Goal: Task Accomplishment & Management: Manage account settings

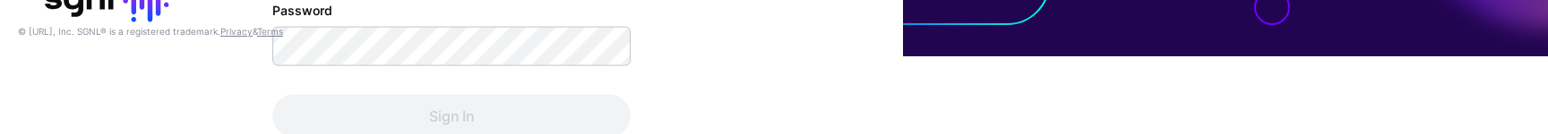
scroll to position [80, 0]
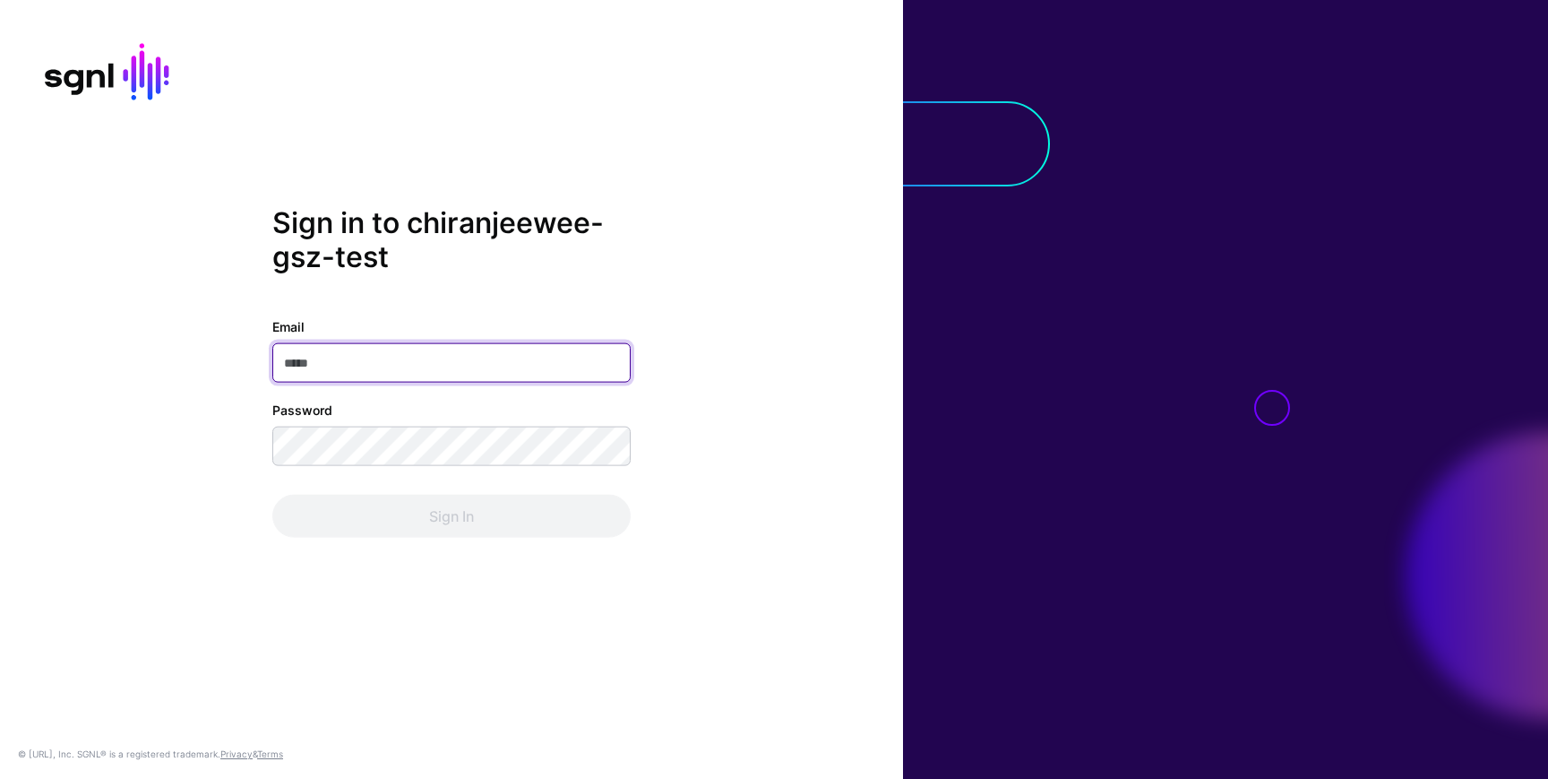
click at [352, 357] on input "Email" at bounding box center [451, 362] width 358 height 39
type input "**********"
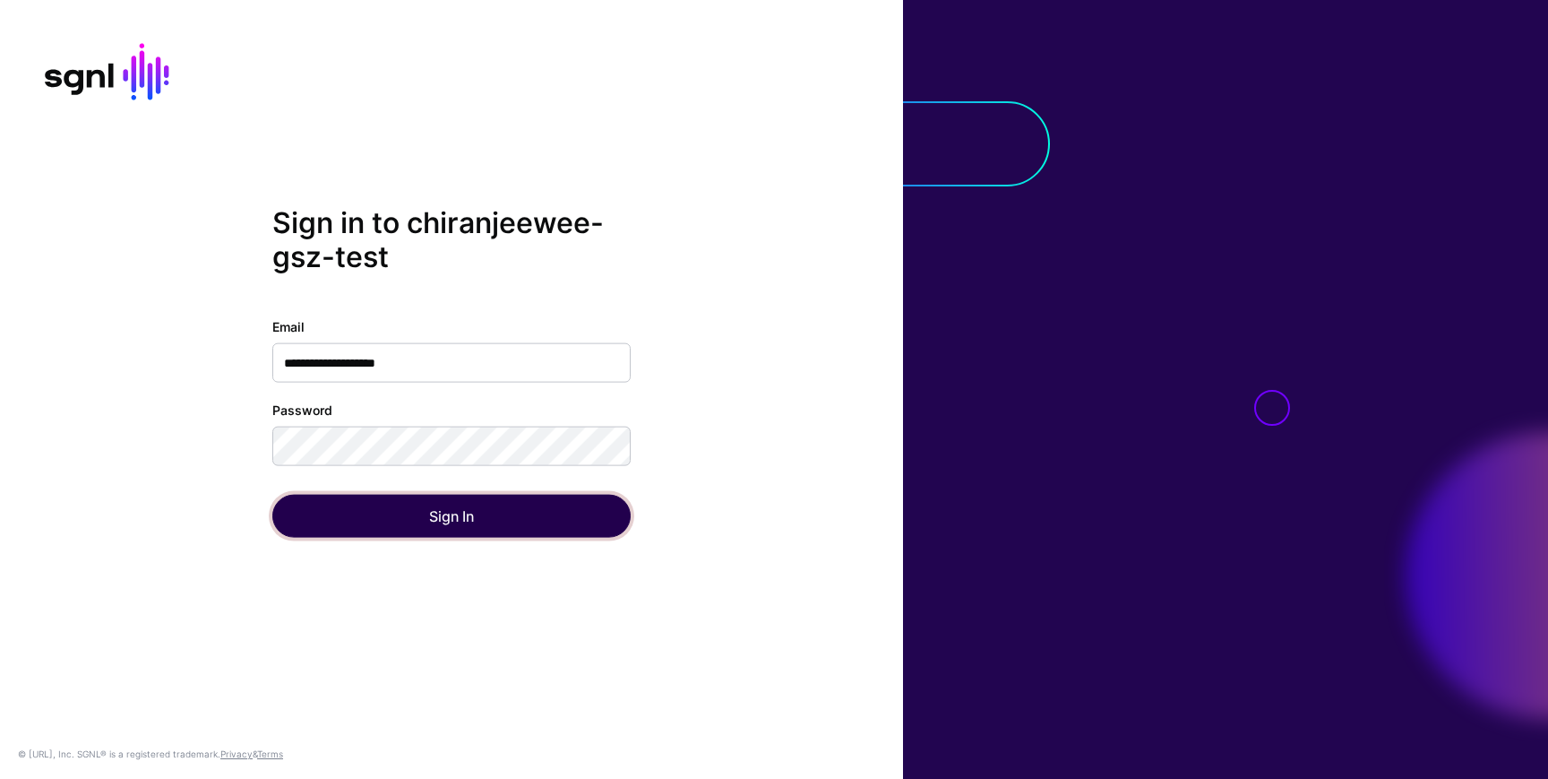
click at [331, 513] on button "Sign In" at bounding box center [451, 516] width 358 height 43
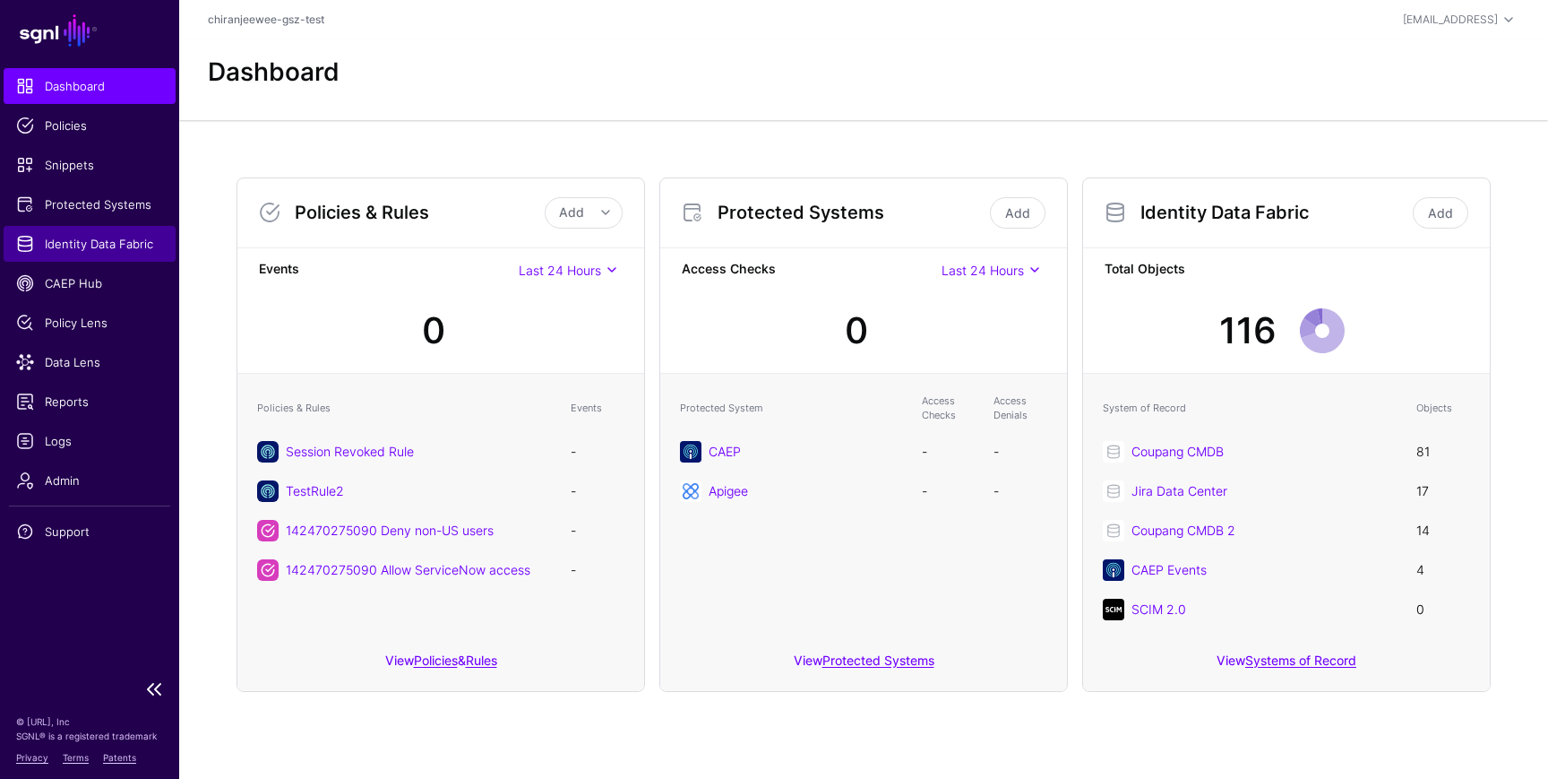
click at [124, 245] on span "Identity Data Fabric" at bounding box center [89, 244] width 147 height 18
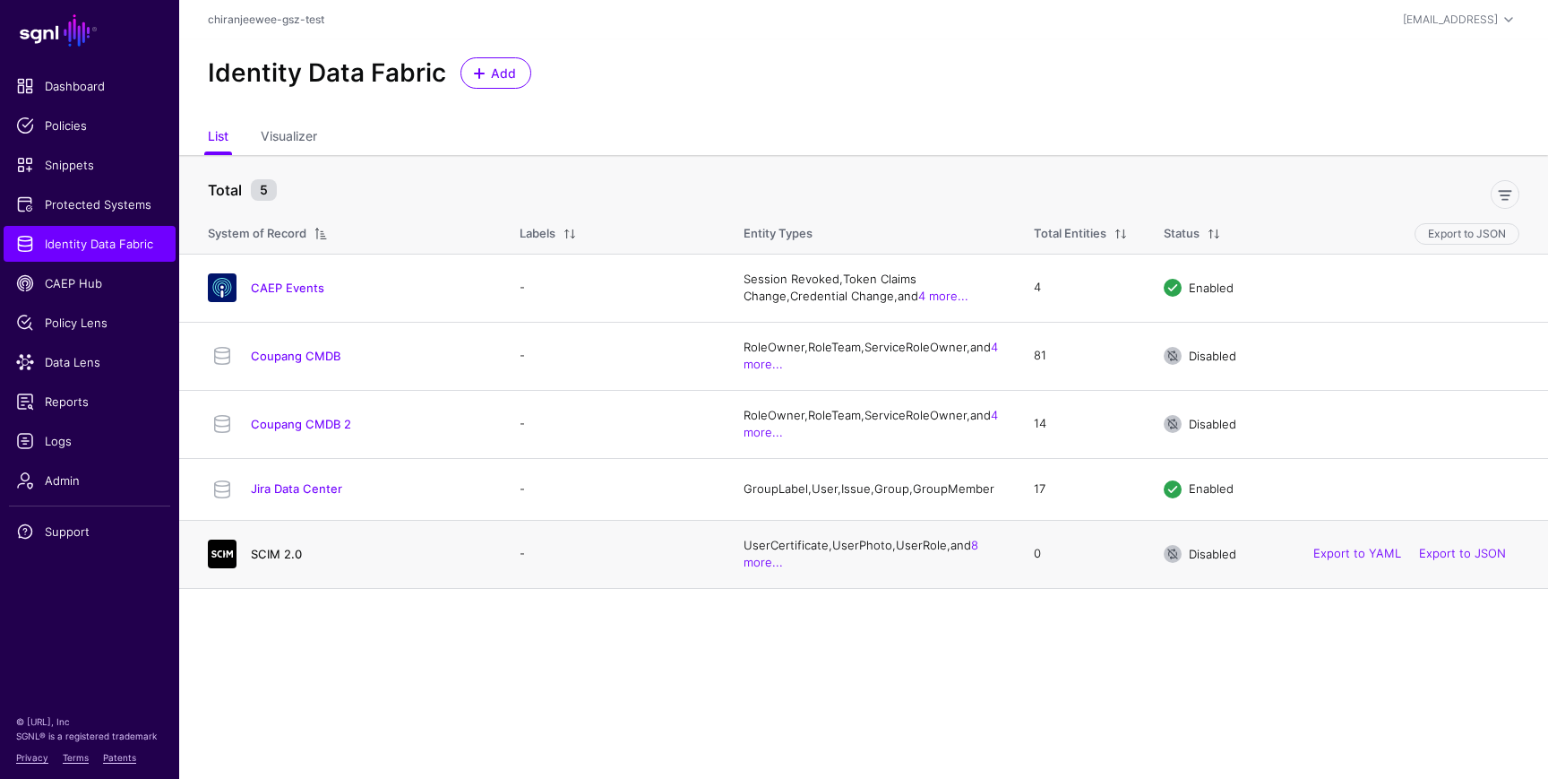
click at [276, 561] on link "SCIM 2.0" at bounding box center [276, 554] width 51 height 14
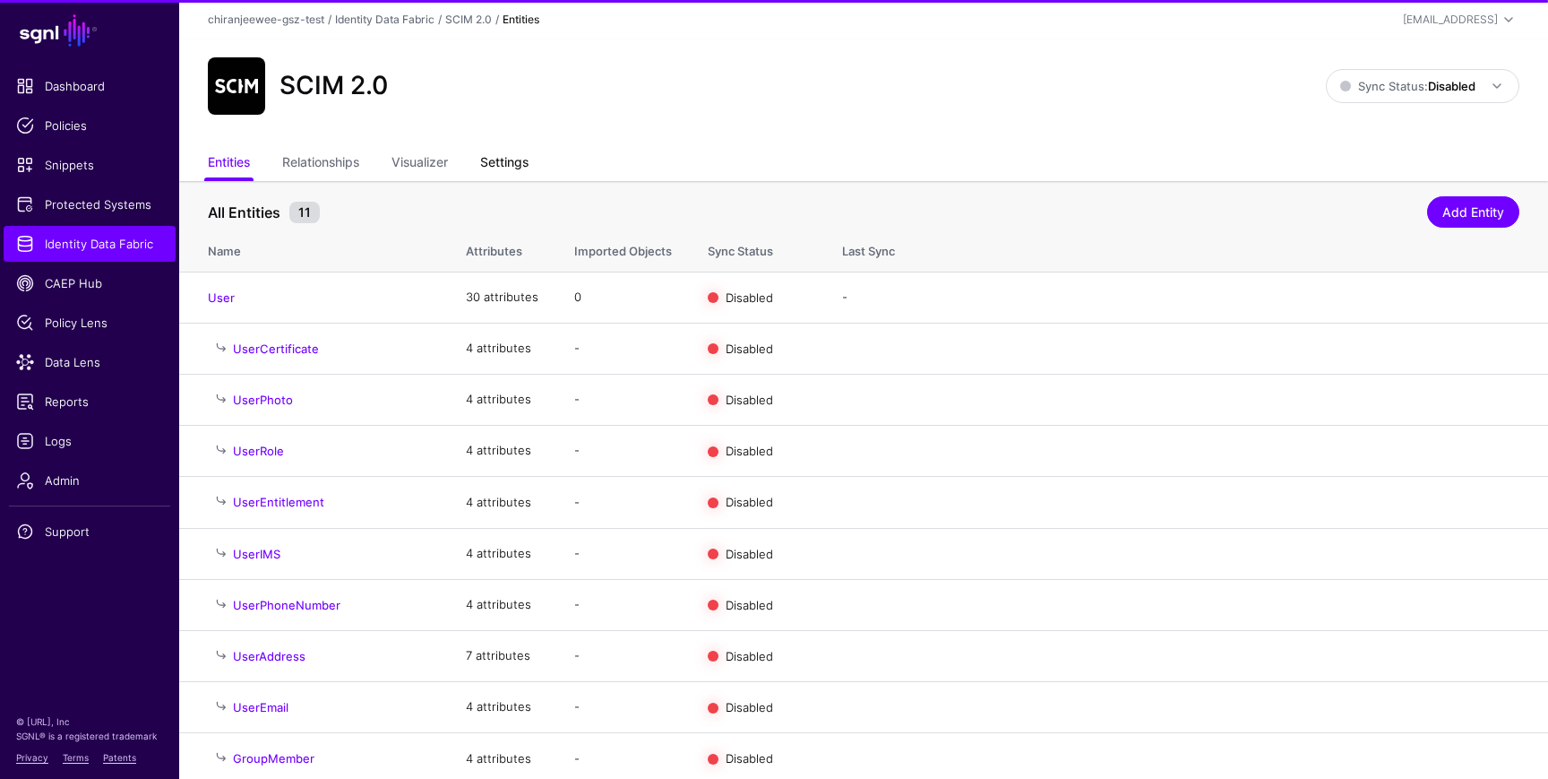
click at [507, 165] on link "Settings" at bounding box center [504, 164] width 48 height 34
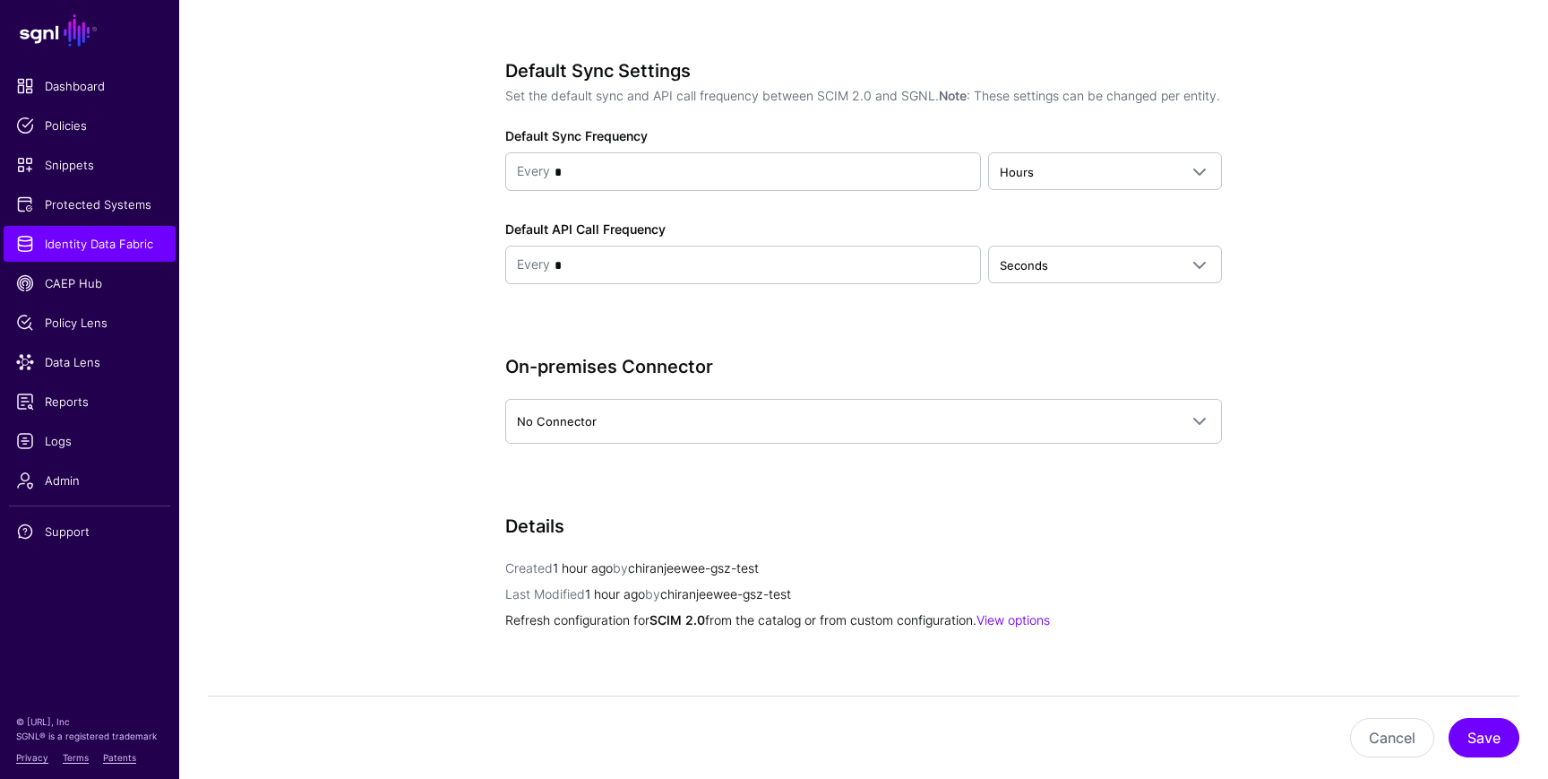
scroll to position [2029, 0]
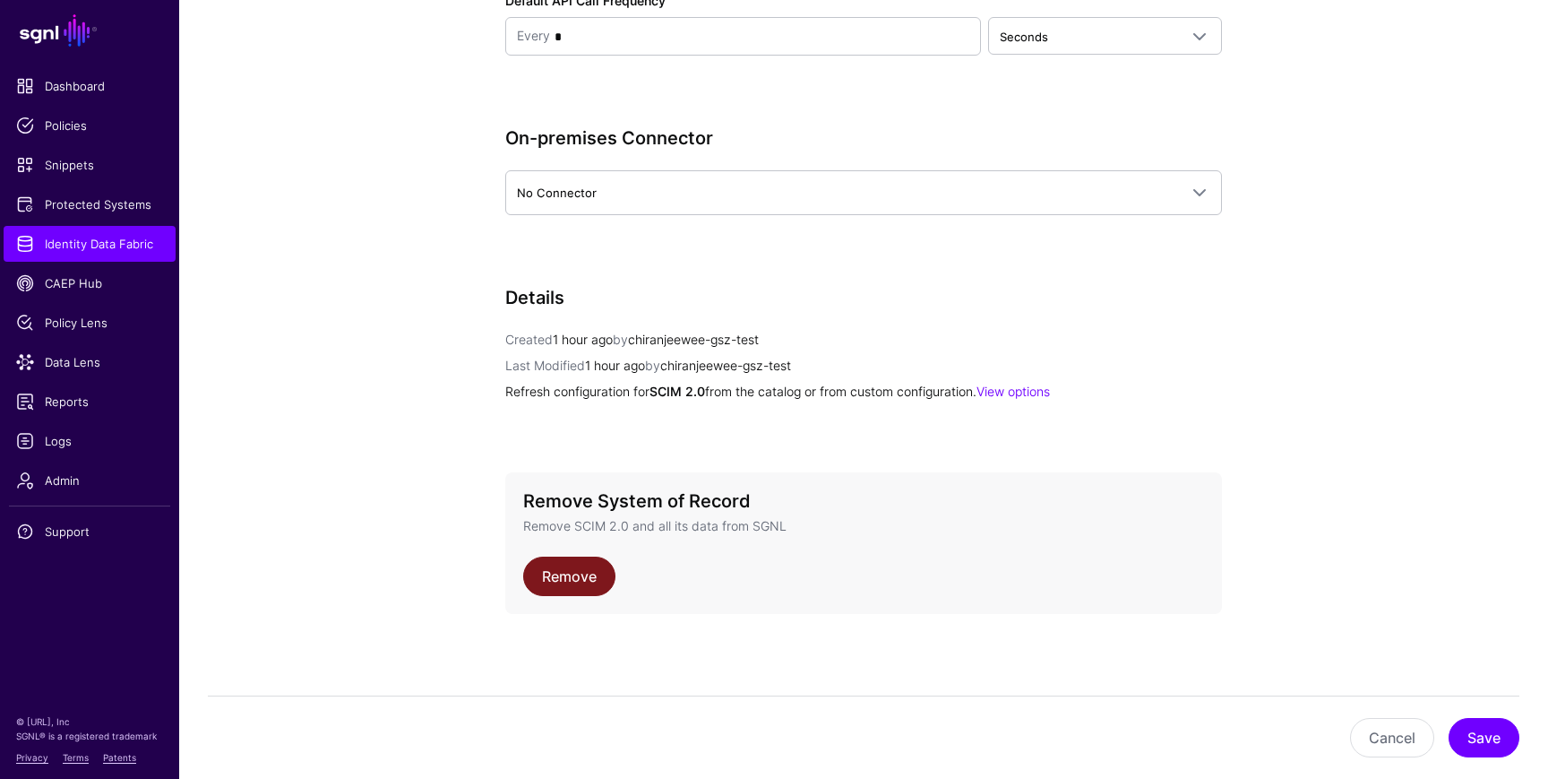
click at [573, 578] on link "Remove" at bounding box center [569, 575] width 92 height 39
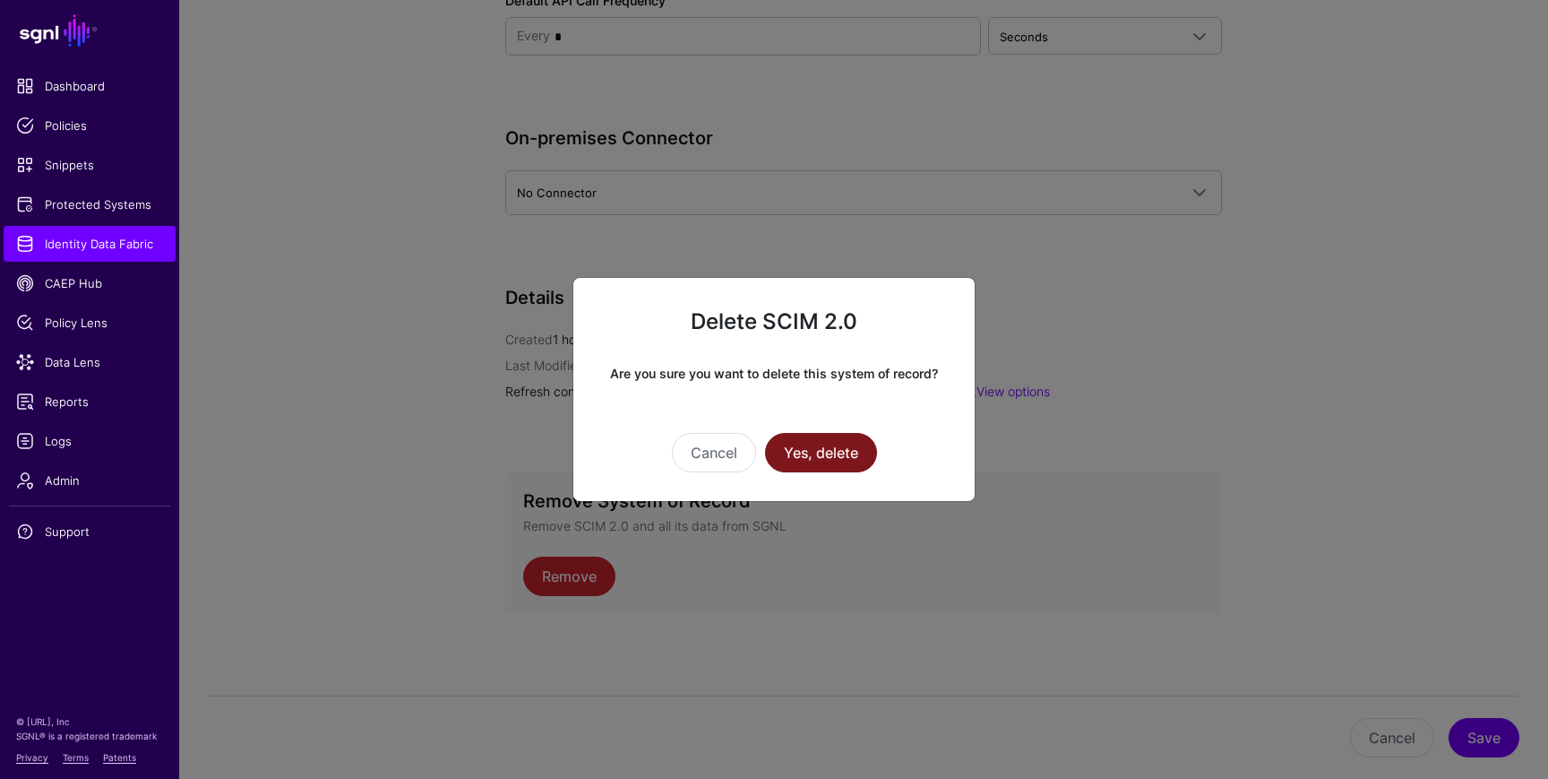
click at [815, 450] on button "Yes, delete" at bounding box center [821, 452] width 112 height 39
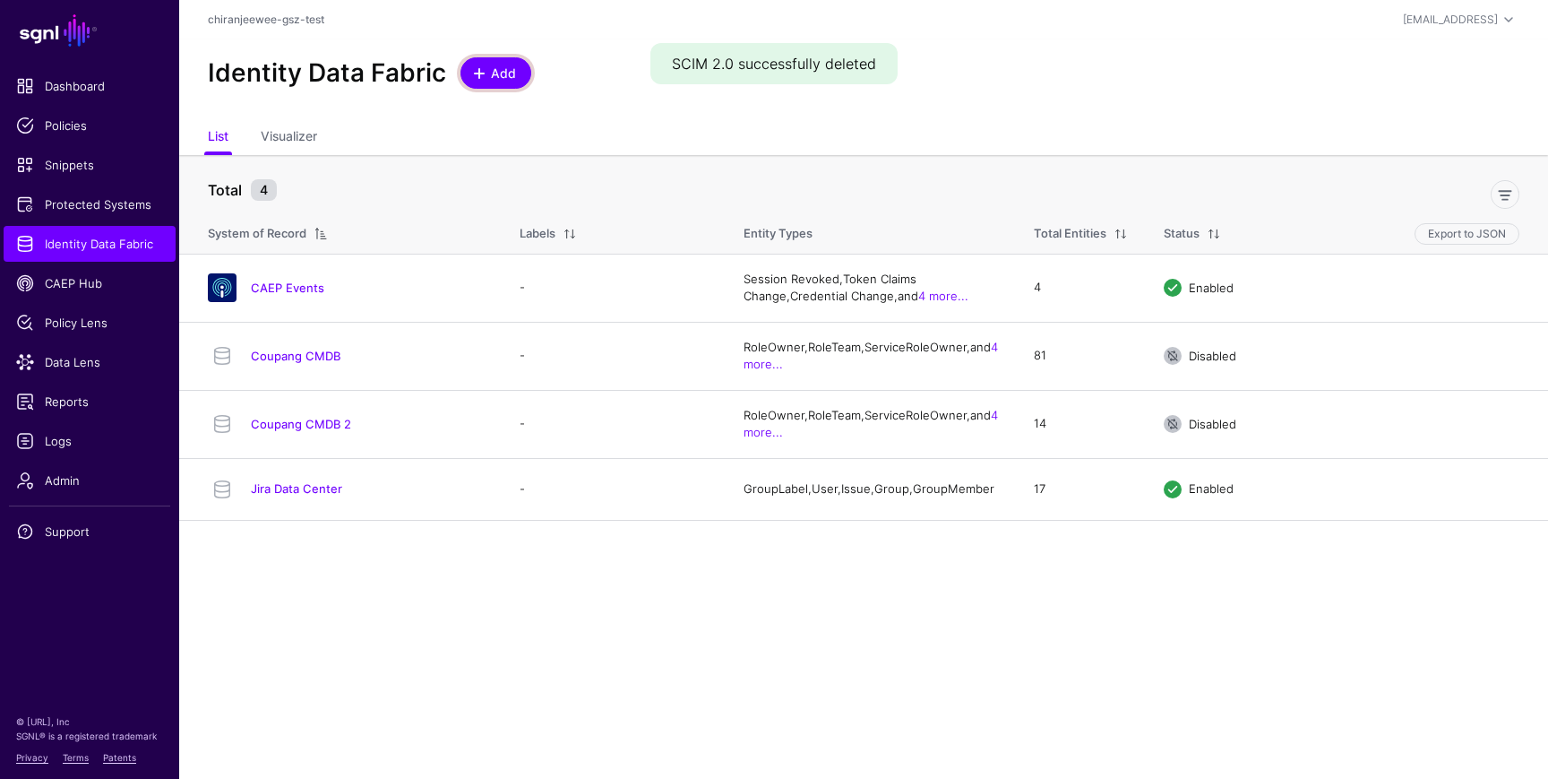
click at [492, 71] on span "Add" at bounding box center [504, 73] width 30 height 19
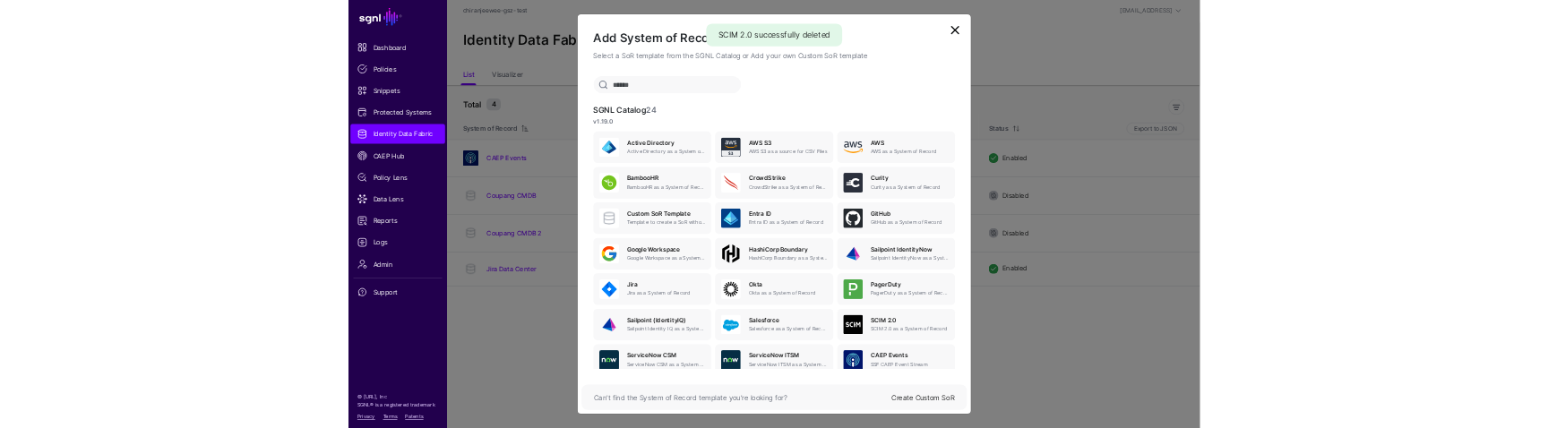
scroll to position [98, 0]
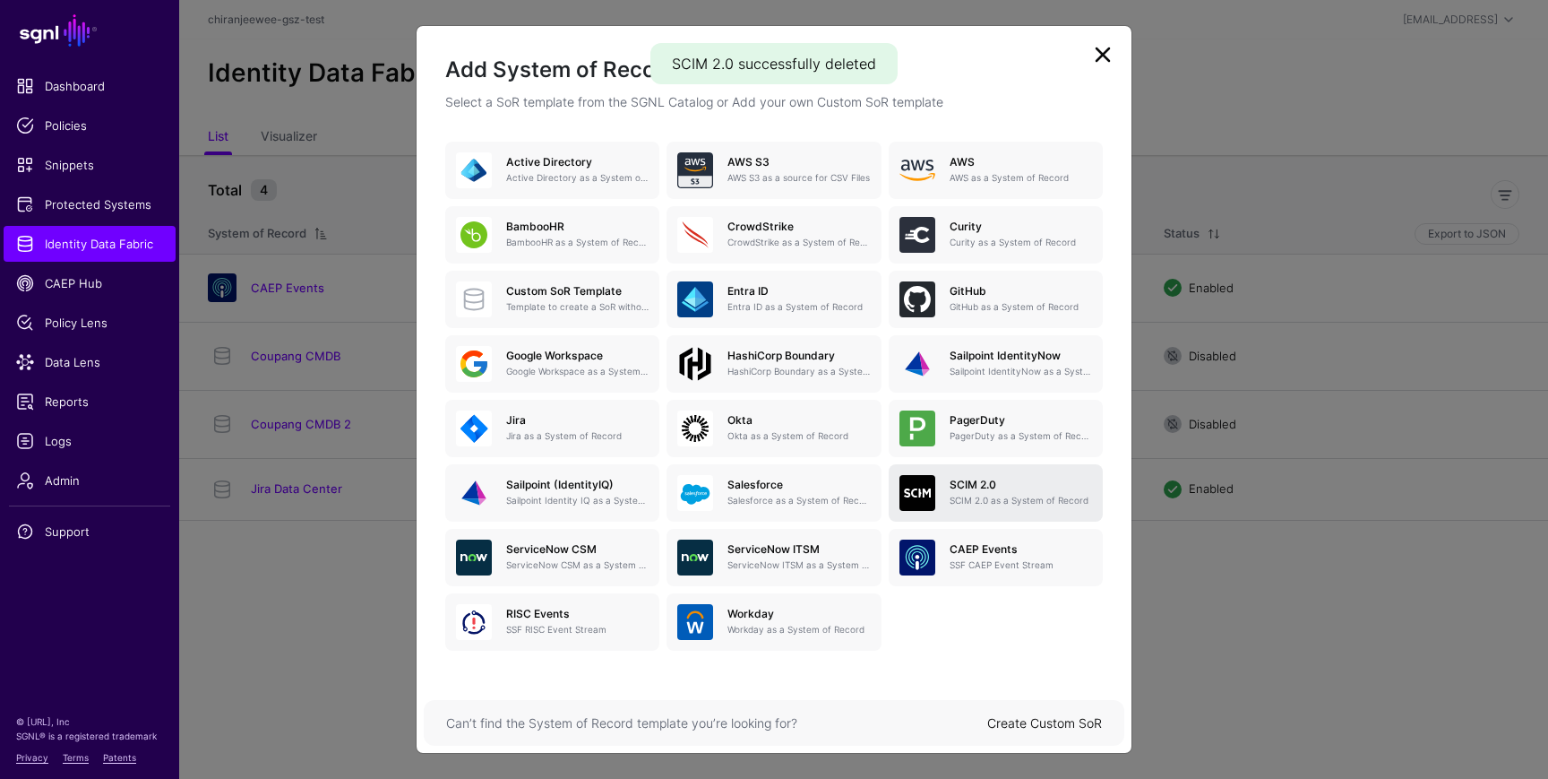
click at [977, 495] on p "SCIM 2.0 as a System of Record" at bounding box center [1021, 500] width 142 height 13
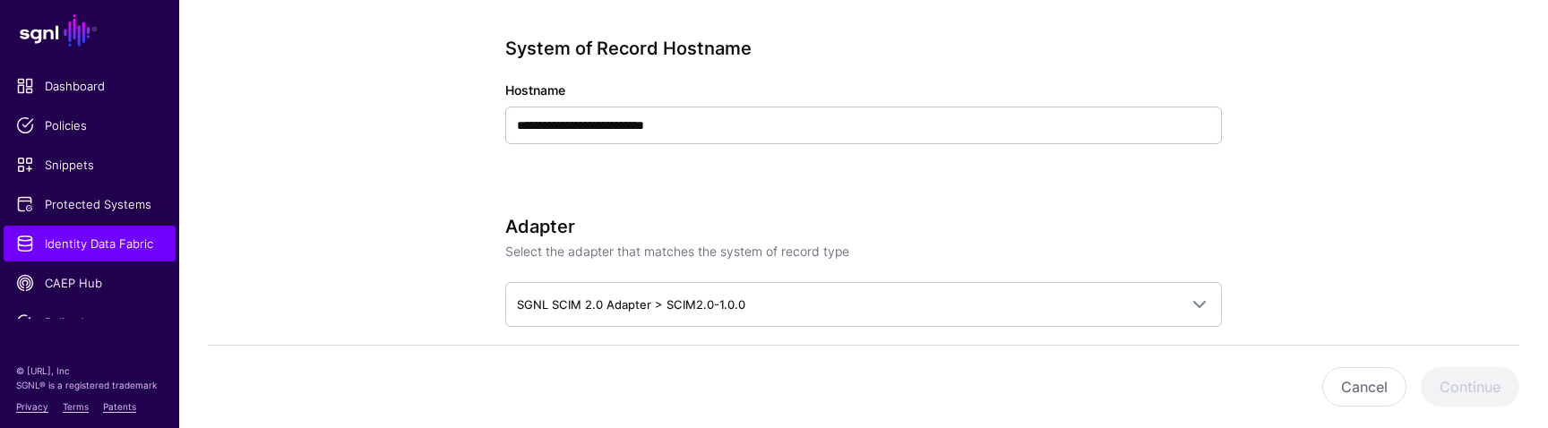
scroll to position [658, 0]
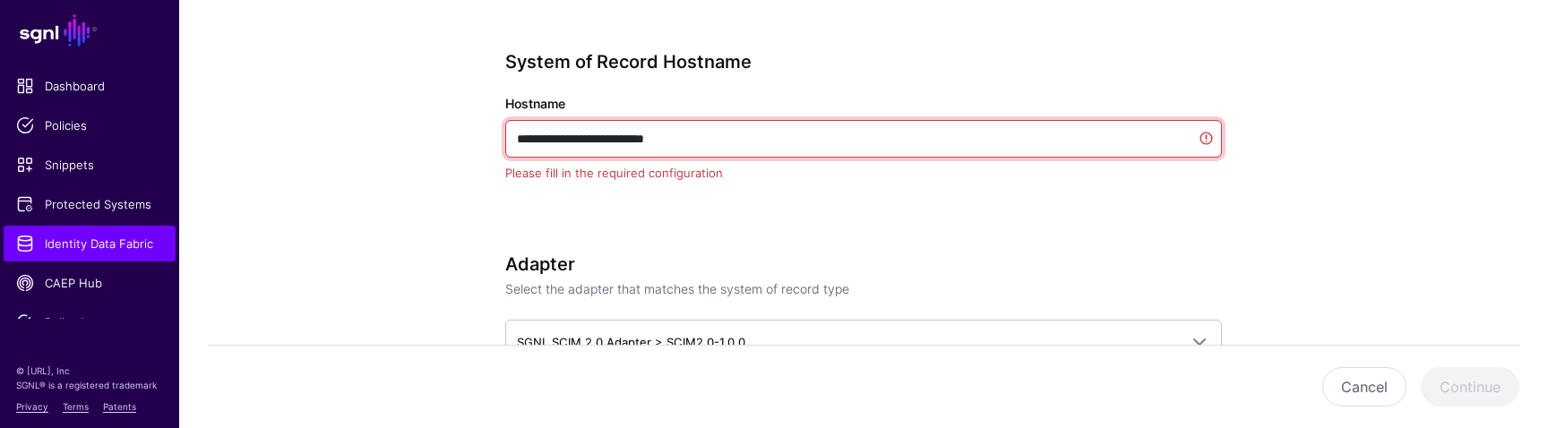
click at [736, 132] on input "**********" at bounding box center [863, 139] width 717 height 38
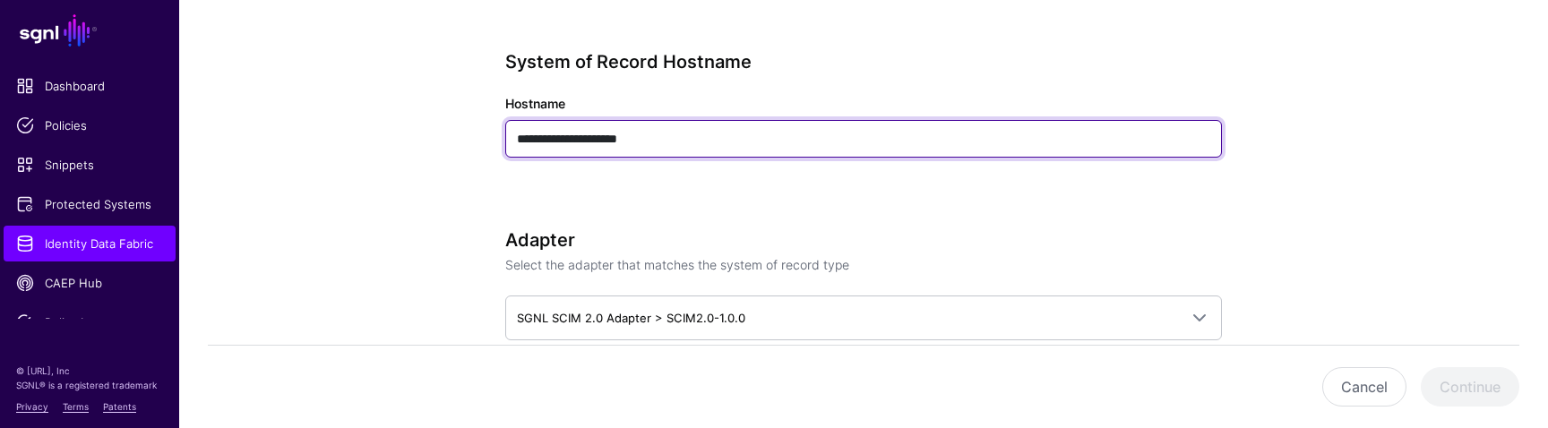
type input "**********"
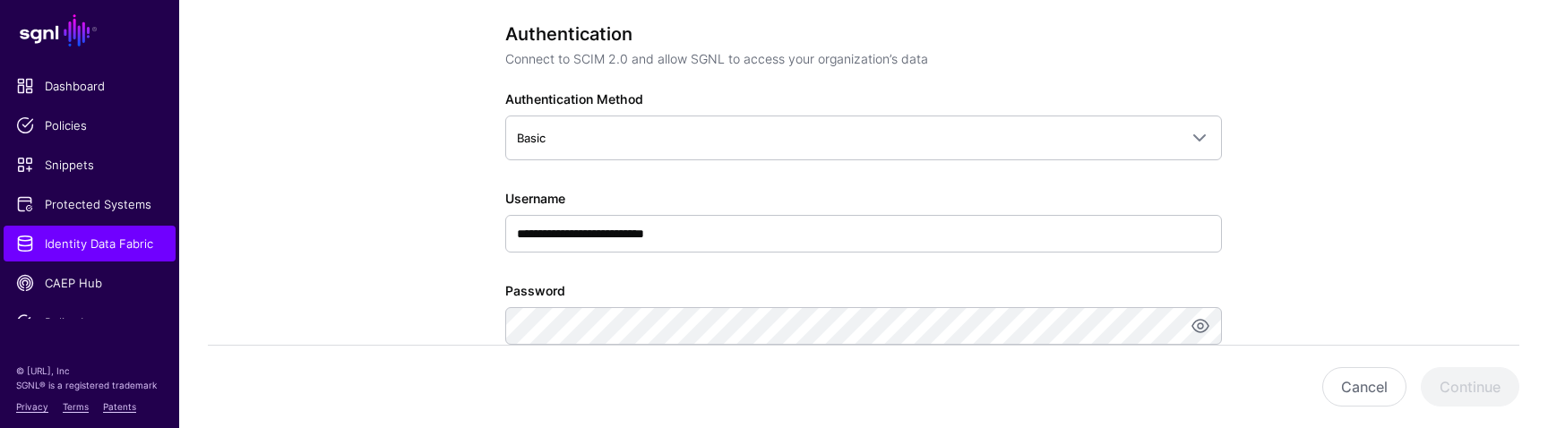
scroll to position [1073, 0]
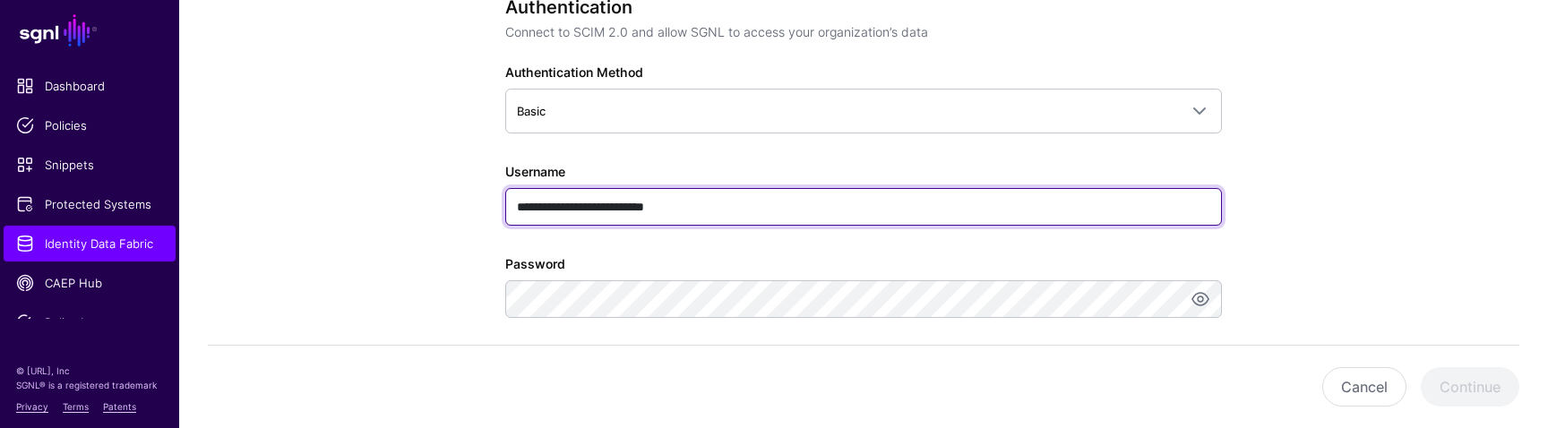
click at [745, 214] on input "**********" at bounding box center [863, 207] width 717 height 38
type input "****"
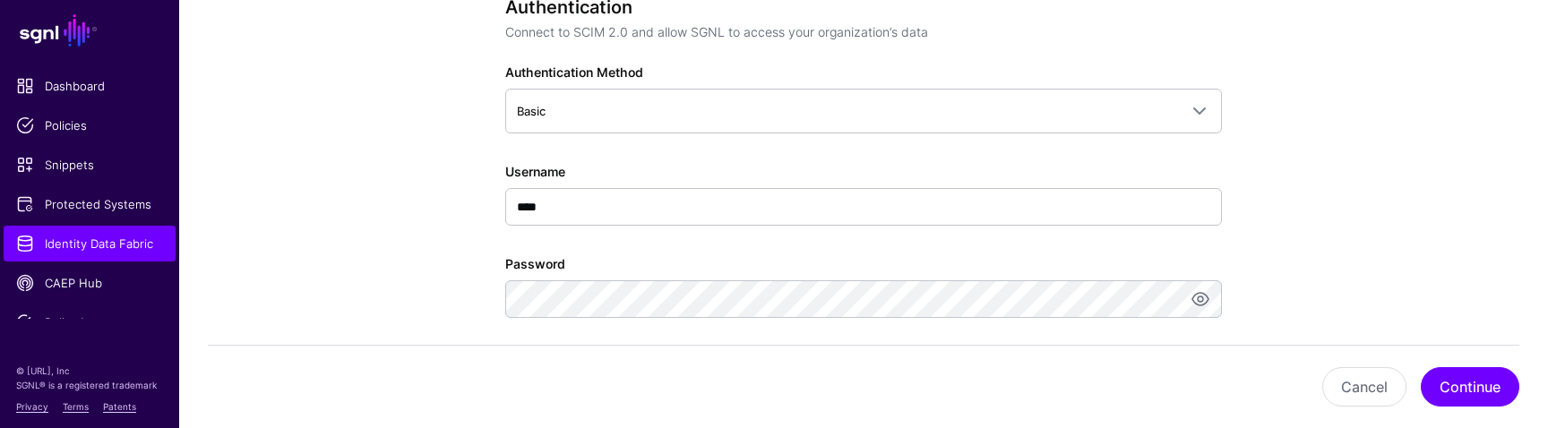
click at [379, 254] on app-datasources-details-form "**********" at bounding box center [863, 183] width 1369 height 2234
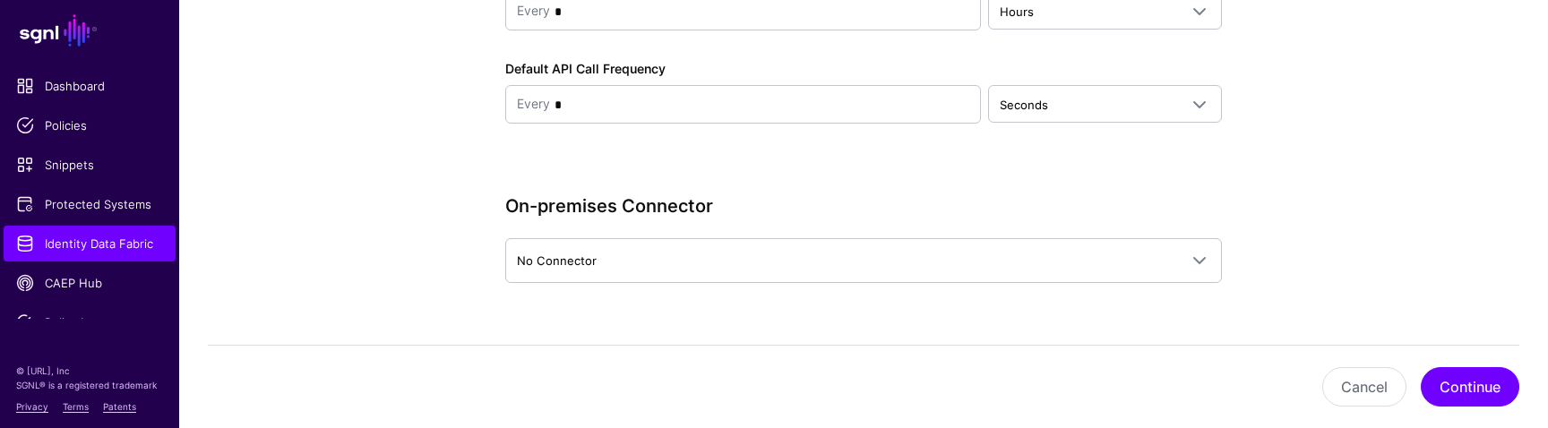
scroll to position [1961, 0]
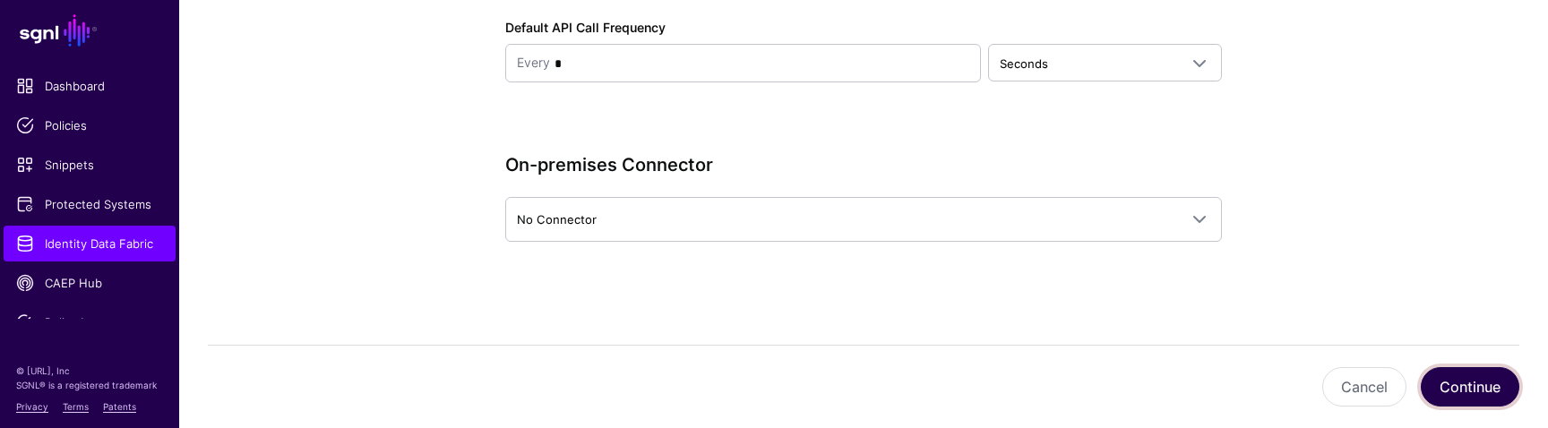
click at [1484, 383] on button "Continue" at bounding box center [1470, 386] width 99 height 39
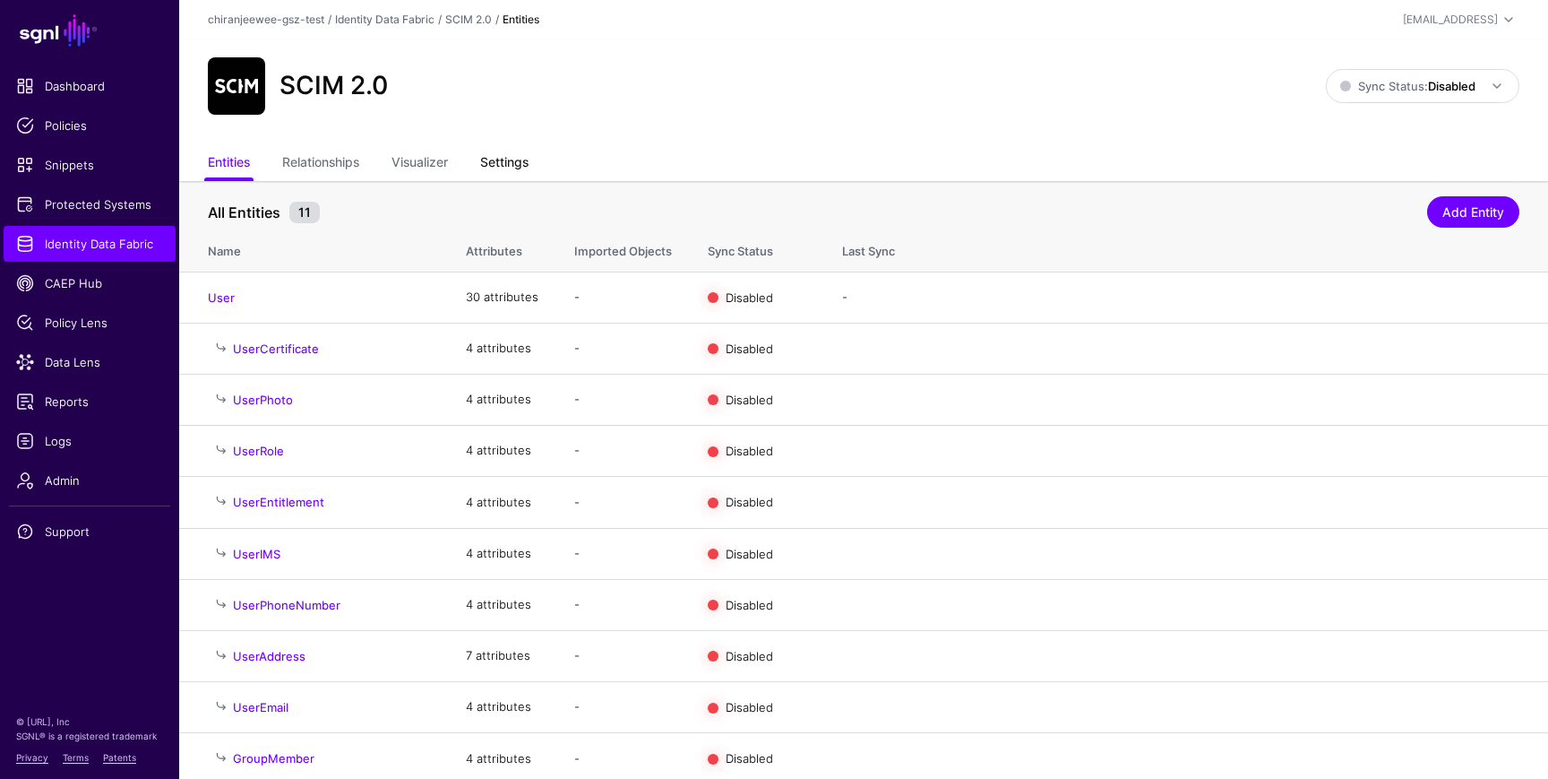
click at [506, 163] on link "Settings" at bounding box center [504, 164] width 48 height 34
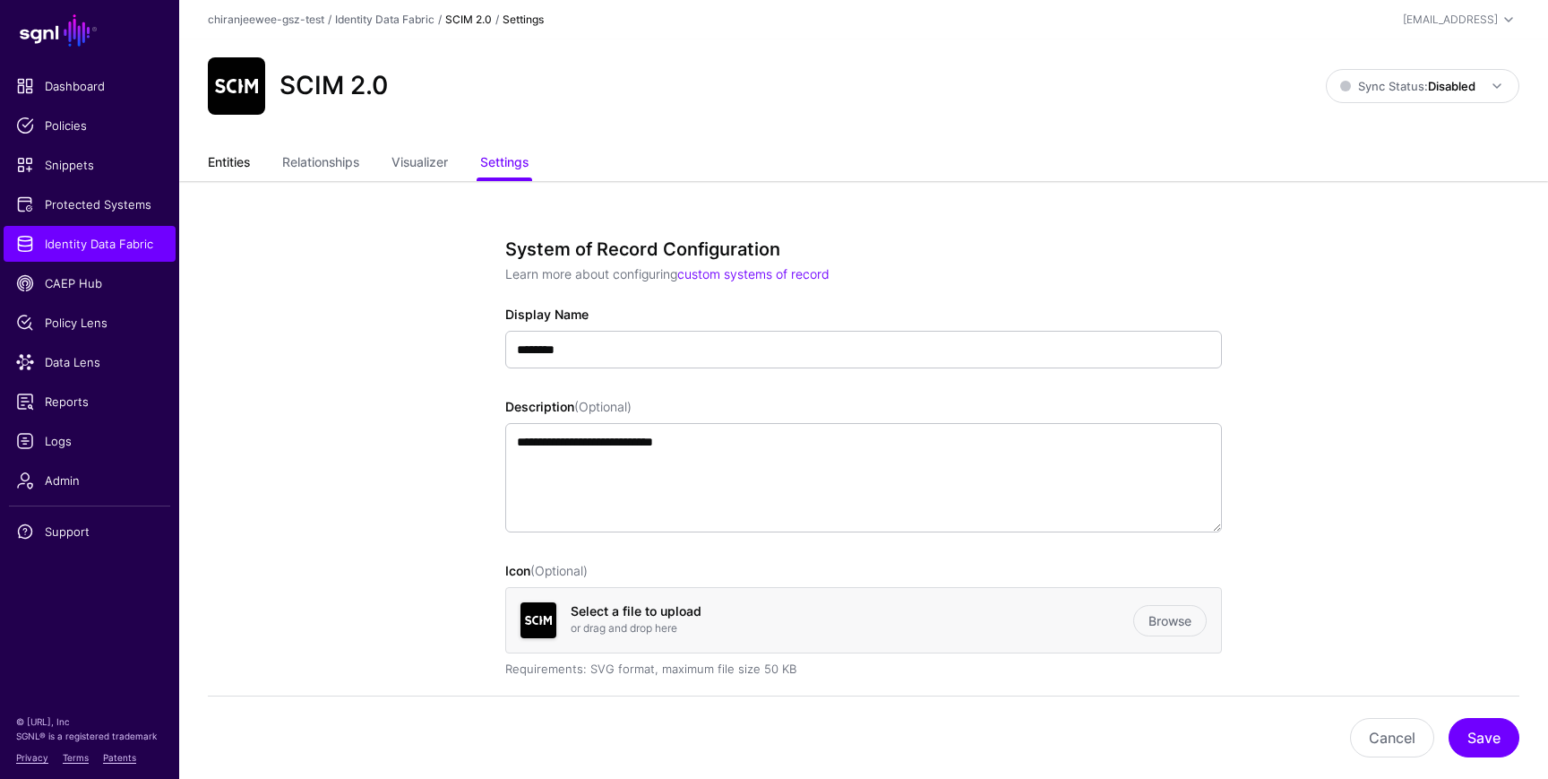
click at [235, 153] on link "Entities" at bounding box center [229, 164] width 42 height 34
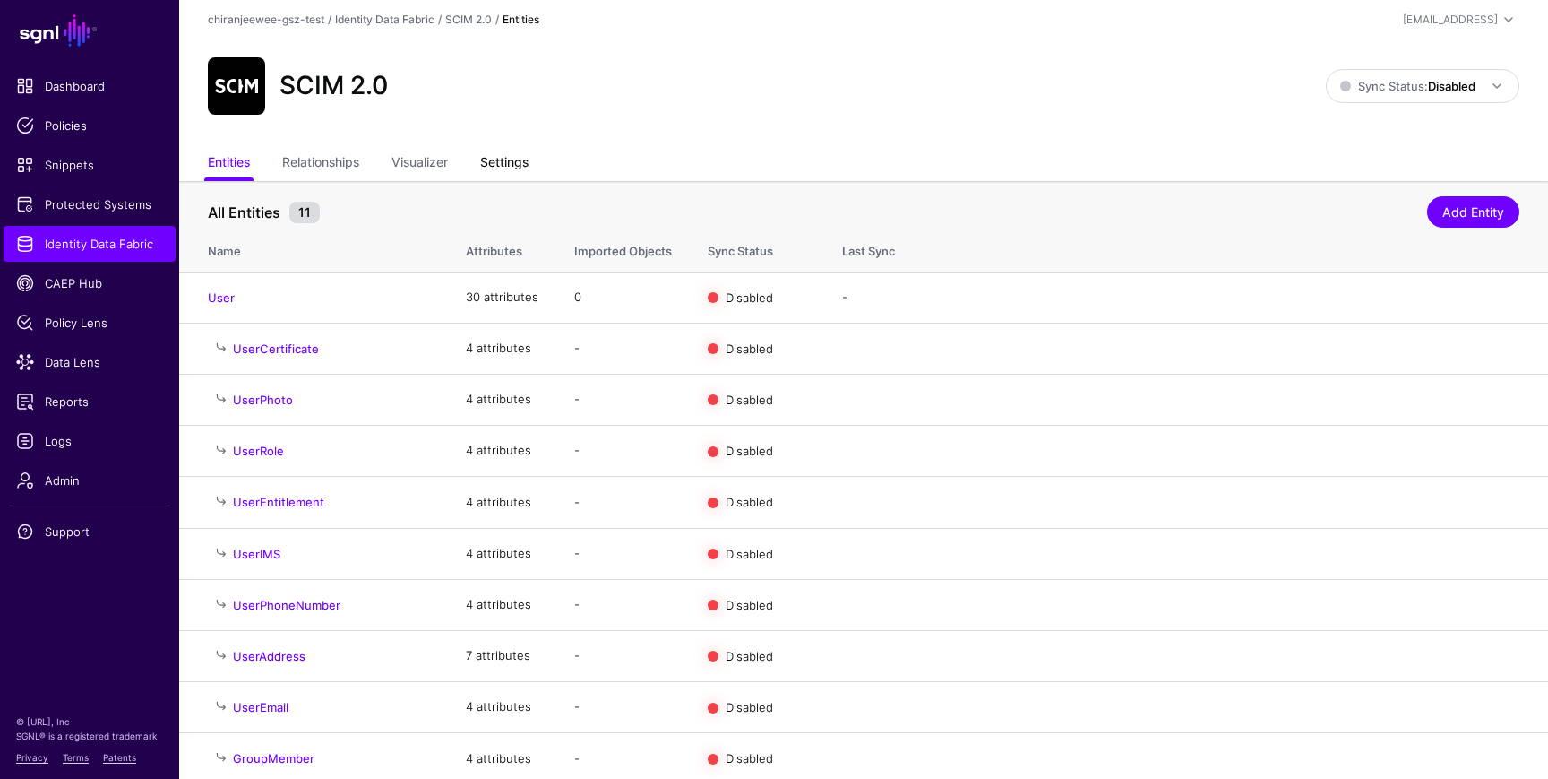
click at [506, 168] on link "Settings" at bounding box center [504, 164] width 48 height 34
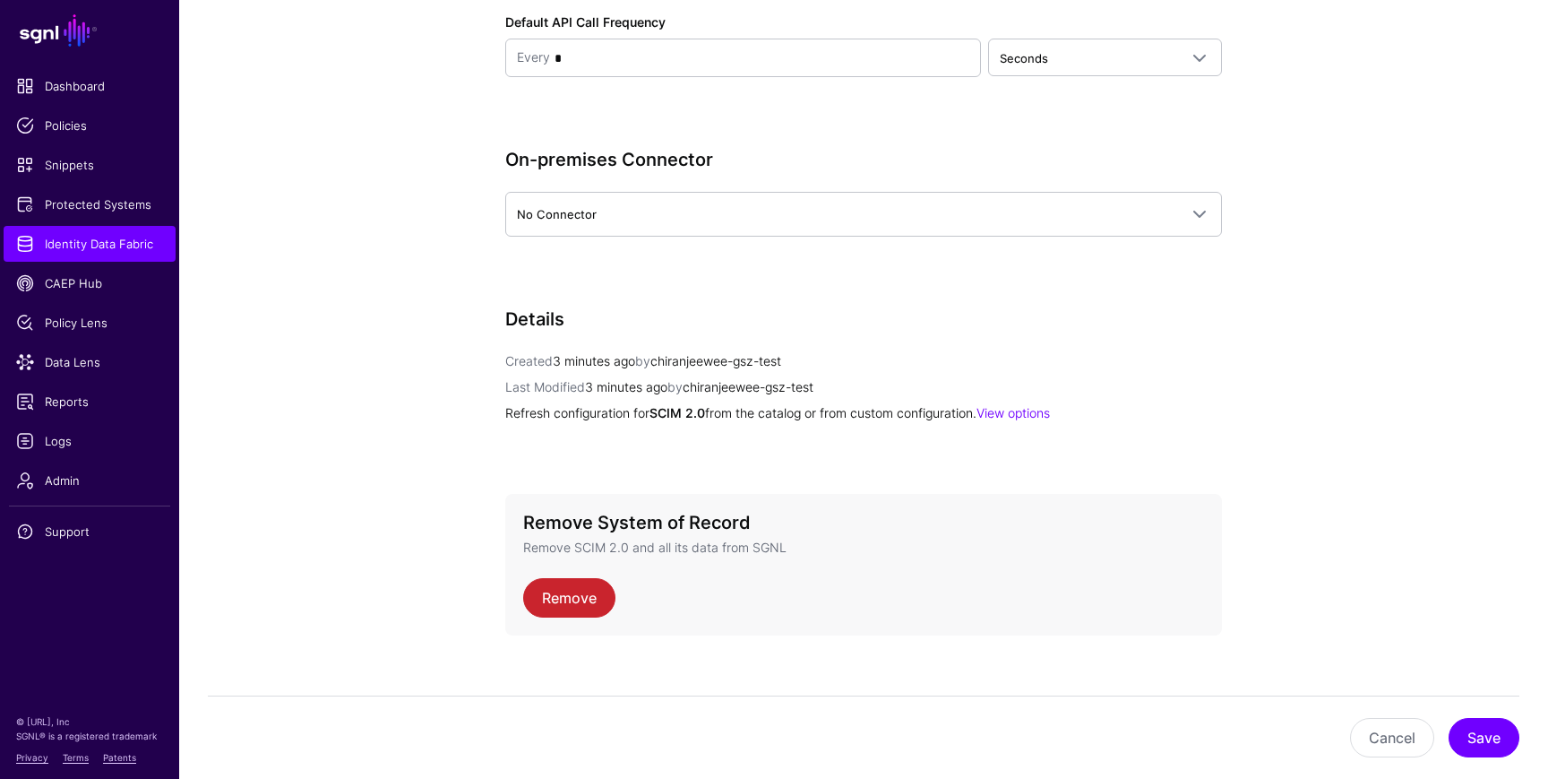
scroll to position [2029, 0]
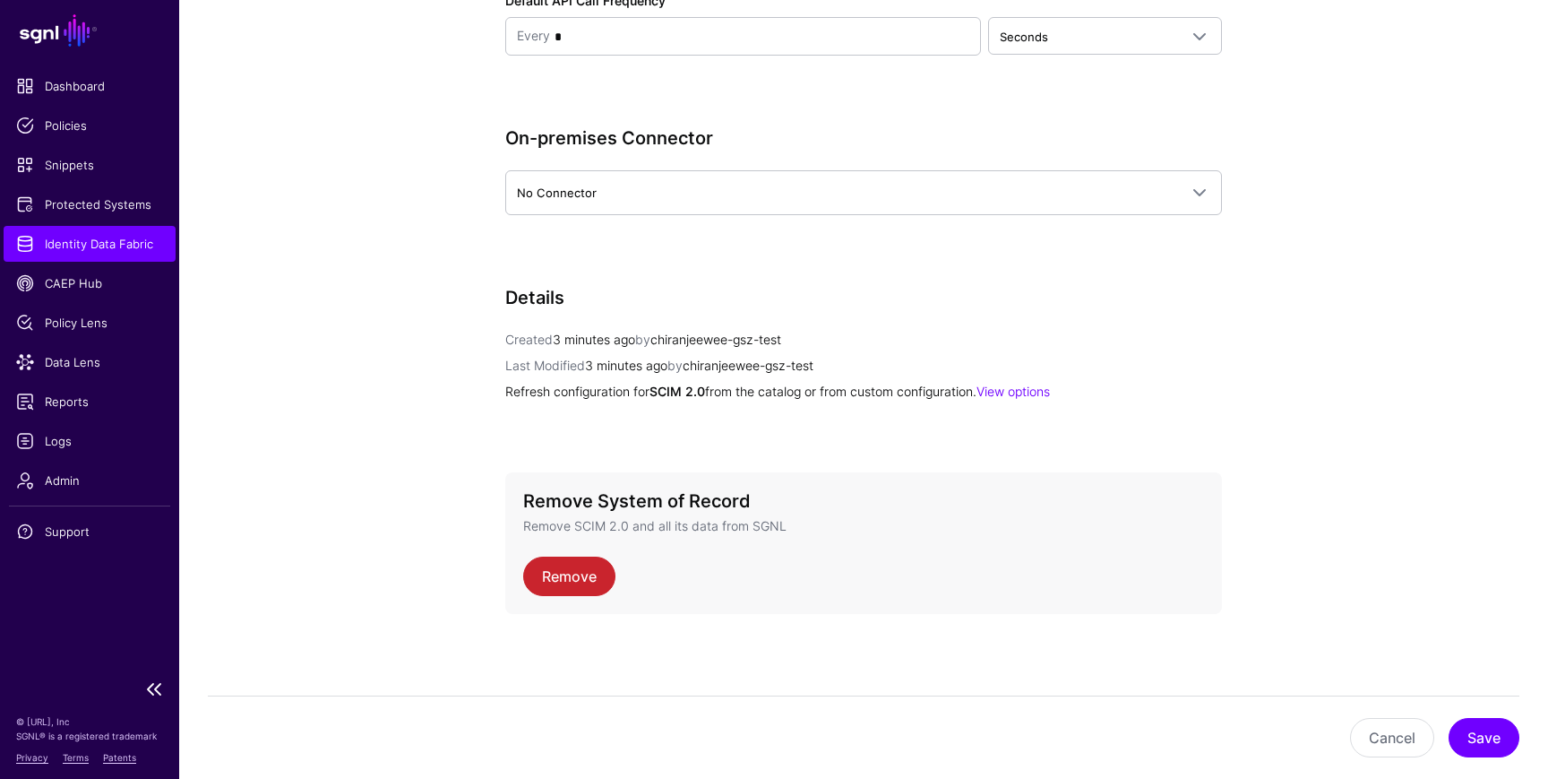
click at [122, 255] on link "Identity Data Fabric" at bounding box center [90, 244] width 172 height 36
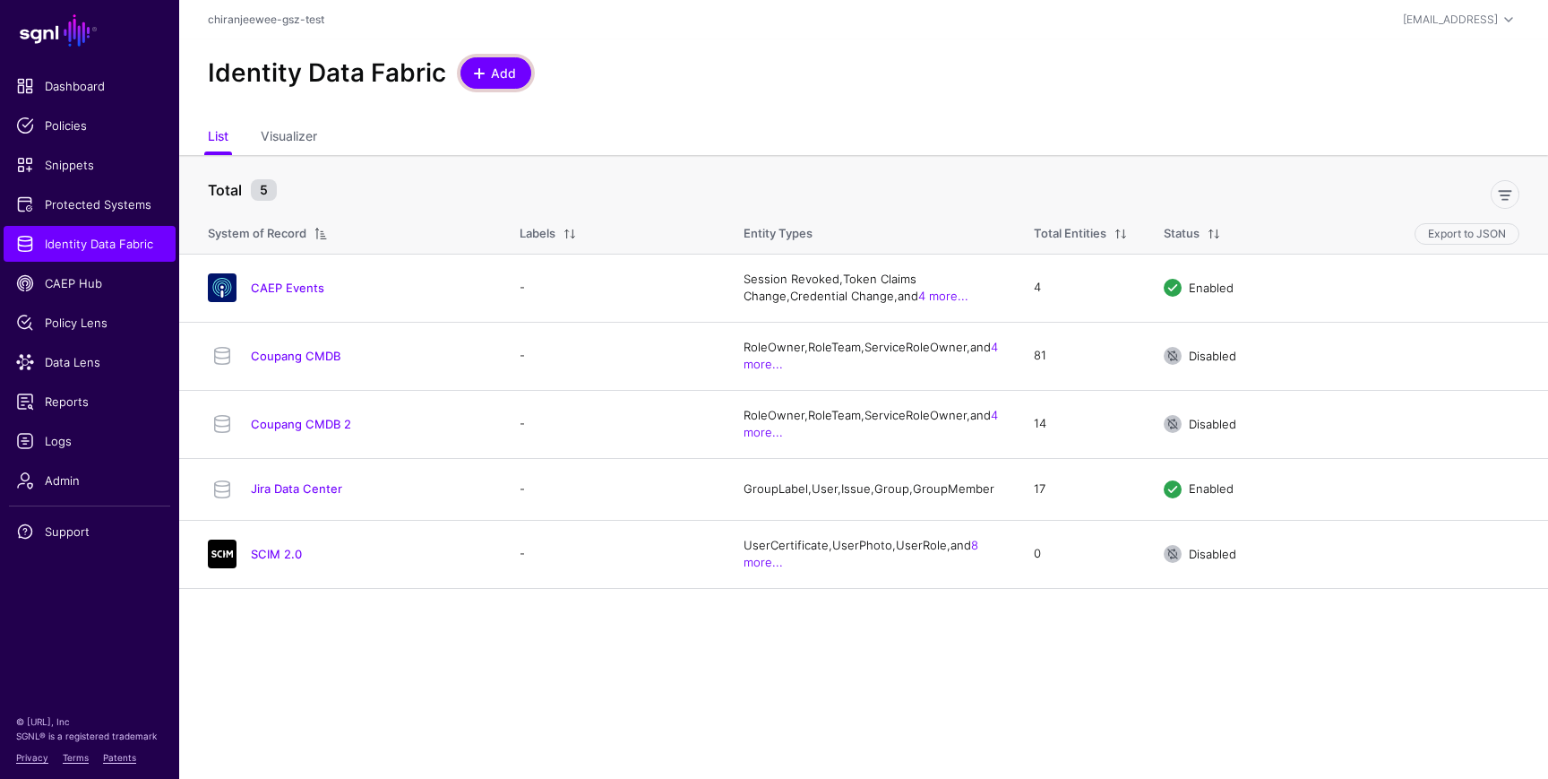
click at [500, 67] on span "Add" at bounding box center [504, 73] width 30 height 19
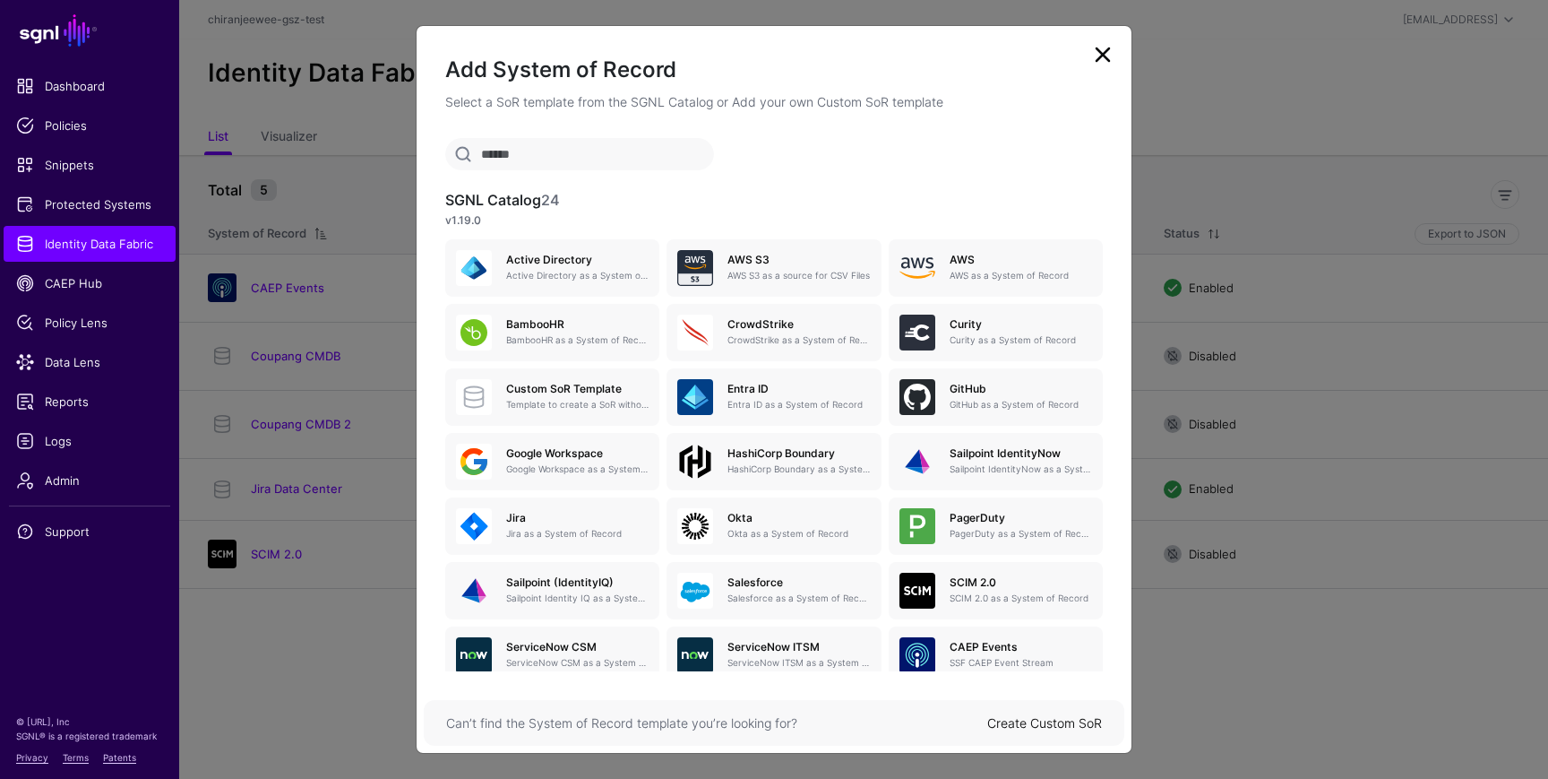
click at [1101, 53] on link at bounding box center [1103, 54] width 29 height 29
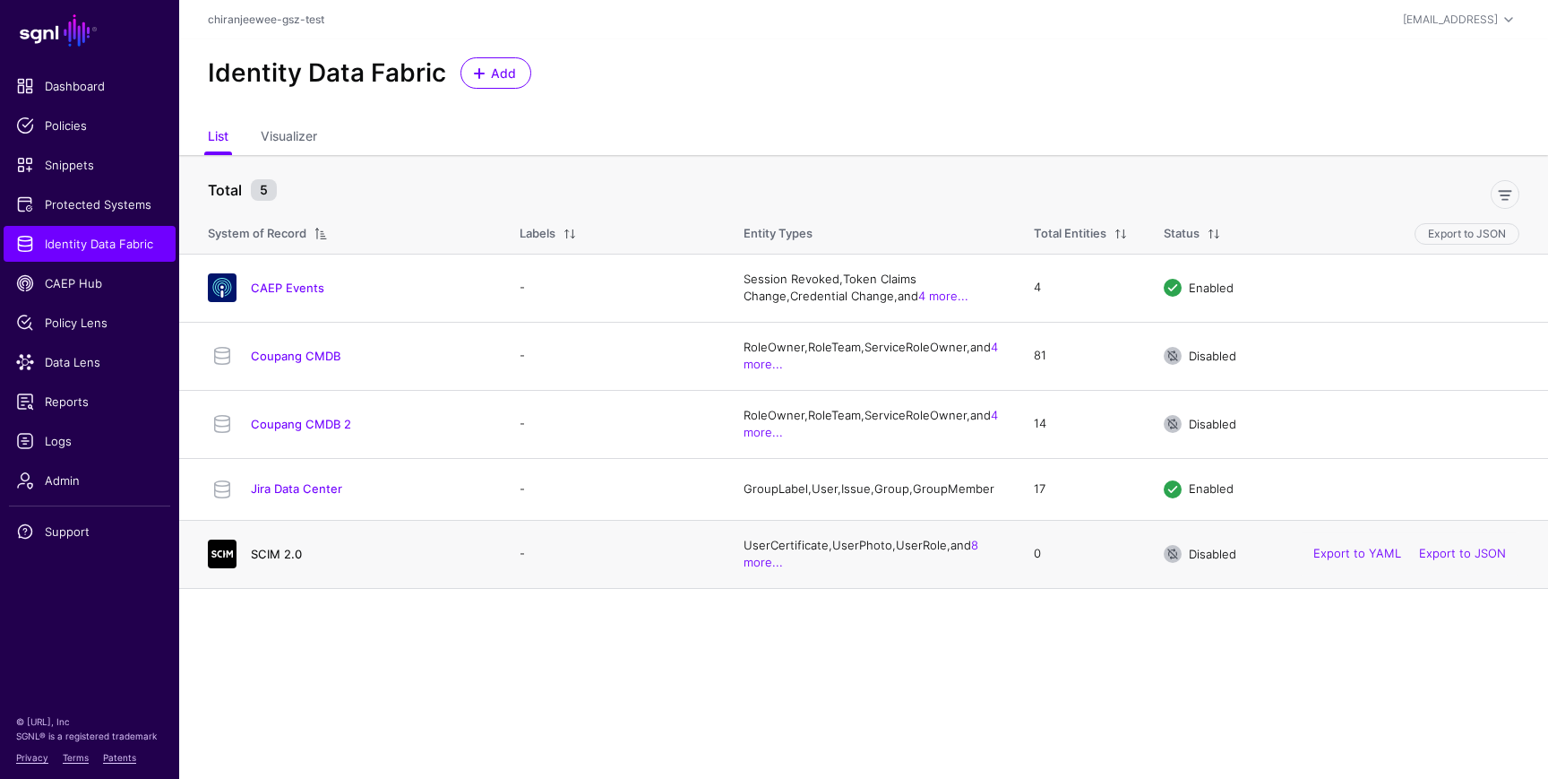
click at [272, 559] on link "SCIM 2.0" at bounding box center [276, 554] width 51 height 14
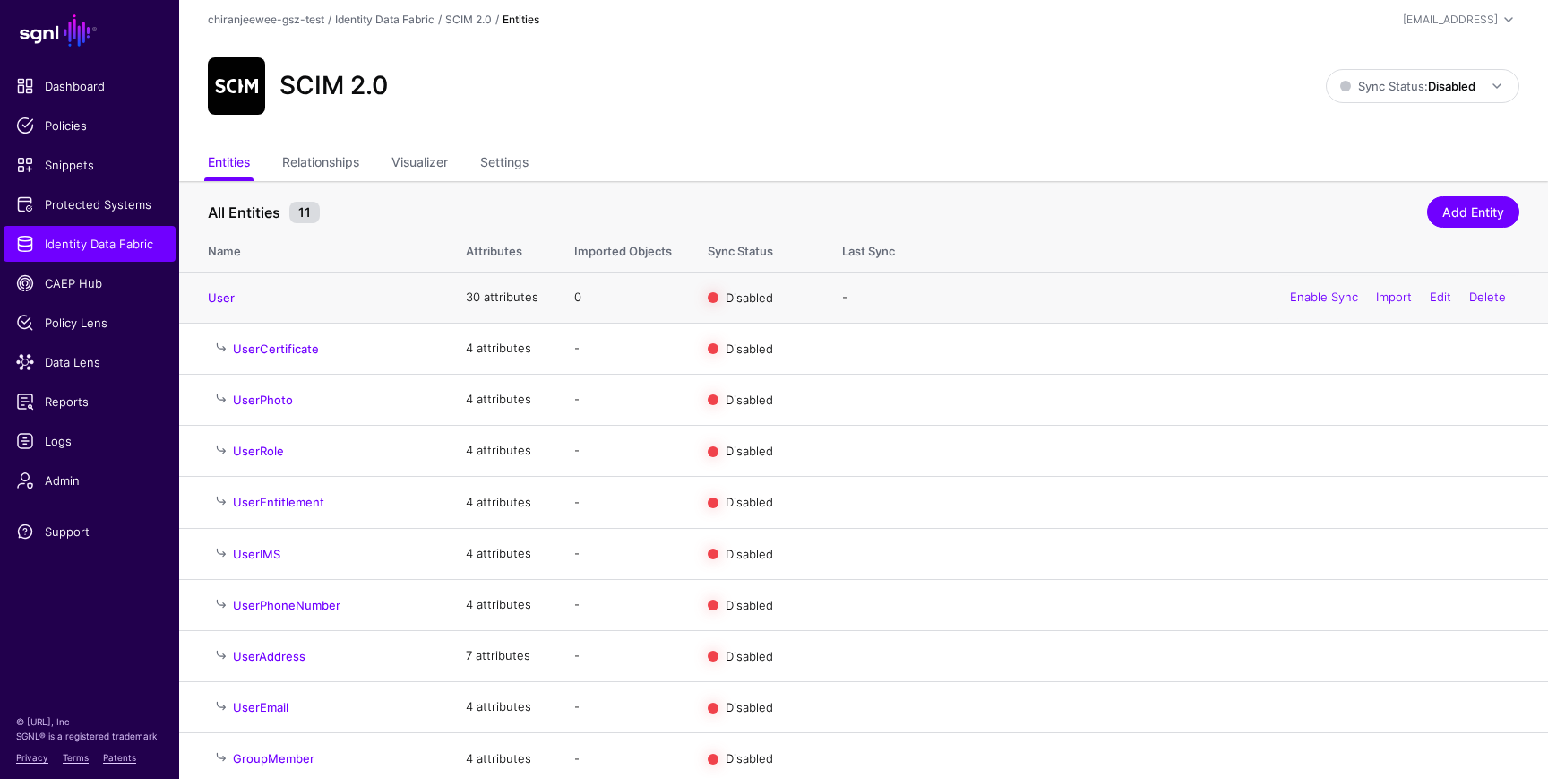
scroll to position [62, 0]
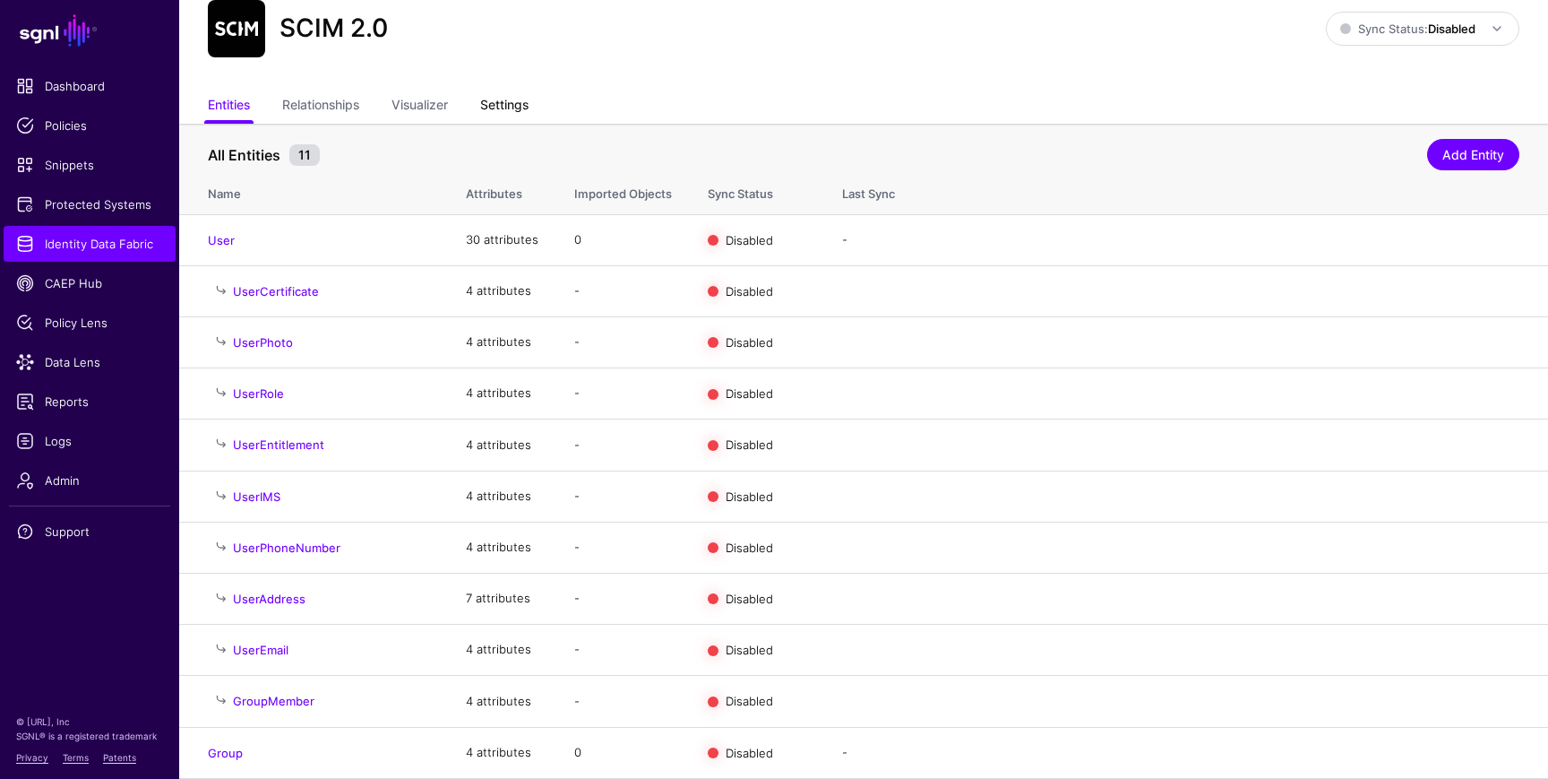
click at [504, 90] on link "Settings" at bounding box center [504, 107] width 48 height 34
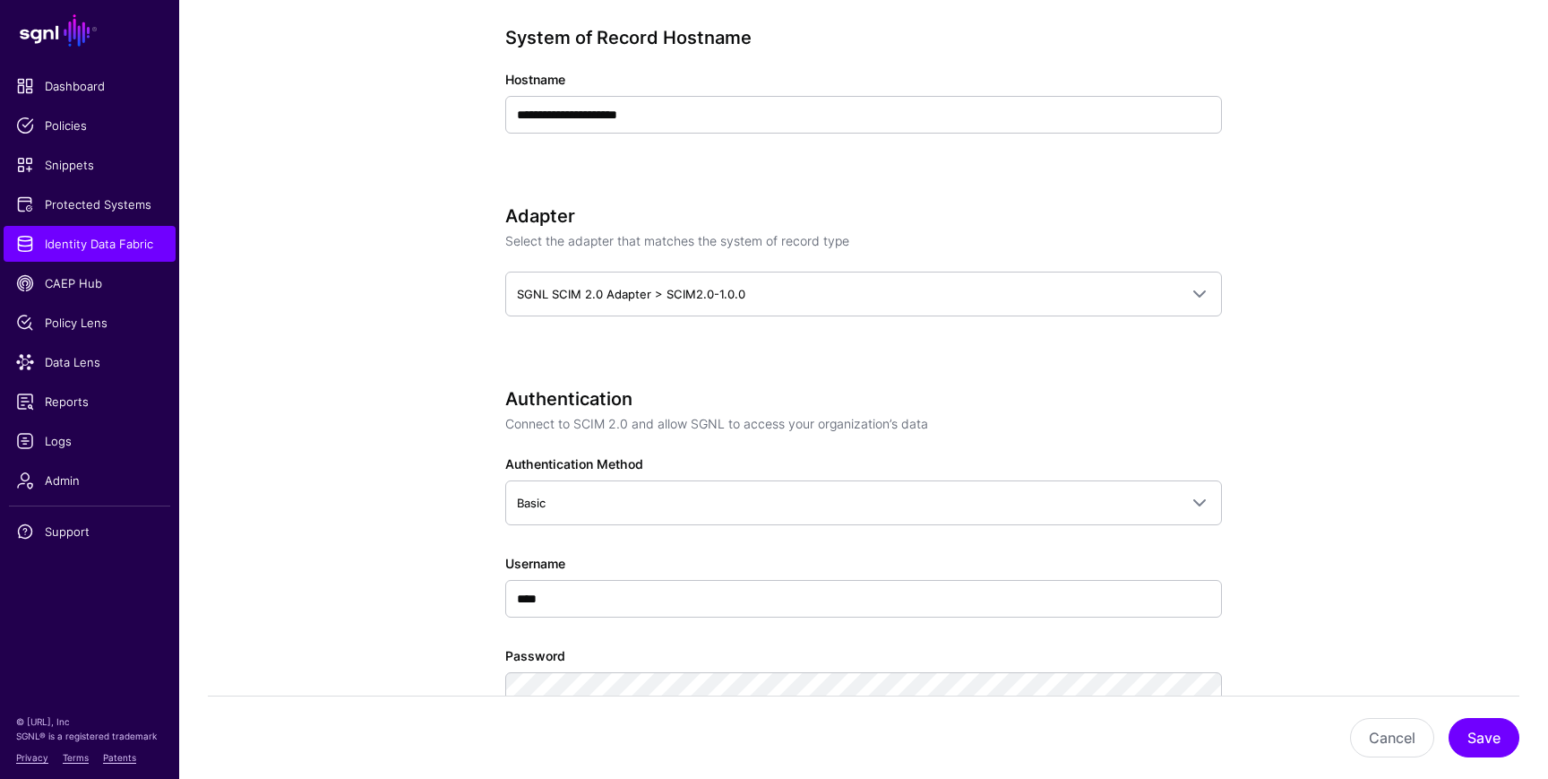
scroll to position [742, 0]
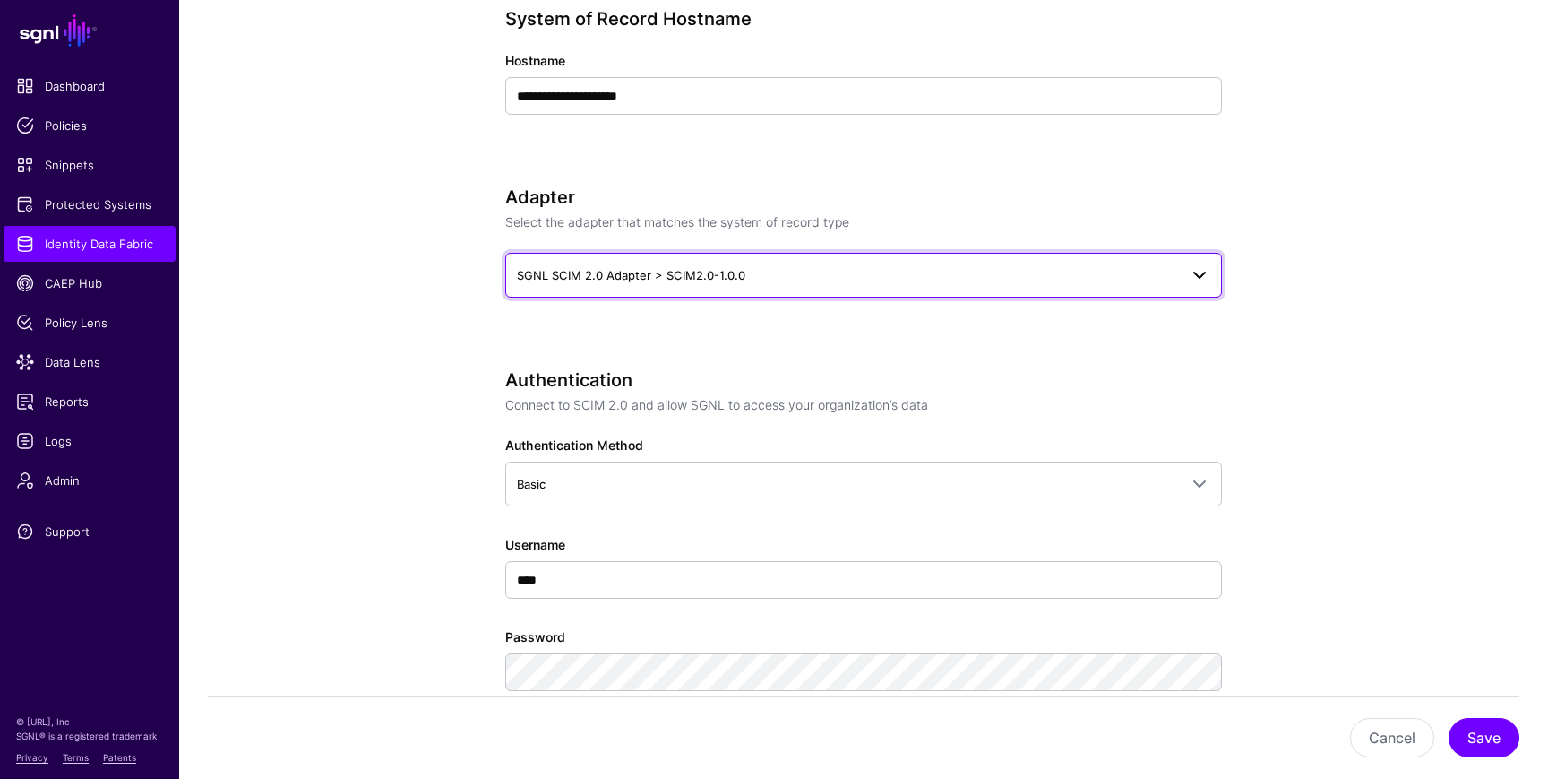
click at [698, 271] on span "SGNL SCIM 2.0 Adapter > SCIM2.0-1.0.0" at bounding box center [631, 275] width 228 height 14
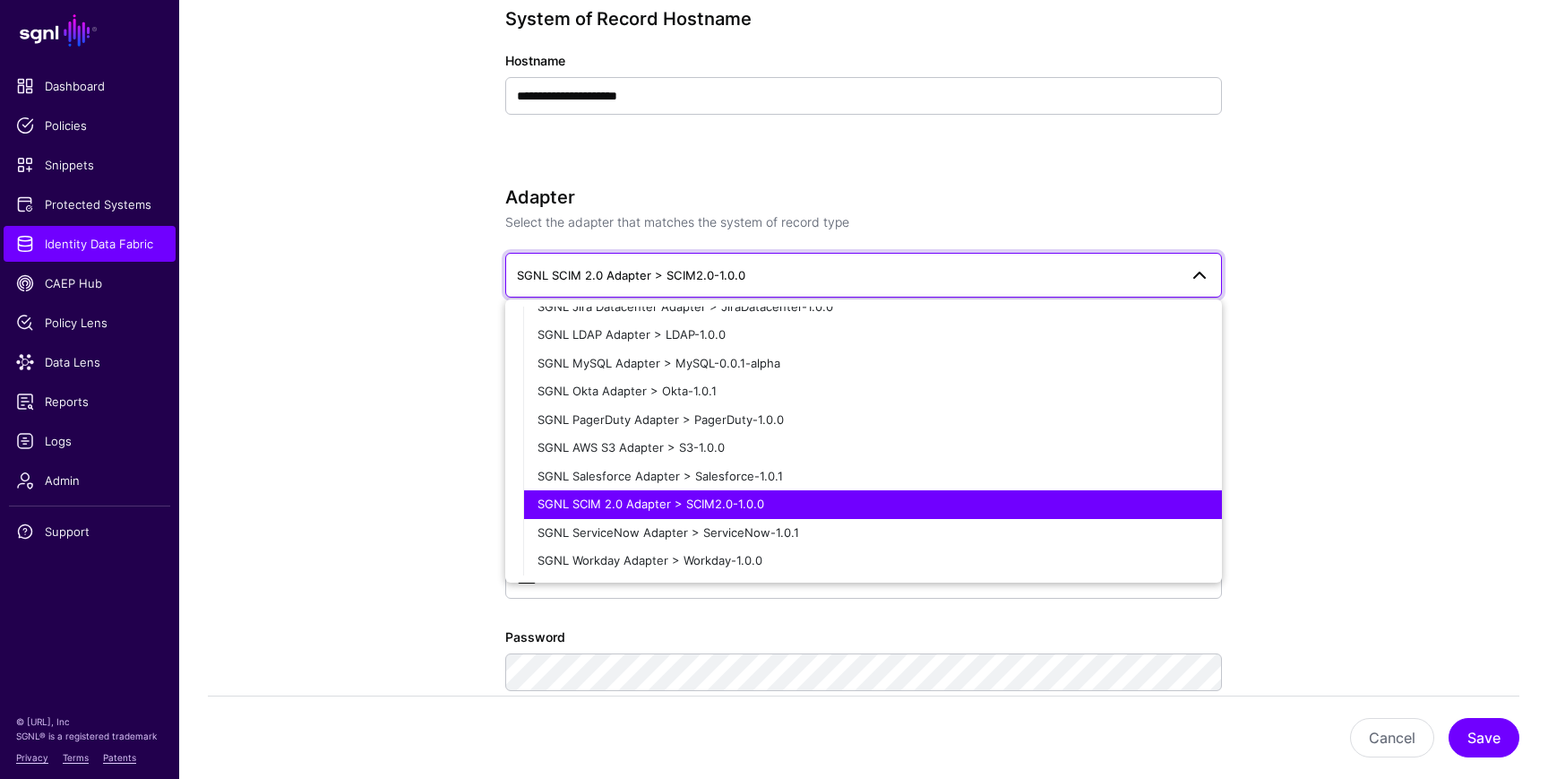
scroll to position [0, 0]
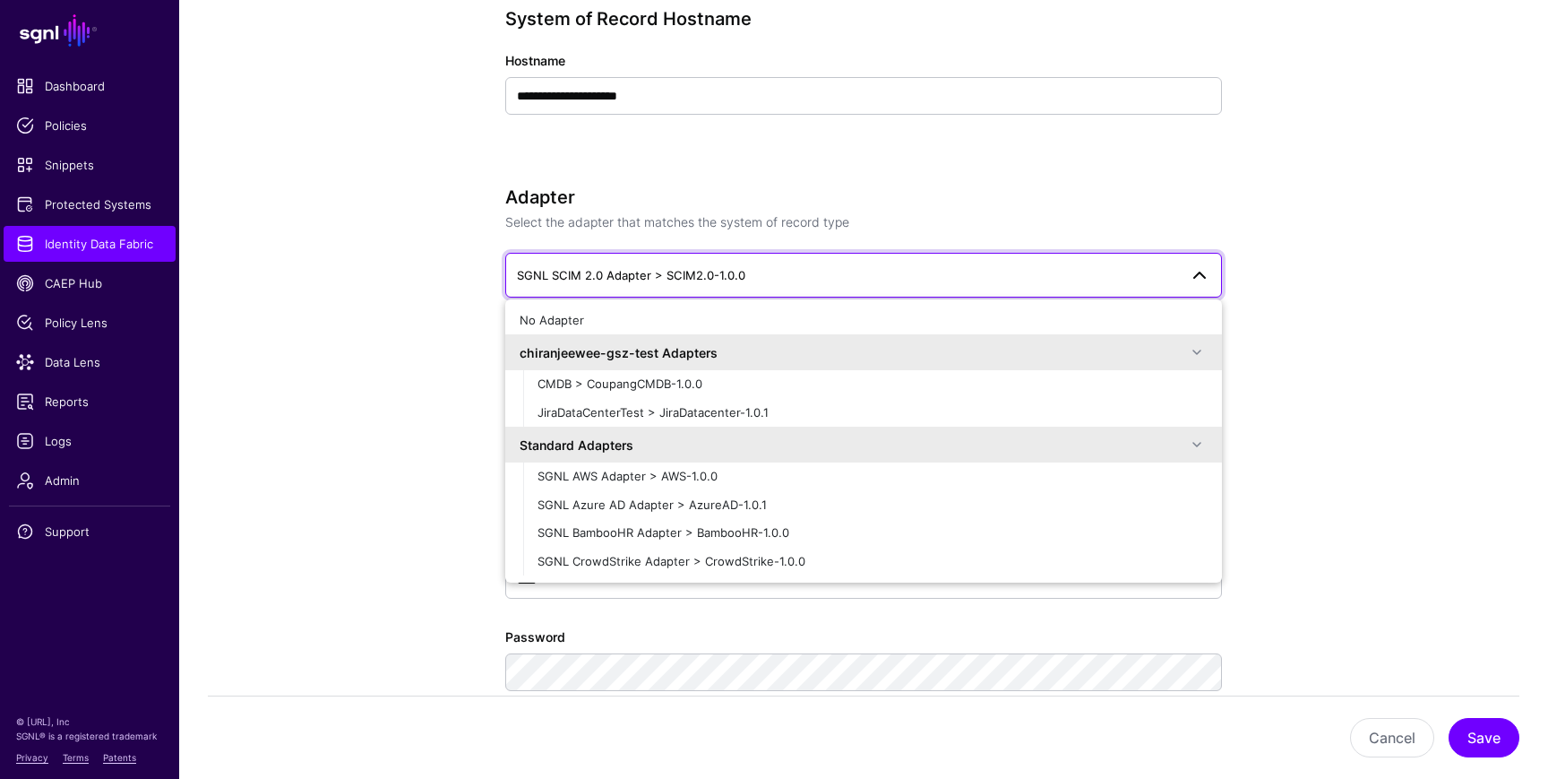
click at [315, 431] on app-datasources-details-form "**********" at bounding box center [863, 744] width 1369 height 2611
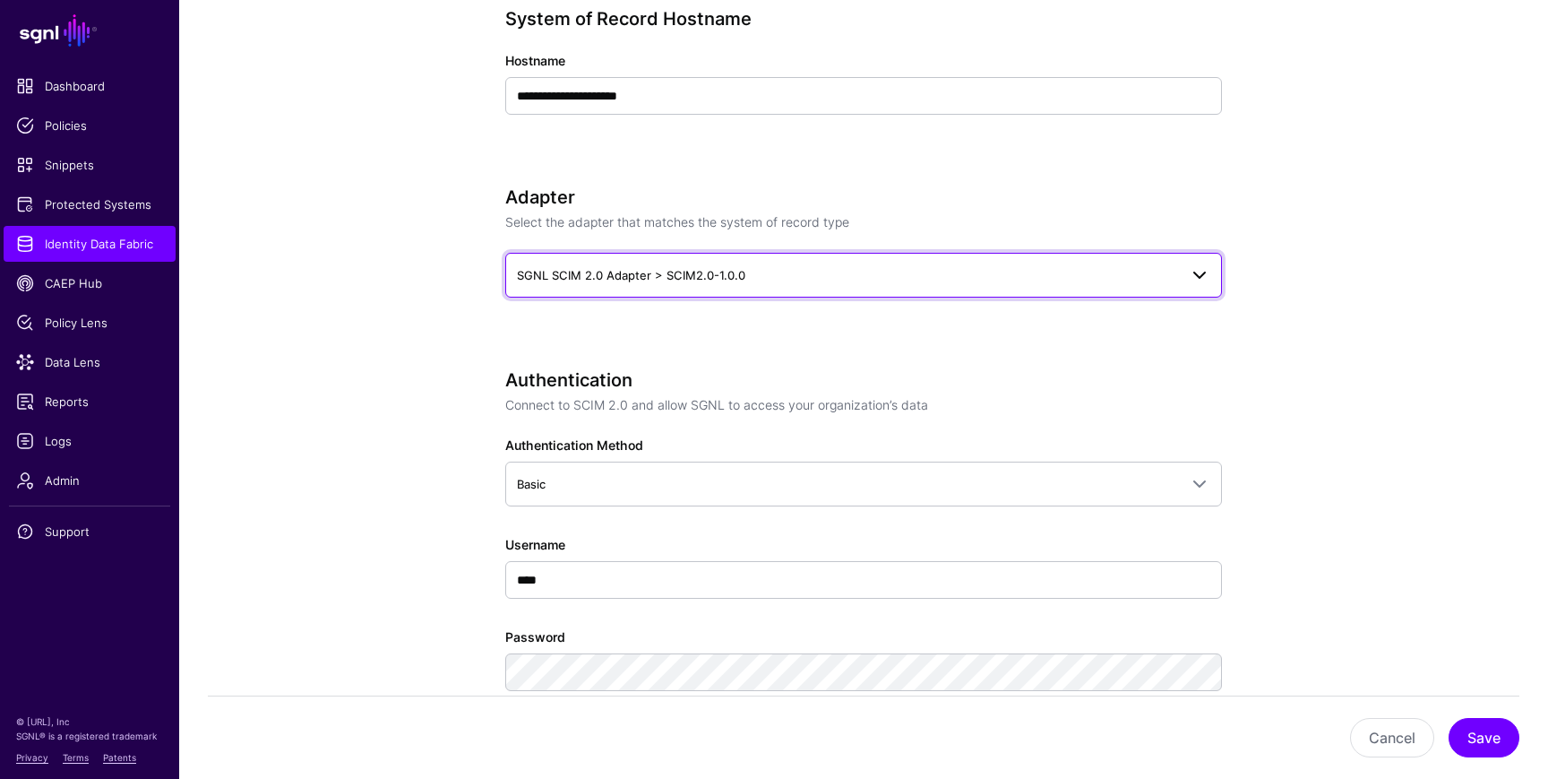
click at [610, 276] on span "SGNL SCIM 2.0 Adapter > SCIM2.0-1.0.0" at bounding box center [631, 275] width 228 height 14
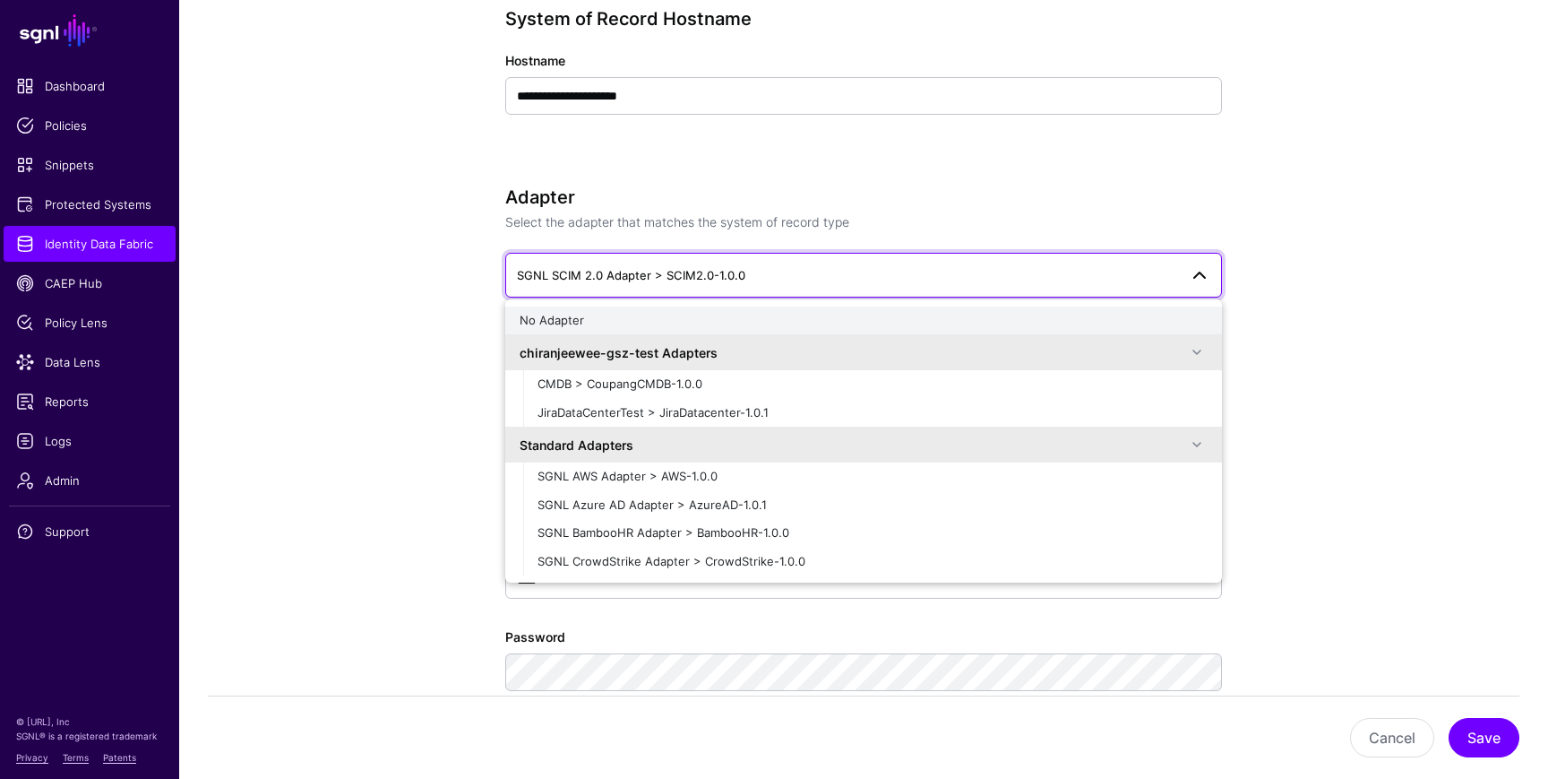
click at [595, 315] on div "No Adapter" at bounding box center [864, 321] width 688 height 18
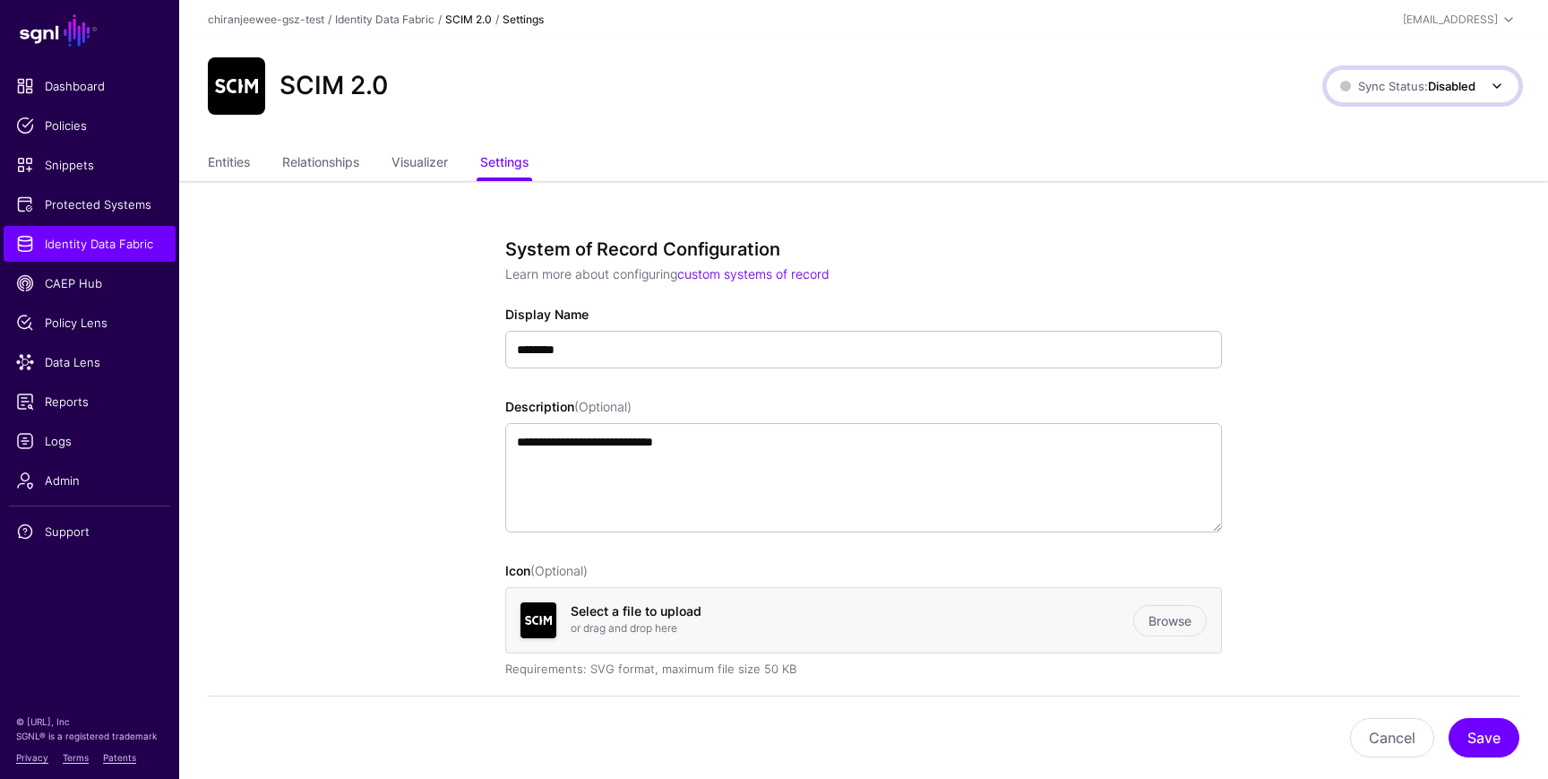
click at [1429, 82] on strong "Disabled" at bounding box center [1451, 86] width 47 height 14
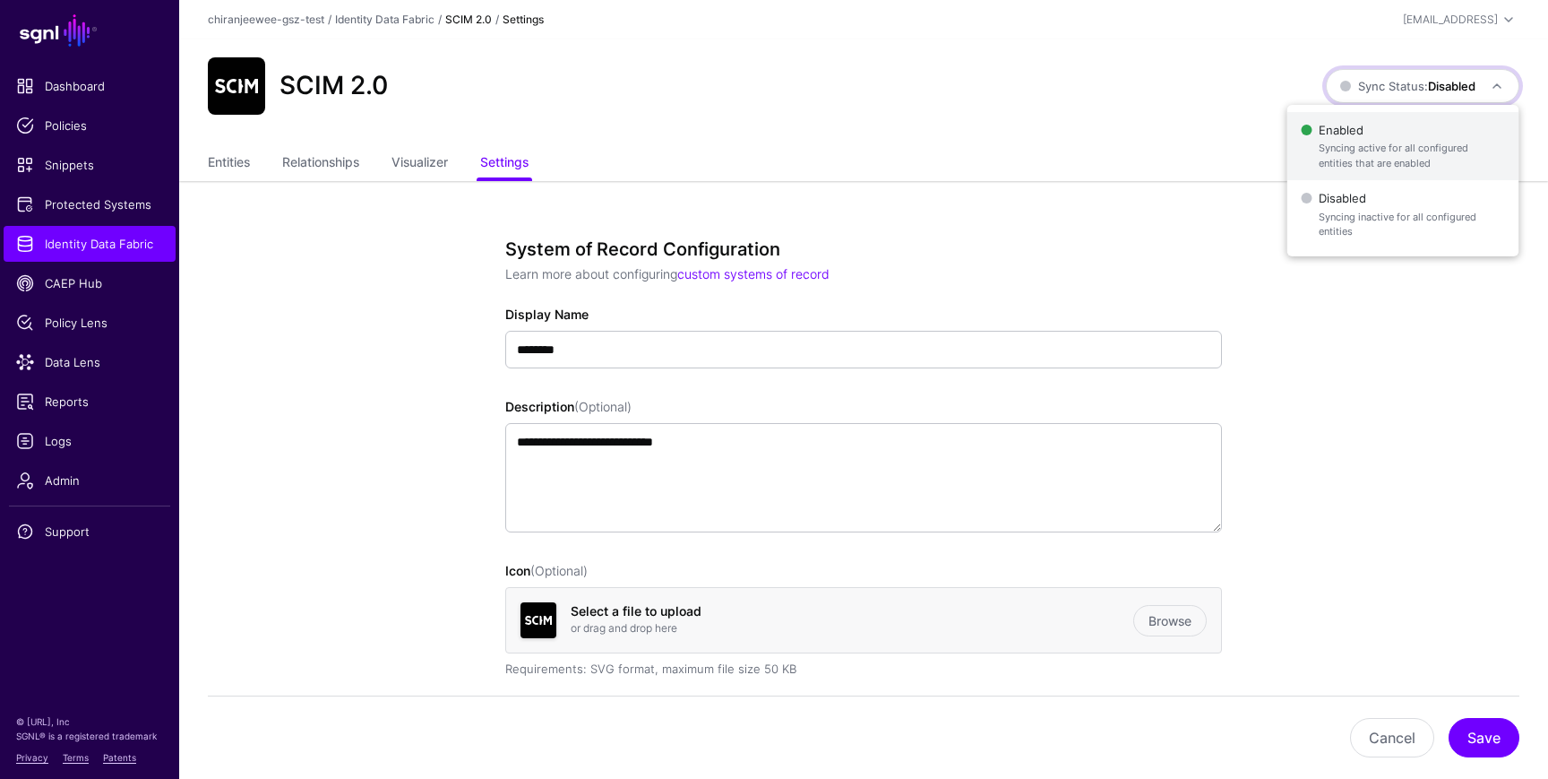
click at [1412, 128] on span "Enabled Syncing active for all configured entities that are enabled" at bounding box center [1402, 146] width 203 height 58
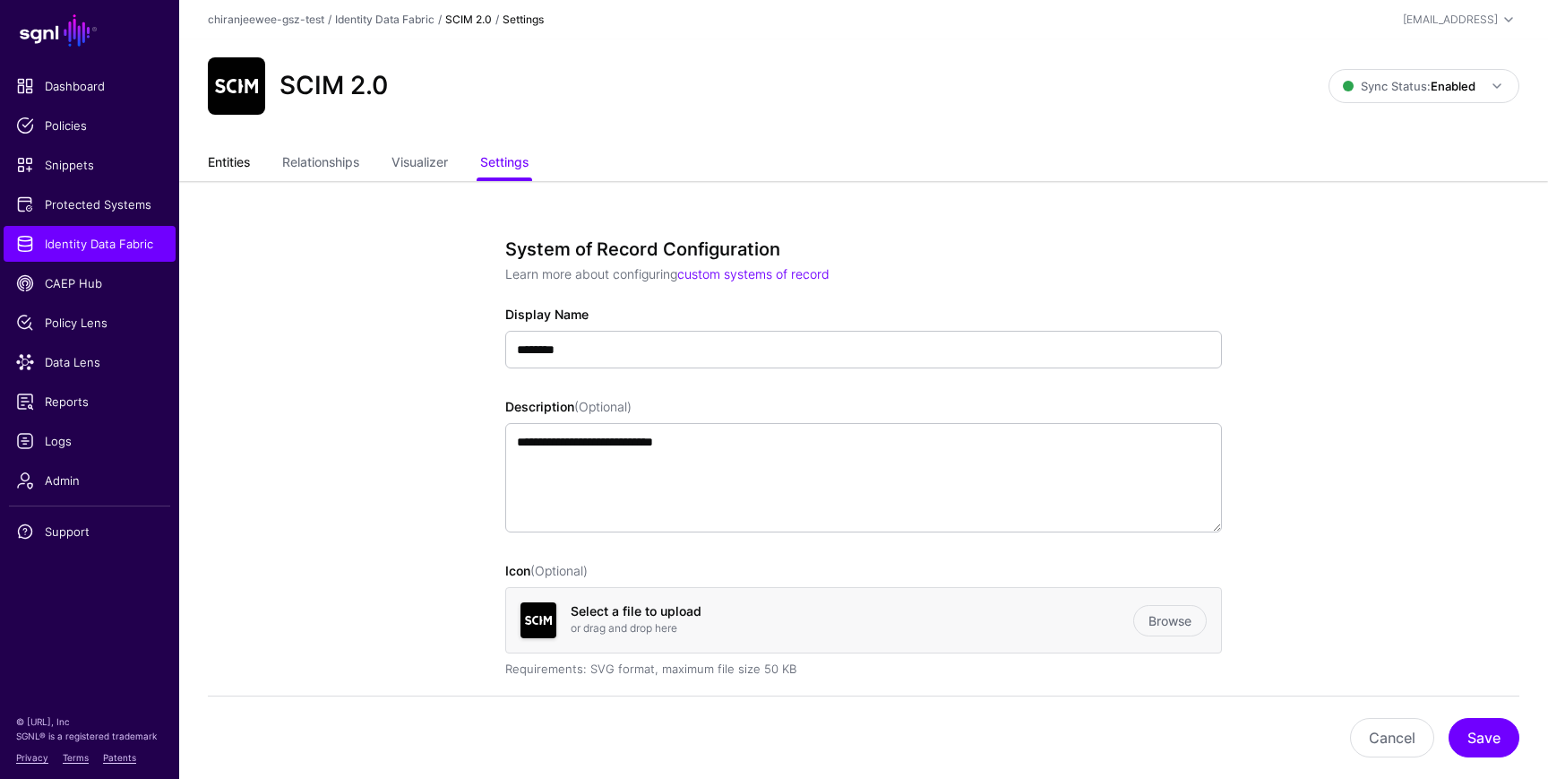
click at [240, 168] on link "Entities" at bounding box center [229, 164] width 42 height 34
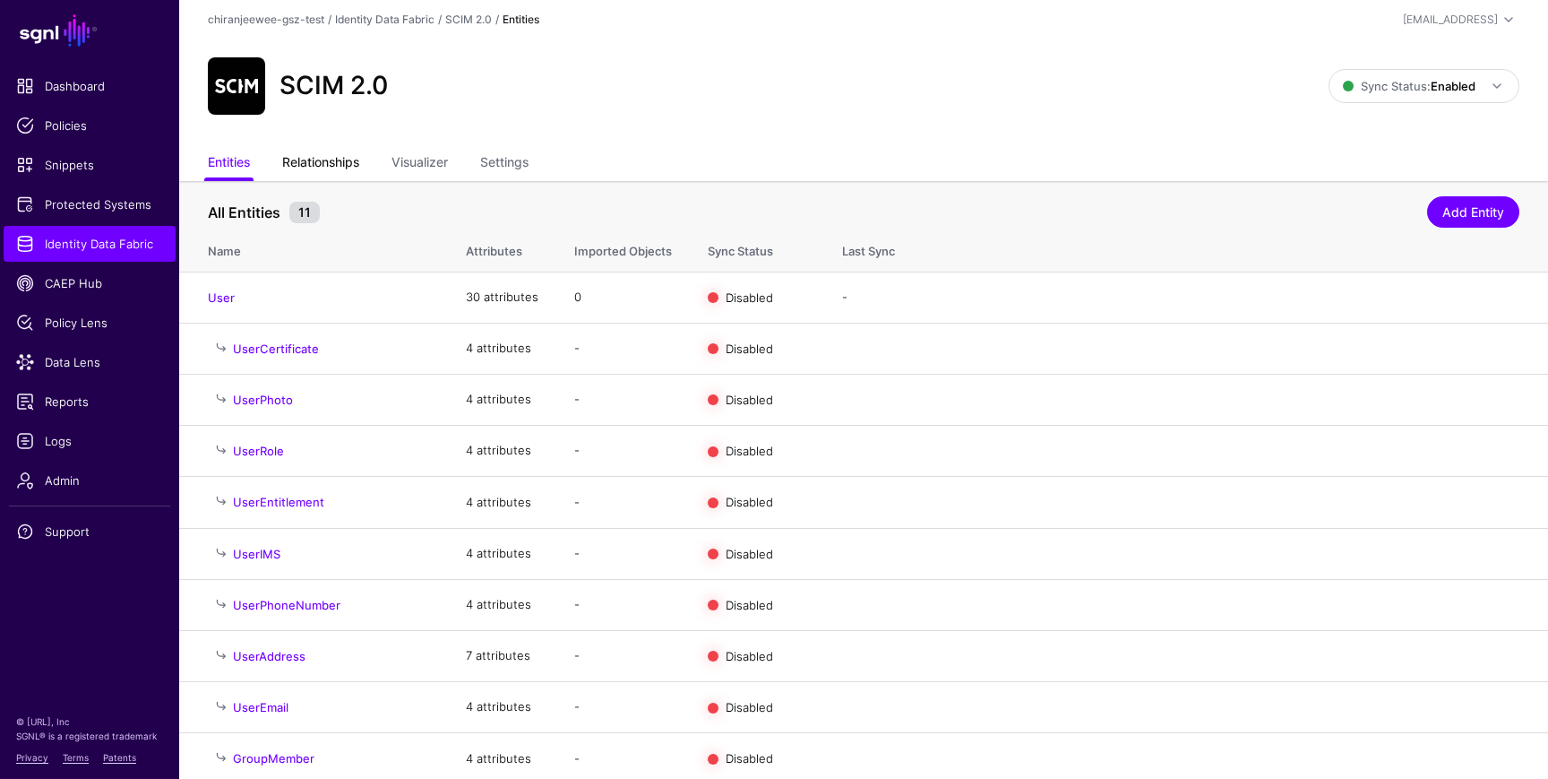
click at [353, 169] on link "Relationships" at bounding box center [320, 164] width 77 height 34
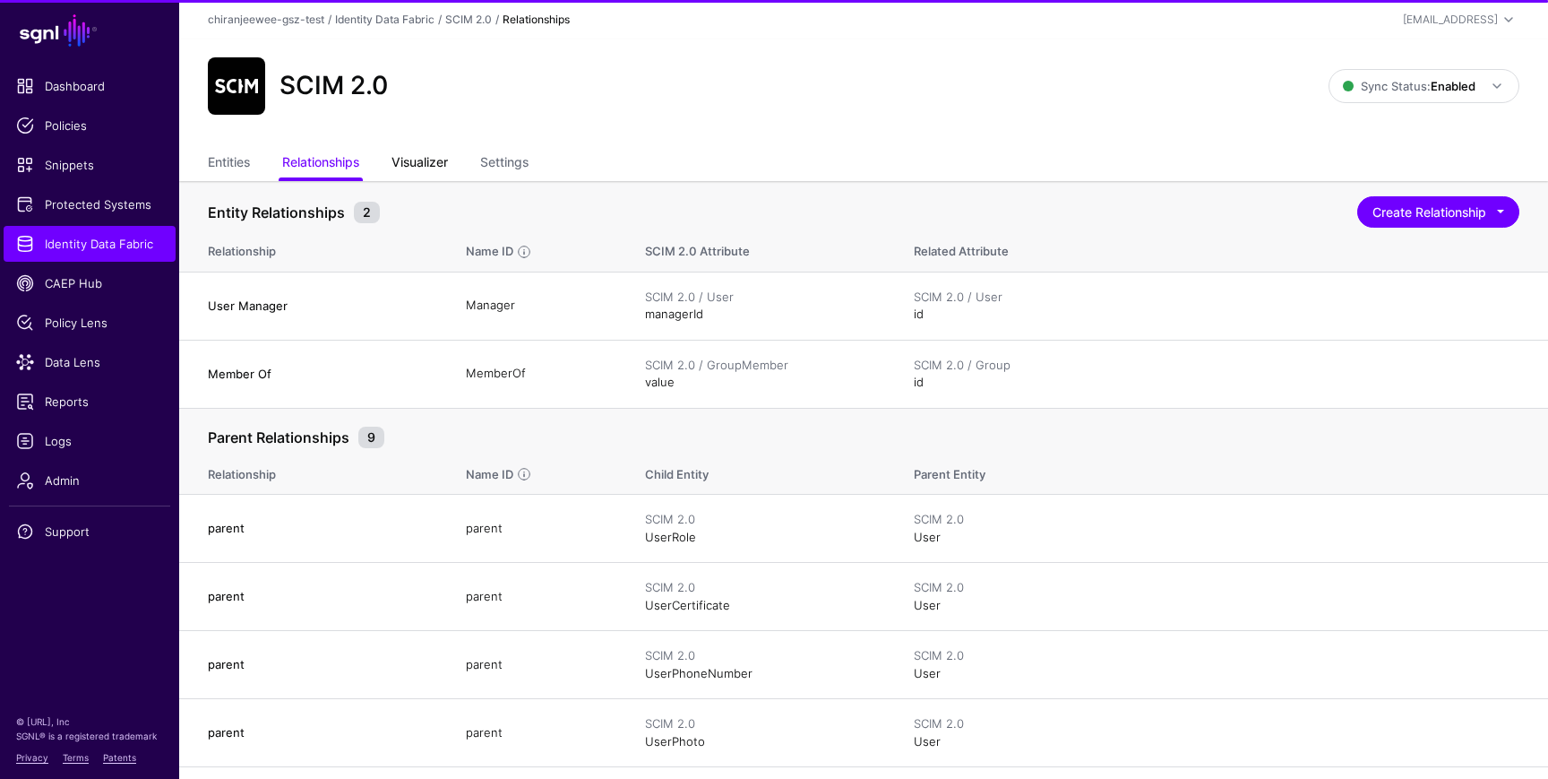
click at [434, 167] on link "Visualizer" at bounding box center [420, 164] width 56 height 34
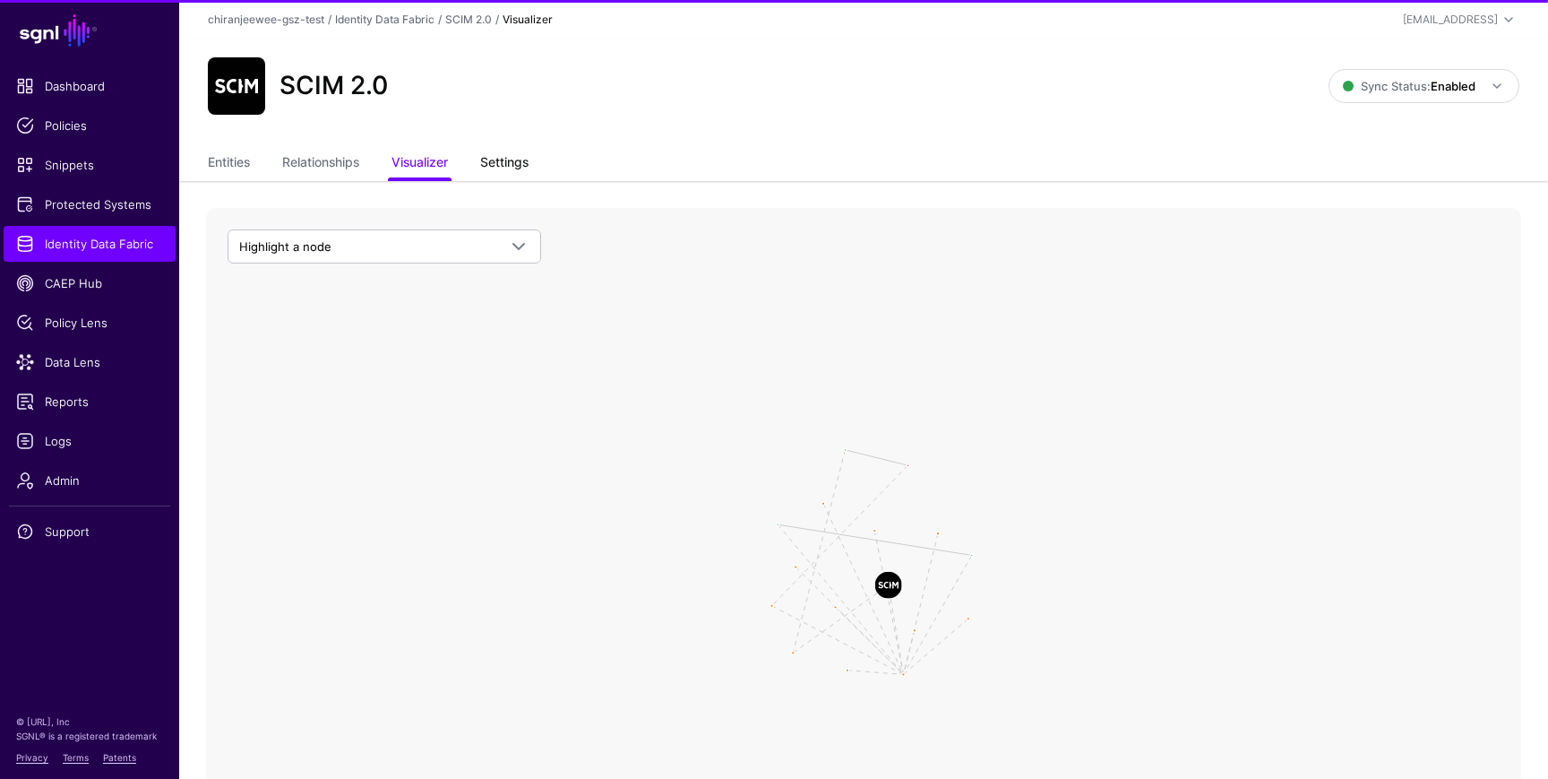
click at [509, 167] on link "Settings" at bounding box center [504, 164] width 48 height 34
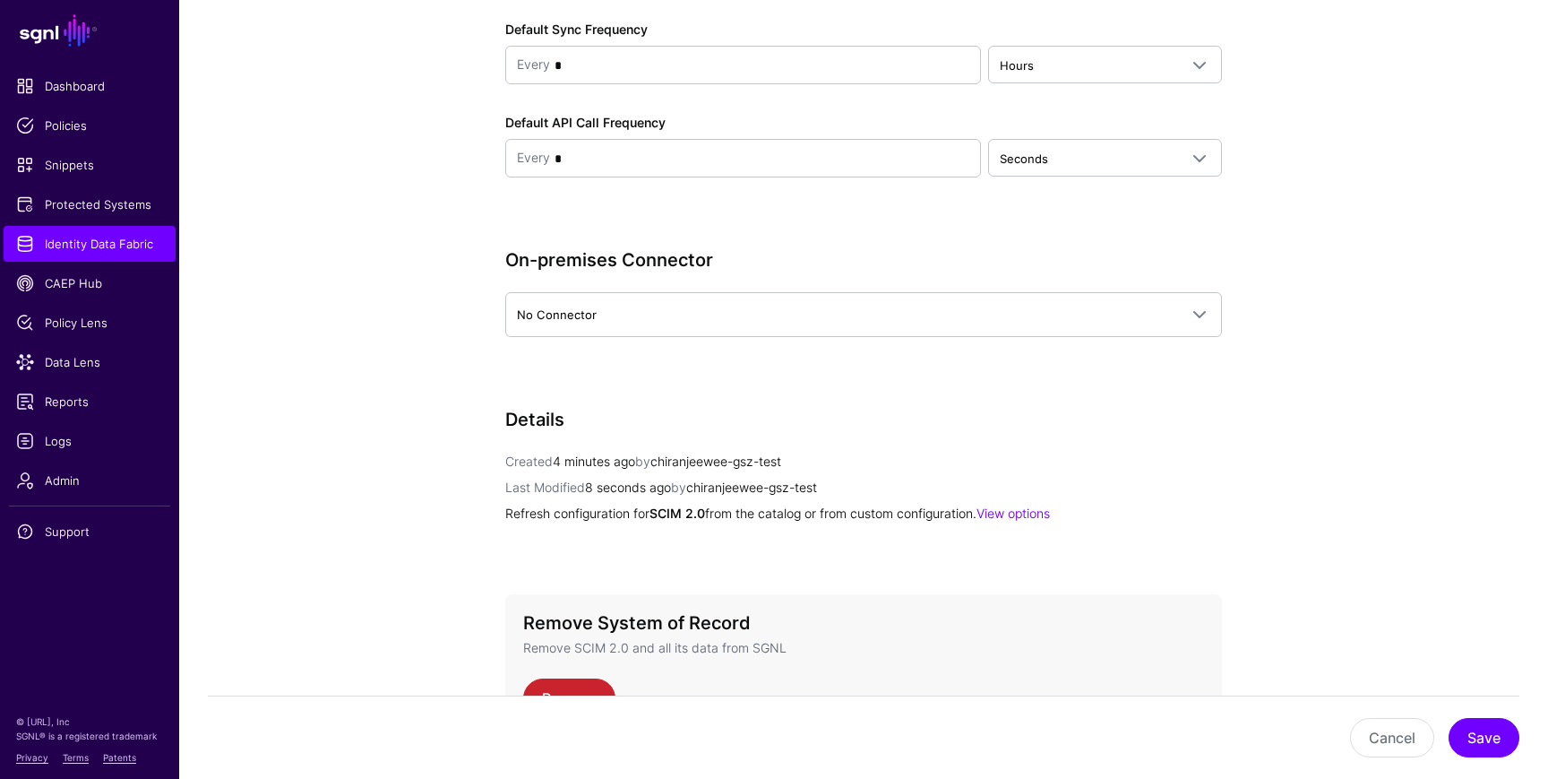
scroll to position [2029, 0]
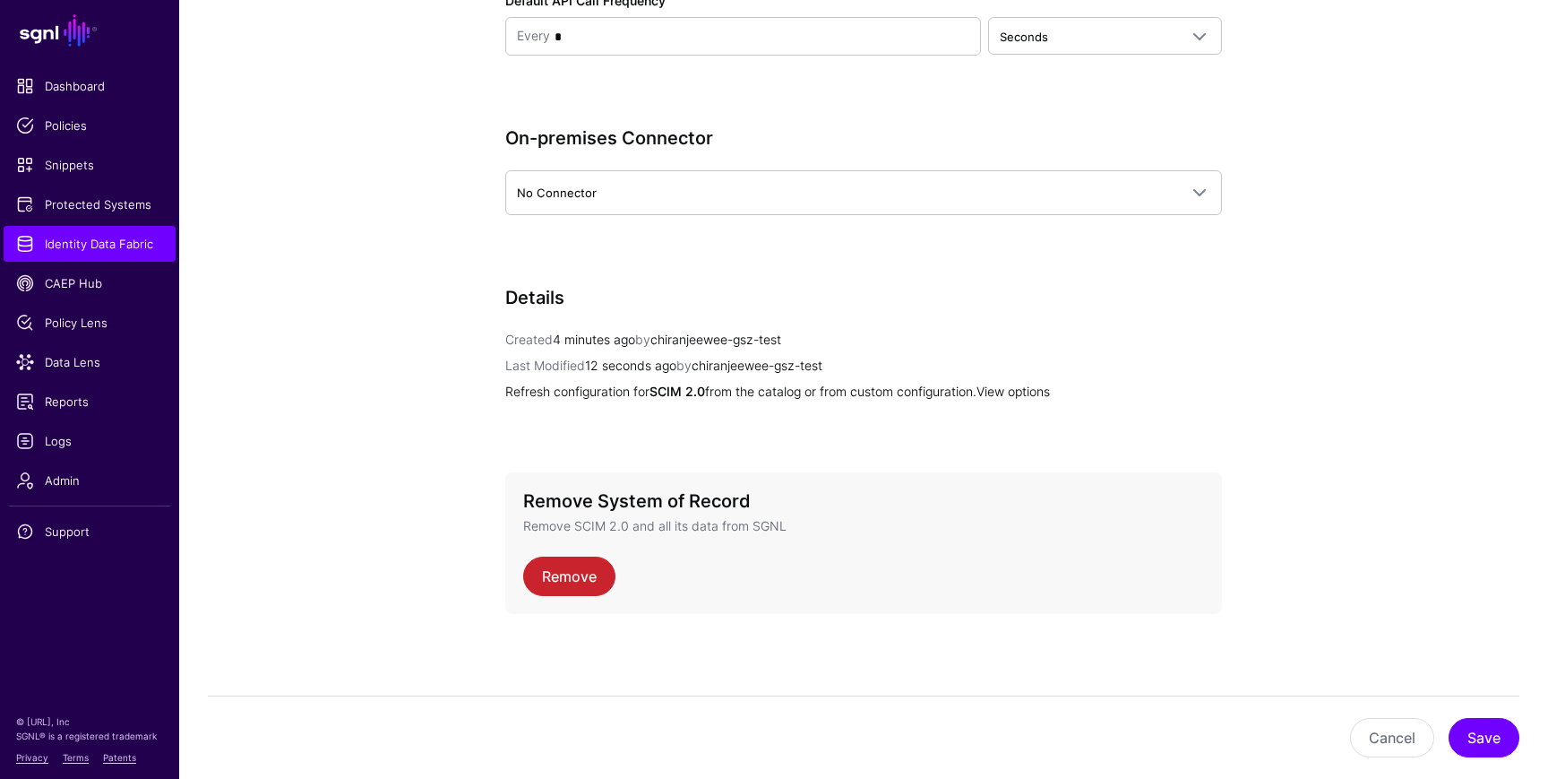
click at [1031, 395] on link "View options" at bounding box center [1013, 390] width 73 height 15
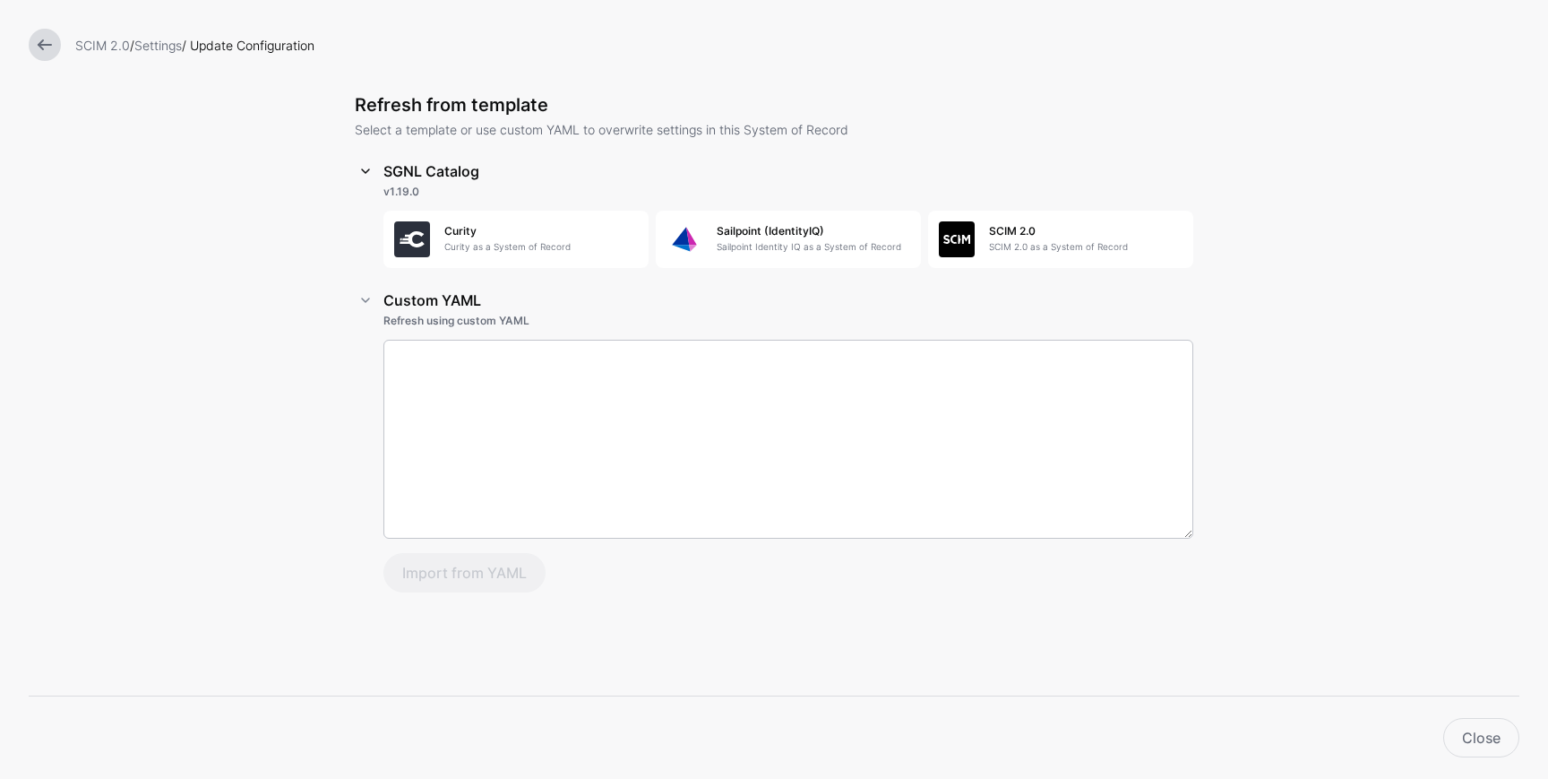
click at [358, 171] on link at bounding box center [366, 171] width 22 height 22
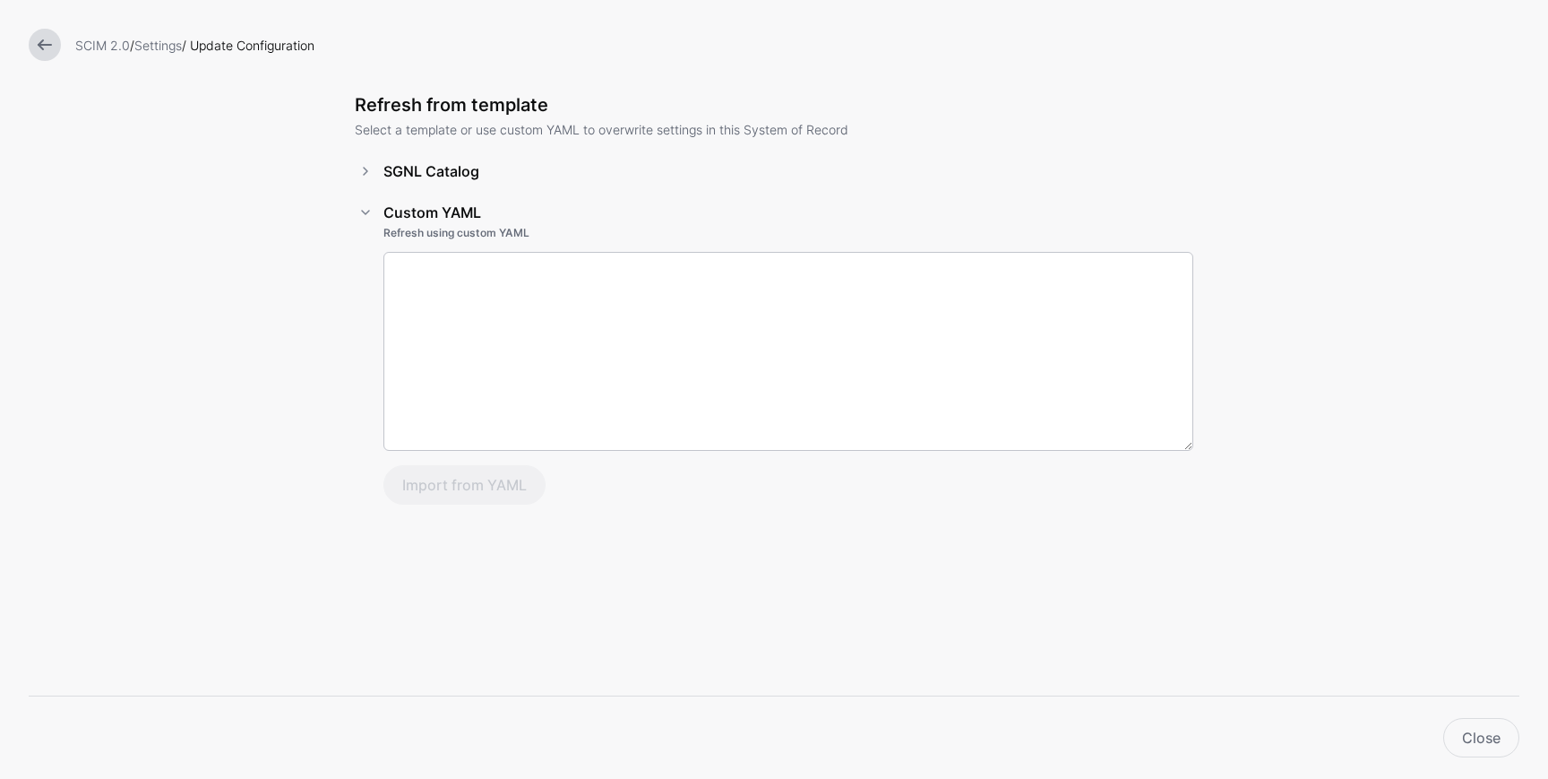
click at [47, 45] on link at bounding box center [45, 45] width 32 height 32
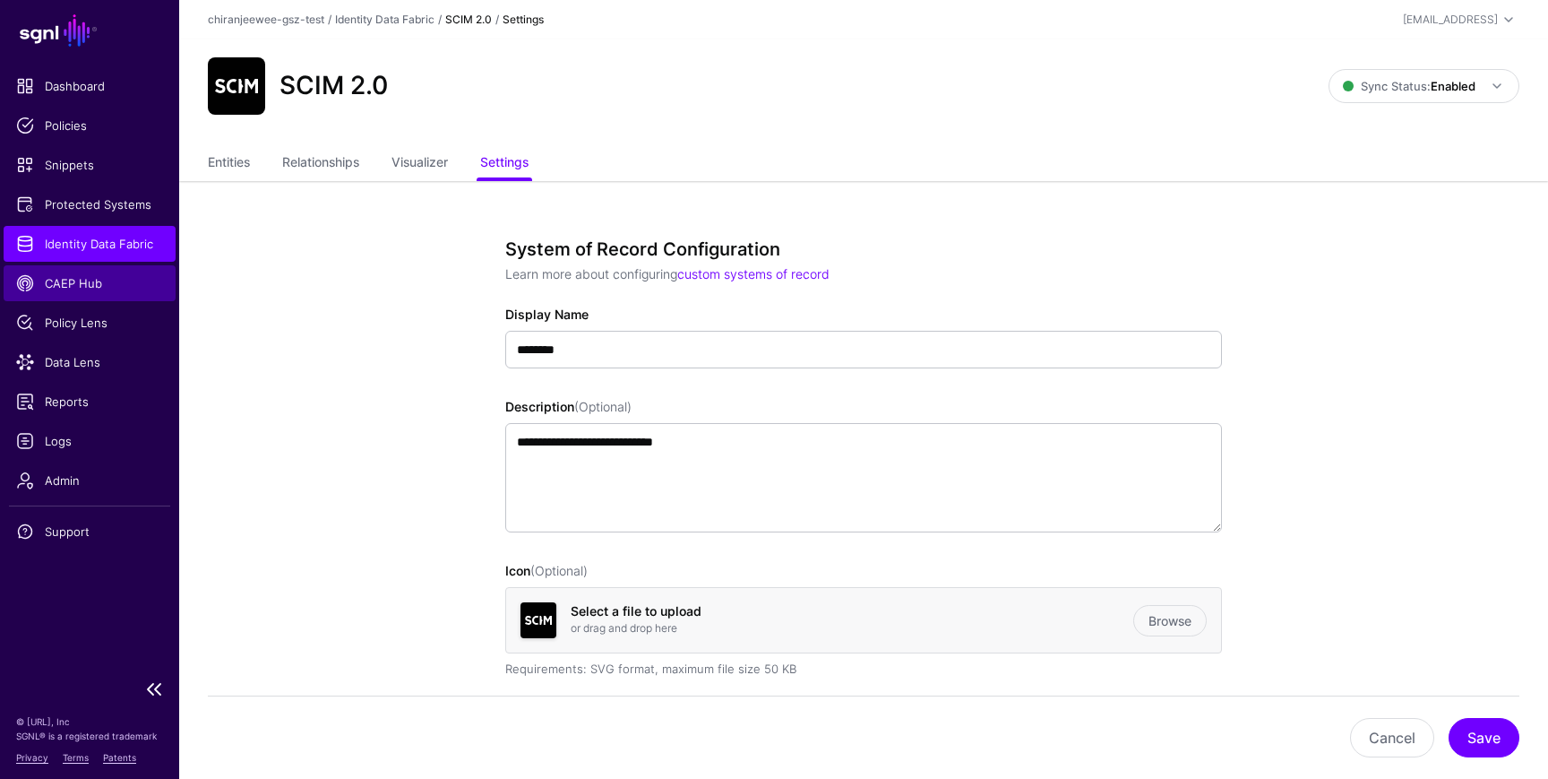
click at [56, 277] on span "CAEP Hub" at bounding box center [89, 283] width 147 height 18
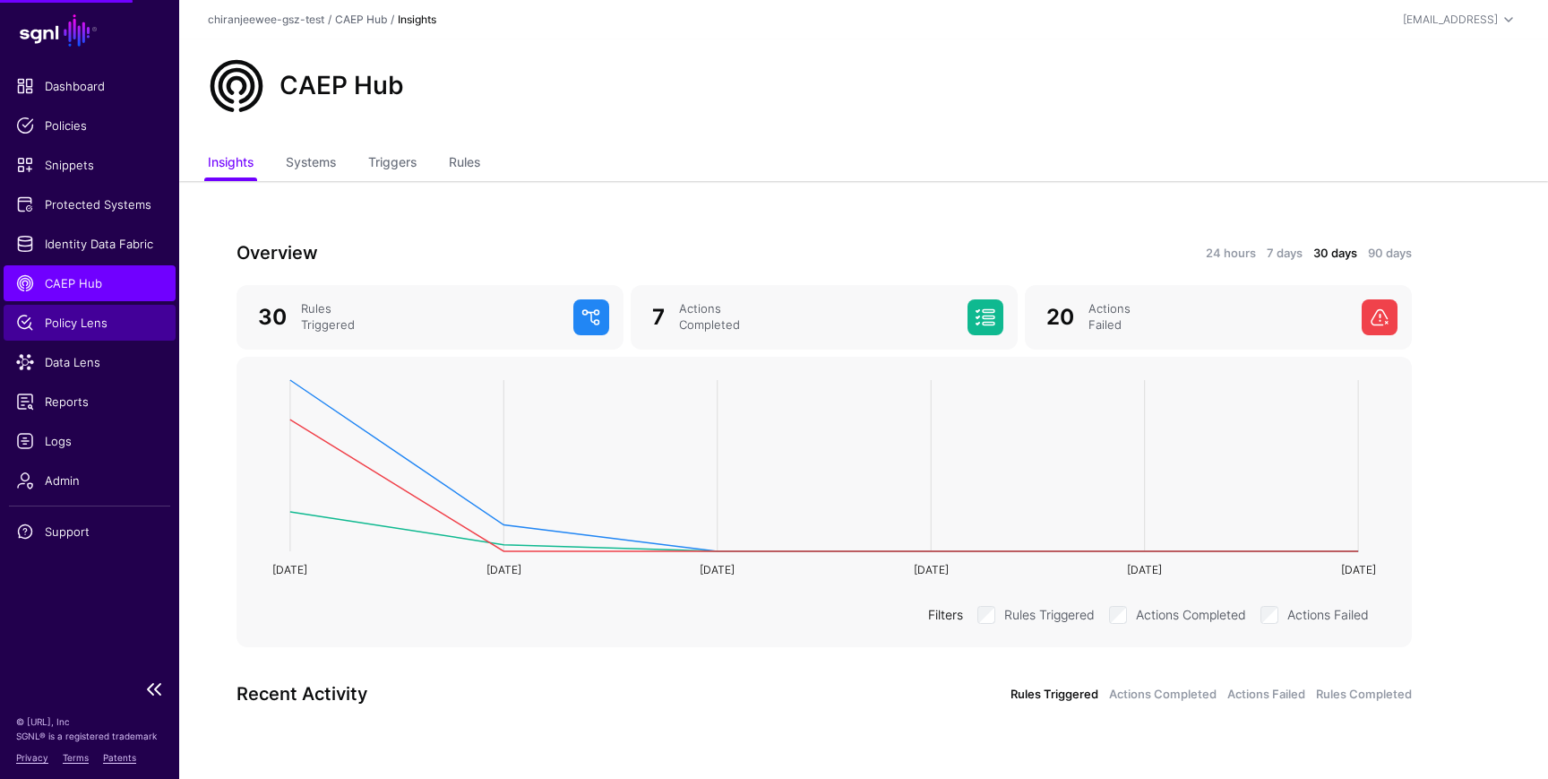
click at [62, 317] on span "Policy Lens" at bounding box center [89, 323] width 147 height 18
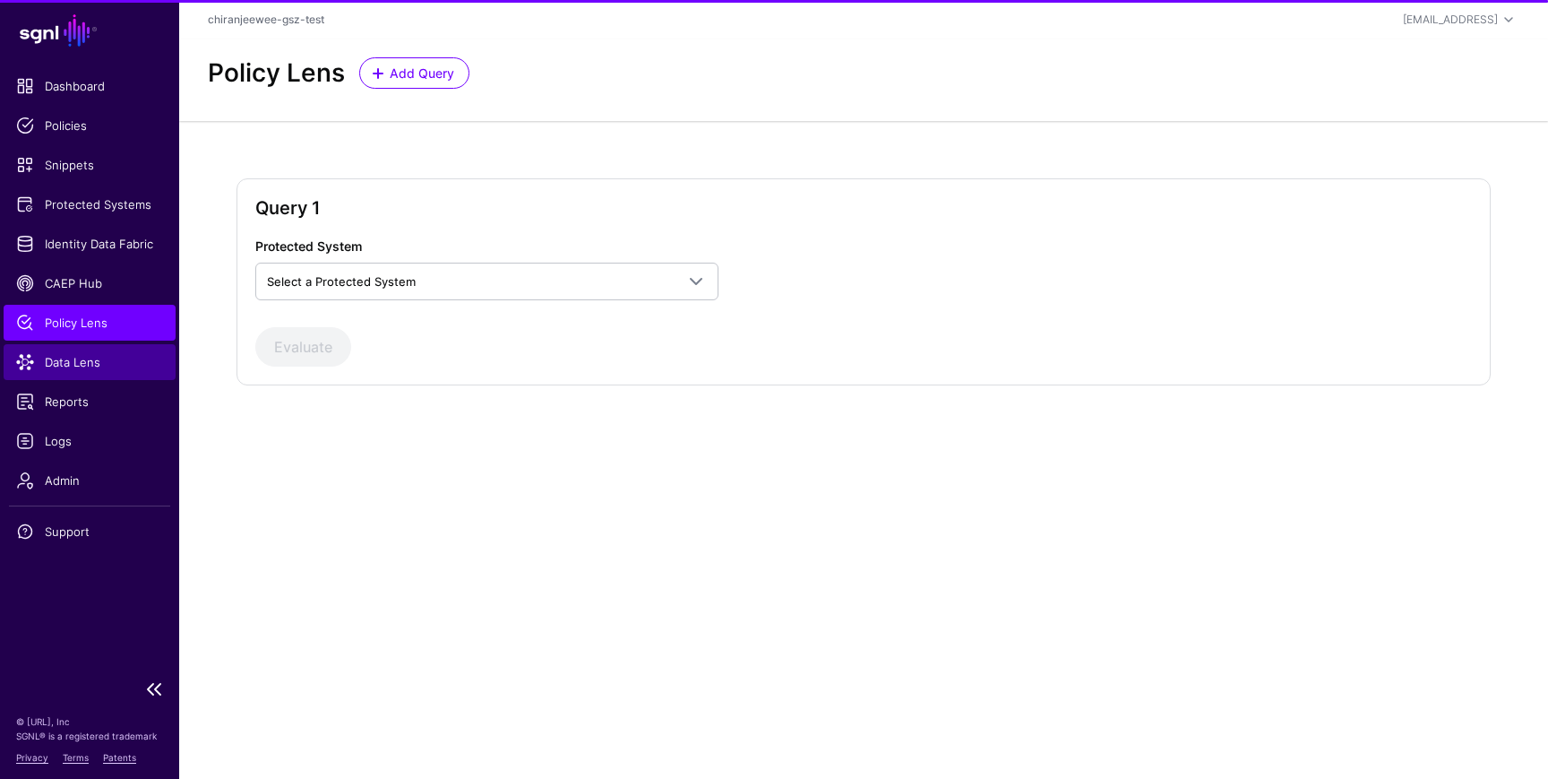
click at [68, 372] on link "Data Lens" at bounding box center [90, 362] width 172 height 36
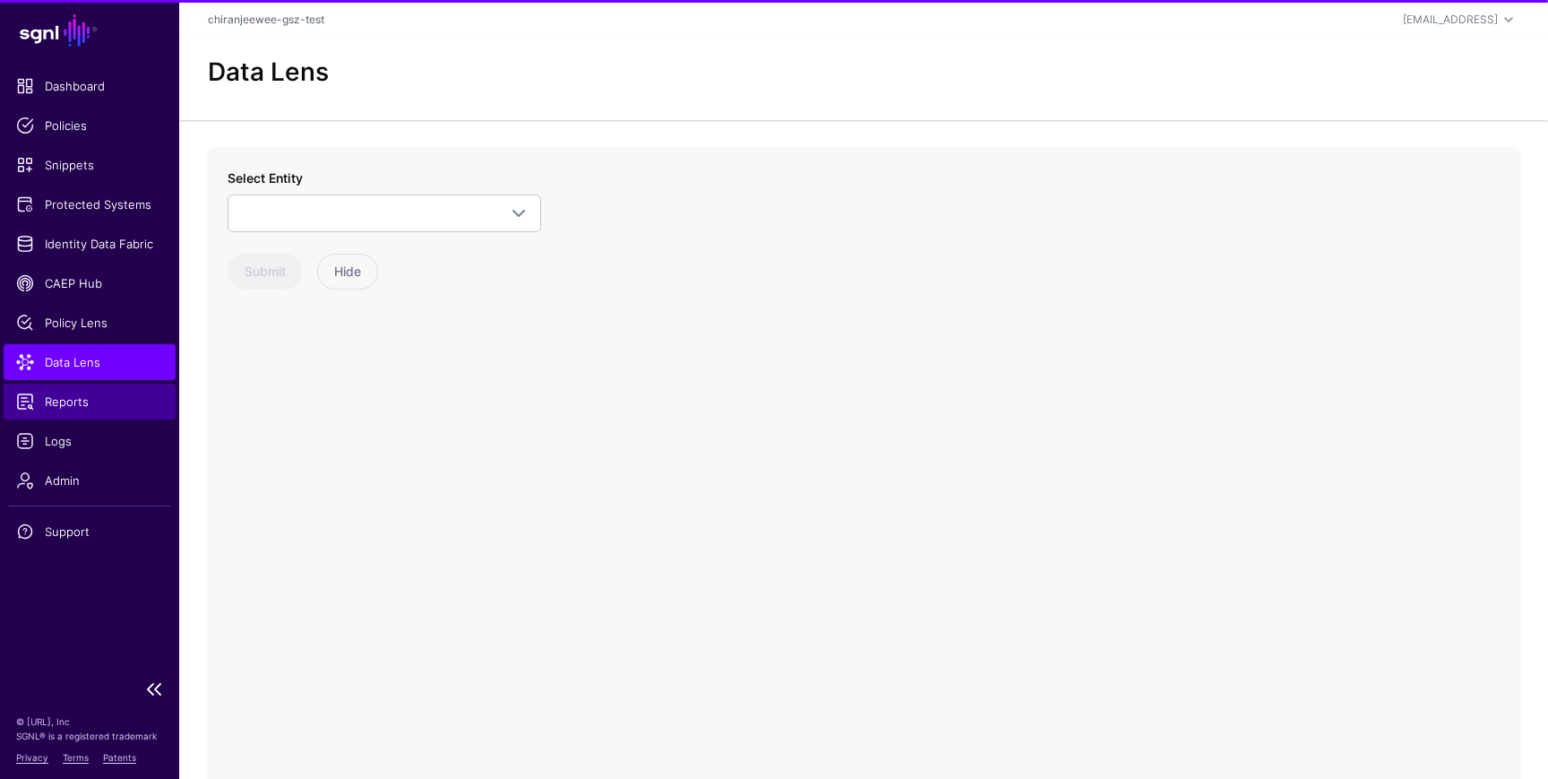
click at [65, 416] on link "Reports" at bounding box center [90, 401] width 172 height 36
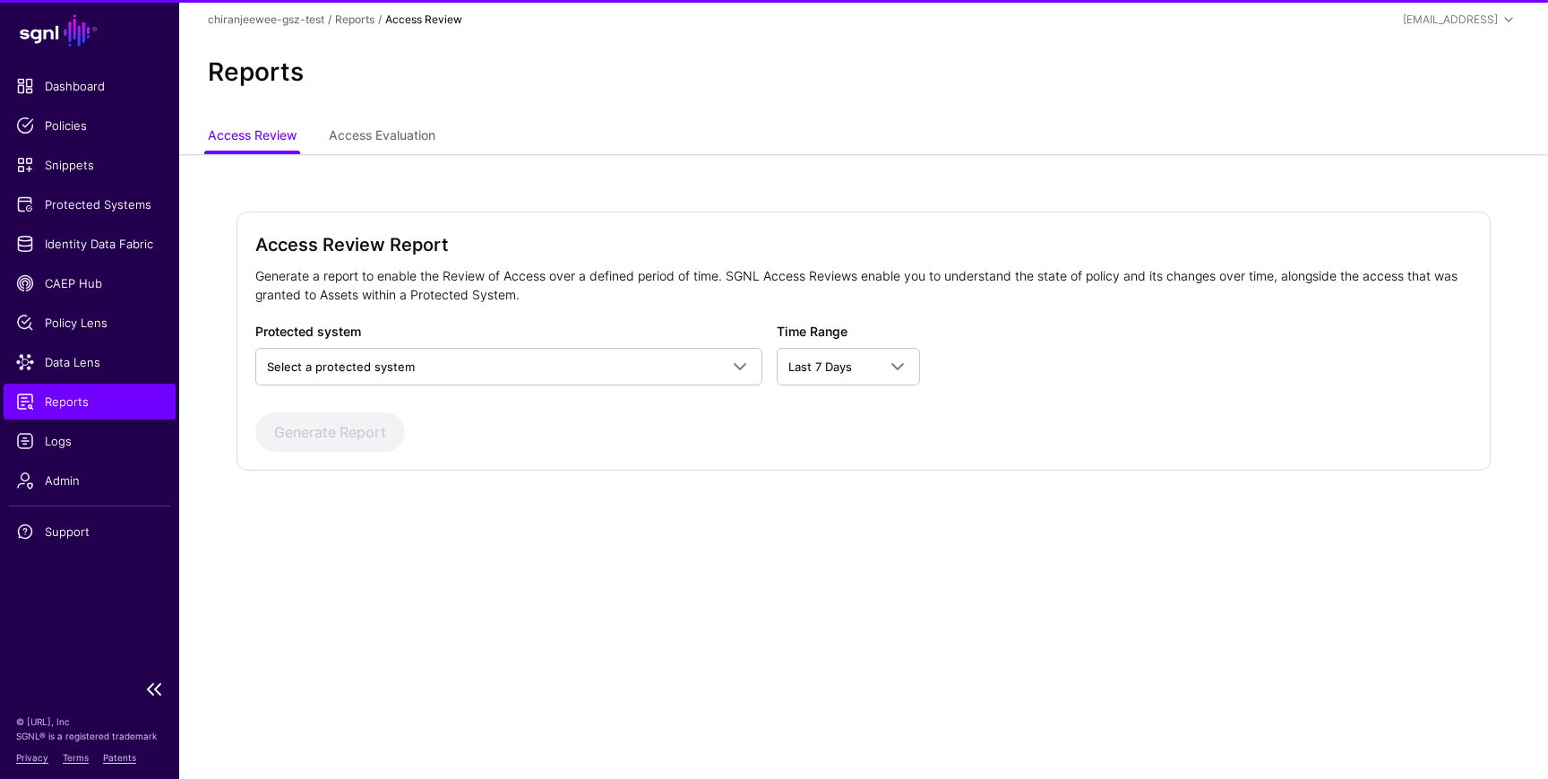
click at [63, 460] on ul "Dashboard Policies Snippets Protected Systems Identity Data Fabric CAEP Hub Pol…" at bounding box center [89, 368] width 179 height 601
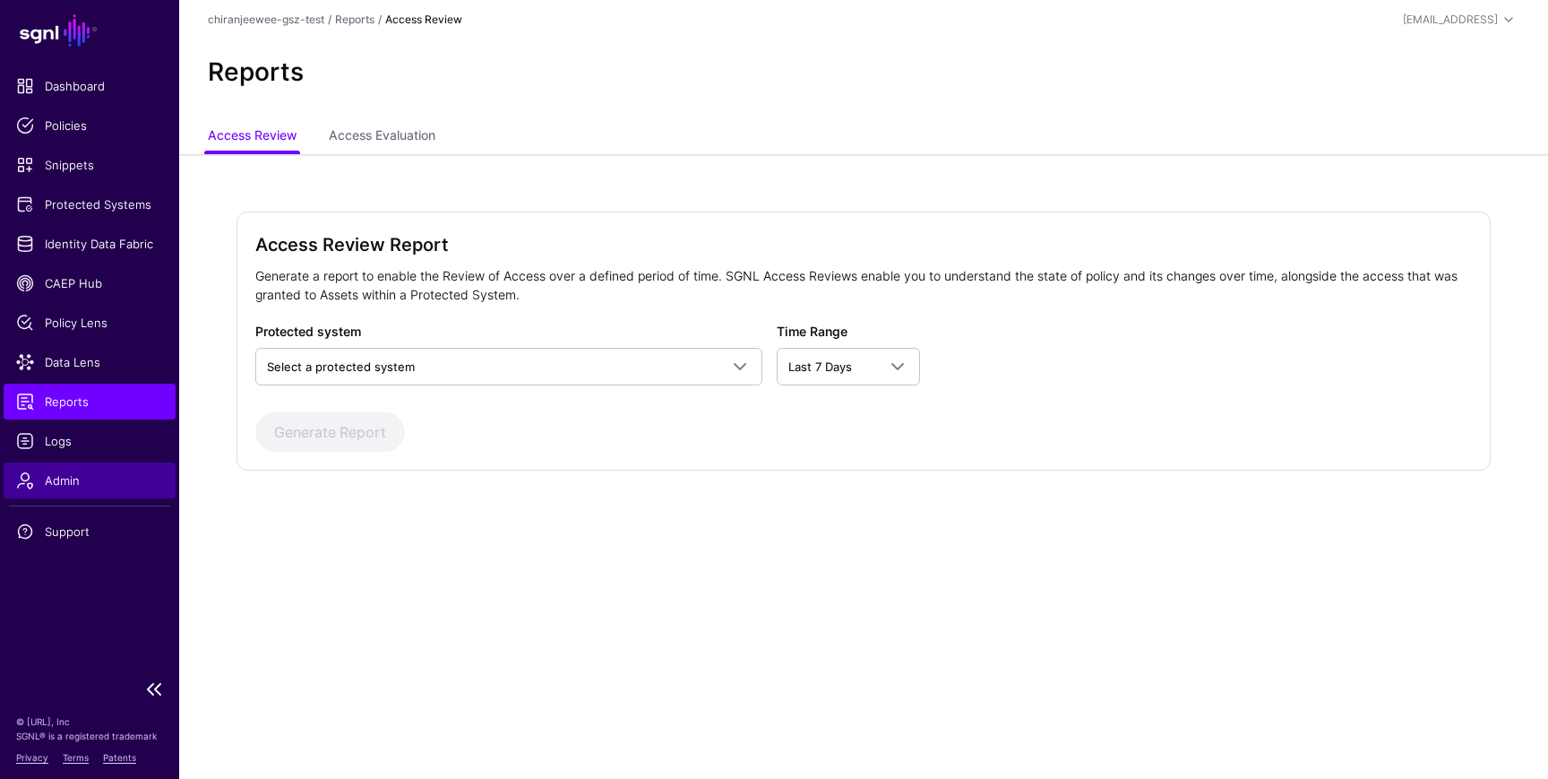
click at [63, 492] on link "Admin" at bounding box center [90, 480] width 172 height 36
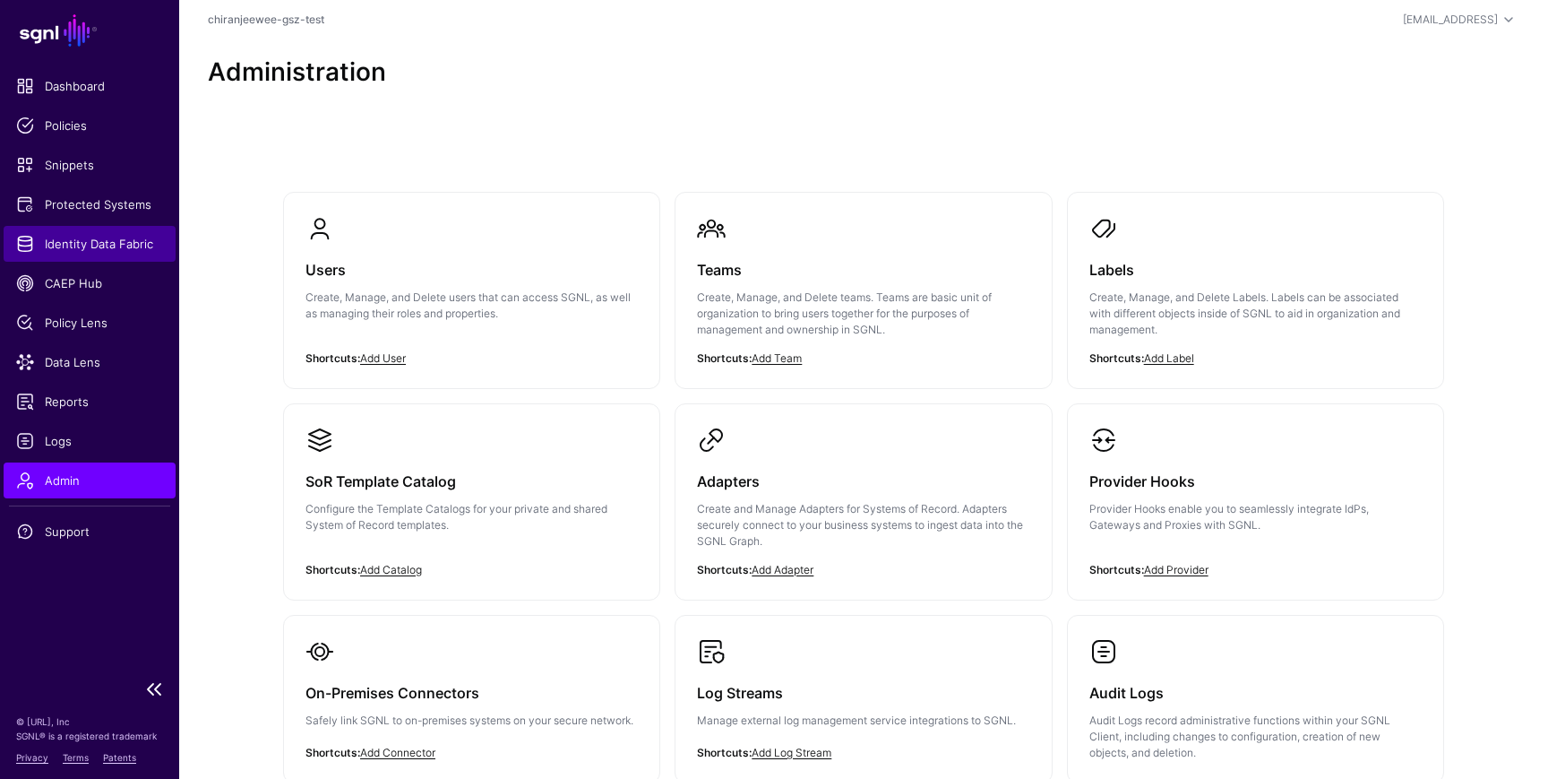
click at [74, 236] on span "Identity Data Fabric" at bounding box center [89, 244] width 147 height 18
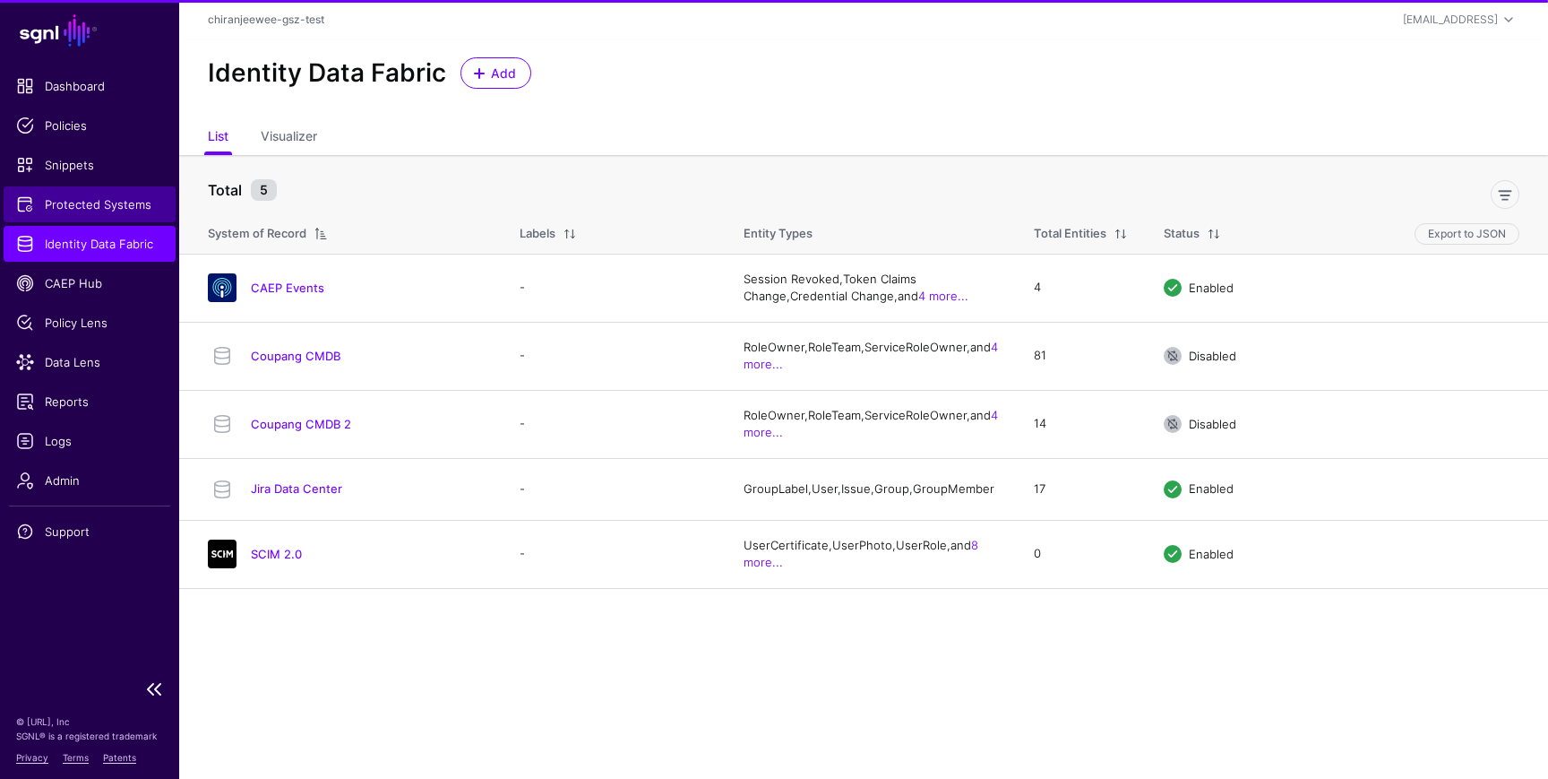
click at [74, 201] on span "Protected Systems" at bounding box center [89, 204] width 147 height 18
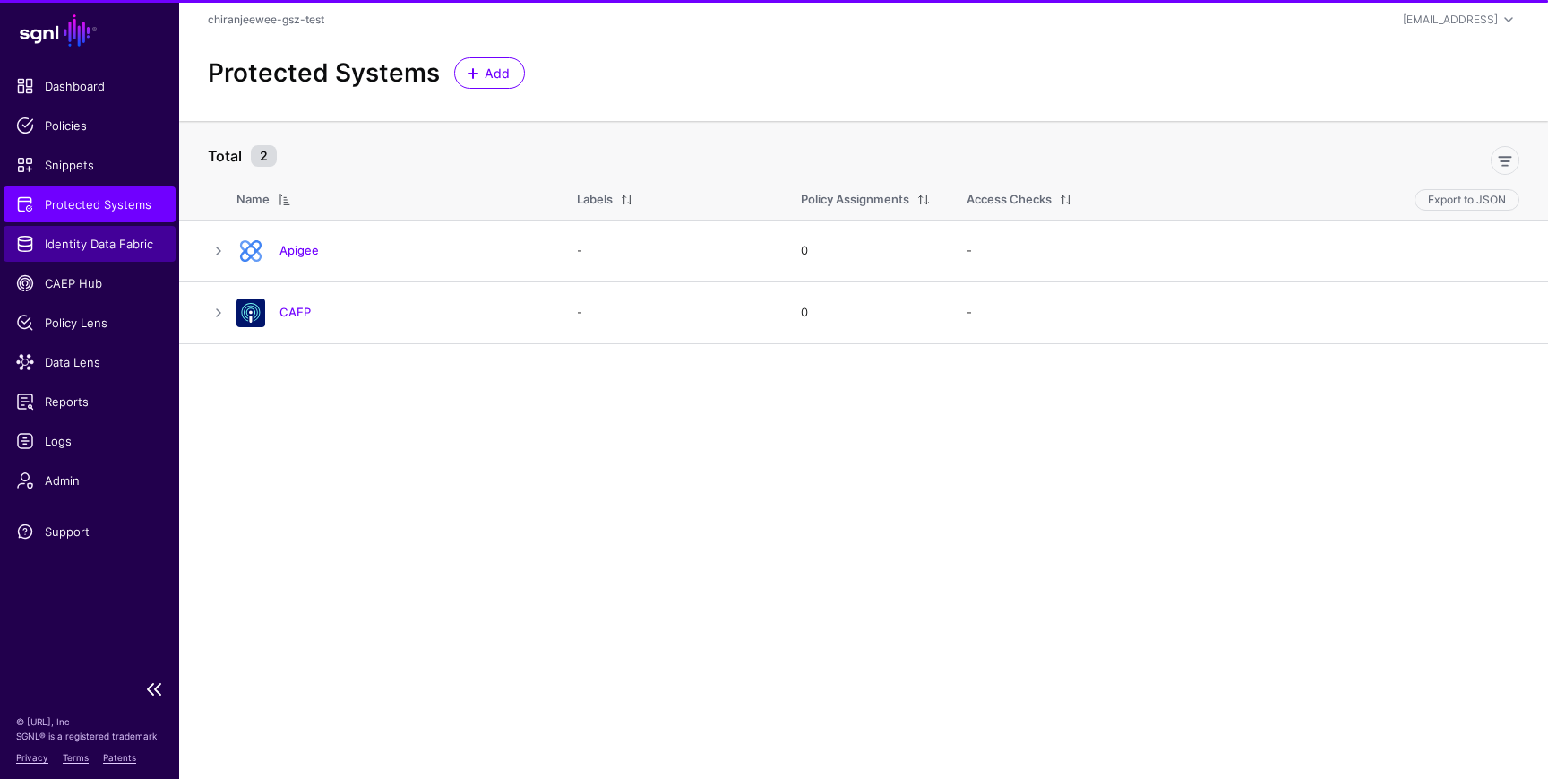
click at [74, 231] on link "Identity Data Fabric" at bounding box center [90, 244] width 172 height 36
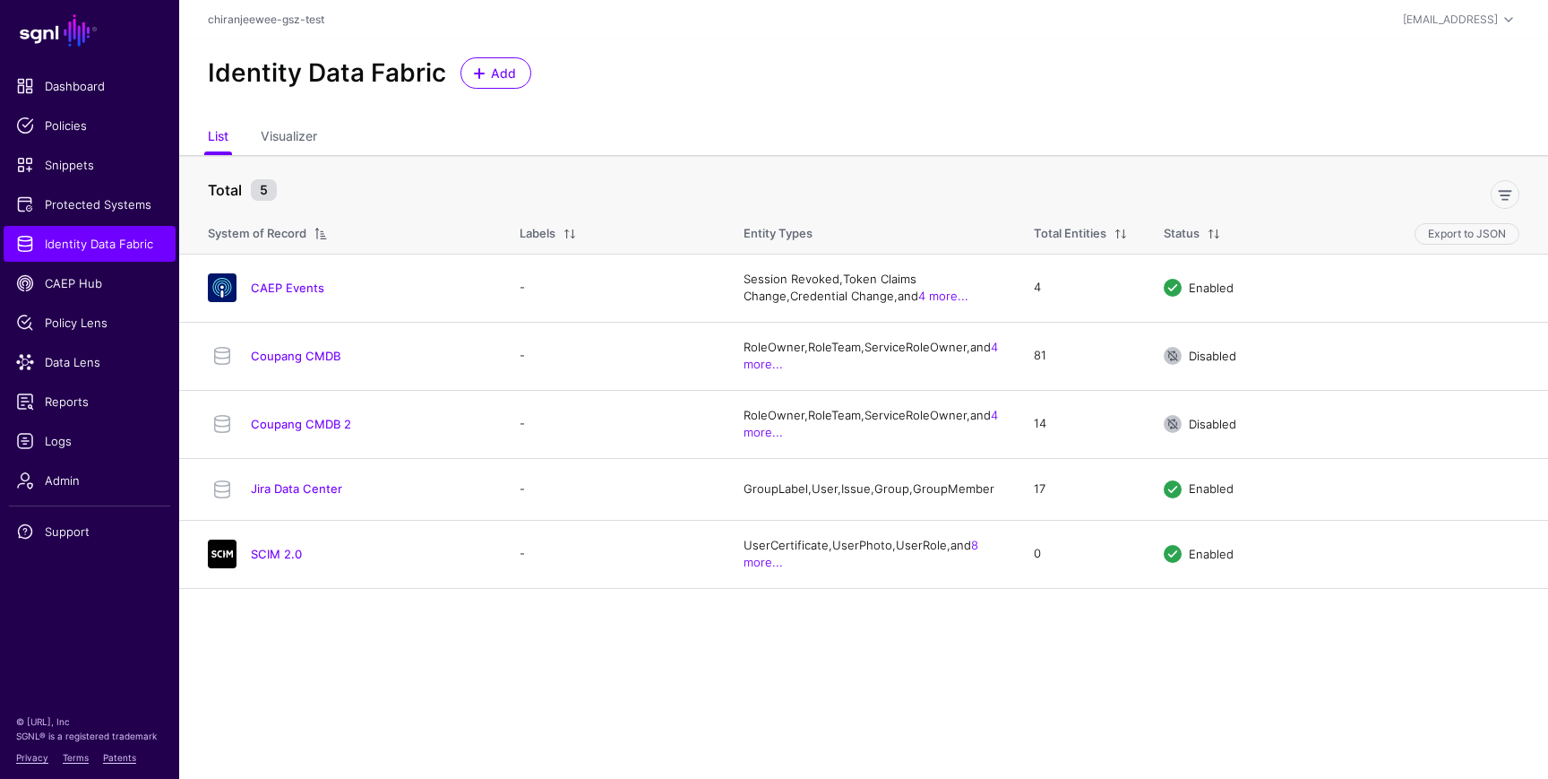
click at [293, 158] on th "Total 5" at bounding box center [863, 181] width 1369 height 52
click at [292, 146] on link "Visualizer" at bounding box center [289, 138] width 56 height 34
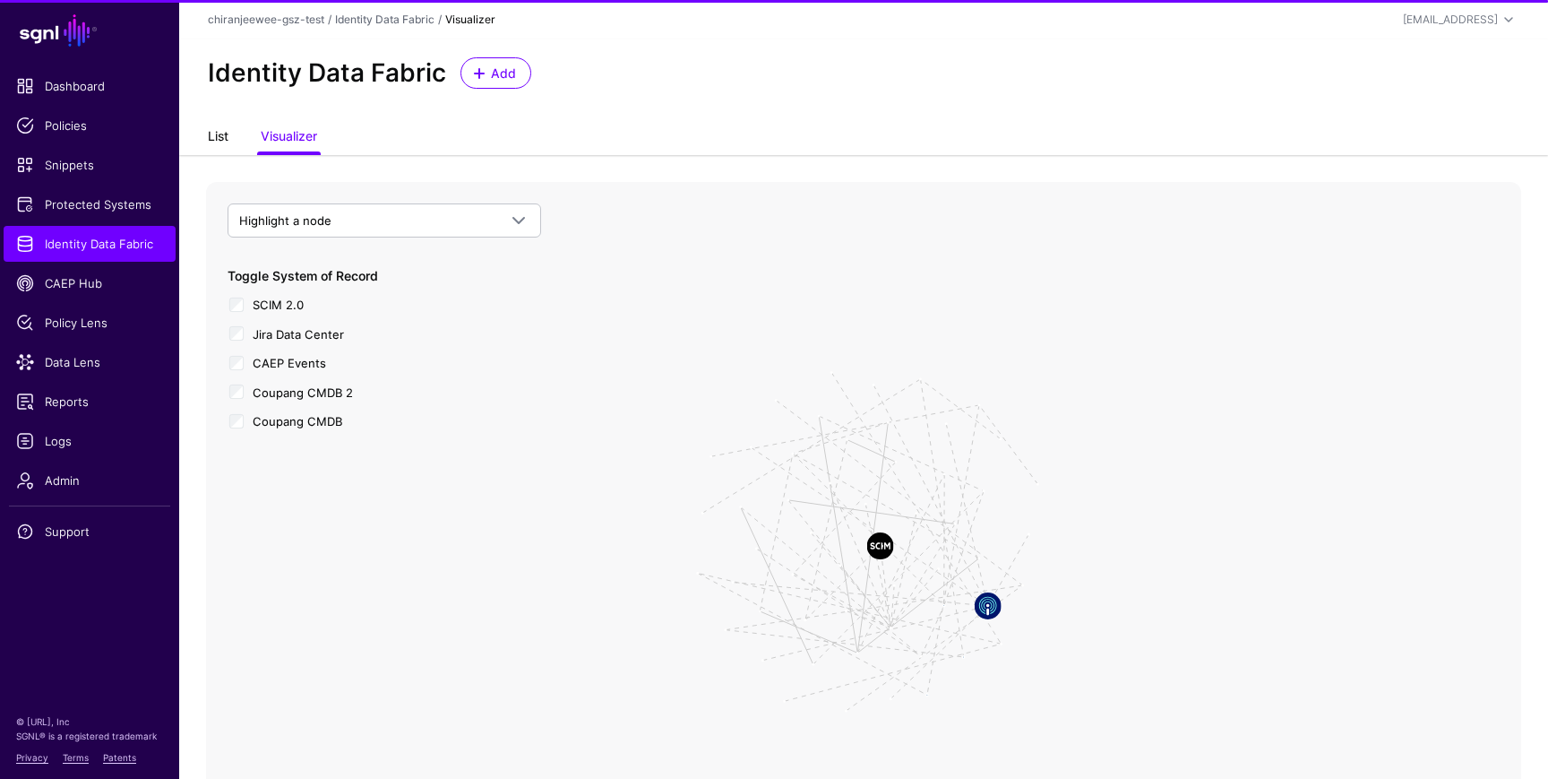
click at [220, 142] on link "List" at bounding box center [218, 138] width 21 height 34
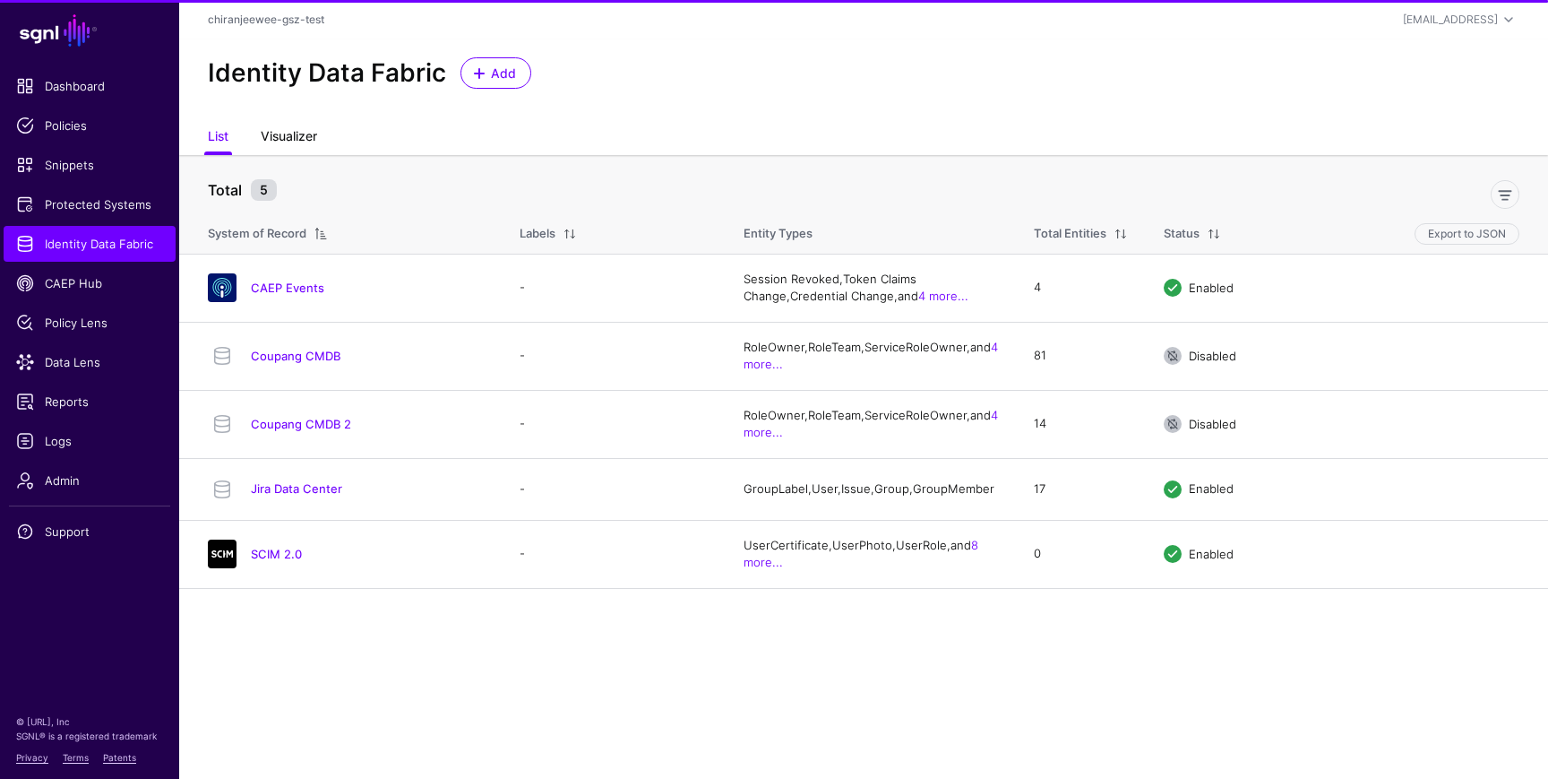
click at [290, 139] on link "Visualizer" at bounding box center [289, 138] width 56 height 34
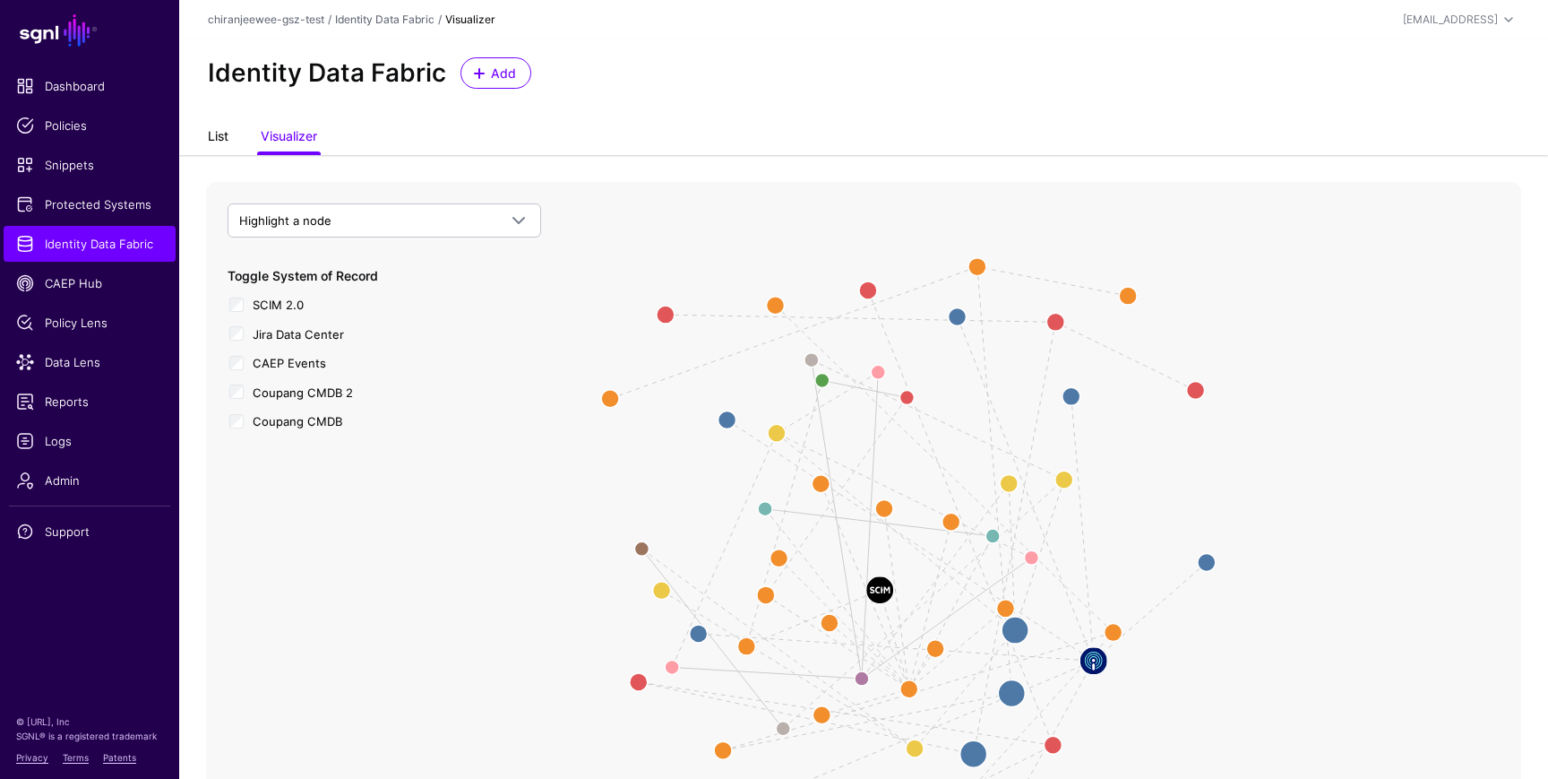
click at [214, 132] on link "List" at bounding box center [218, 138] width 21 height 34
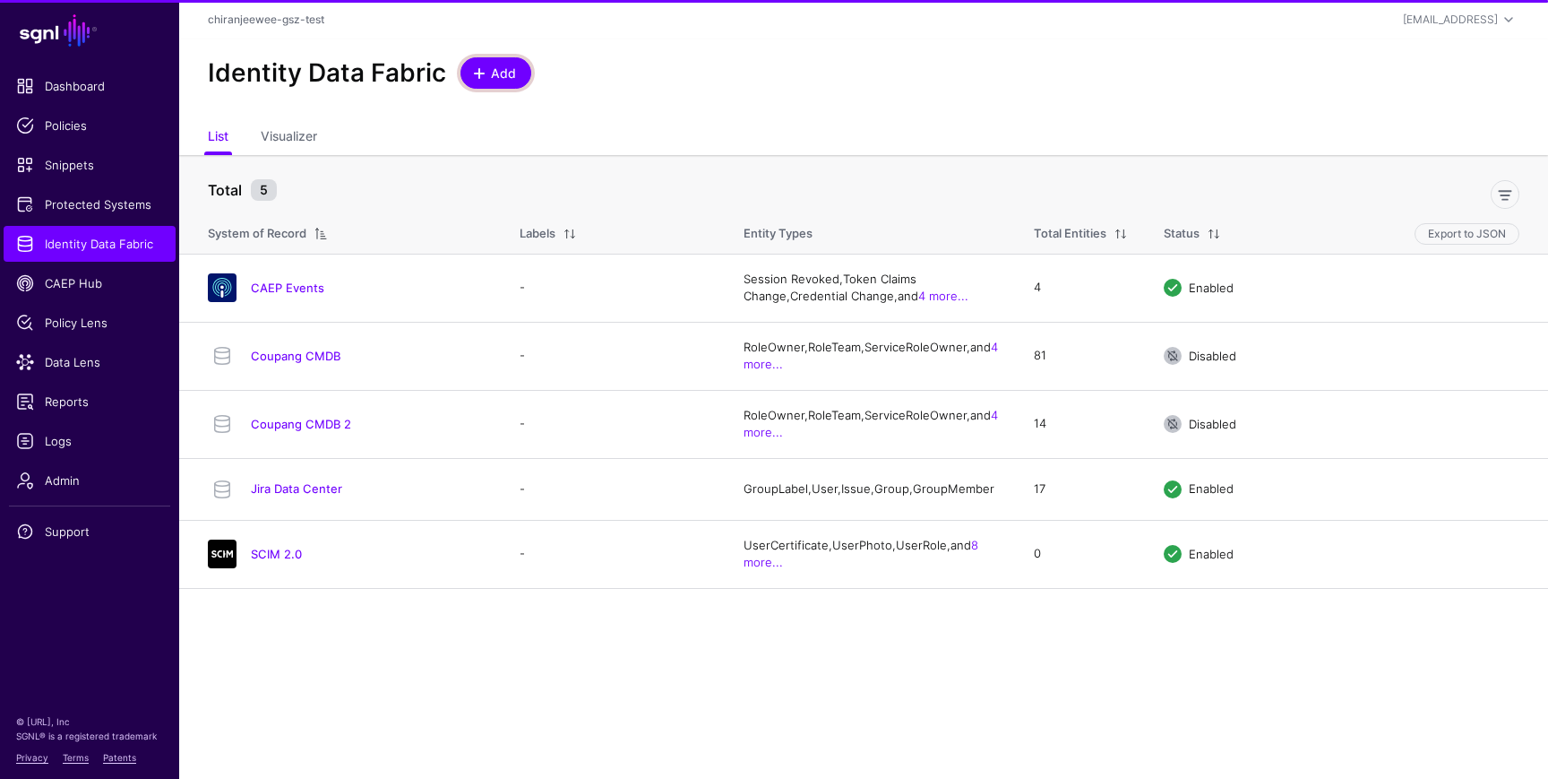
click at [495, 73] on span "Add" at bounding box center [504, 73] width 30 height 19
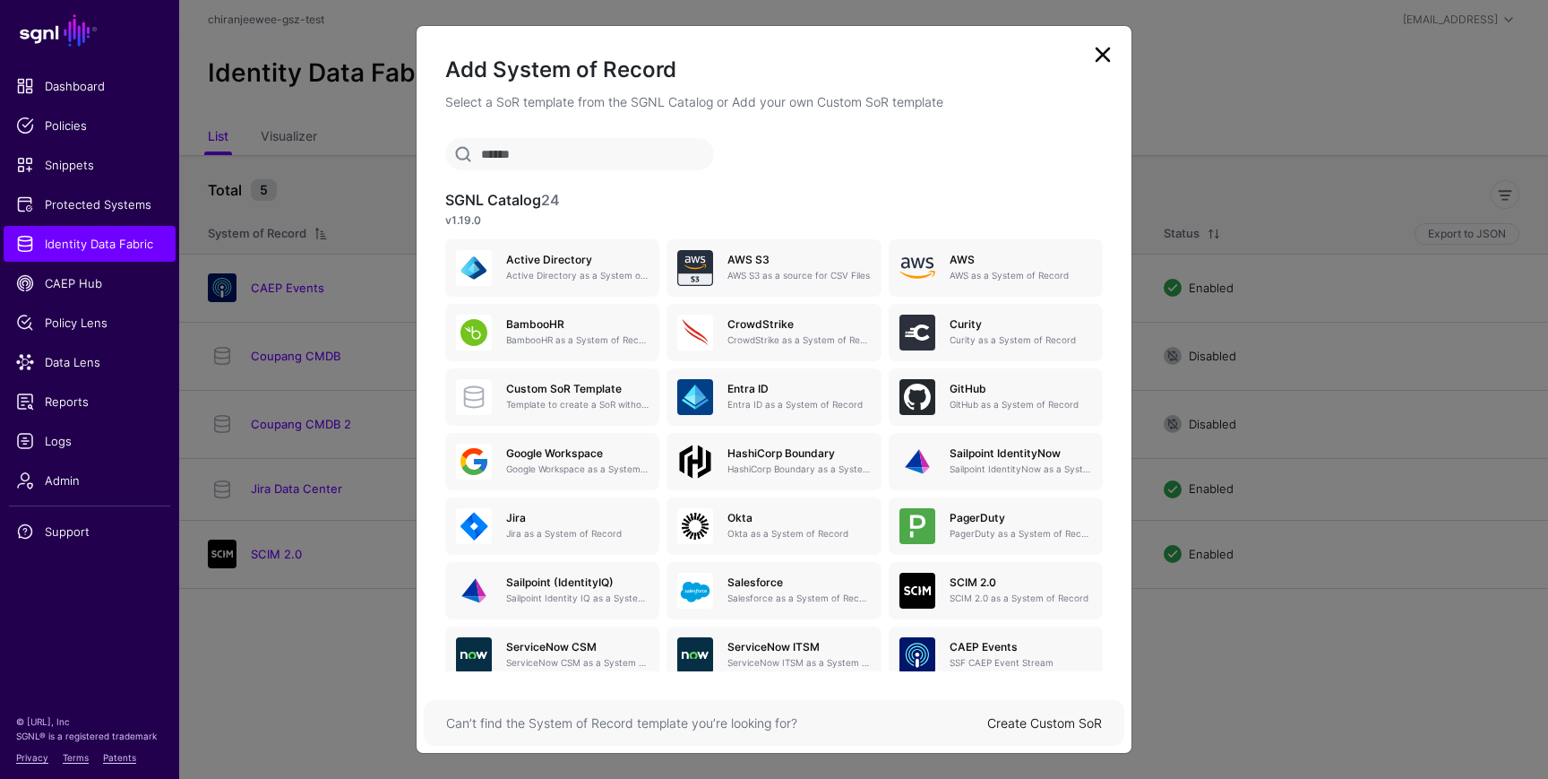
scroll to position [98, 0]
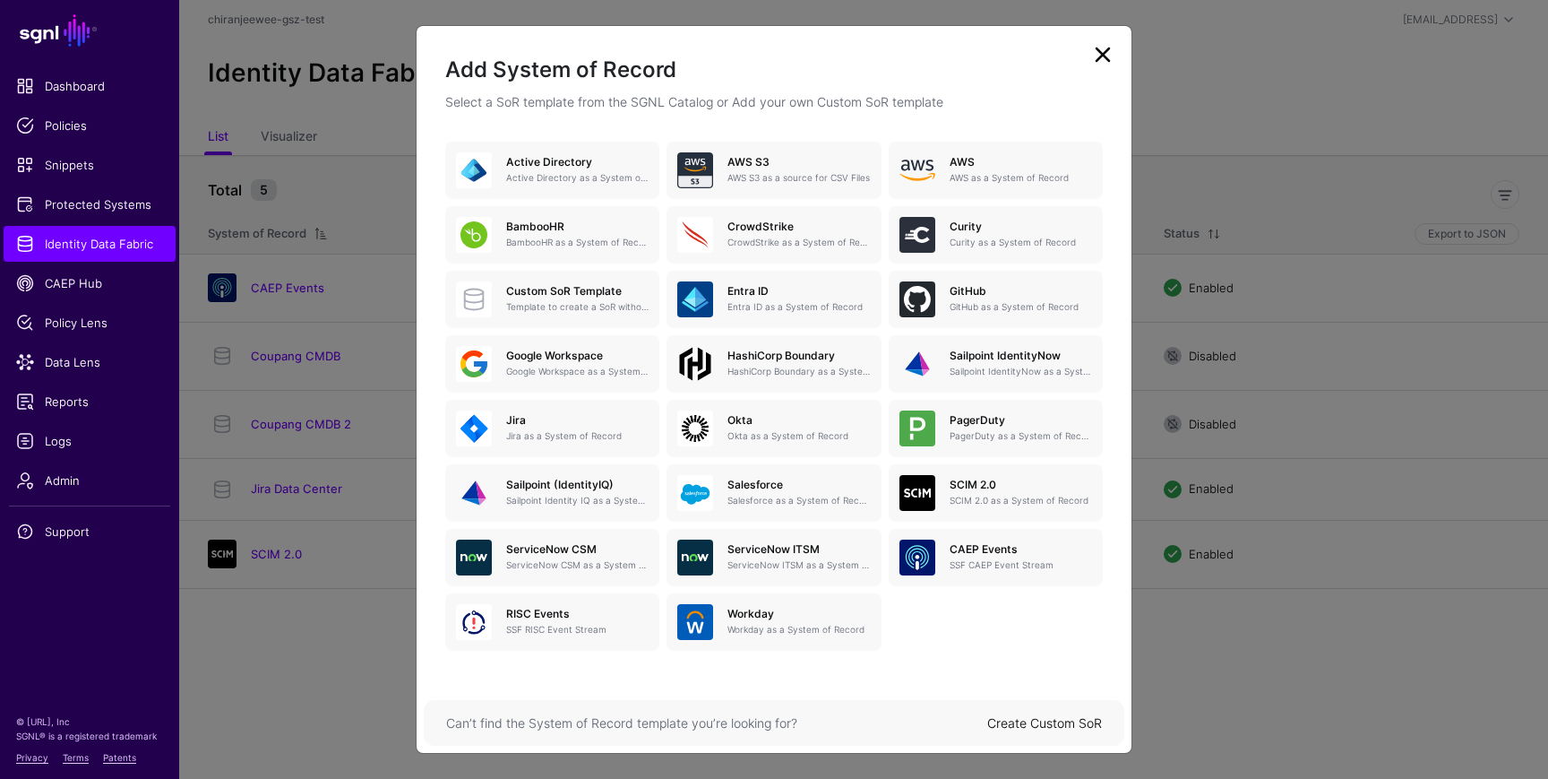
click at [1077, 724] on link "Create Custom SoR" at bounding box center [1044, 722] width 115 height 15
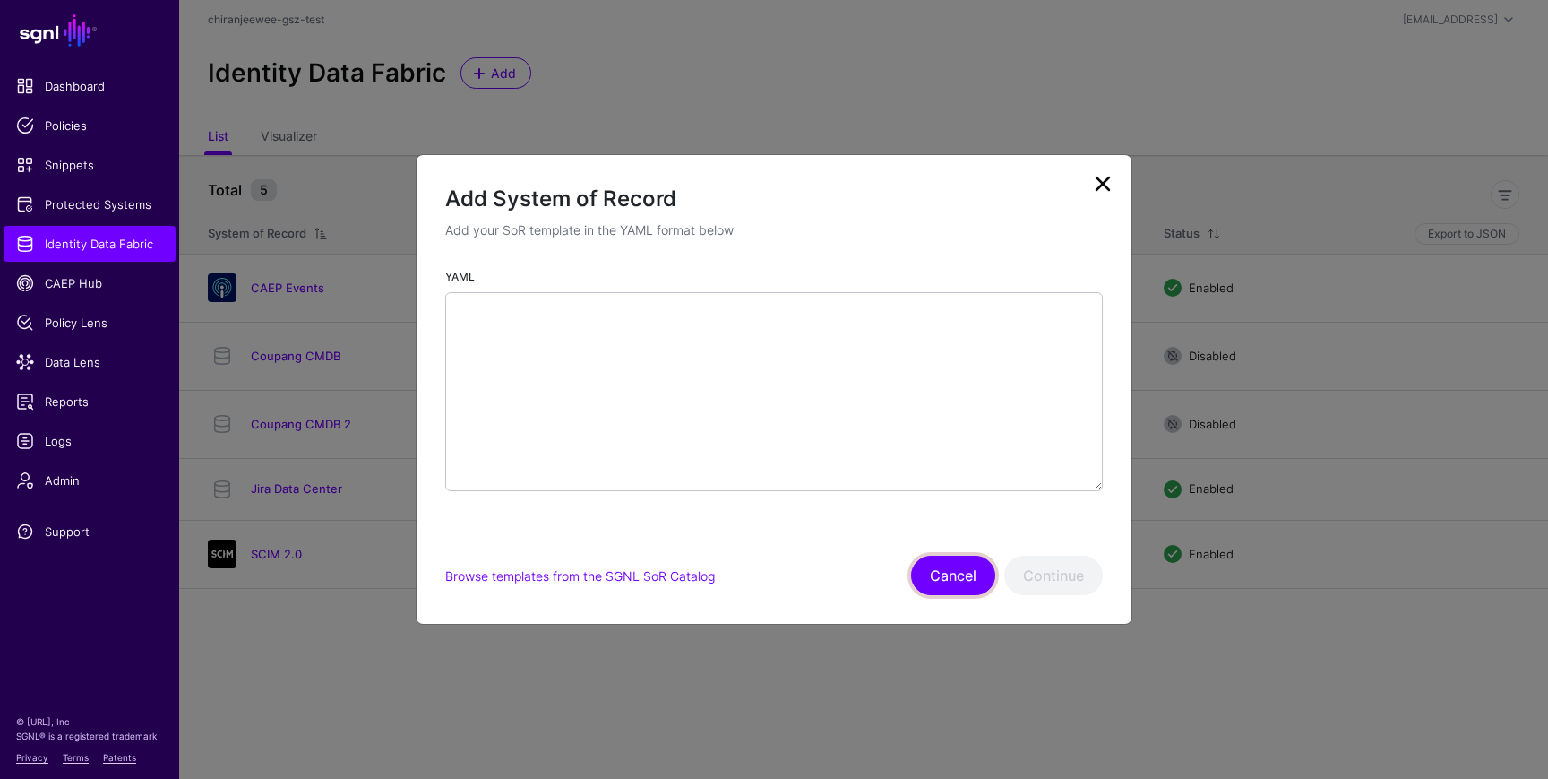
click at [962, 573] on button "Cancel" at bounding box center [953, 574] width 84 height 39
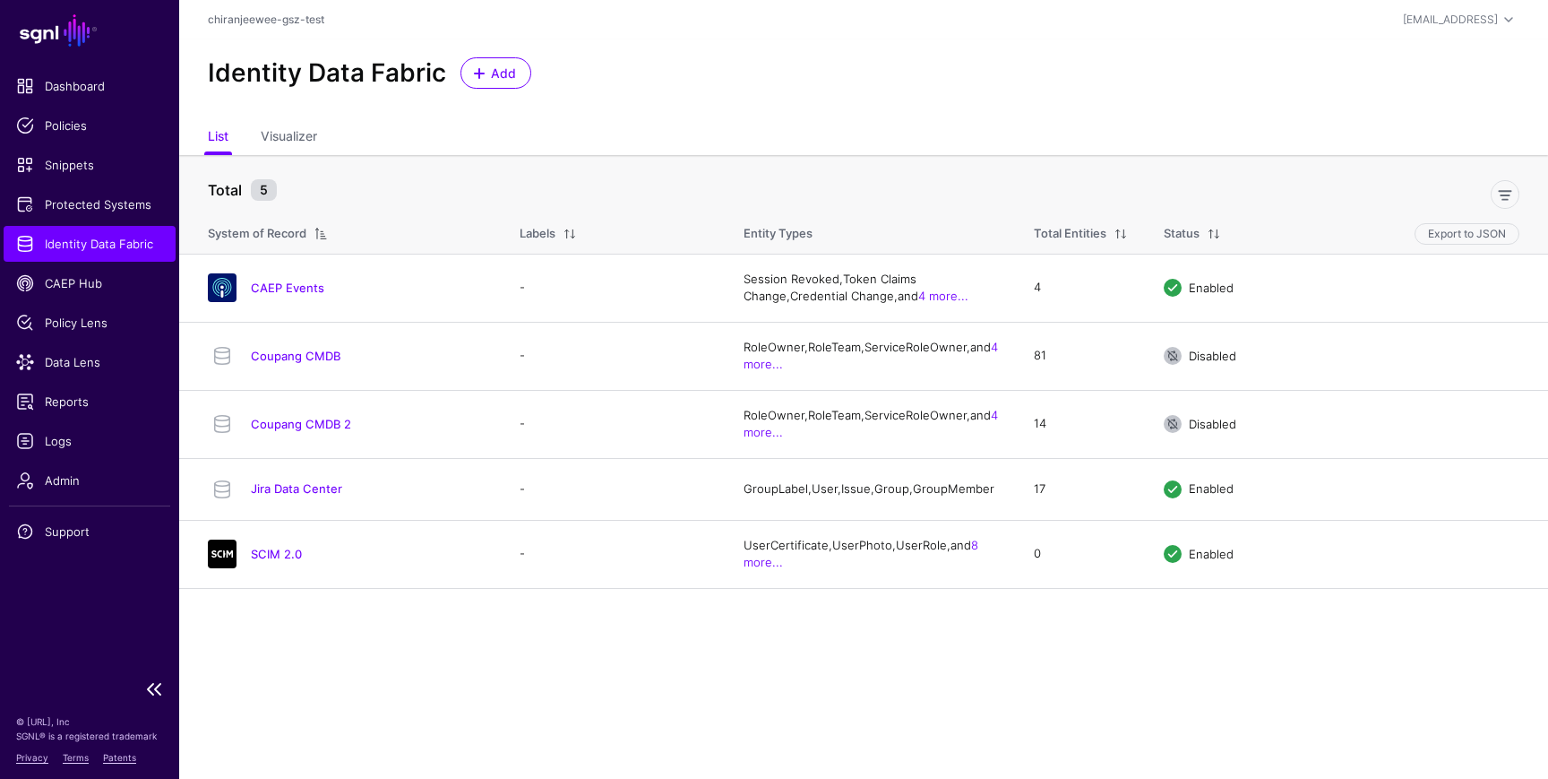
click at [88, 237] on span "Identity Data Fabric" at bounding box center [89, 244] width 147 height 18
click at [79, 284] on span "CAEP Hub" at bounding box center [89, 283] width 147 height 18
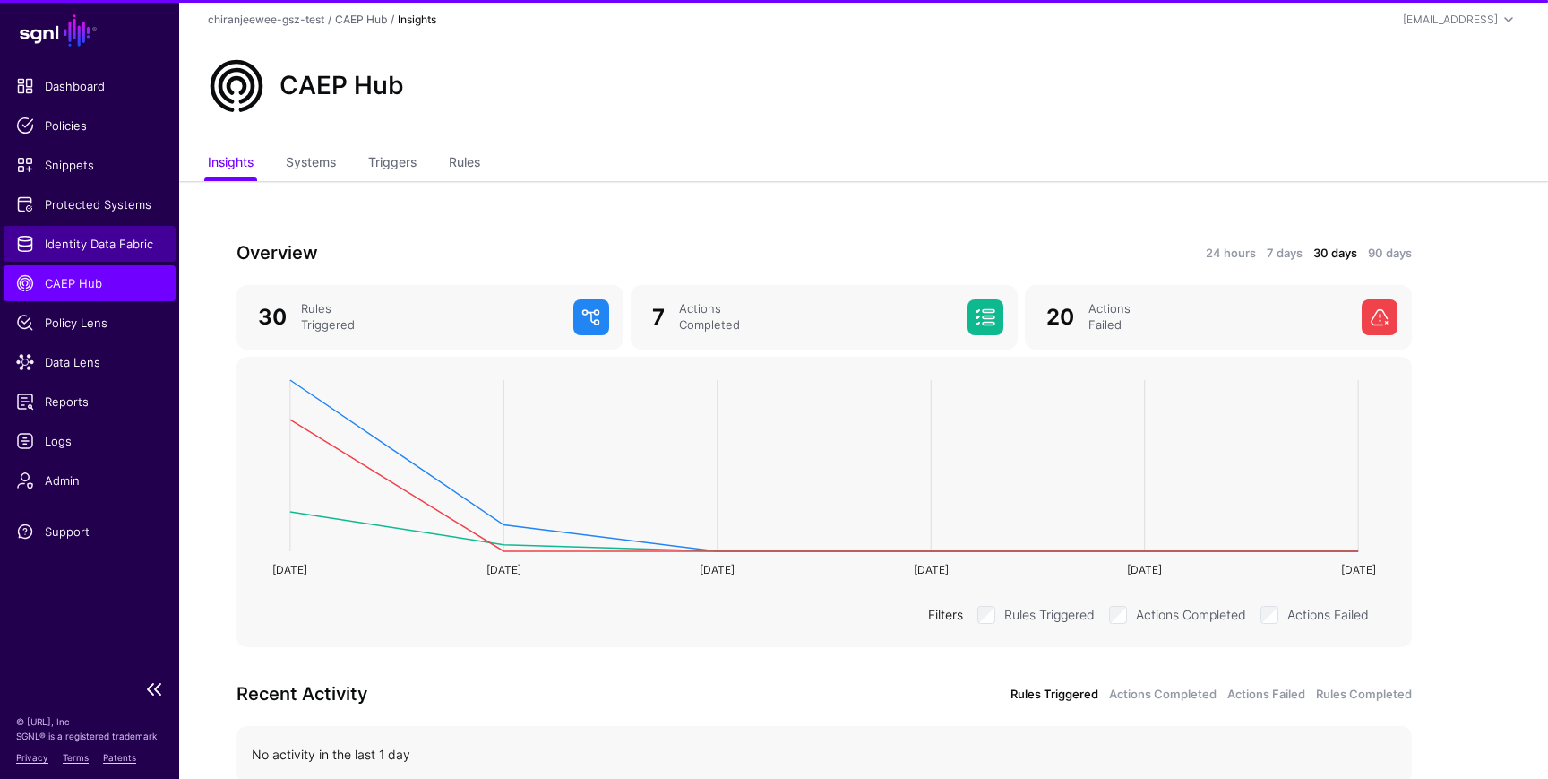
click at [79, 245] on span "Identity Data Fabric" at bounding box center [89, 244] width 147 height 18
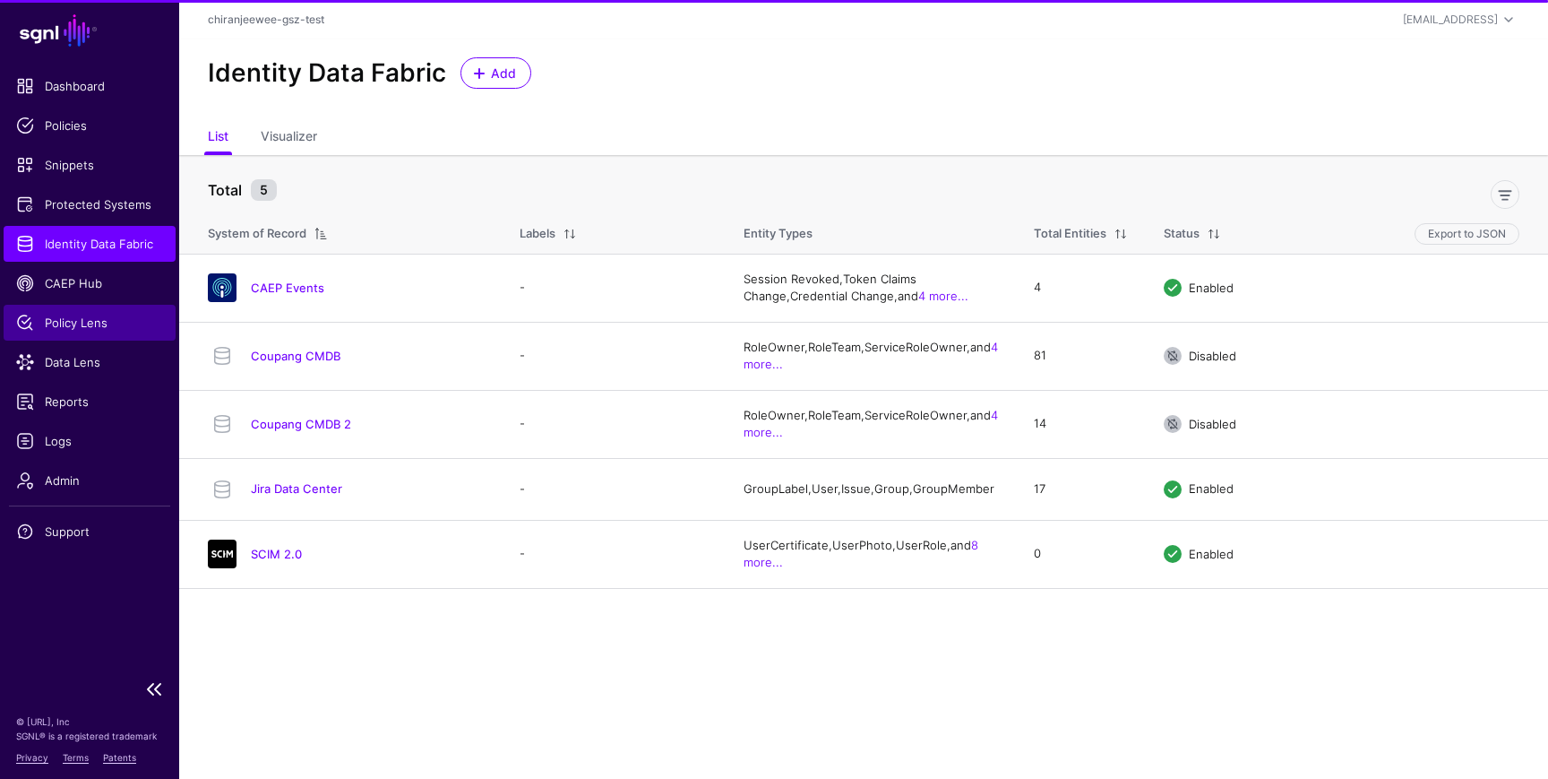
click at [86, 323] on span "Policy Lens" at bounding box center [89, 323] width 147 height 18
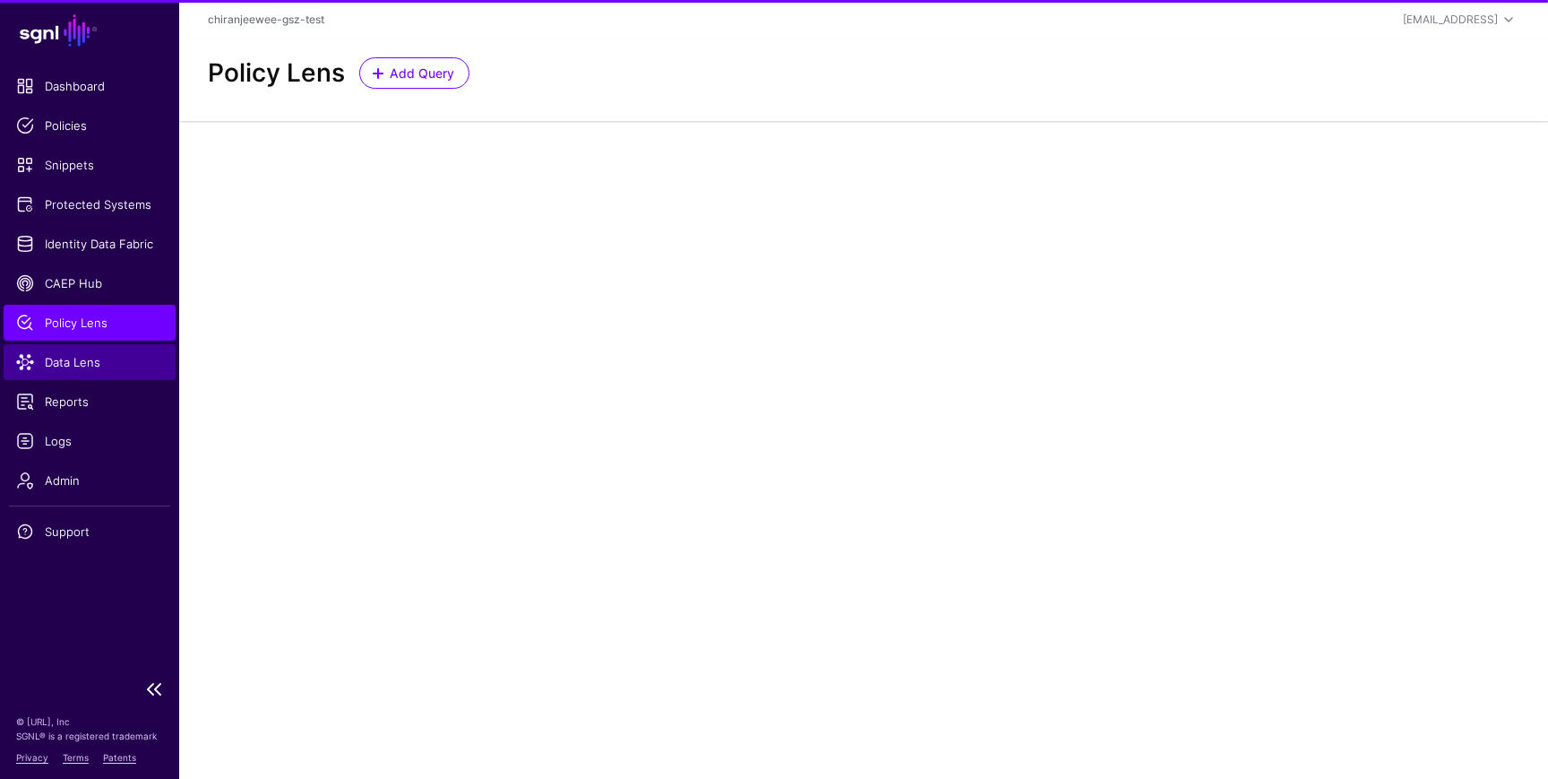
click at [89, 375] on link "Data Lens" at bounding box center [90, 362] width 172 height 36
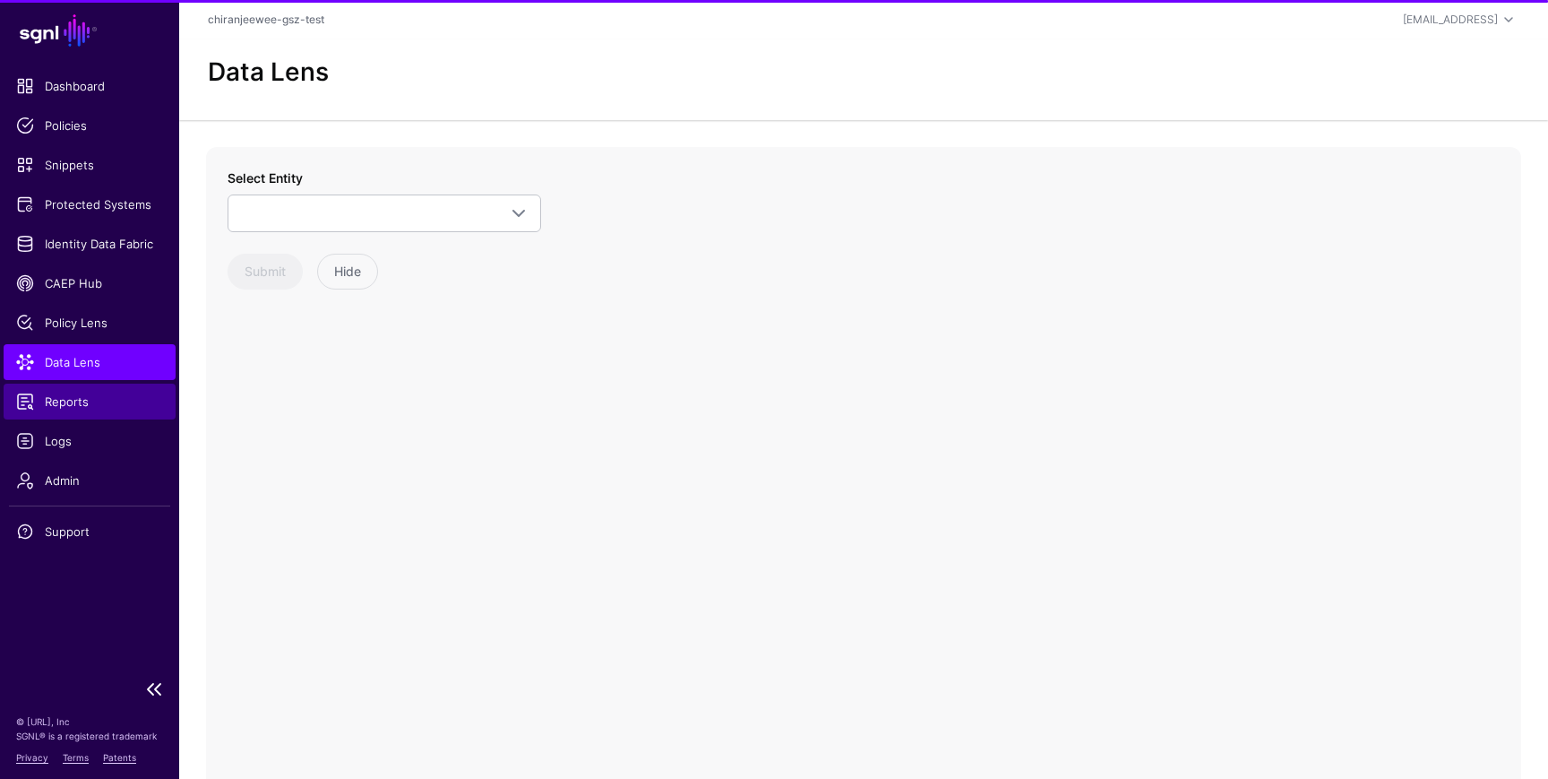
click at [84, 407] on span "Reports" at bounding box center [89, 401] width 147 height 18
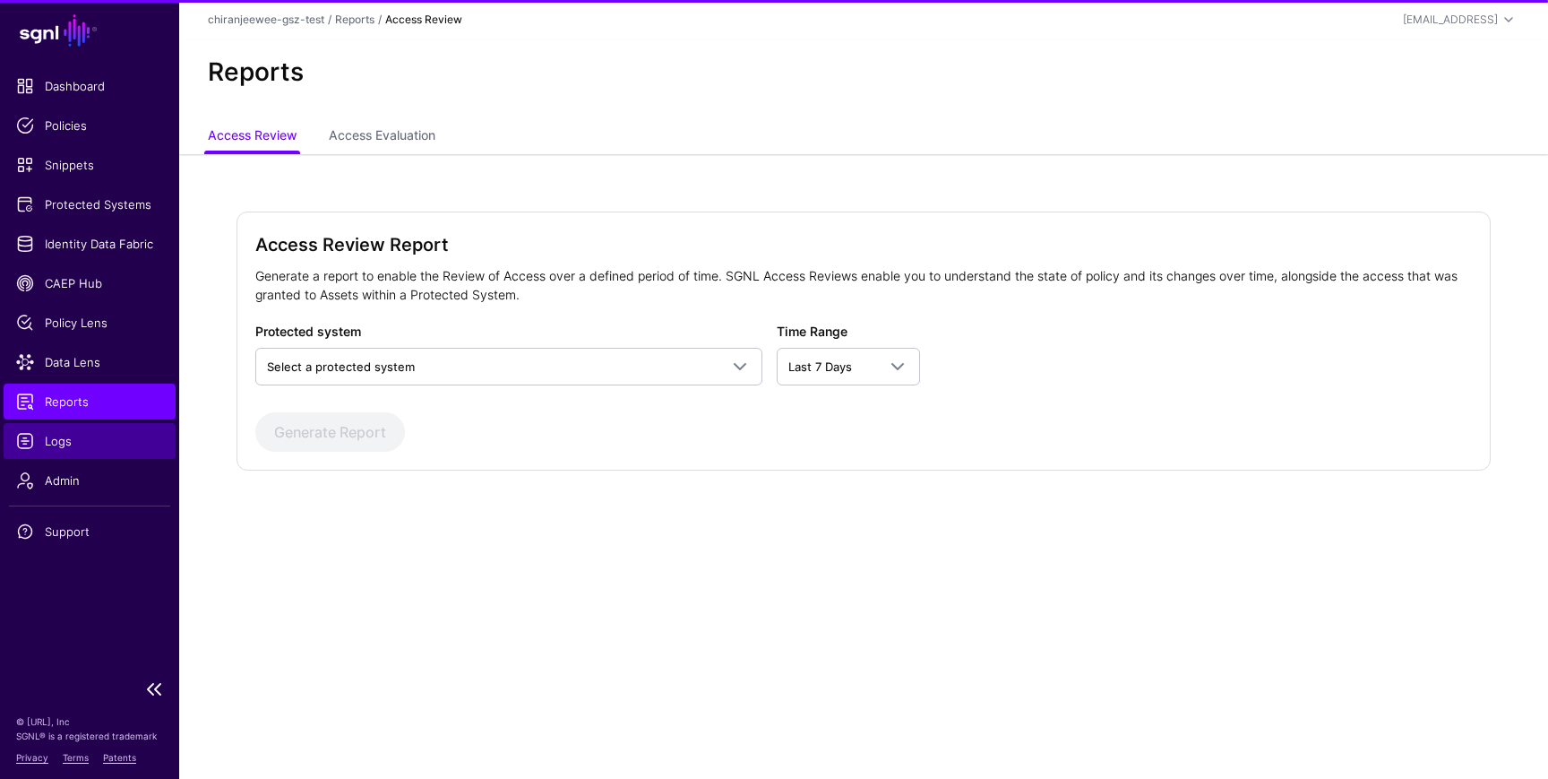
click at [79, 440] on span "Logs" at bounding box center [89, 441] width 147 height 18
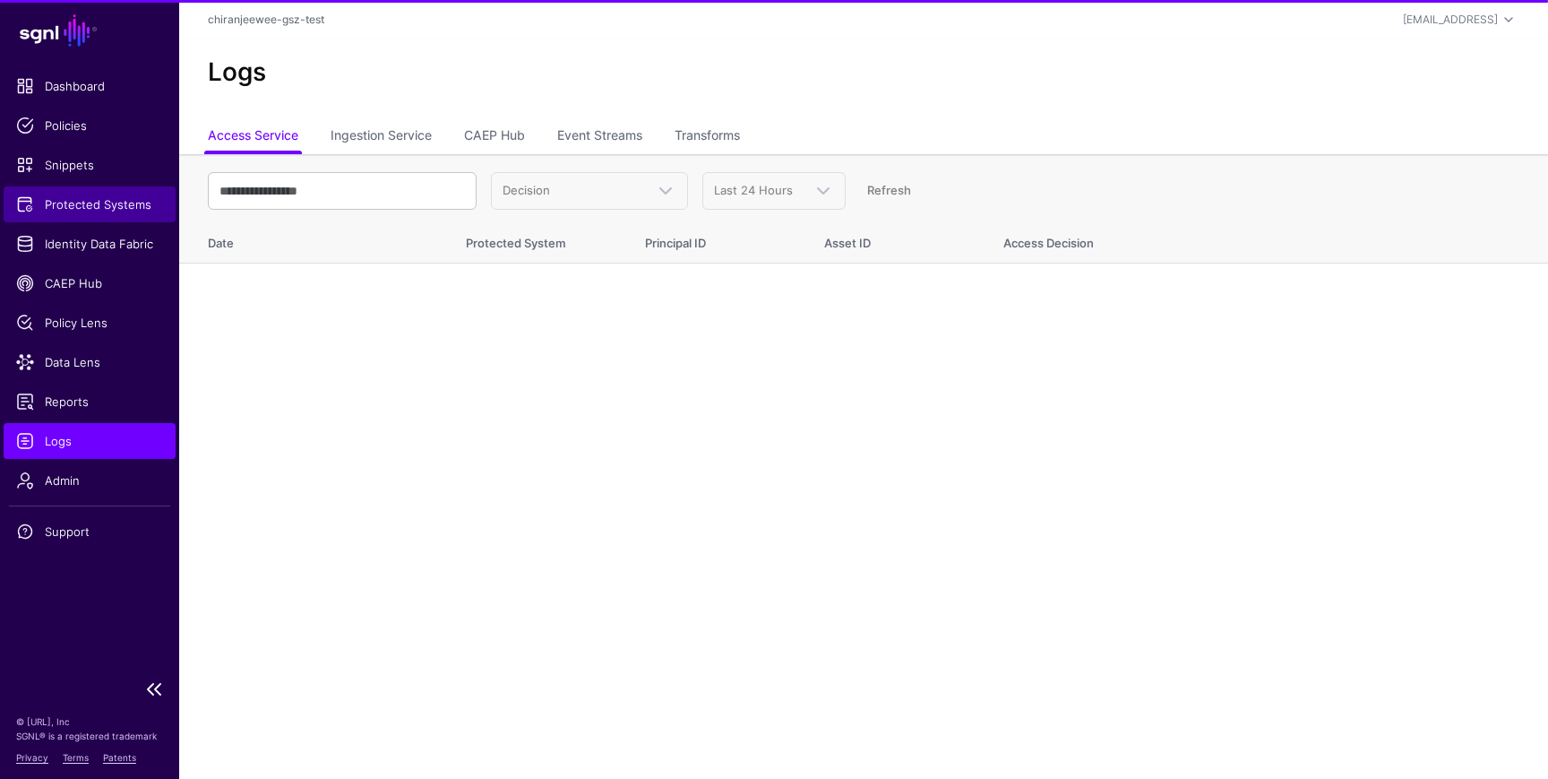
click at [94, 204] on span "Protected Systems" at bounding box center [89, 204] width 147 height 18
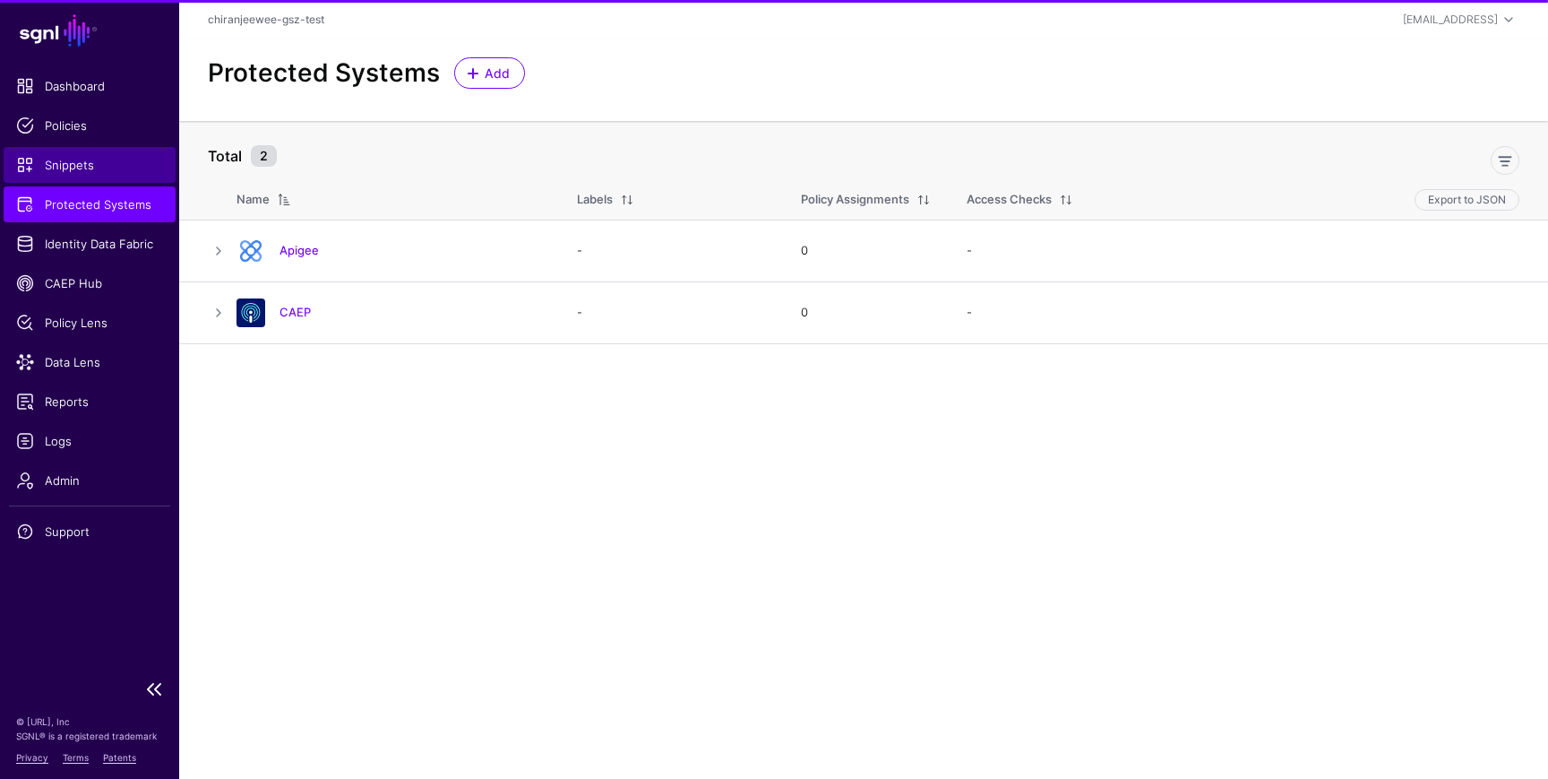
click at [78, 179] on link "Snippets" at bounding box center [90, 165] width 172 height 36
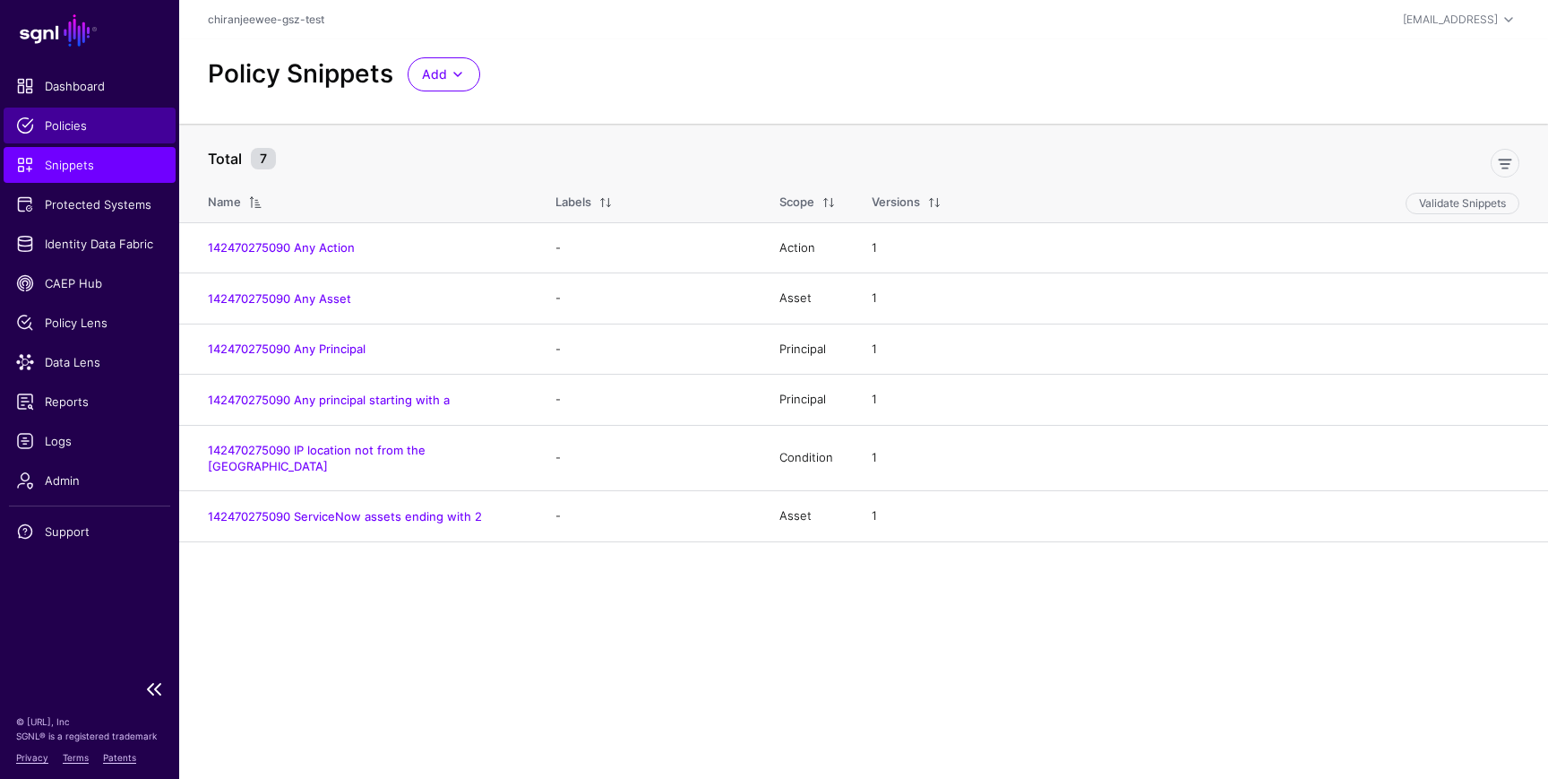
click at [68, 135] on link "Policies" at bounding box center [90, 126] width 172 height 36
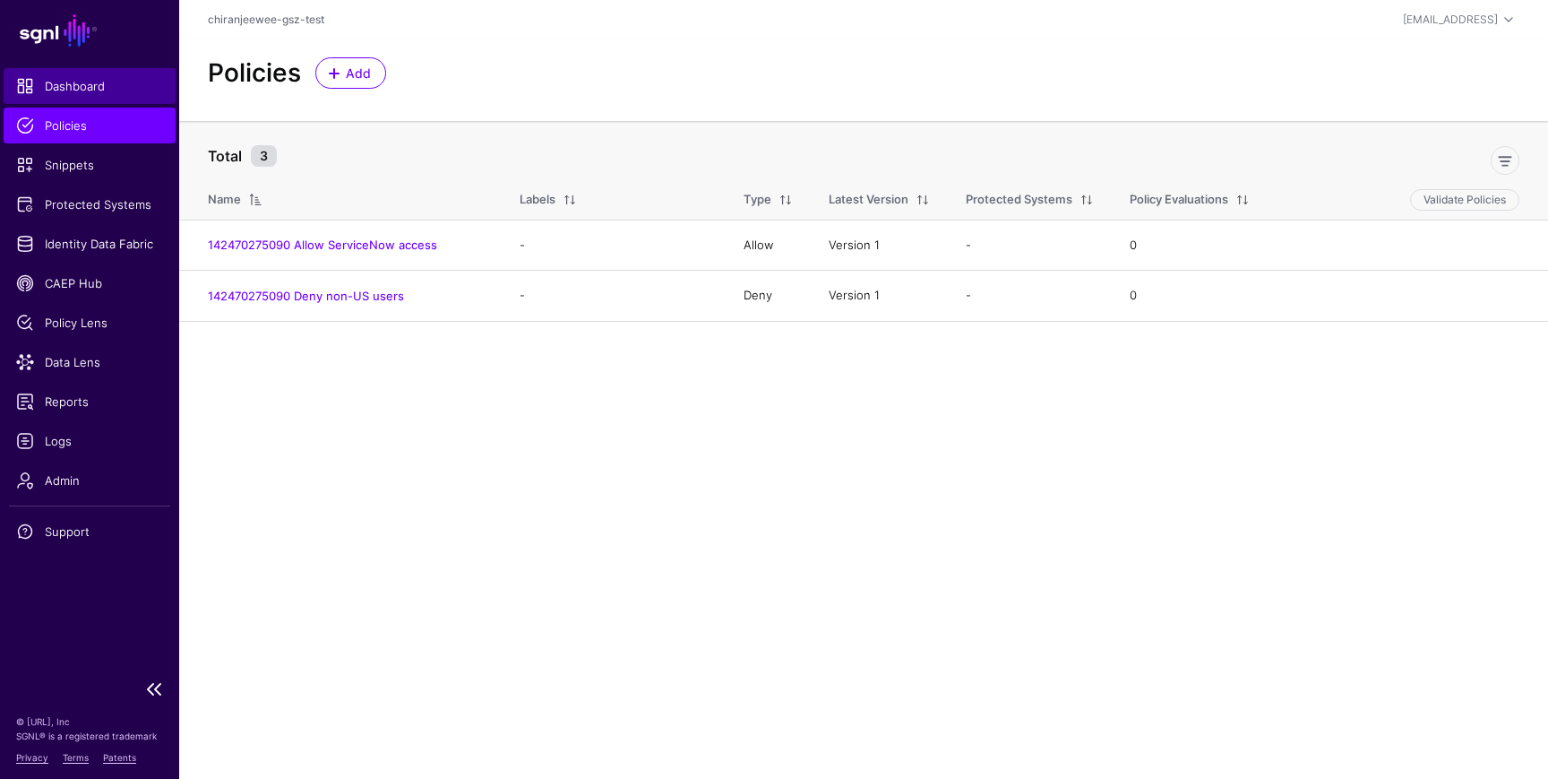
click at [68, 89] on span "Dashboard" at bounding box center [89, 86] width 147 height 18
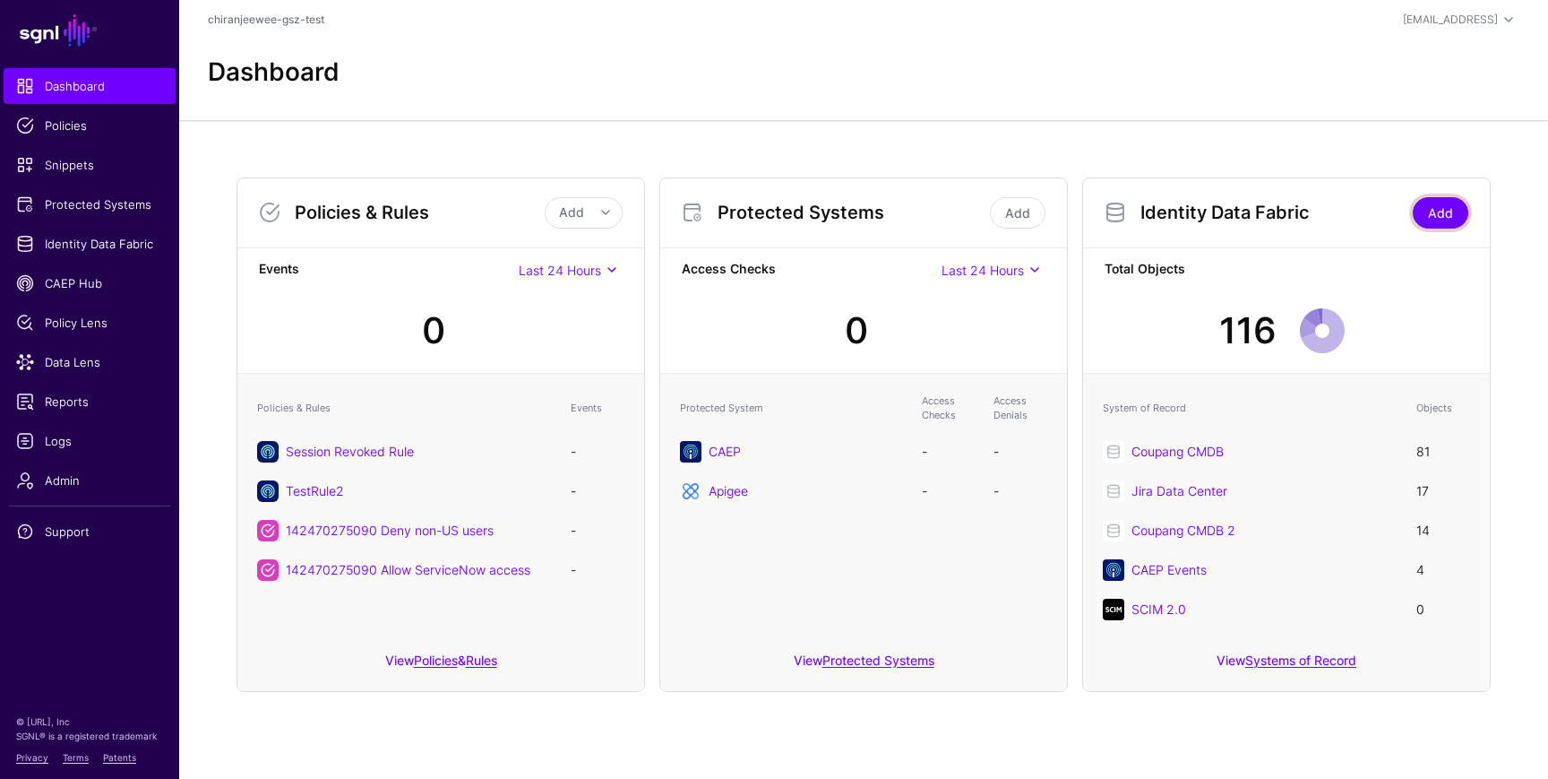
click at [1438, 224] on link "Add" at bounding box center [1441, 212] width 56 height 31
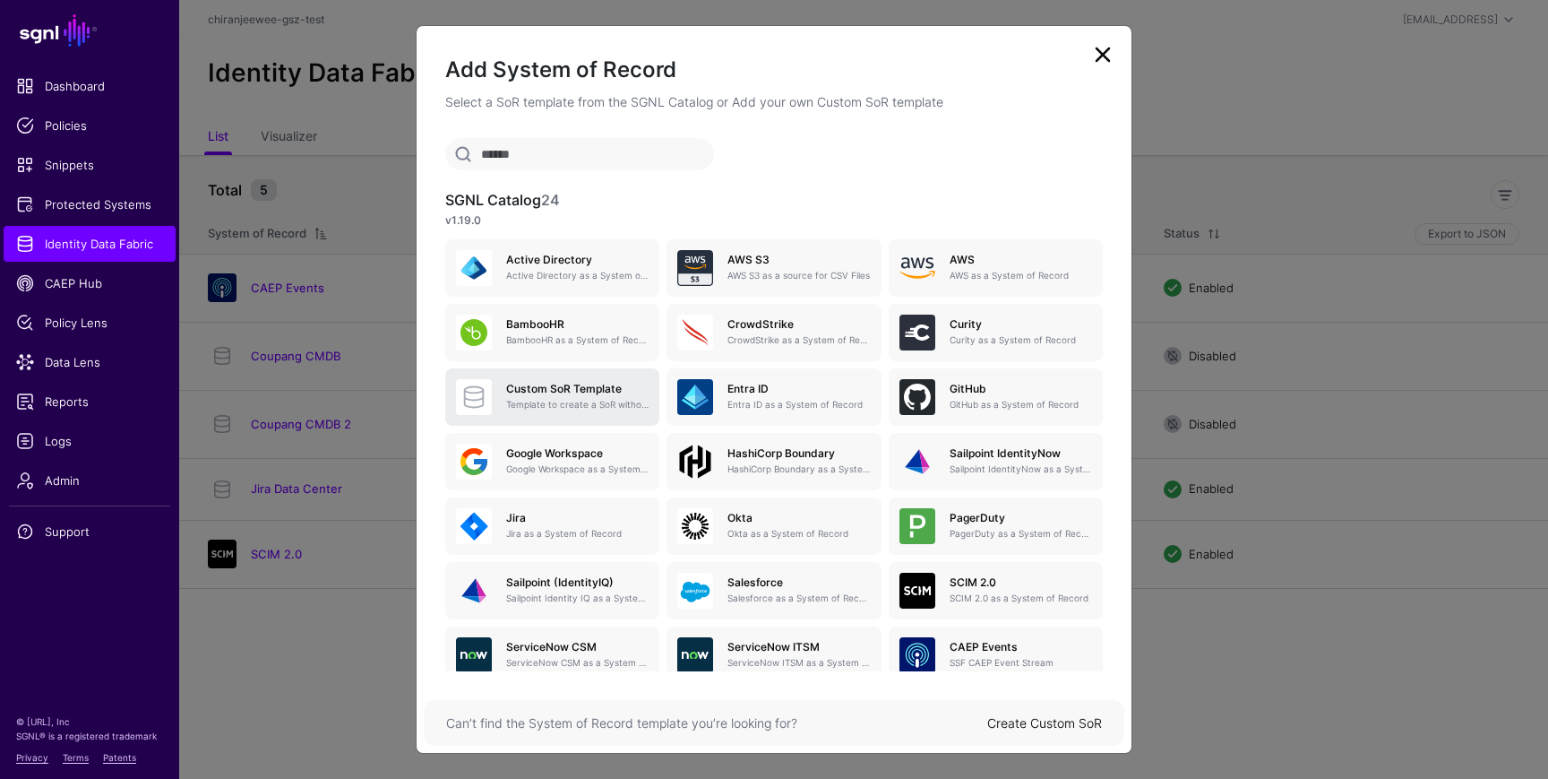
click at [584, 400] on p "Template to create a SoR without any entities, attributes or relationships. Onc…" at bounding box center [577, 404] width 142 height 13
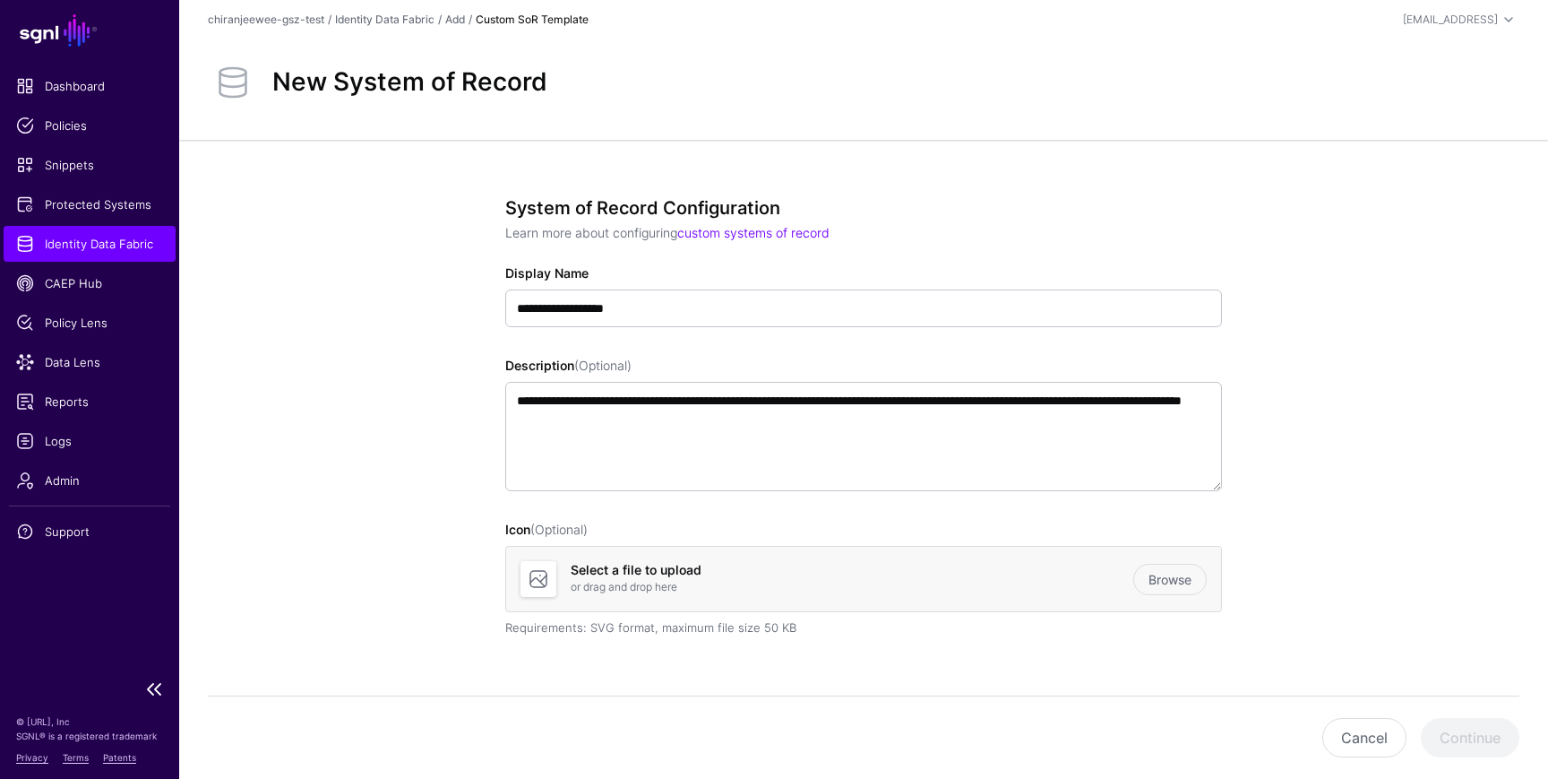
click at [99, 240] on span "Identity Data Fabric" at bounding box center [89, 244] width 147 height 18
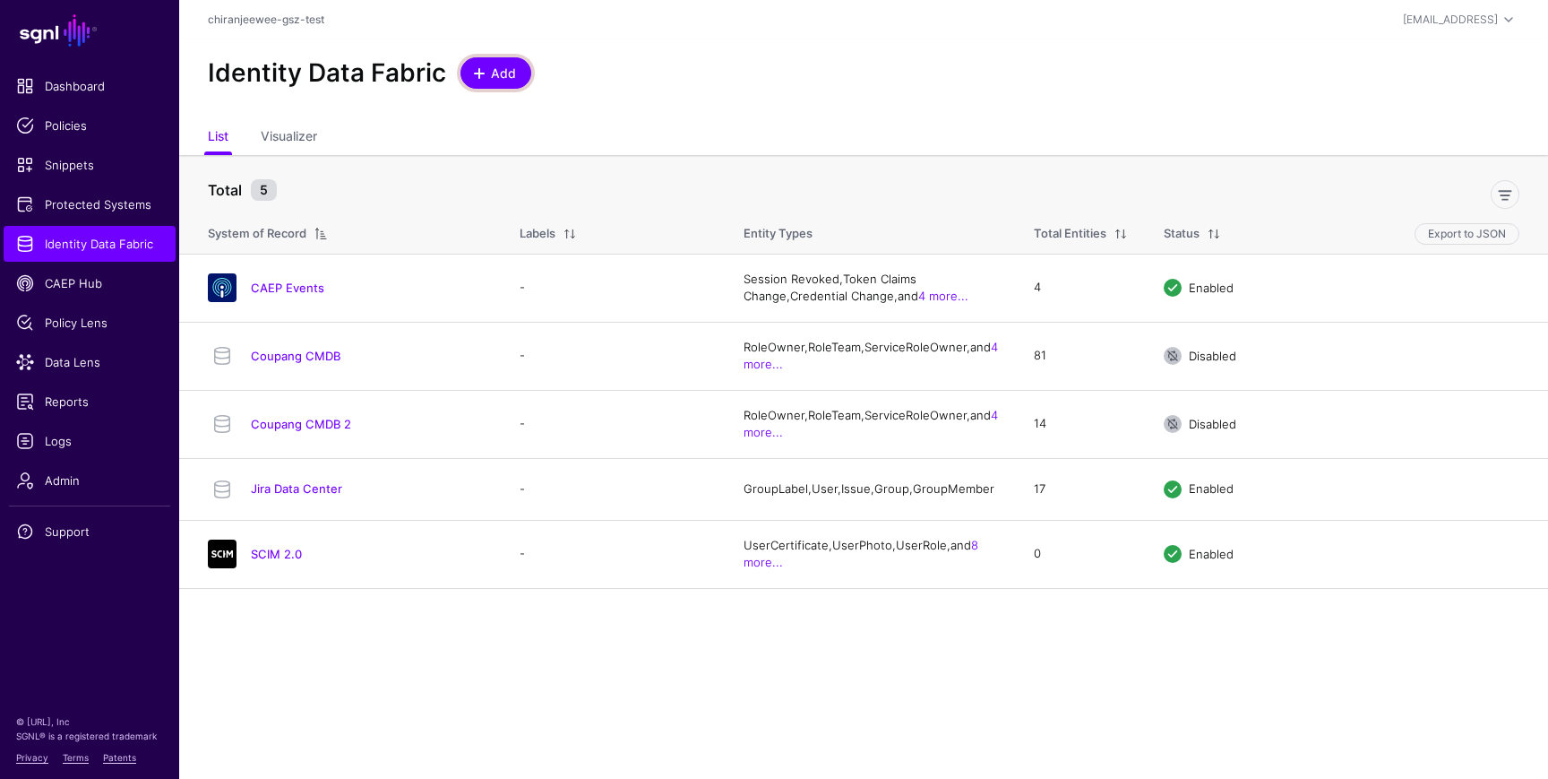
click at [512, 81] on span "Add" at bounding box center [504, 73] width 30 height 19
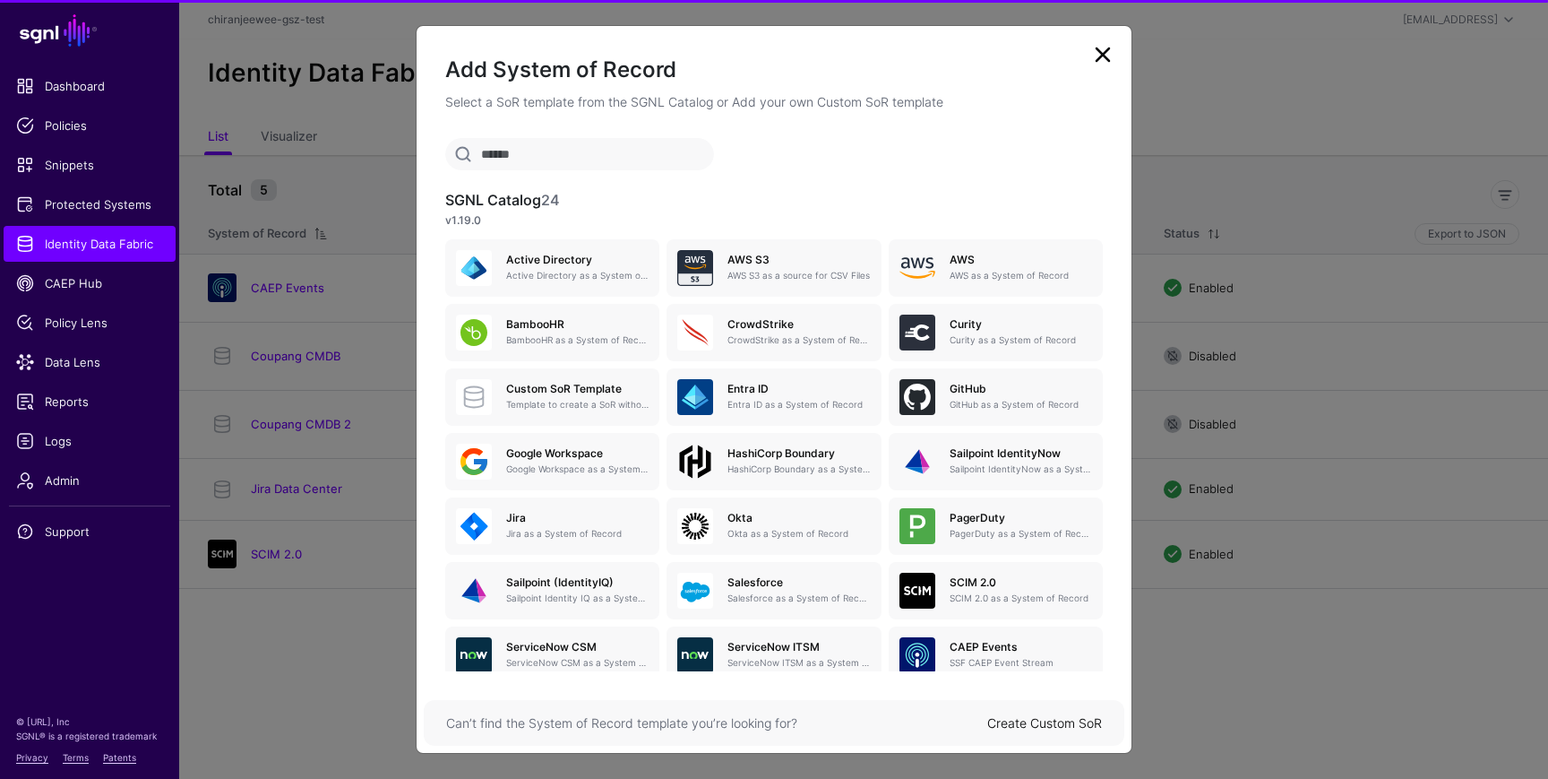
scroll to position [98, 0]
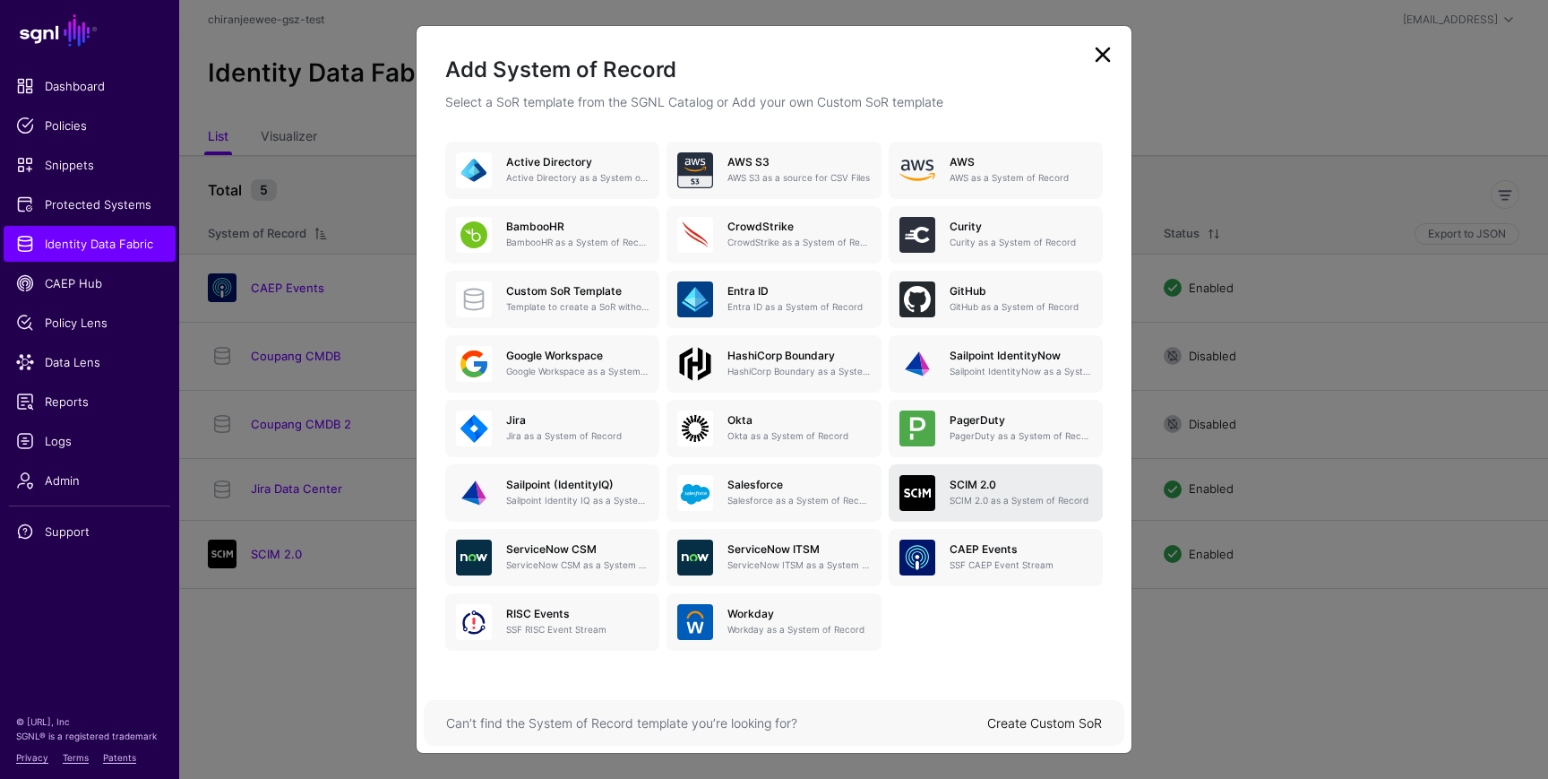
click at [959, 495] on p "SCIM 2.0 as a System of Record" at bounding box center [1021, 500] width 142 height 13
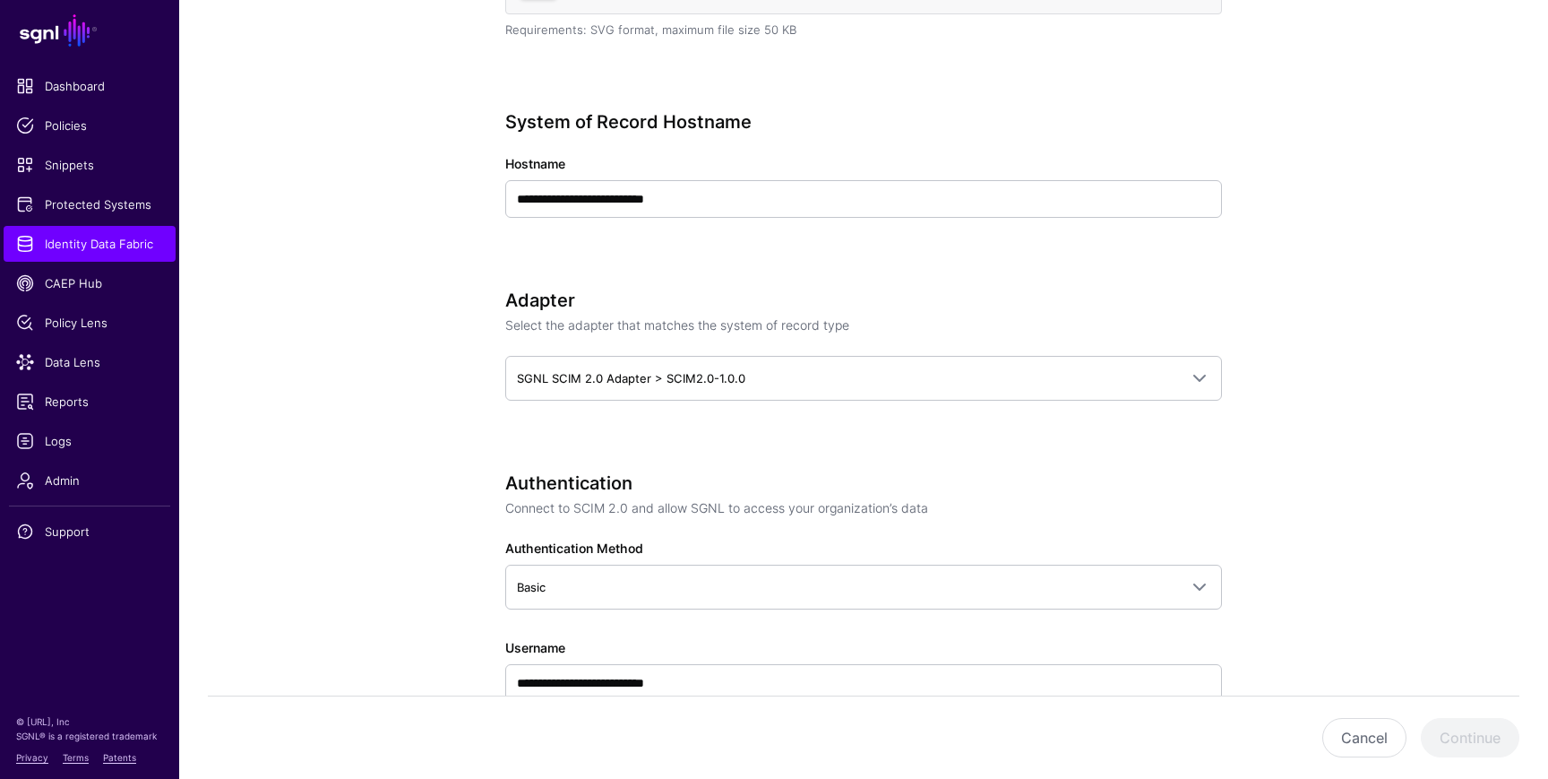
scroll to position [606, 0]
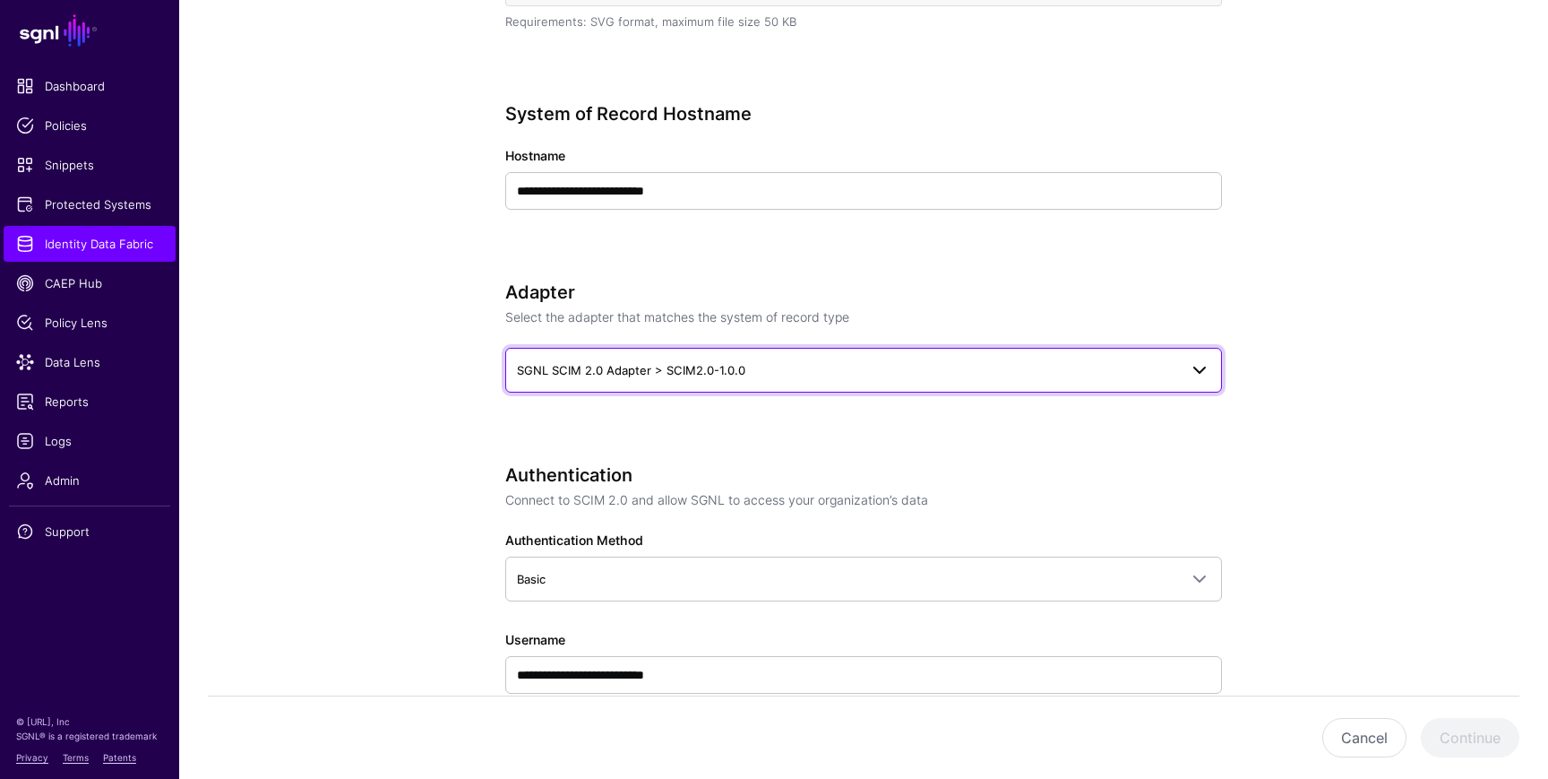
click at [667, 360] on span "SGNL SCIM 2.0 Adapter > SCIM2.0-1.0.0" at bounding box center [847, 370] width 661 height 20
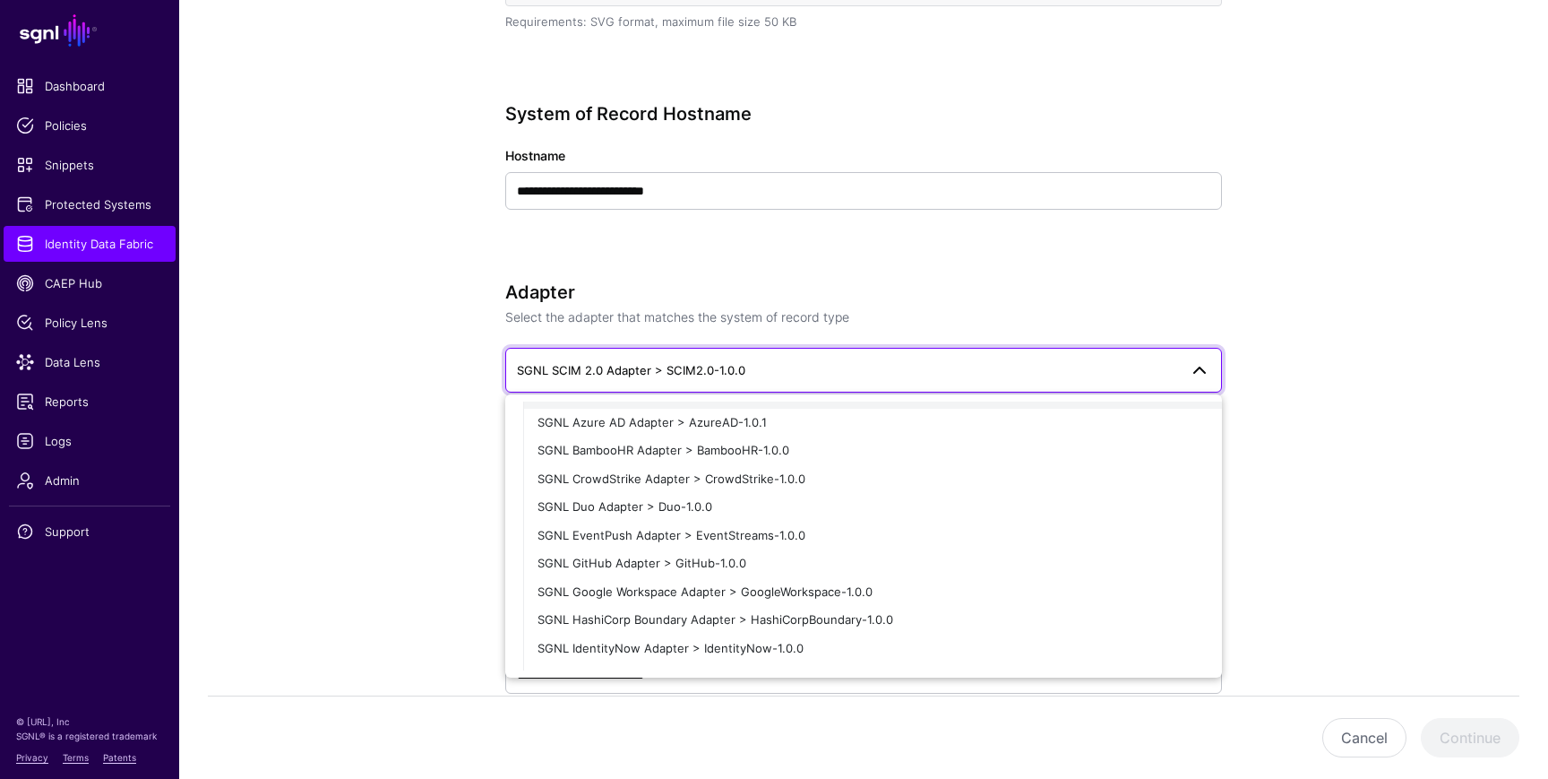
scroll to position [480, 0]
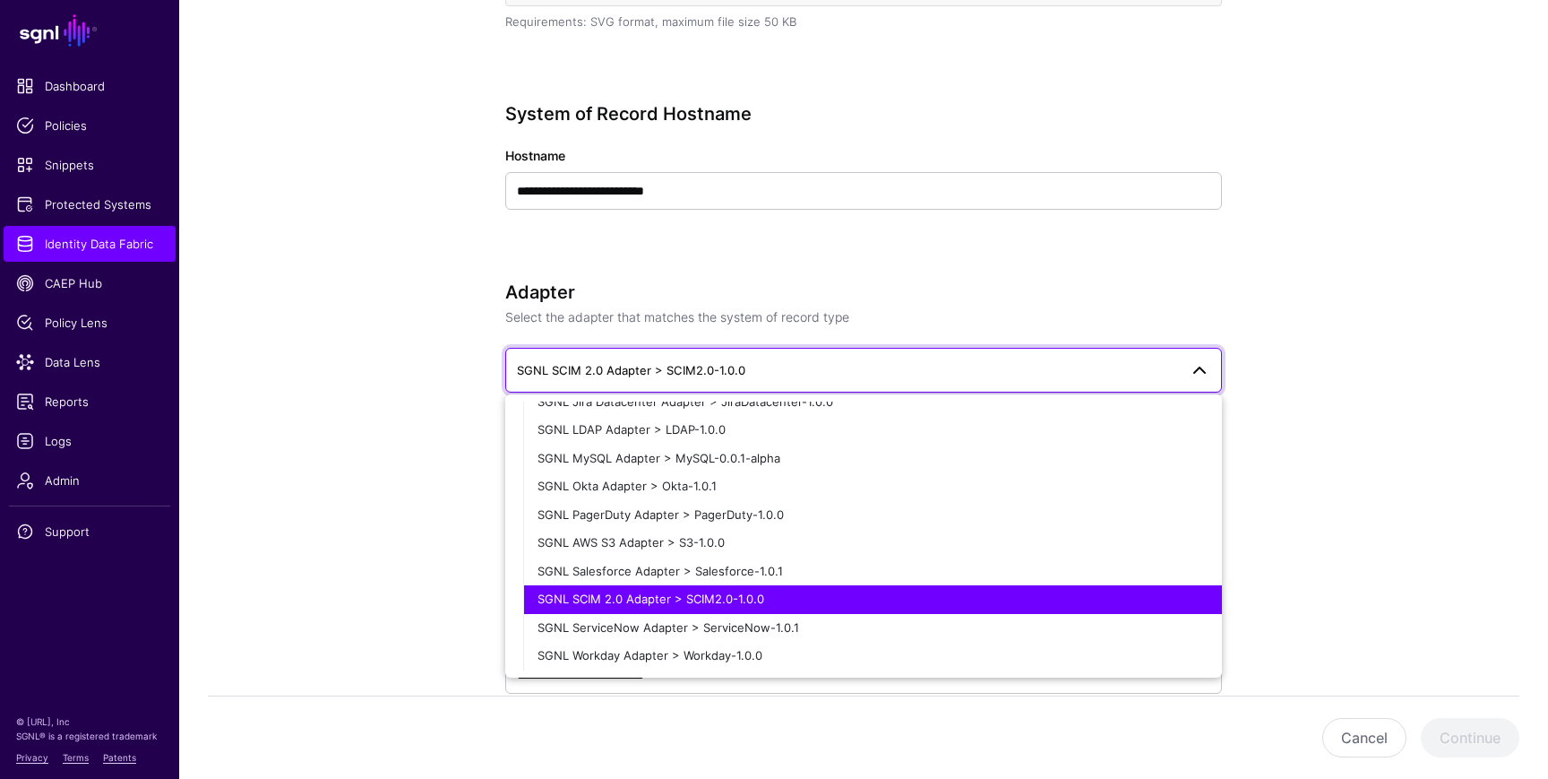
click at [411, 562] on app-datasources-details-form "**********" at bounding box center [863, 651] width 1369 height 2234
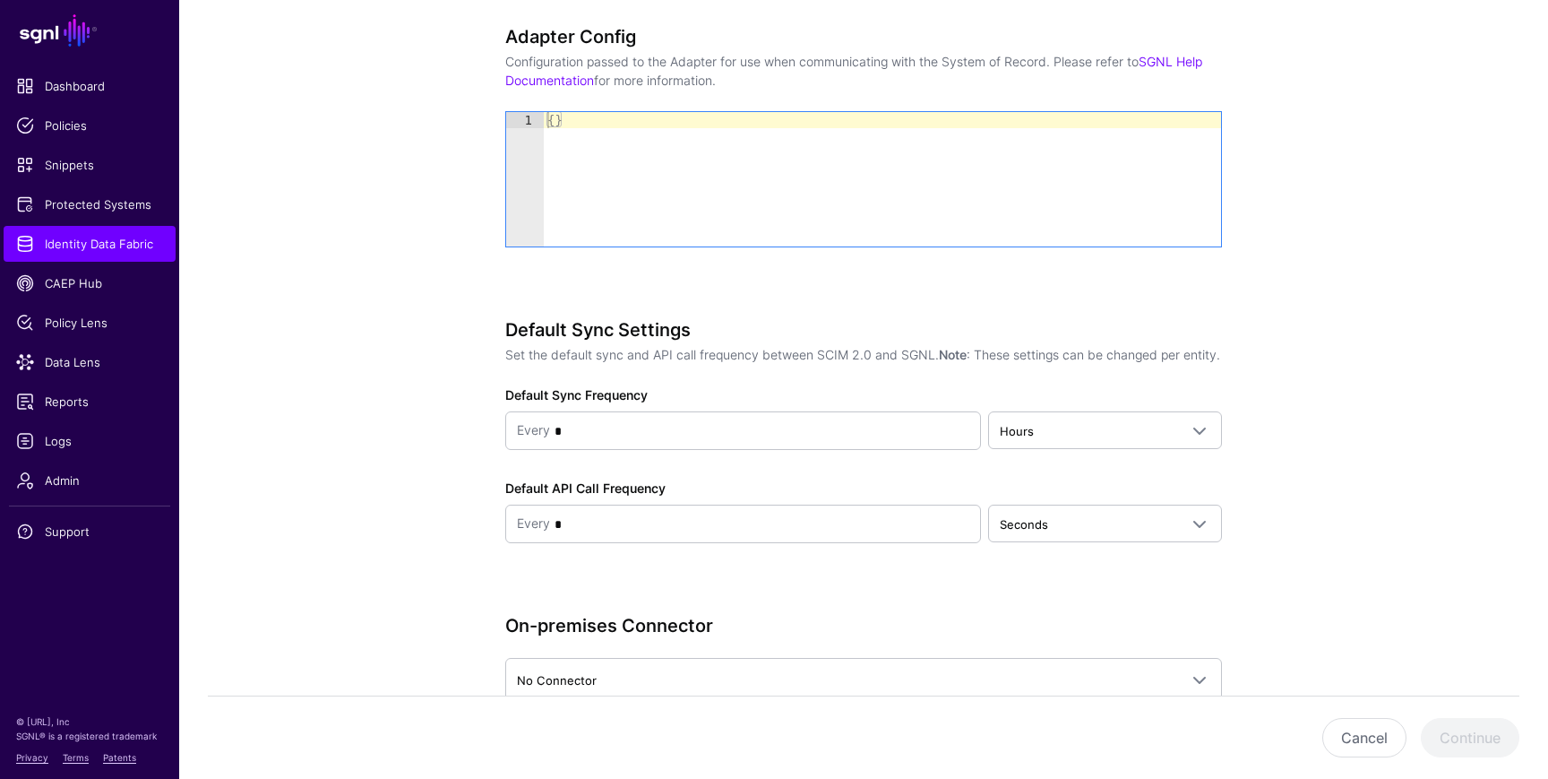
scroll to position [1479, 0]
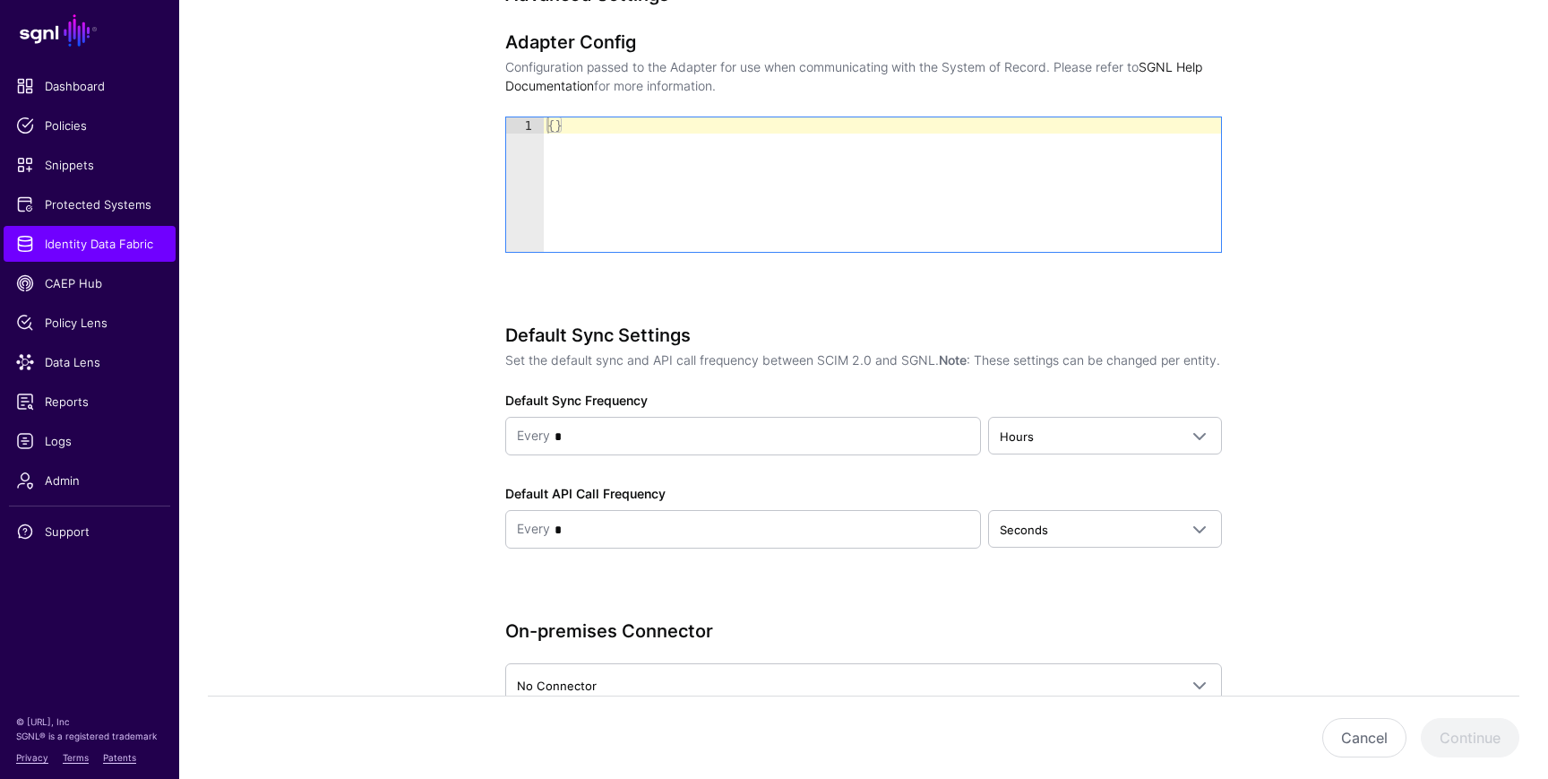
click at [566, 82] on link "SGNL Help Documentation" at bounding box center [853, 76] width 697 height 34
click at [74, 235] on span "Identity Data Fabric" at bounding box center [89, 244] width 147 height 18
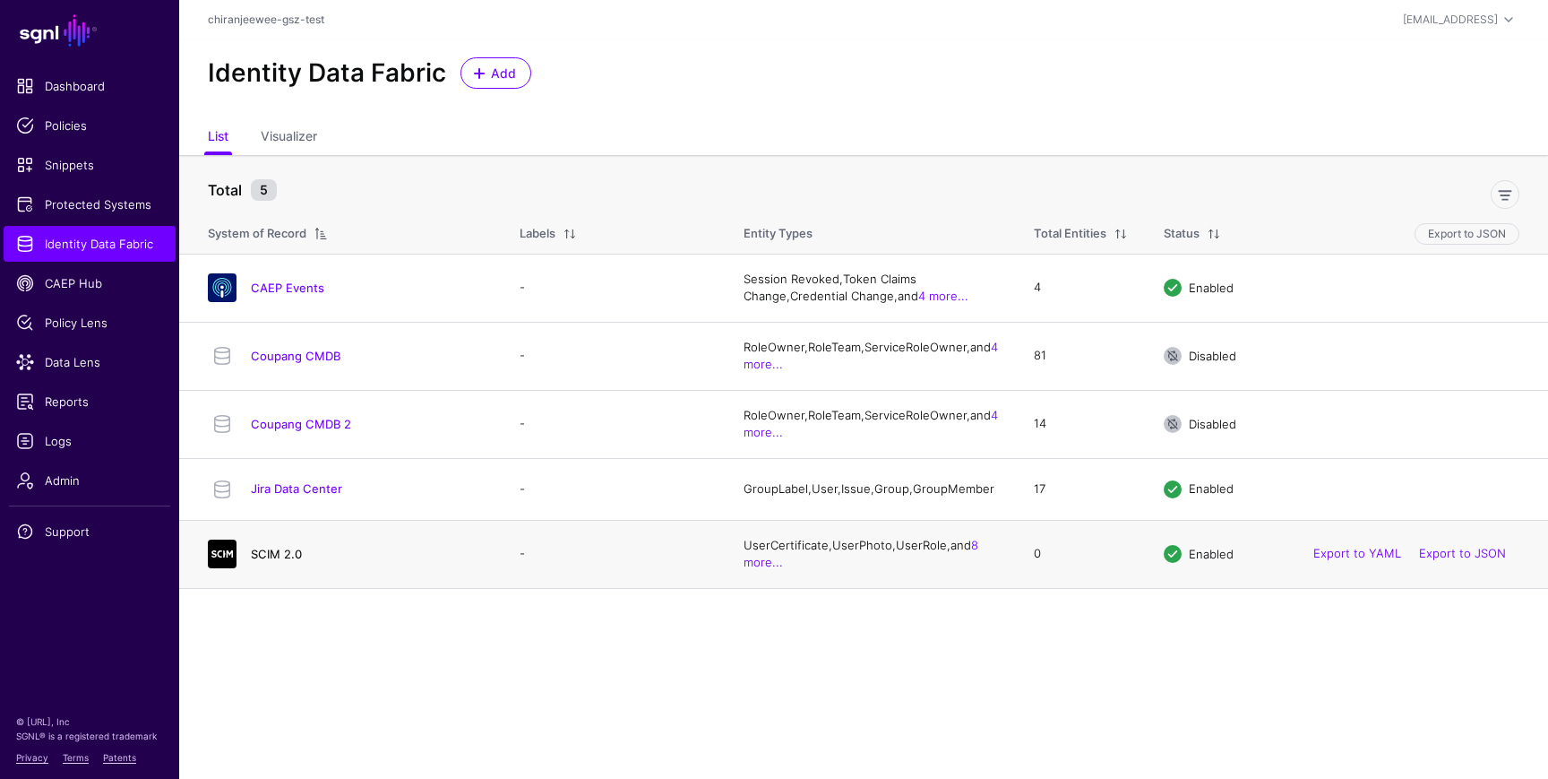
click at [282, 561] on link "SCIM 2.0" at bounding box center [276, 554] width 51 height 14
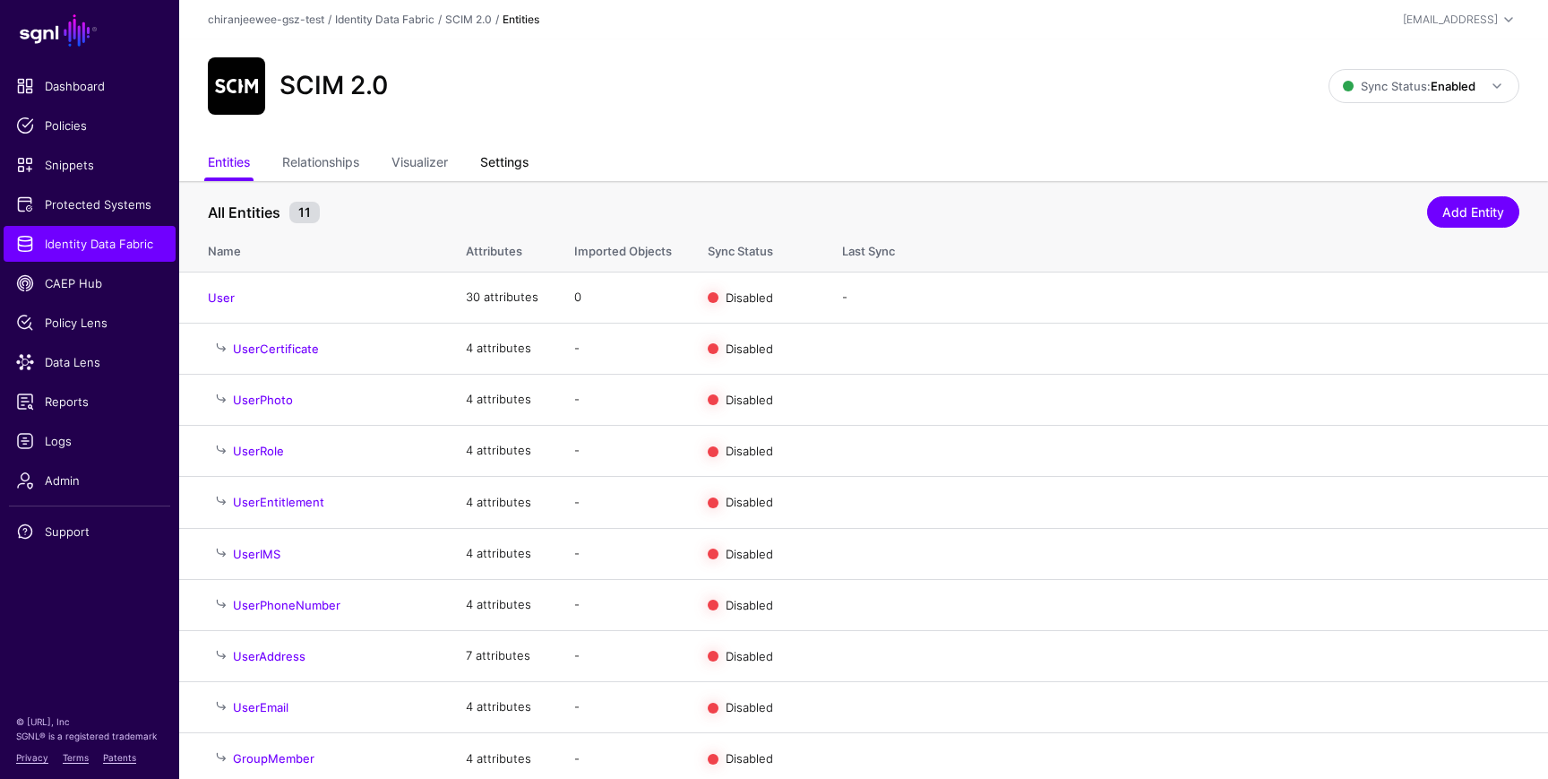
click at [497, 173] on link "Settings" at bounding box center [504, 164] width 48 height 34
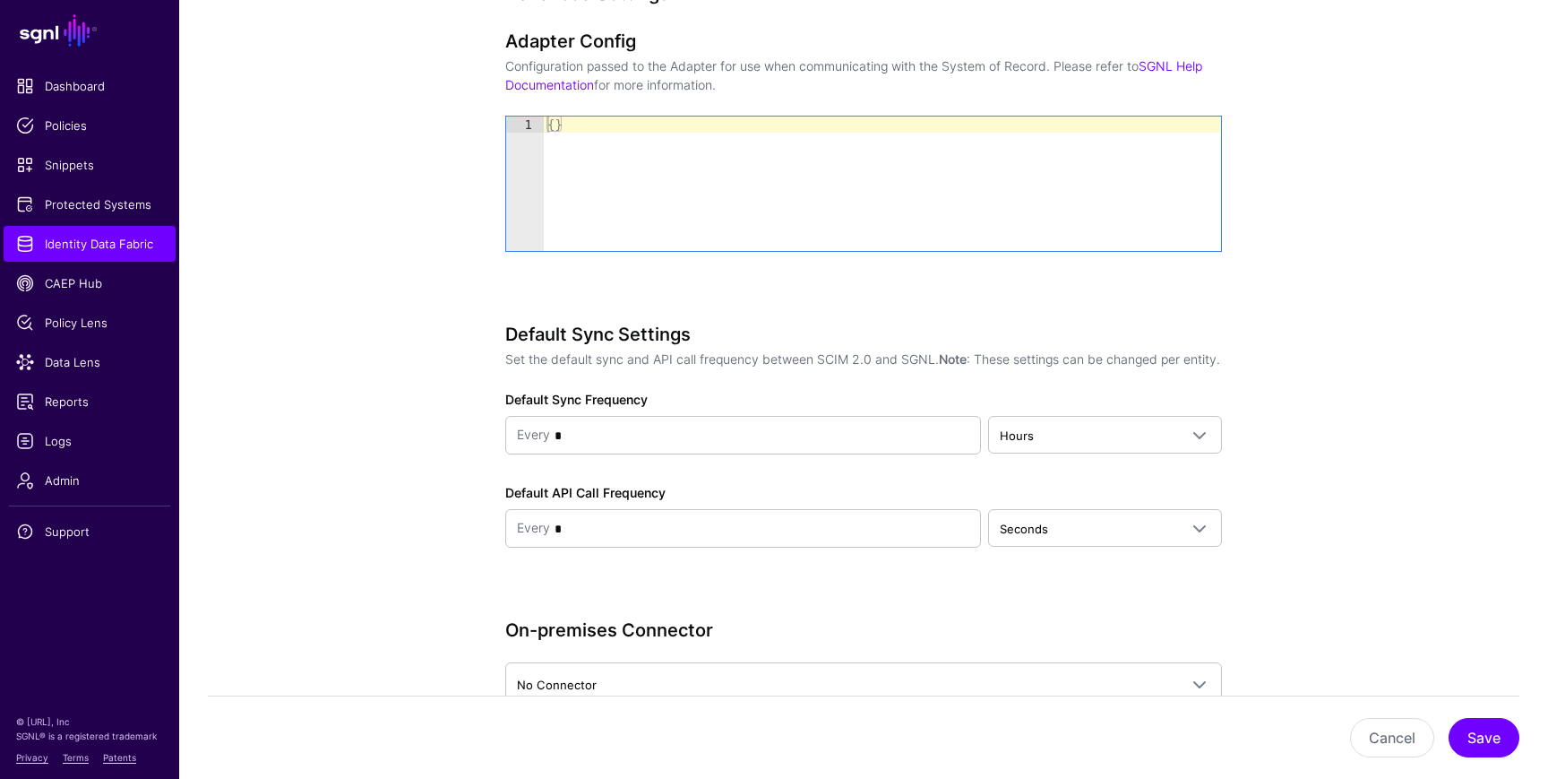
scroll to position [2029, 0]
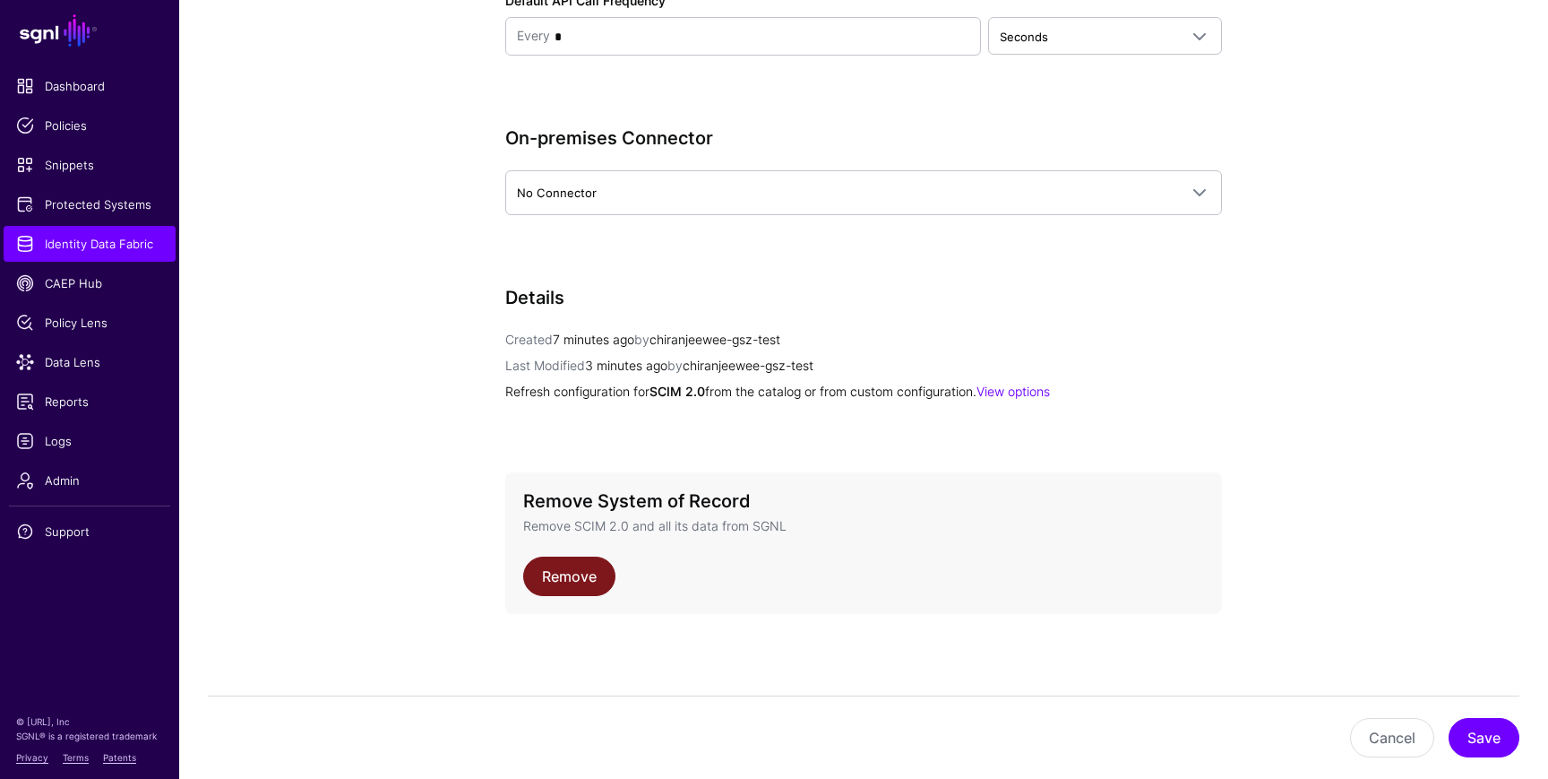
click at [582, 579] on link "Remove" at bounding box center [569, 575] width 92 height 39
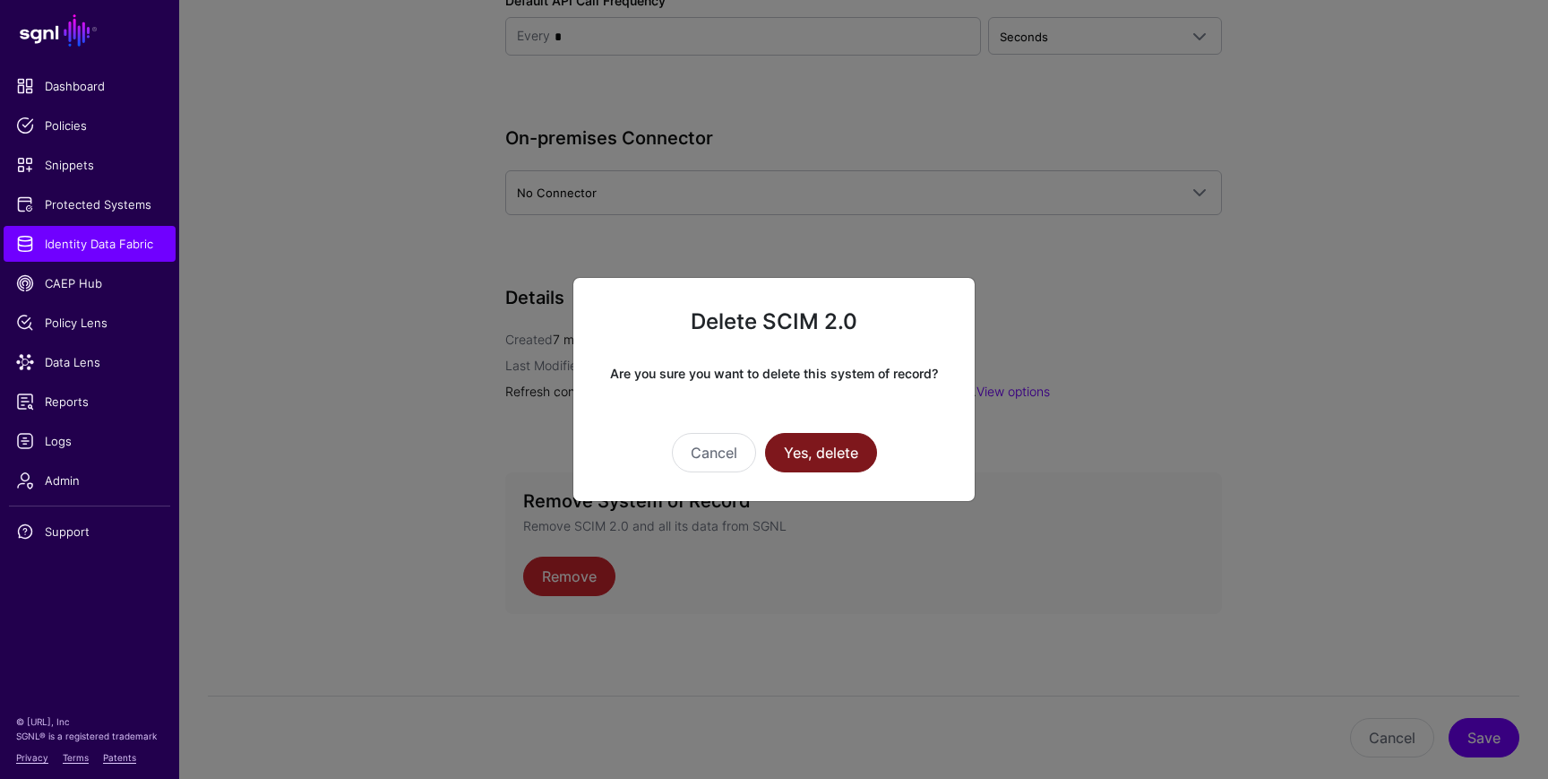
click at [815, 448] on button "Yes, delete" at bounding box center [821, 452] width 112 height 39
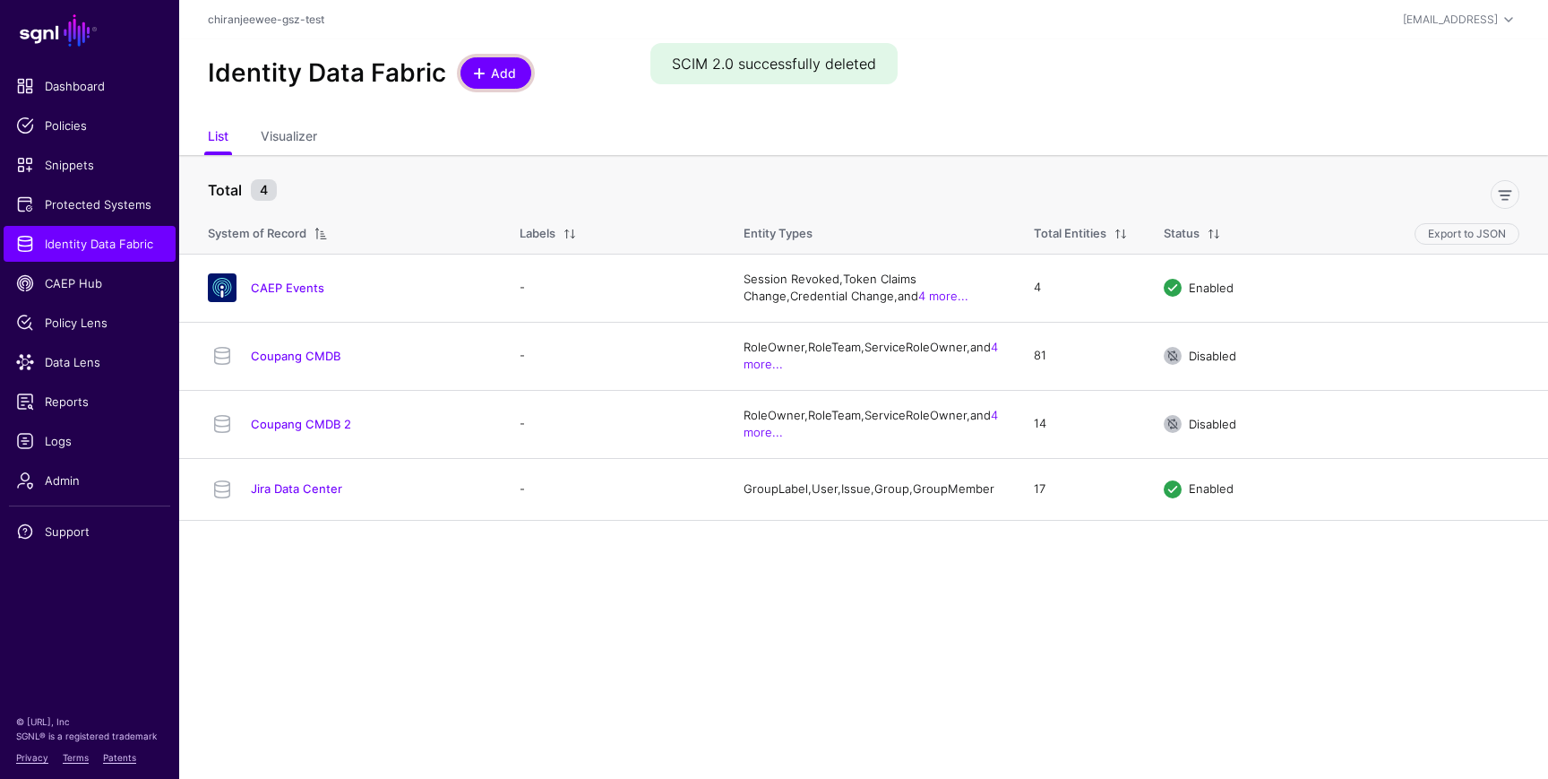
click at [514, 76] on span "Add" at bounding box center [504, 73] width 30 height 19
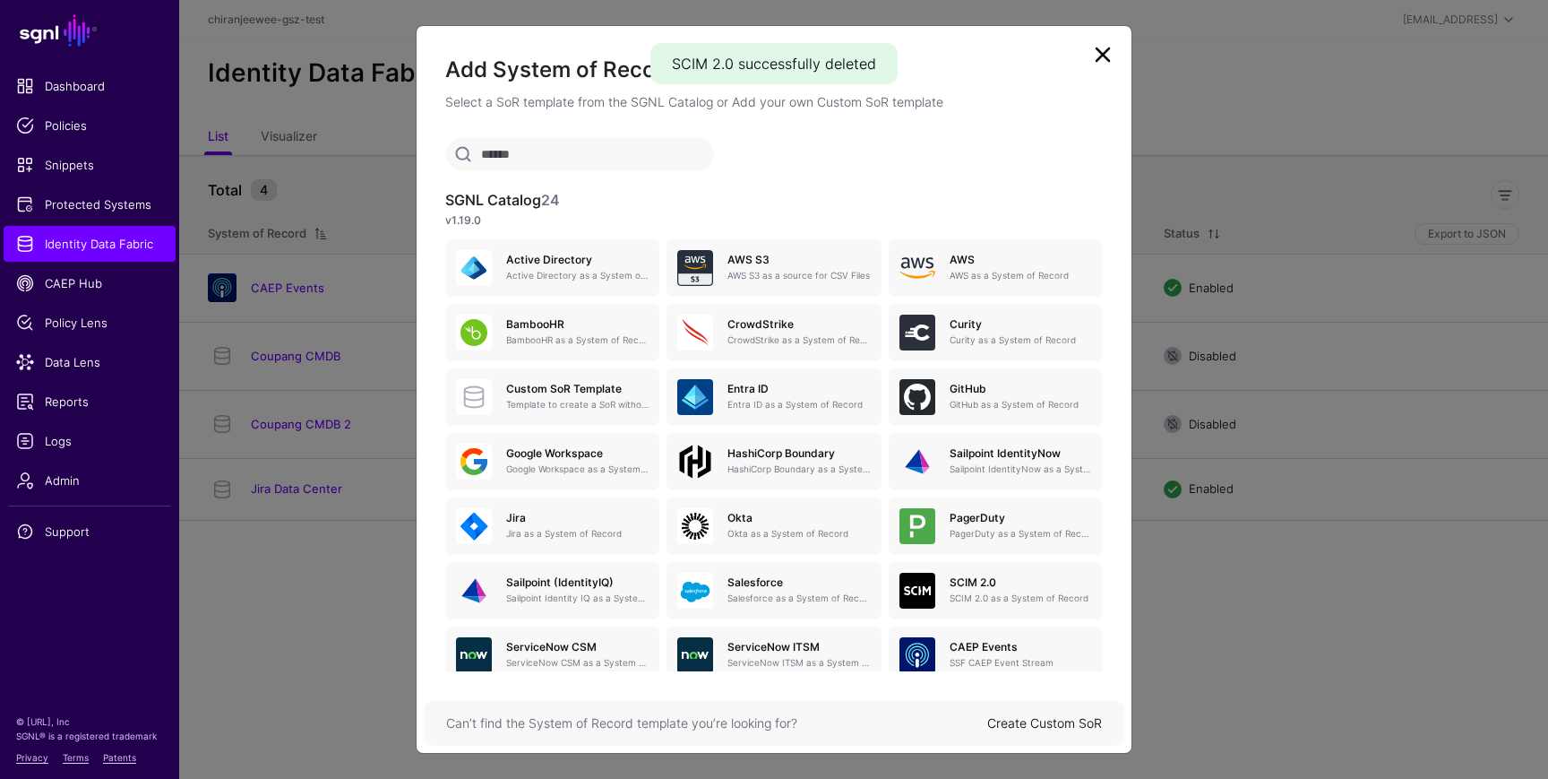
click at [1037, 720] on link "Create Custom SoR" at bounding box center [1044, 722] width 115 height 15
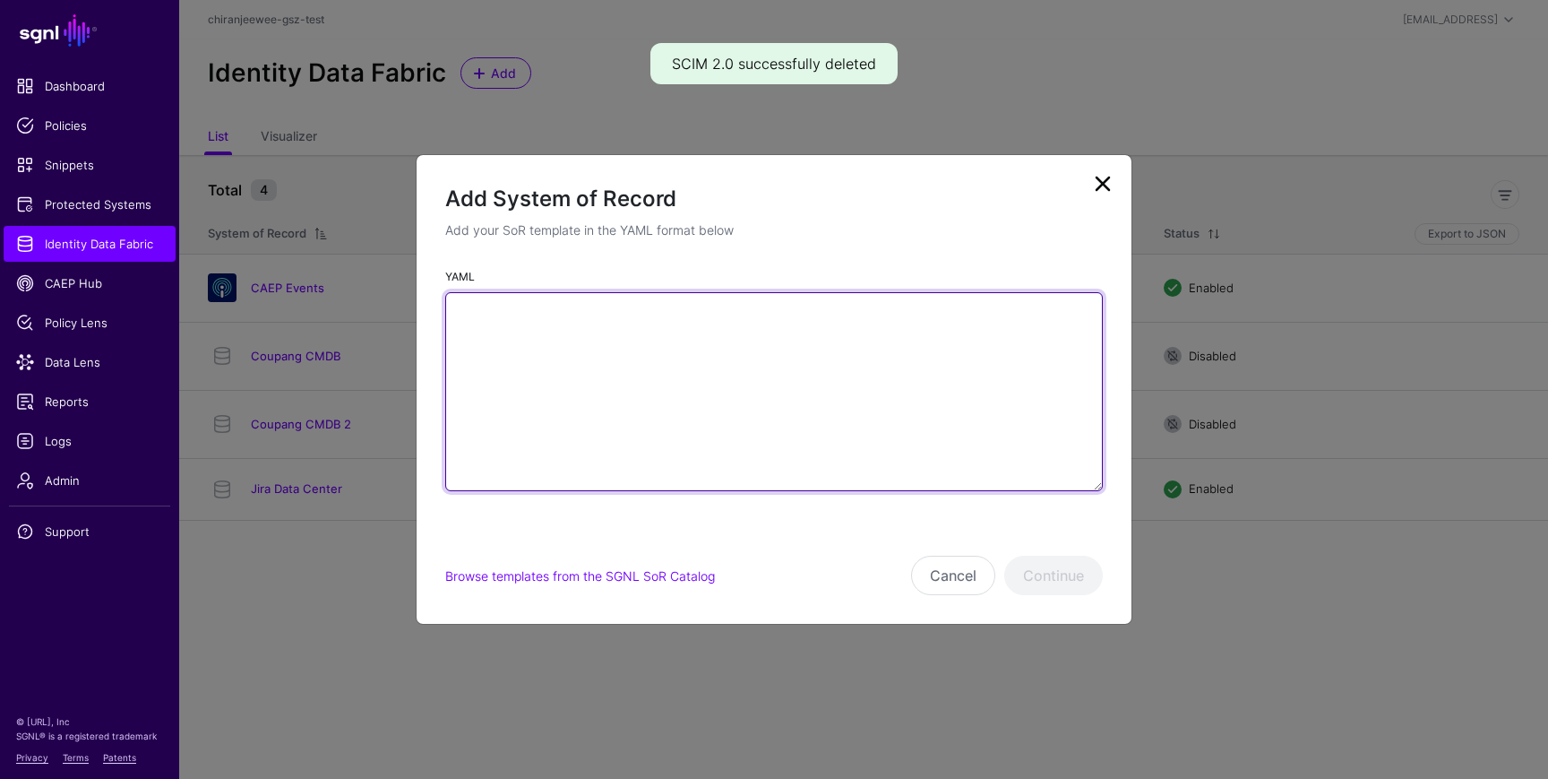
click at [588, 365] on textarea "YAML" at bounding box center [774, 391] width 658 height 199
paste textarea "**********"
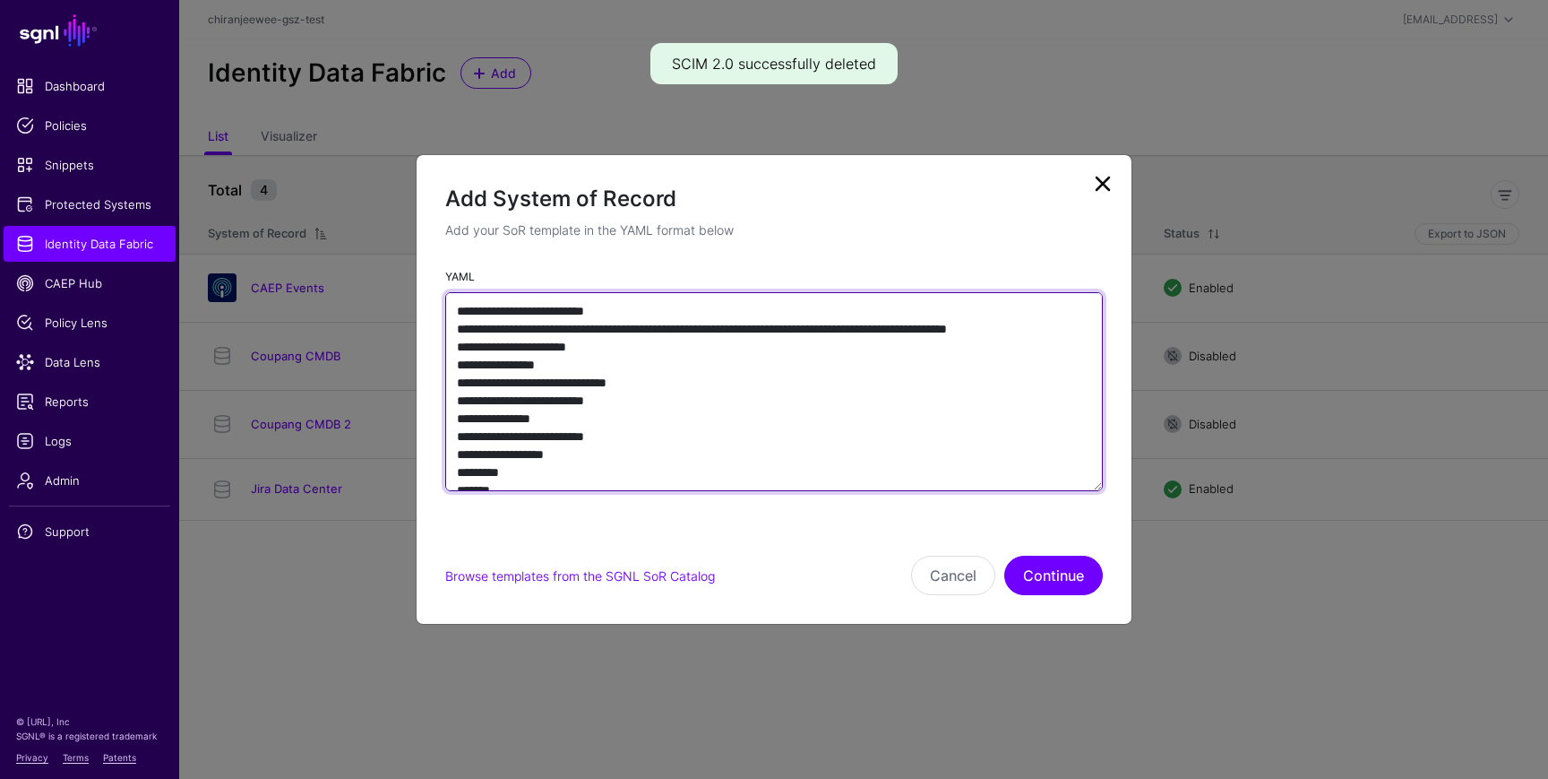
type textarea "**********"
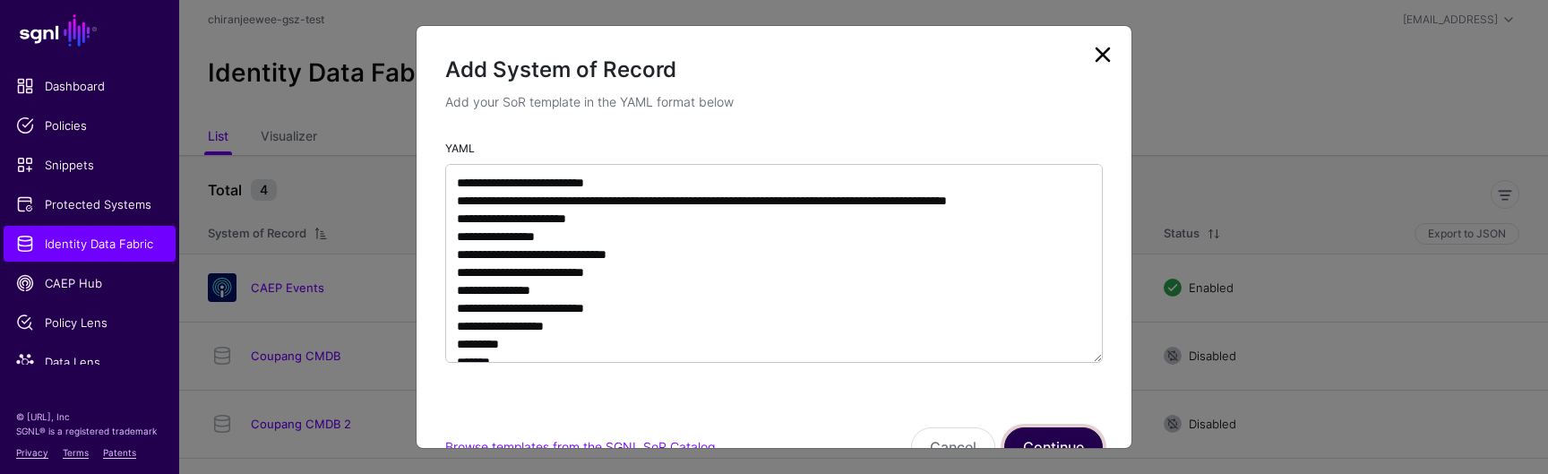
click at [1047, 434] on button "Continue" at bounding box center [1053, 446] width 99 height 39
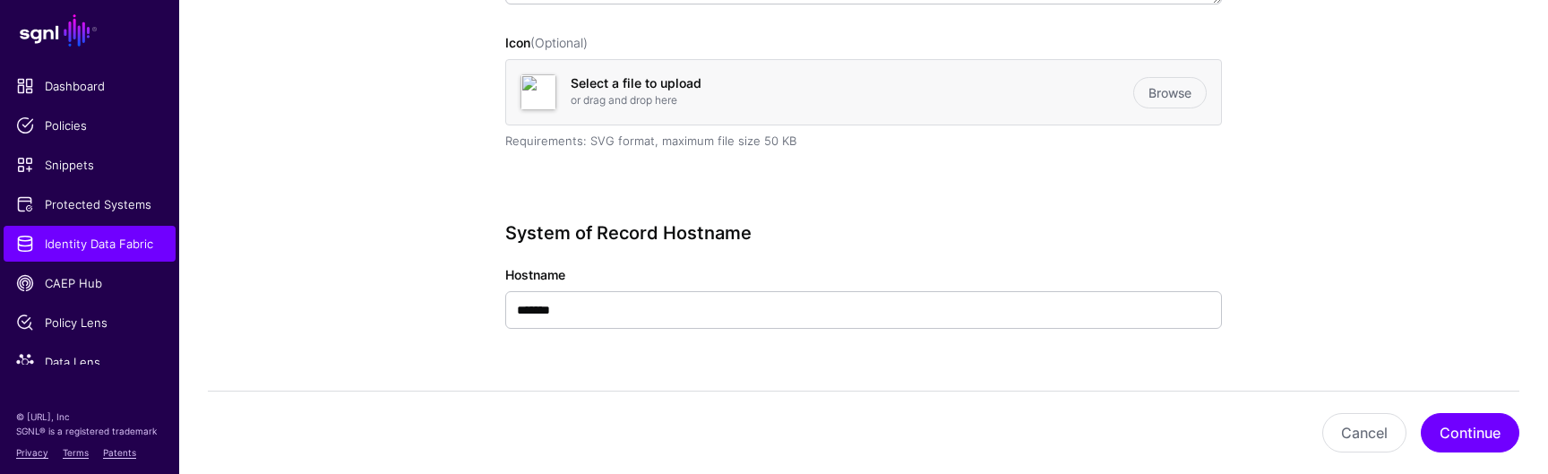
scroll to position [527, 0]
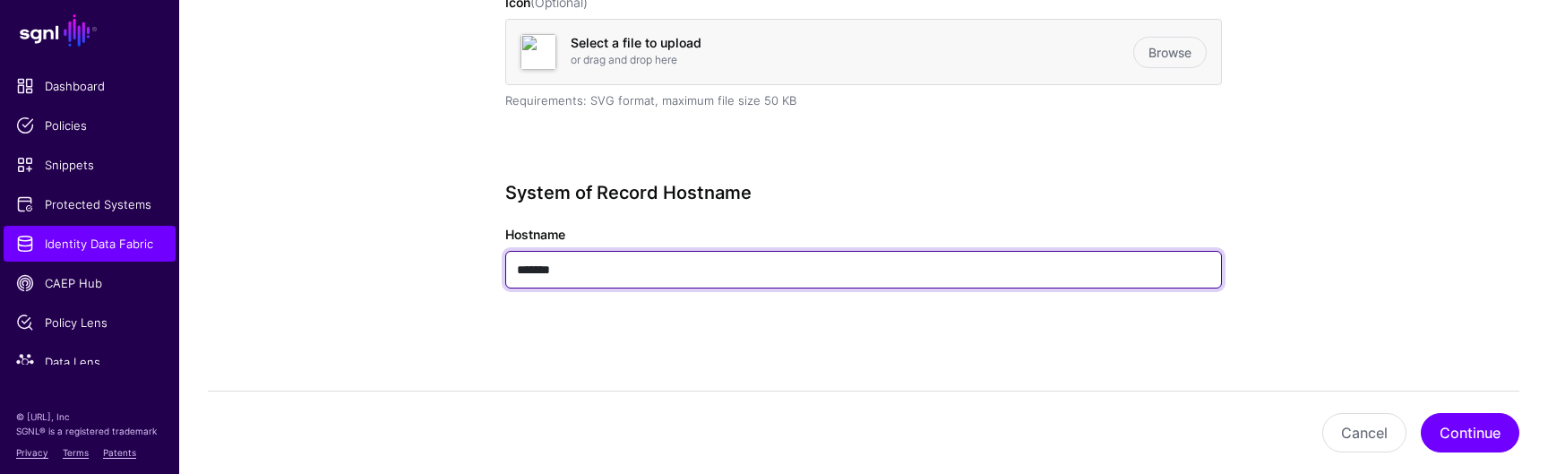
click at [657, 278] on input "*******" at bounding box center [863, 270] width 717 height 38
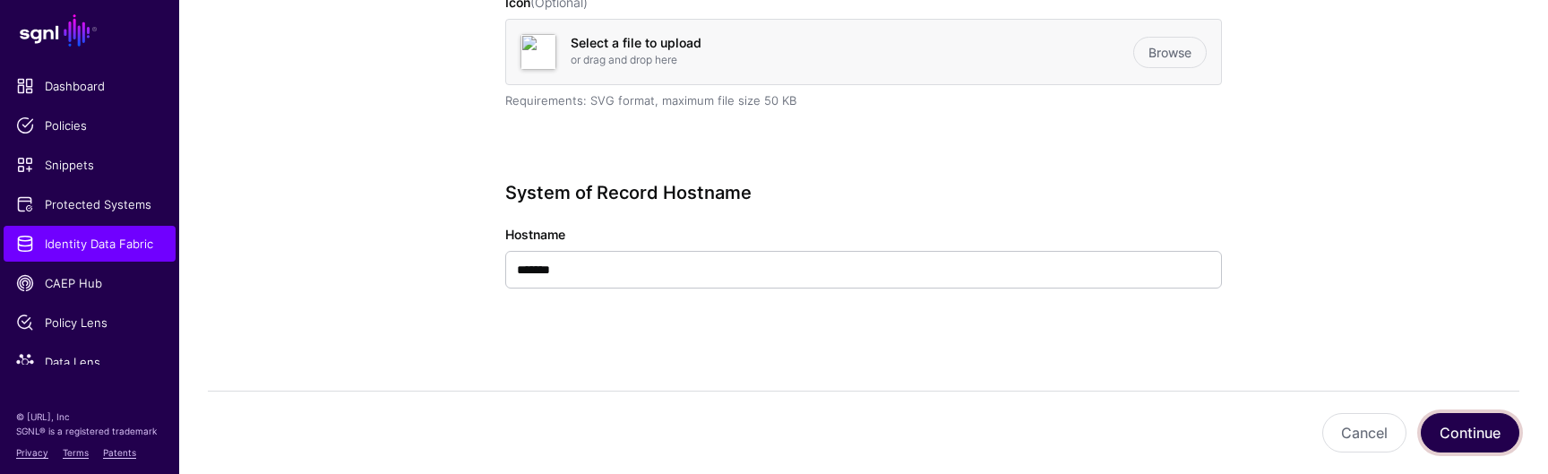
click at [1468, 431] on button "Continue" at bounding box center [1470, 432] width 99 height 39
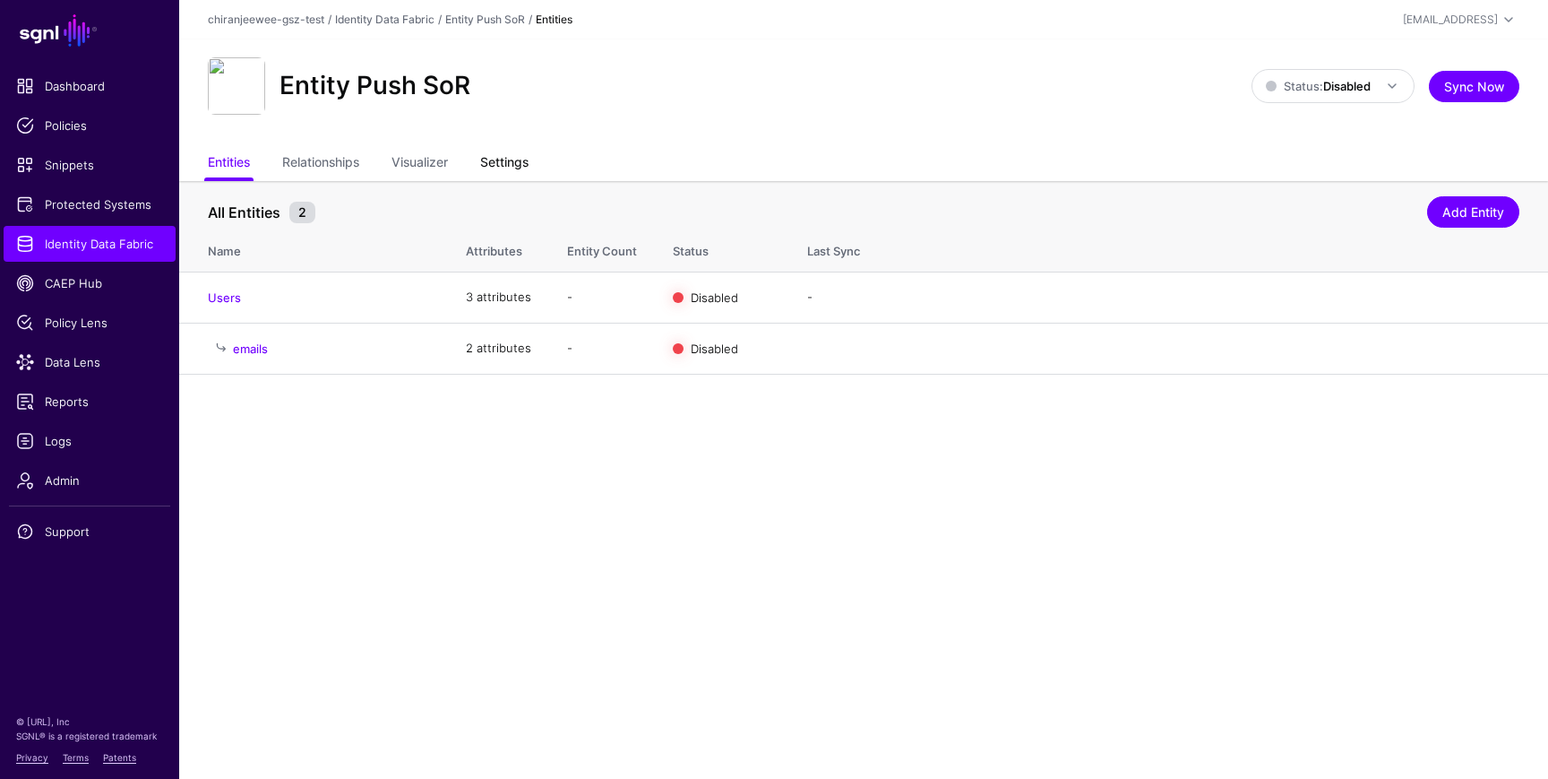
click at [529, 164] on link "Settings" at bounding box center [504, 164] width 48 height 34
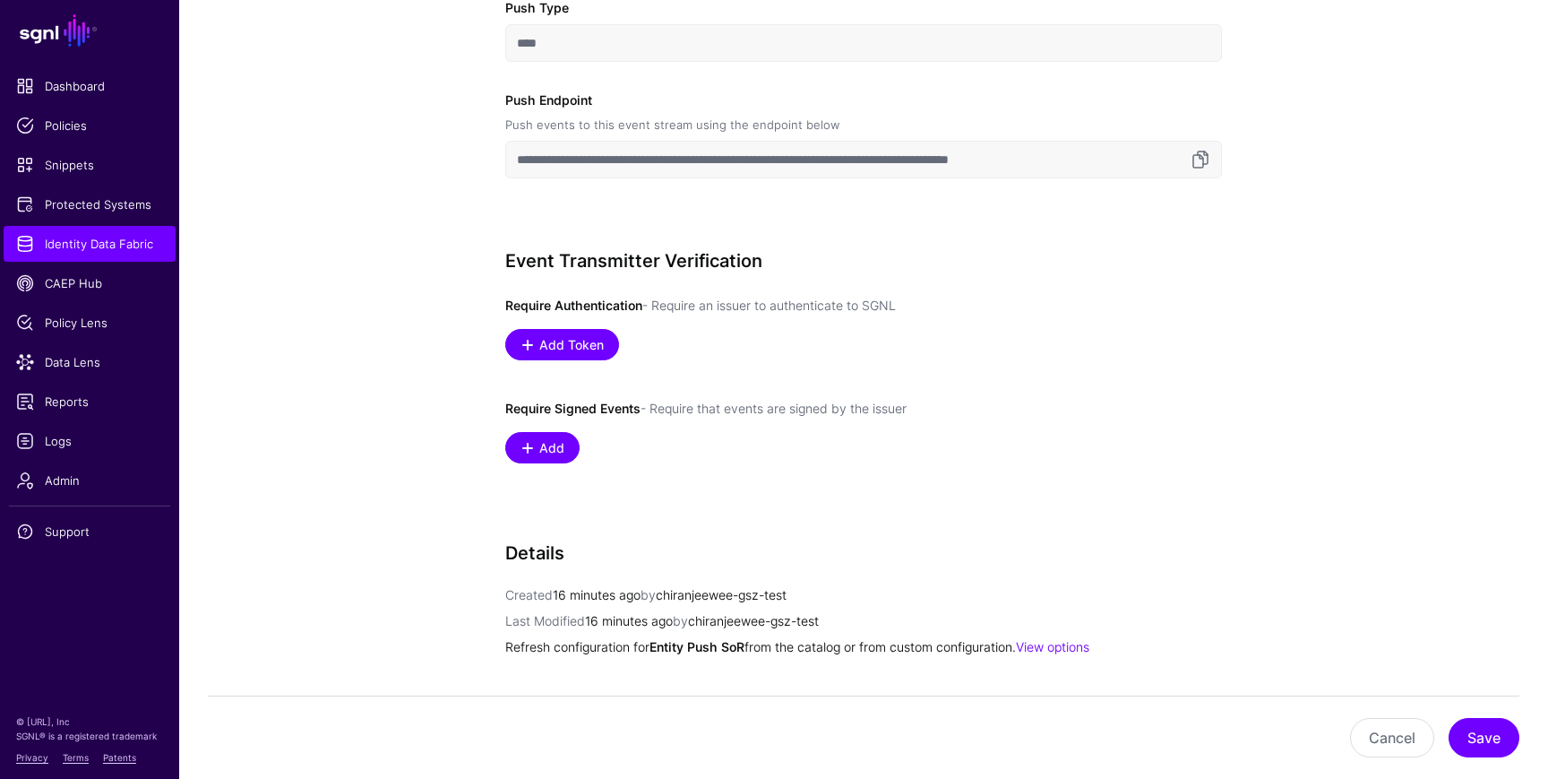
scroll to position [933, 0]
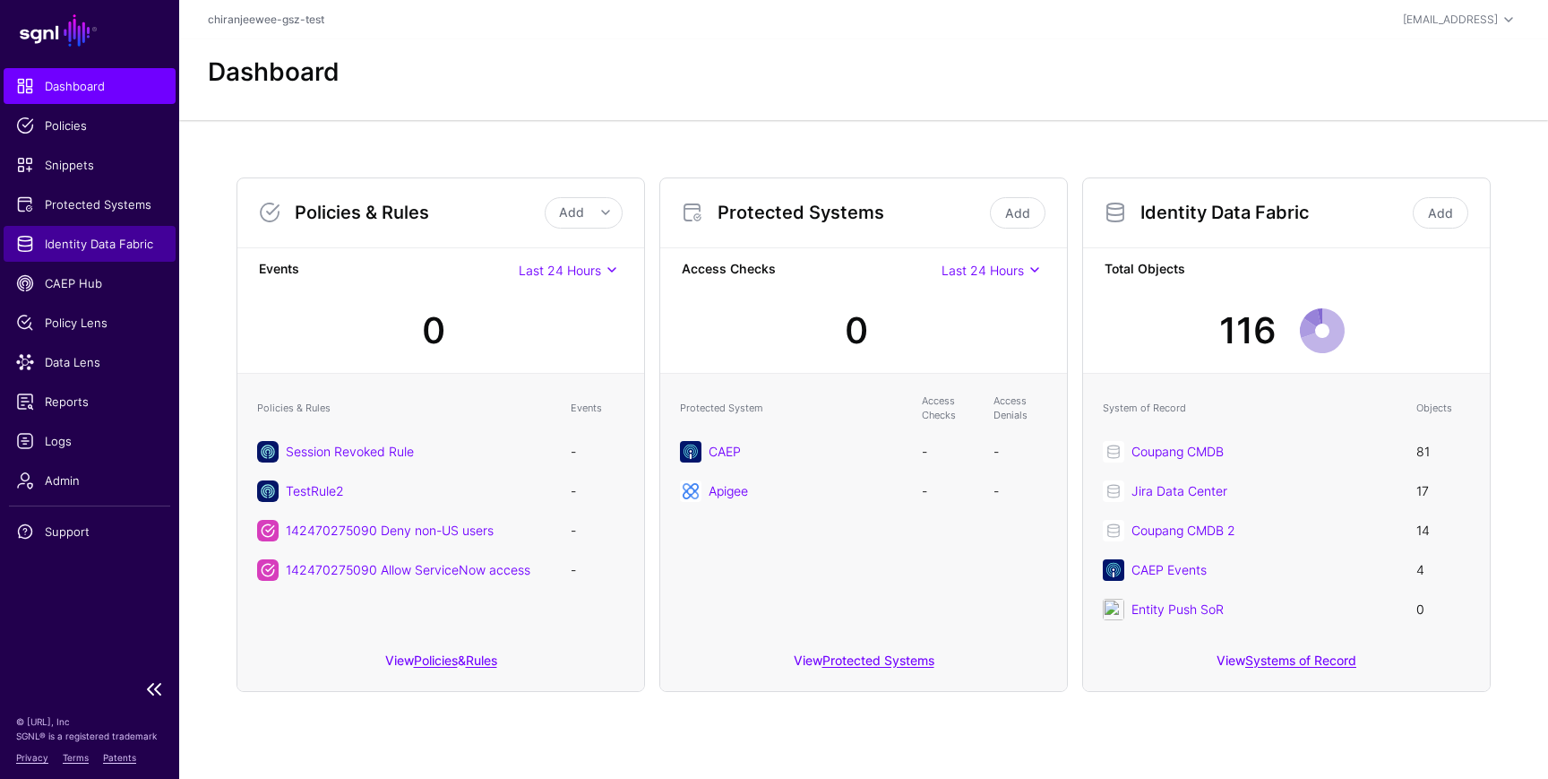
click at [104, 237] on span "Identity Data Fabric" at bounding box center [89, 244] width 147 height 18
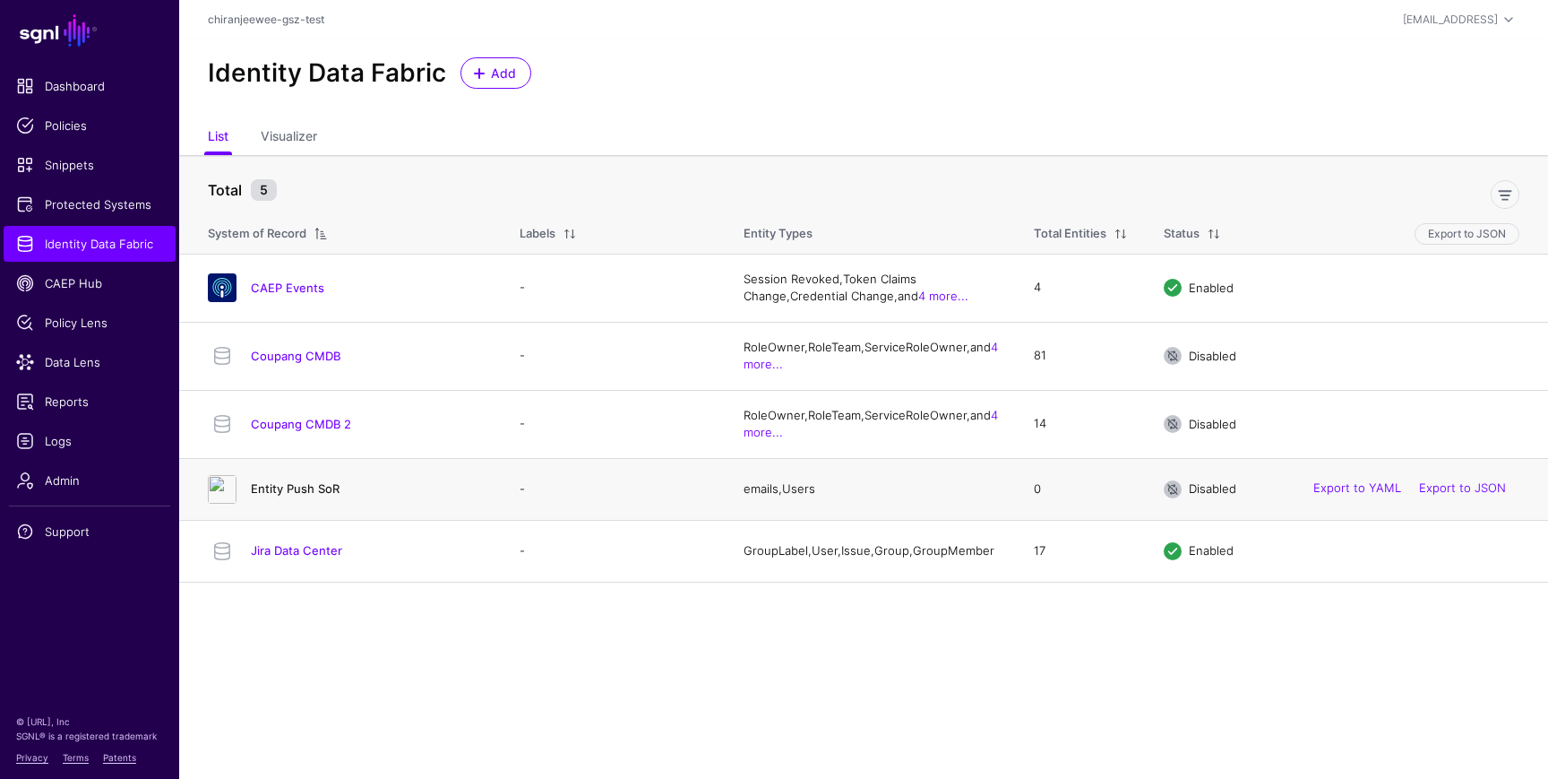
click at [292, 486] on link "Entity Push SoR" at bounding box center [295, 488] width 89 height 14
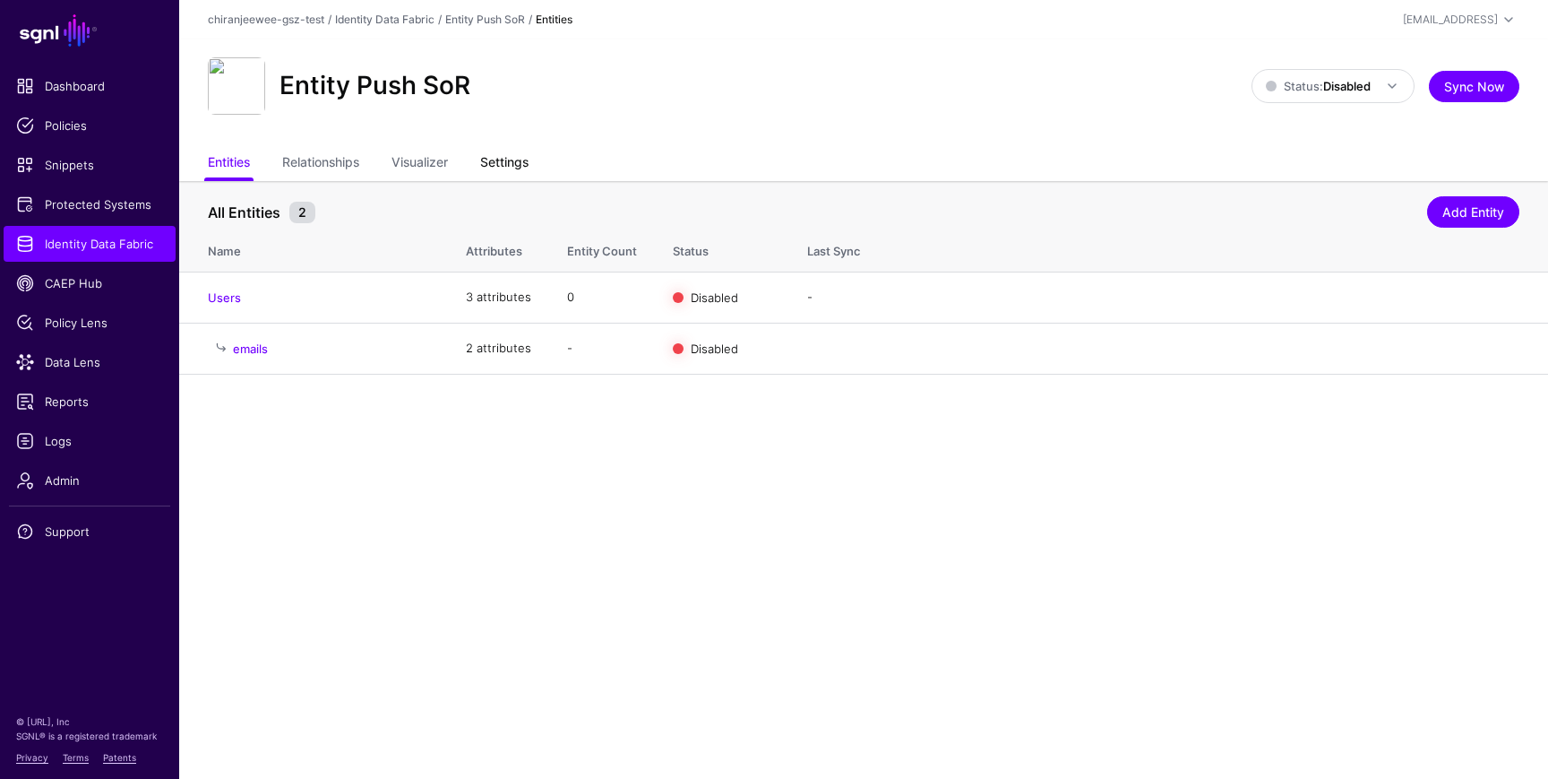
click at [492, 161] on link "Settings" at bounding box center [504, 164] width 48 height 34
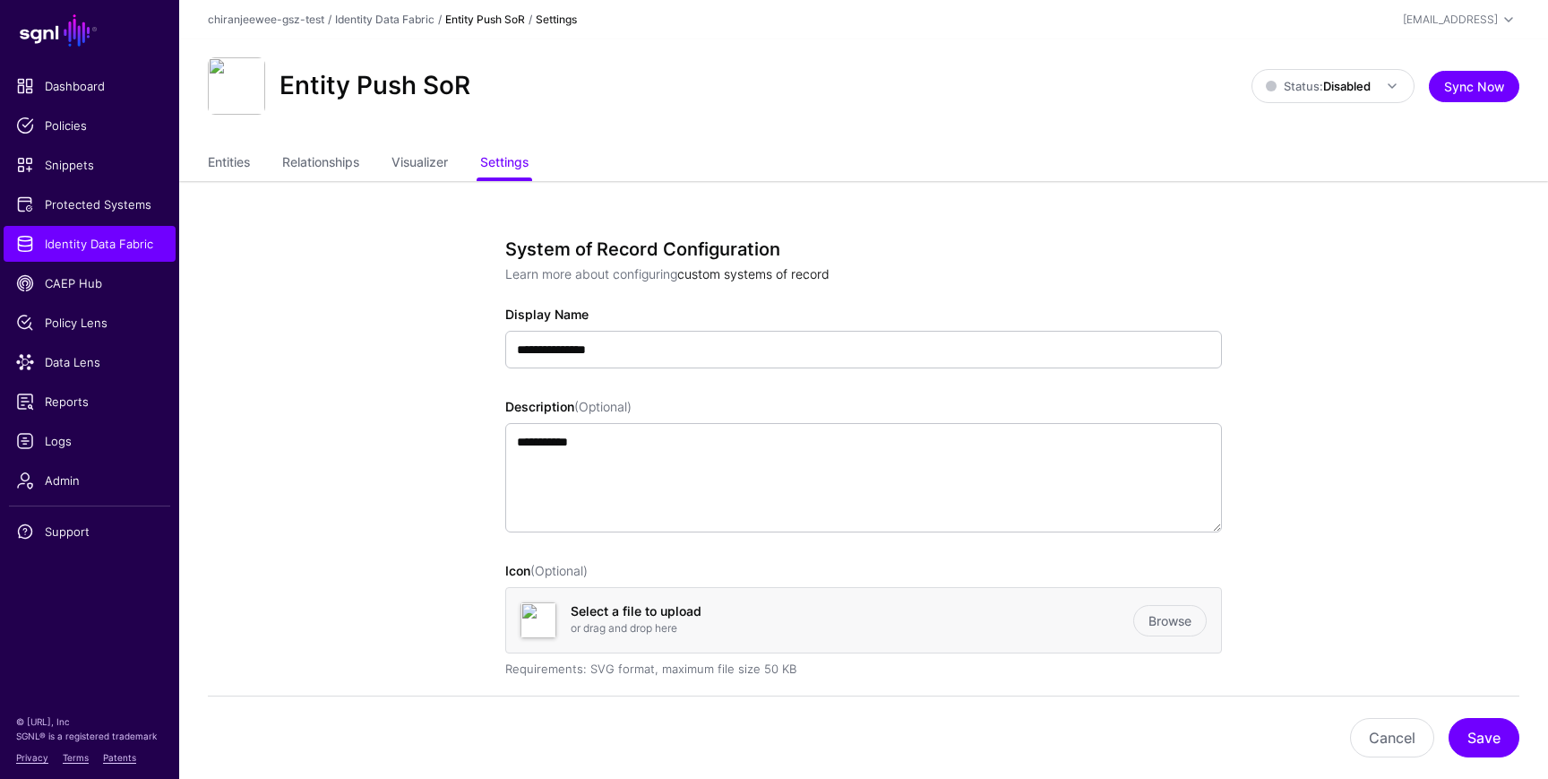
click at [763, 273] on link "custom systems of record" at bounding box center [753, 273] width 152 height 15
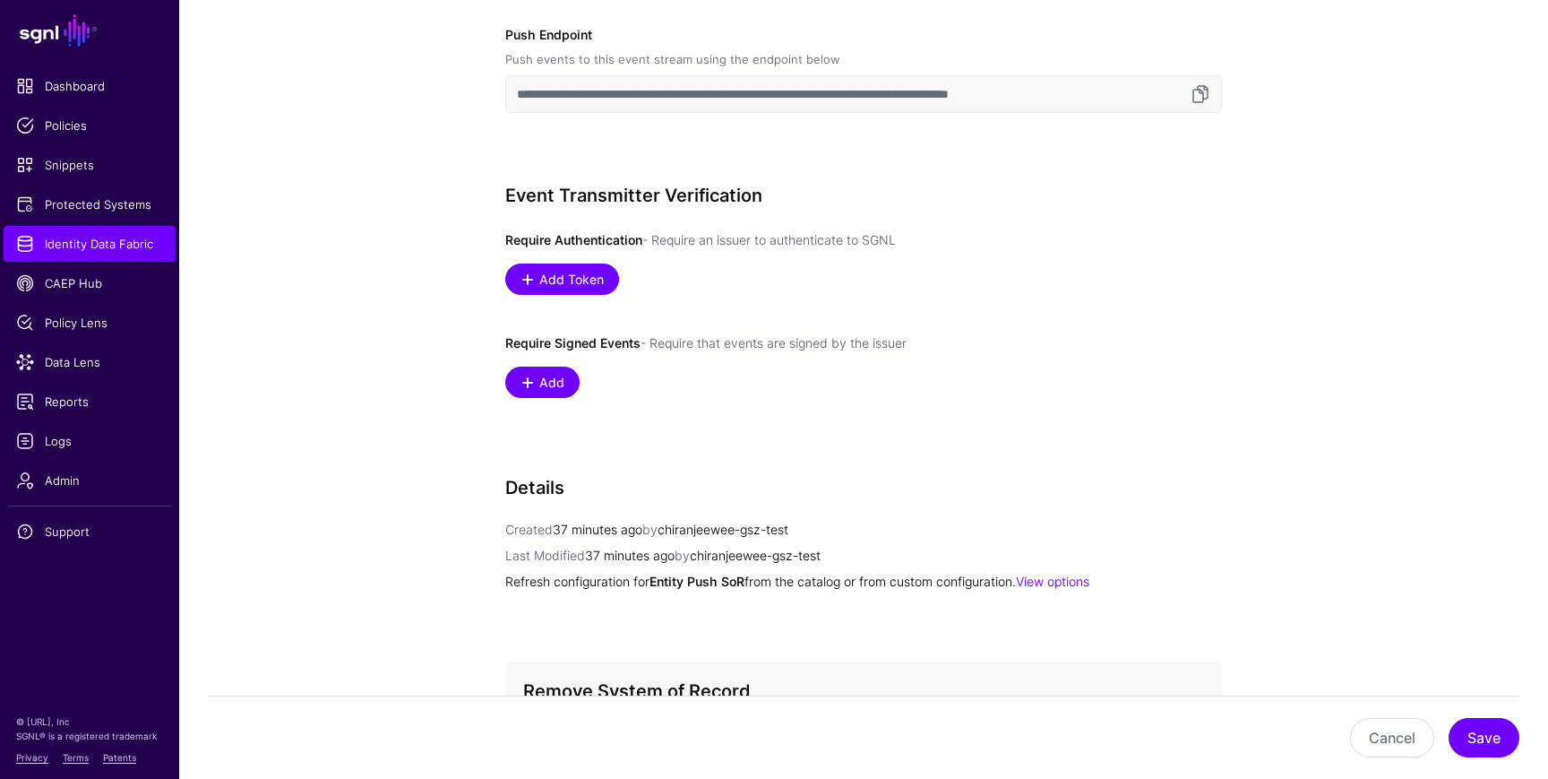
scroll to position [1028, 0]
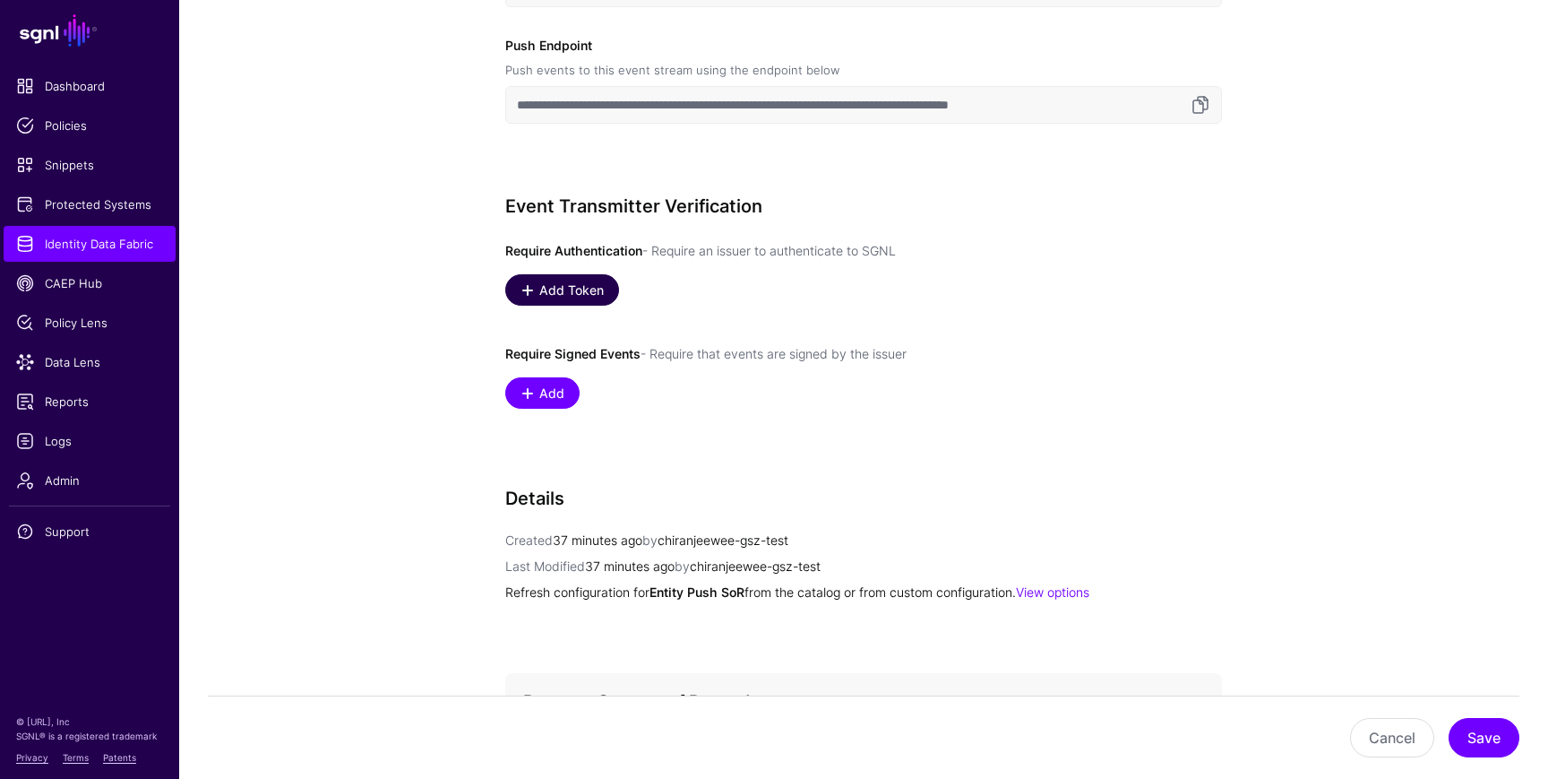
click at [552, 295] on span "Add Token" at bounding box center [572, 289] width 69 height 19
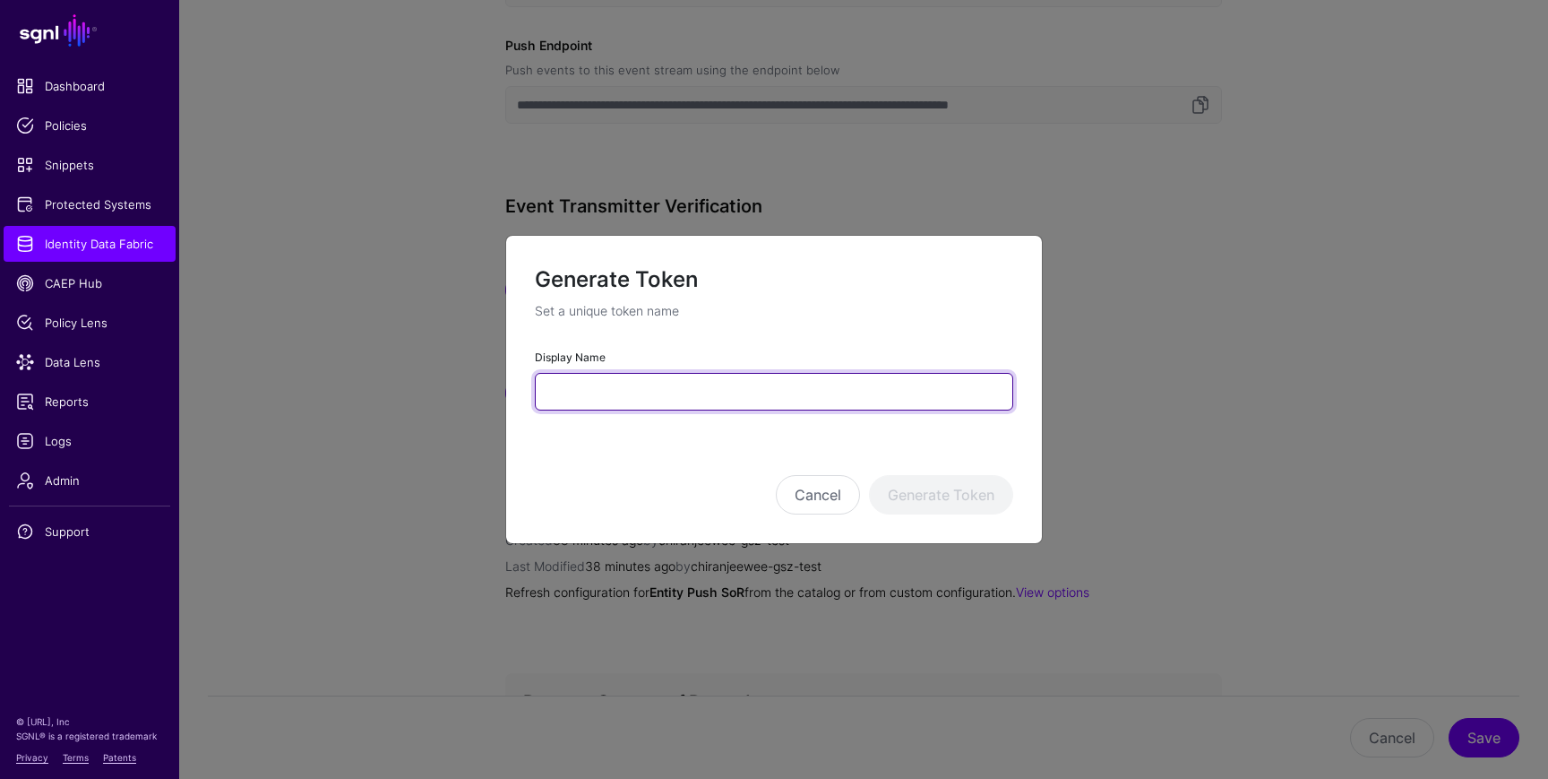
click at [600, 378] on input "Display Name" at bounding box center [774, 392] width 478 height 38
type input "****"
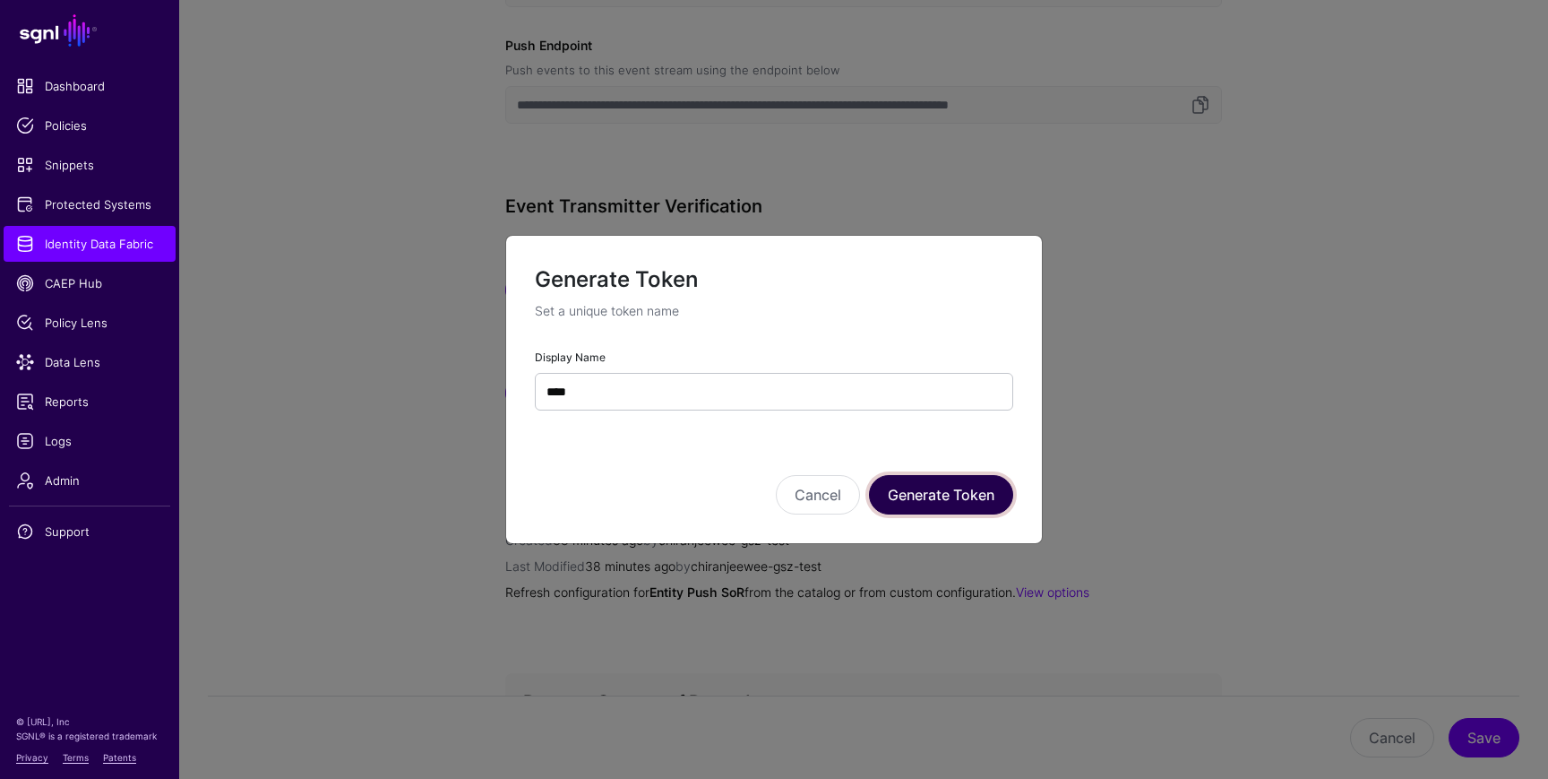
click at [885, 488] on button "Generate Token" at bounding box center [941, 494] width 144 height 39
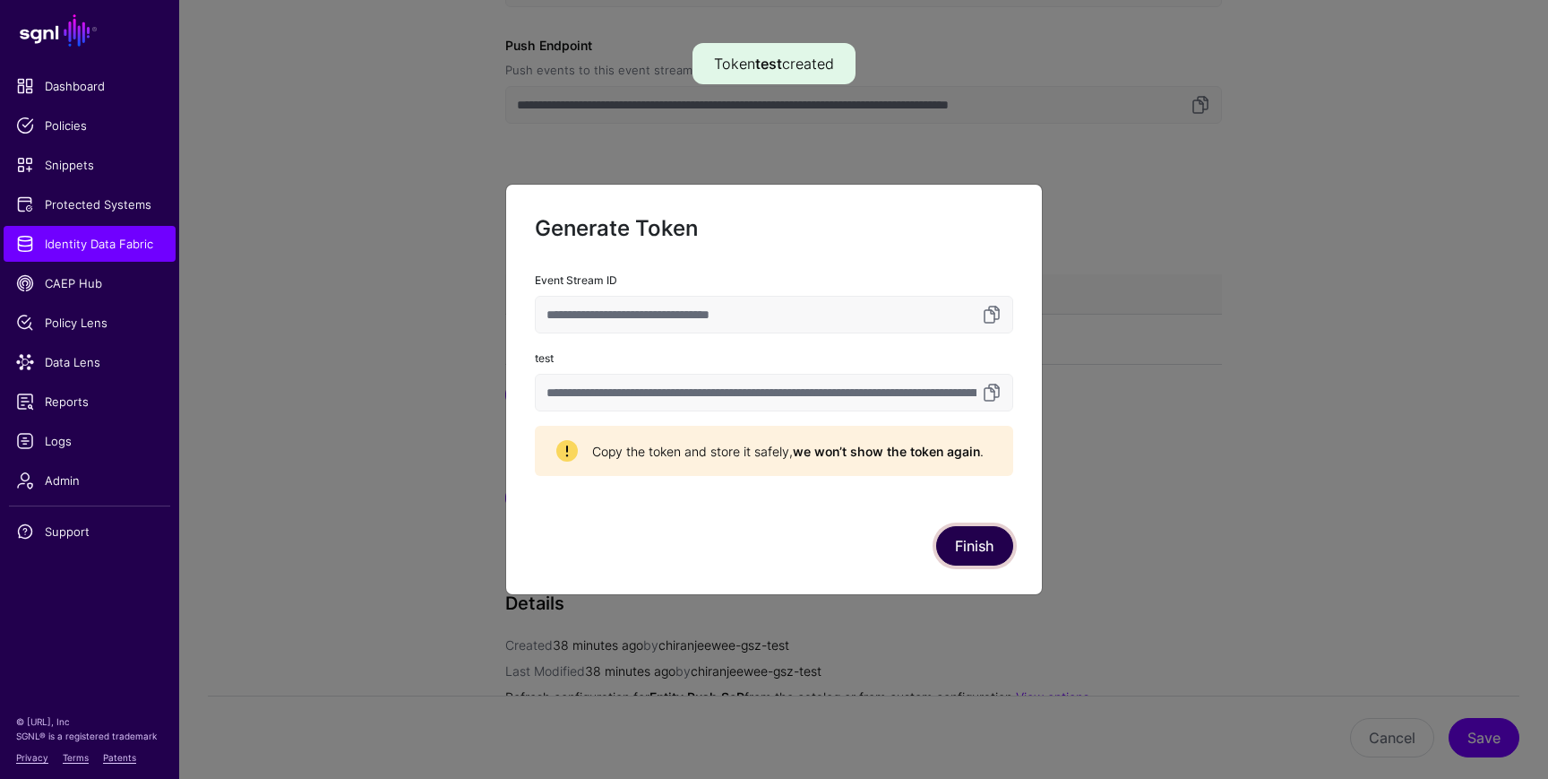
click at [975, 550] on button "Finish" at bounding box center [974, 545] width 77 height 39
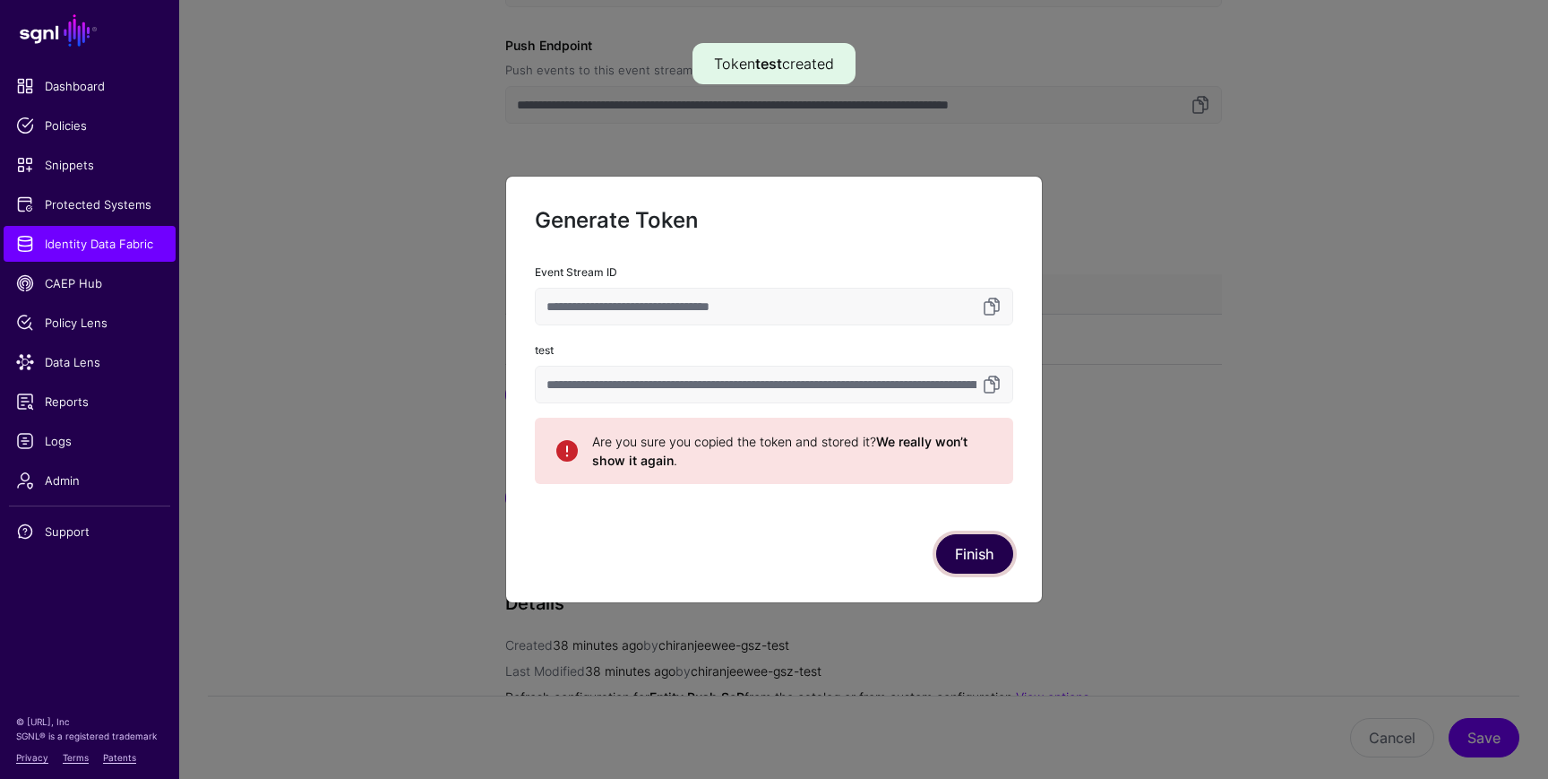
click at [979, 557] on button "Finish" at bounding box center [974, 553] width 77 height 39
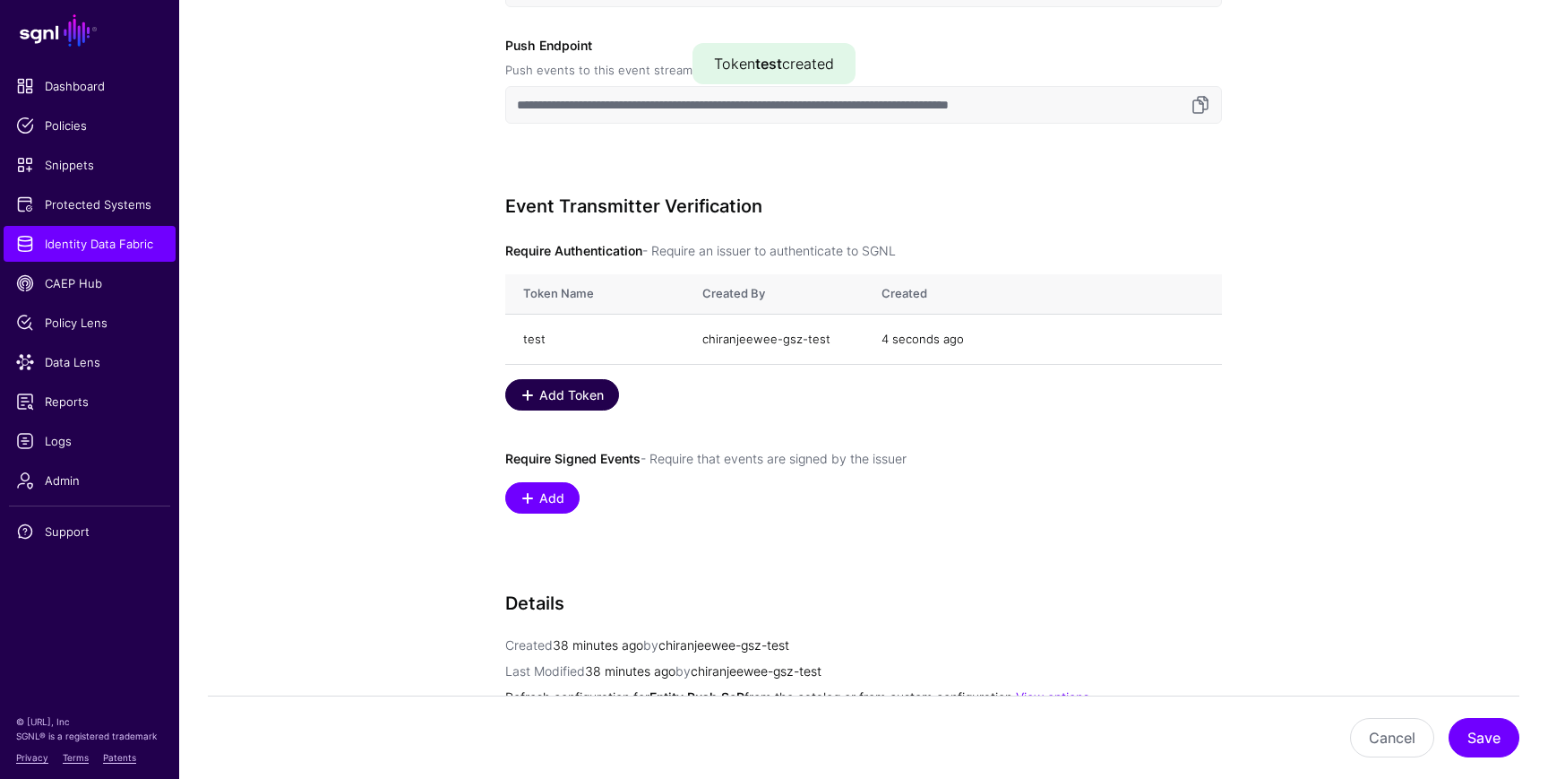
click at [582, 386] on span "Add Token" at bounding box center [572, 394] width 69 height 19
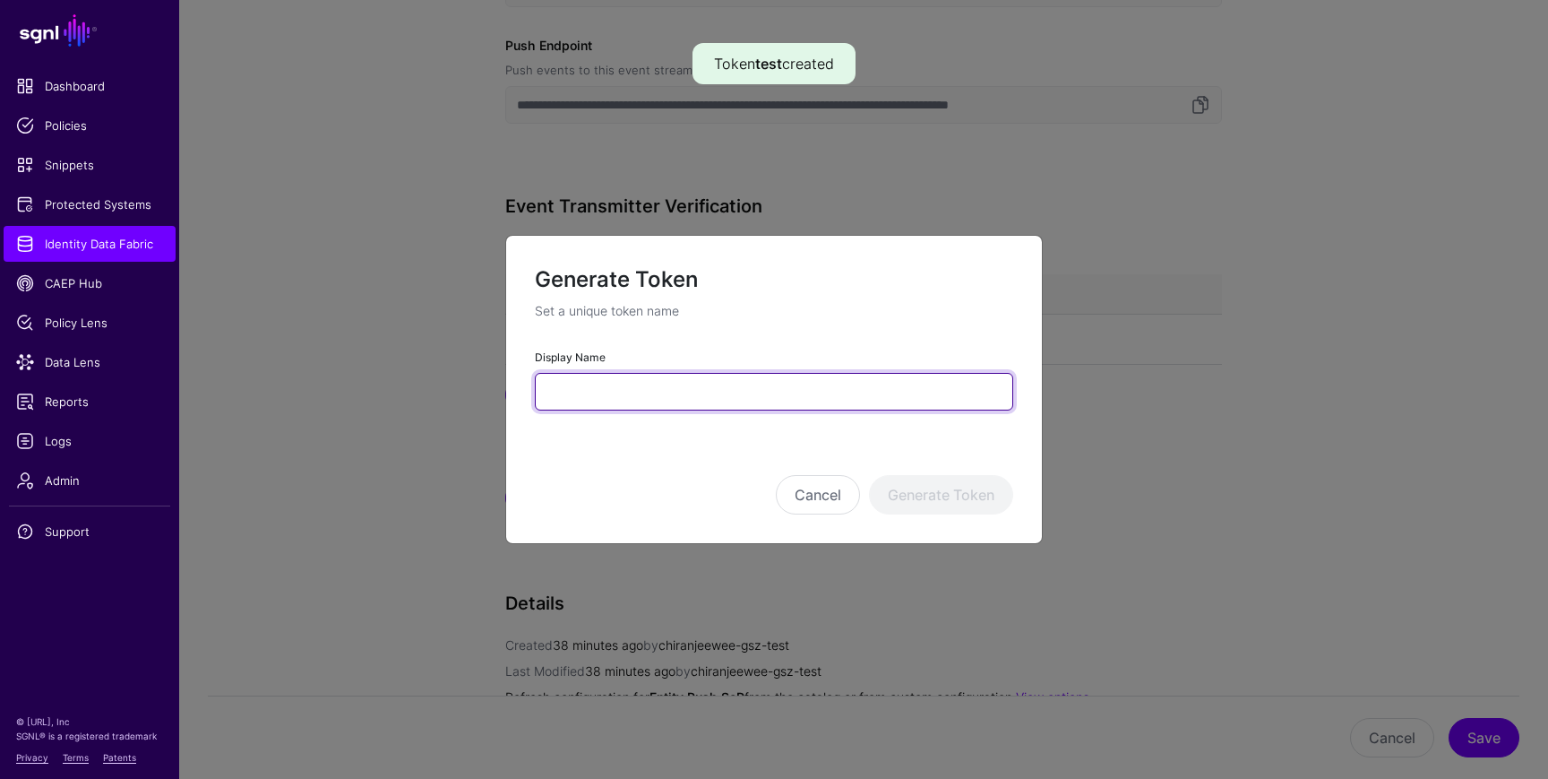
click at [585, 393] on input "Display Name" at bounding box center [774, 392] width 478 height 38
type input "**********"
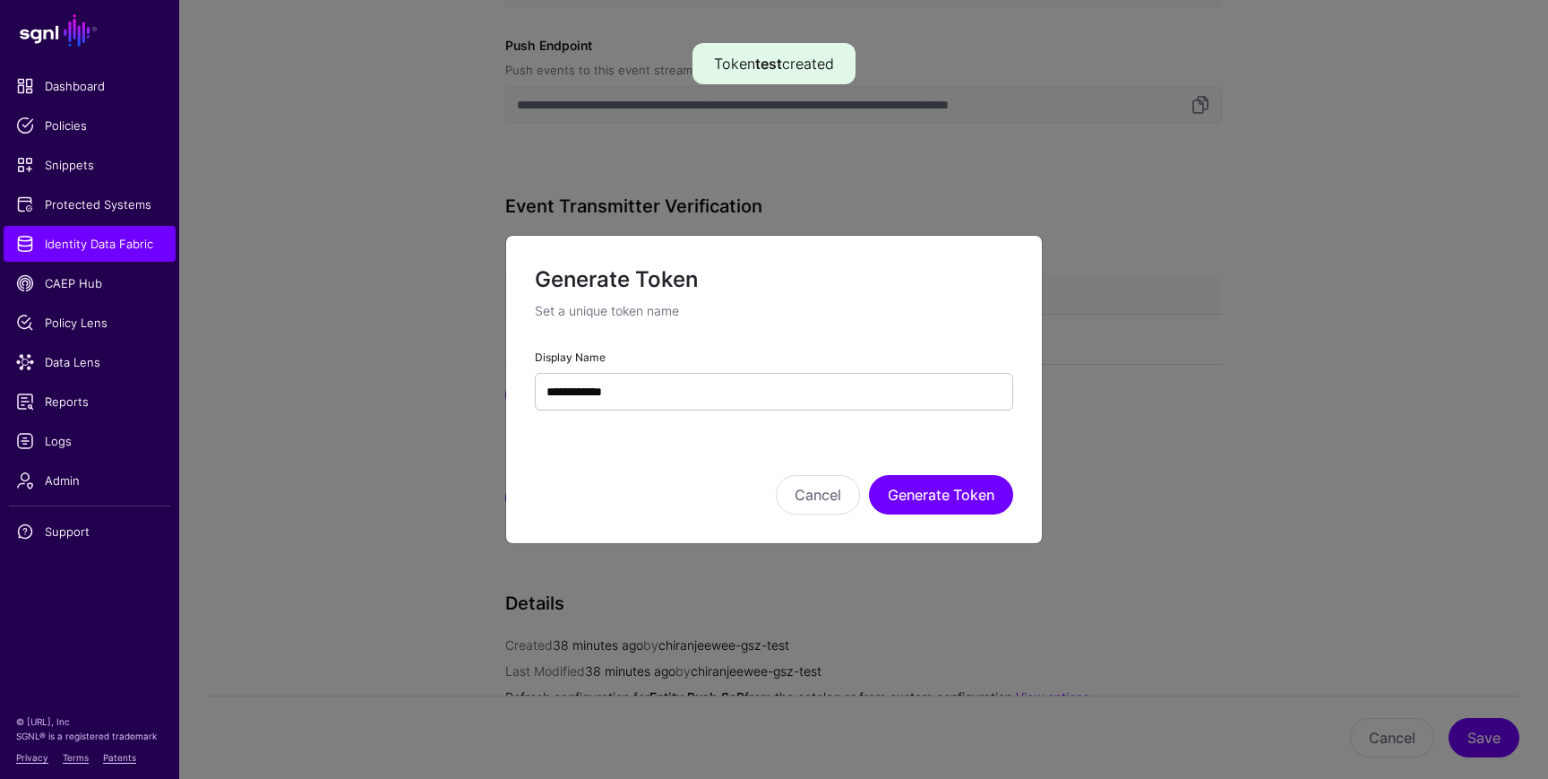
click at [954, 524] on div "**********" at bounding box center [774, 390] width 538 height 310
click at [960, 494] on button "Generate Token" at bounding box center [941, 494] width 144 height 39
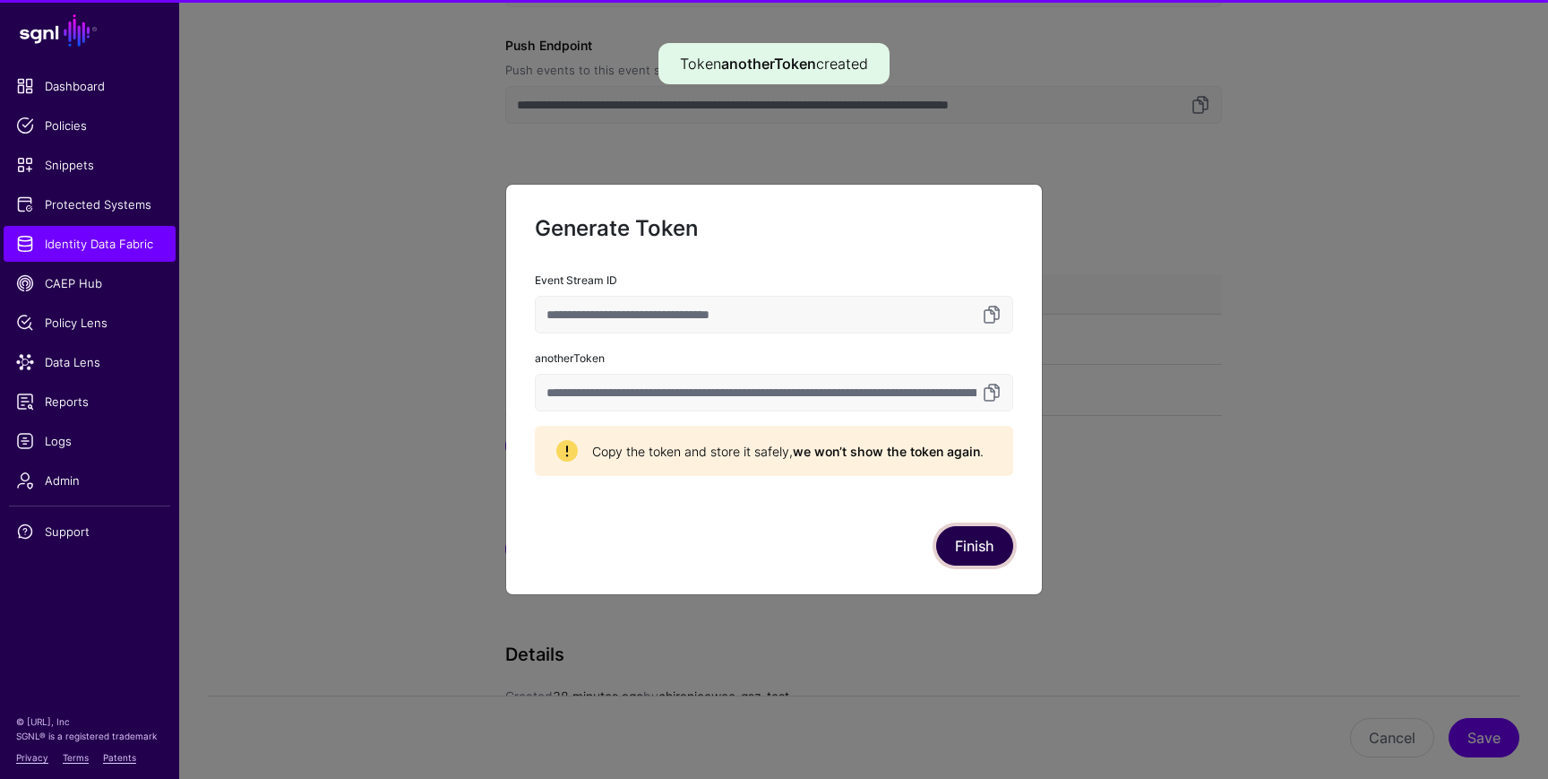
click at [968, 553] on button "Finish" at bounding box center [974, 545] width 77 height 39
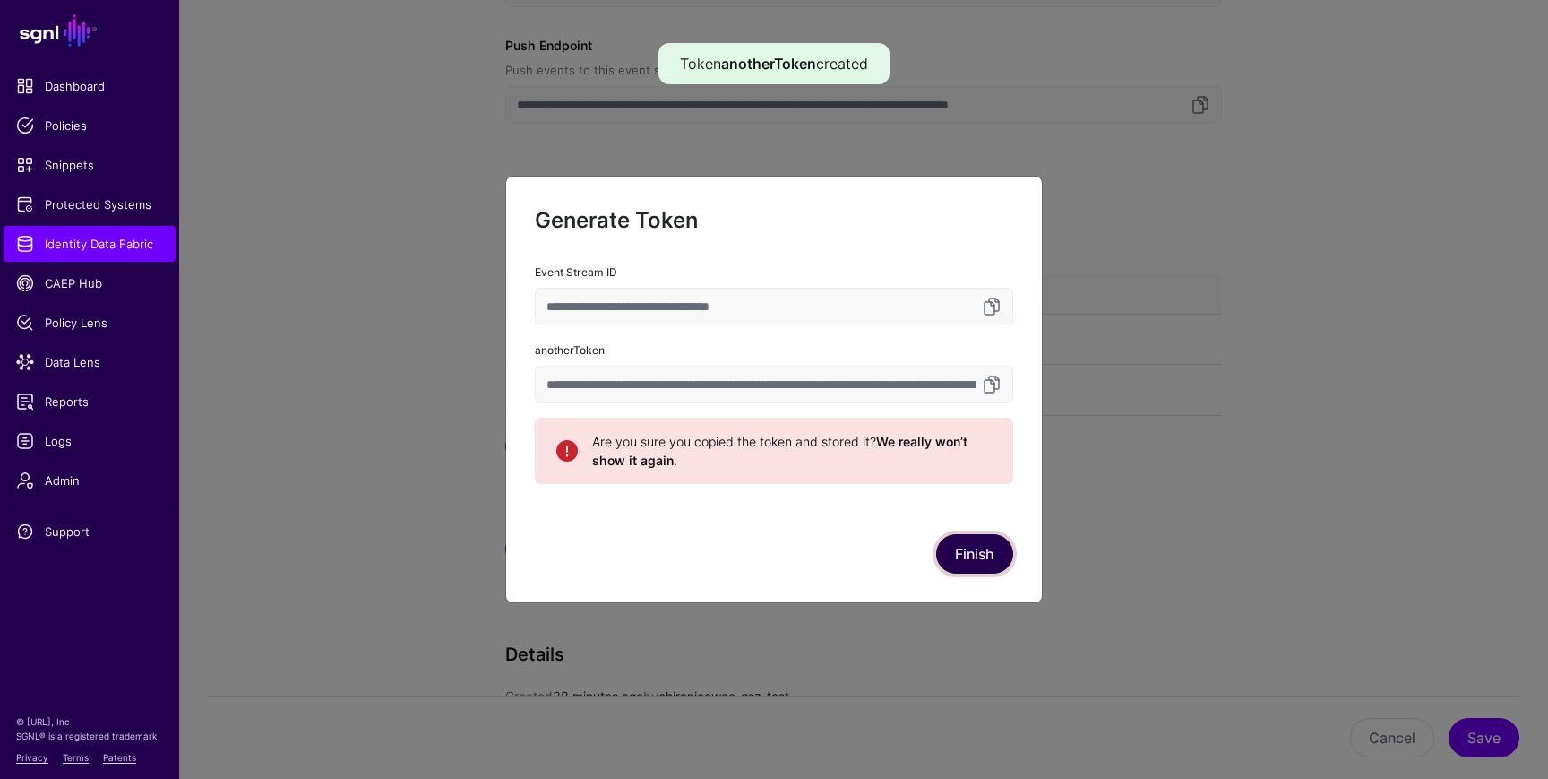
click at [968, 553] on button "Finish" at bounding box center [974, 553] width 77 height 39
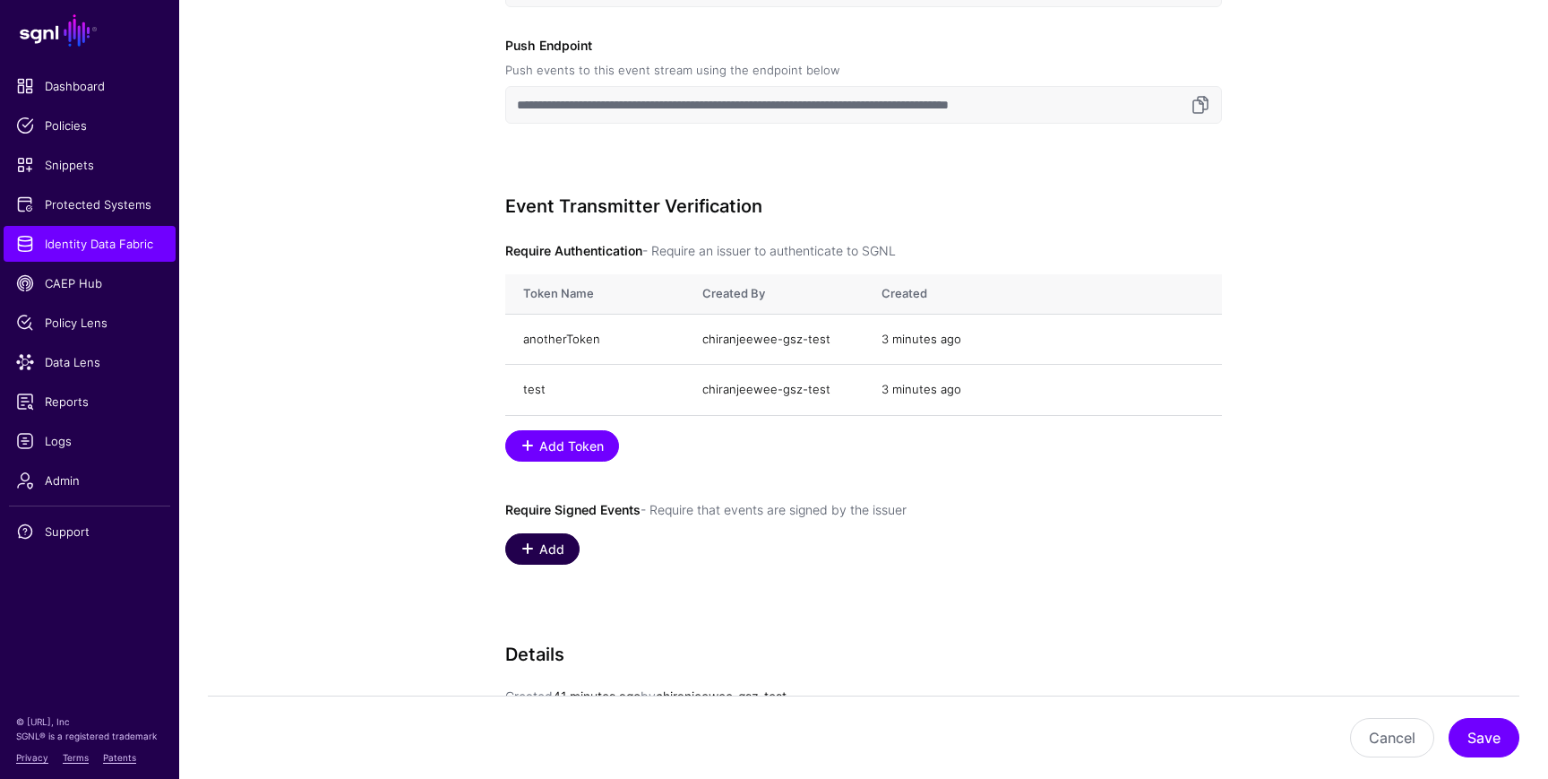
click at [533, 552] on span at bounding box center [528, 548] width 14 height 14
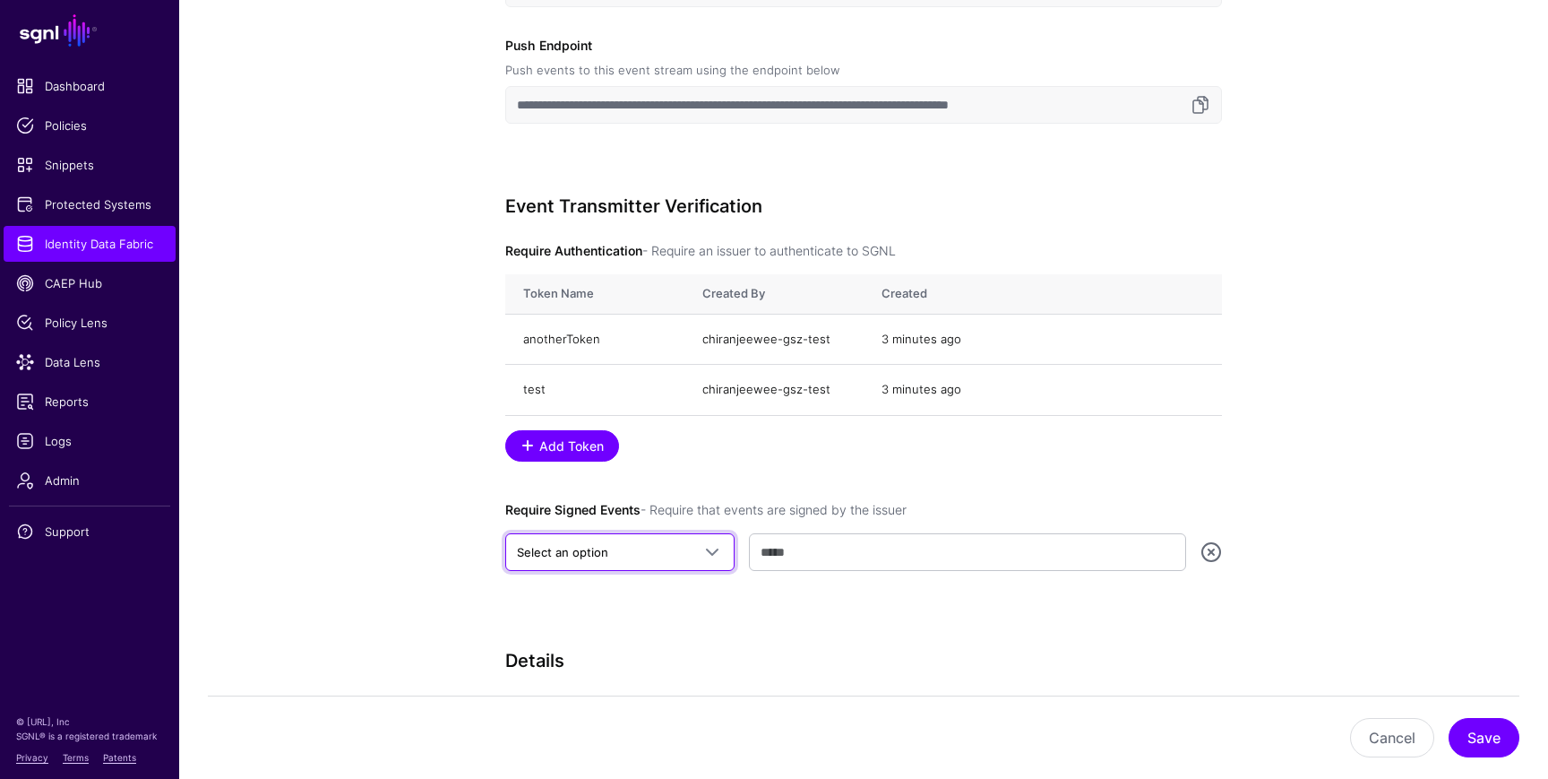
click at [533, 552] on span "Select an option" at bounding box center [562, 552] width 91 height 14
click at [435, 565] on app-datasources-details-form "**********" at bounding box center [863, 147] width 1369 height 1988
click at [1210, 552] on link at bounding box center [1212, 552] width 22 height 22
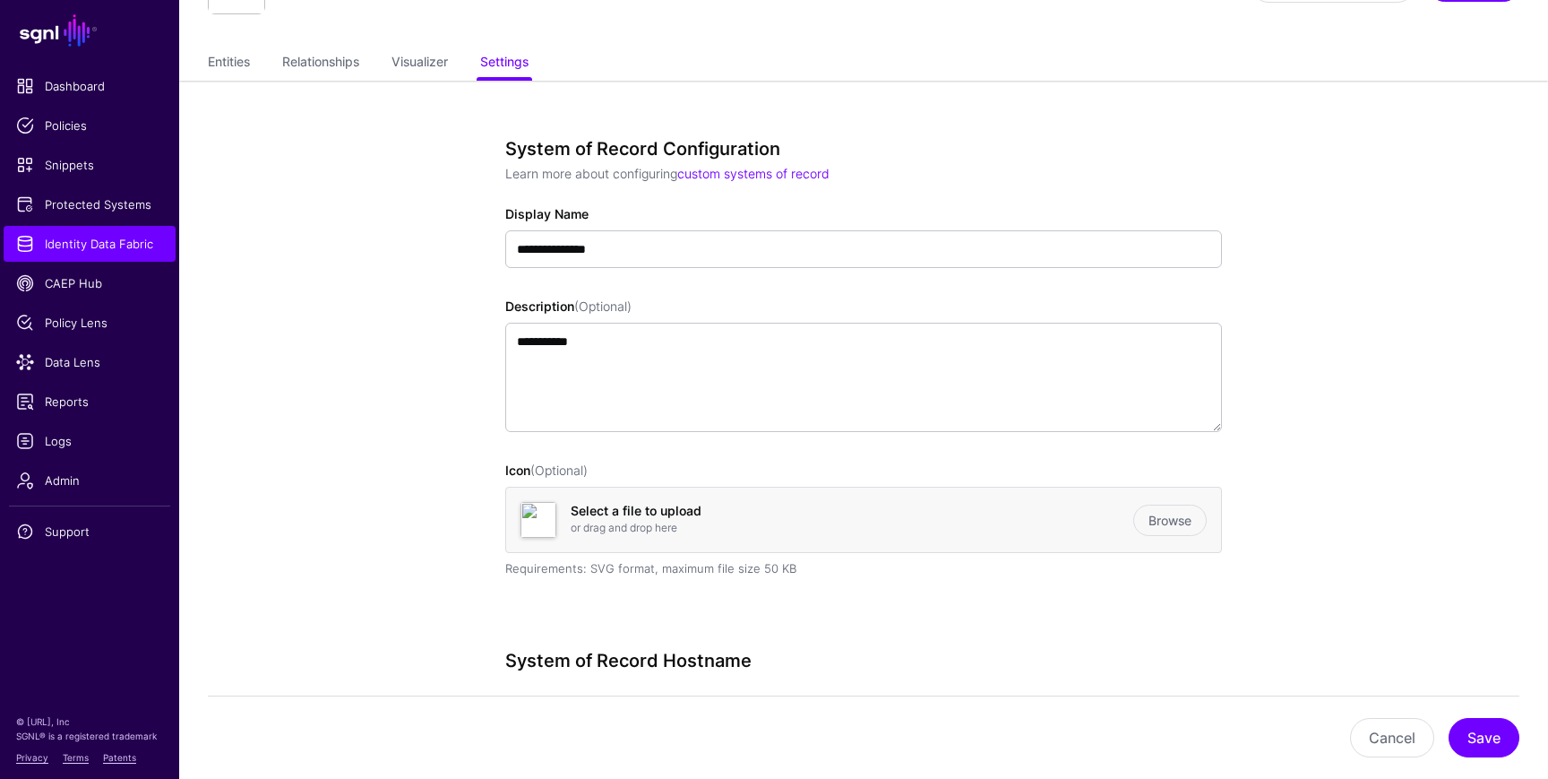
scroll to position [0, 0]
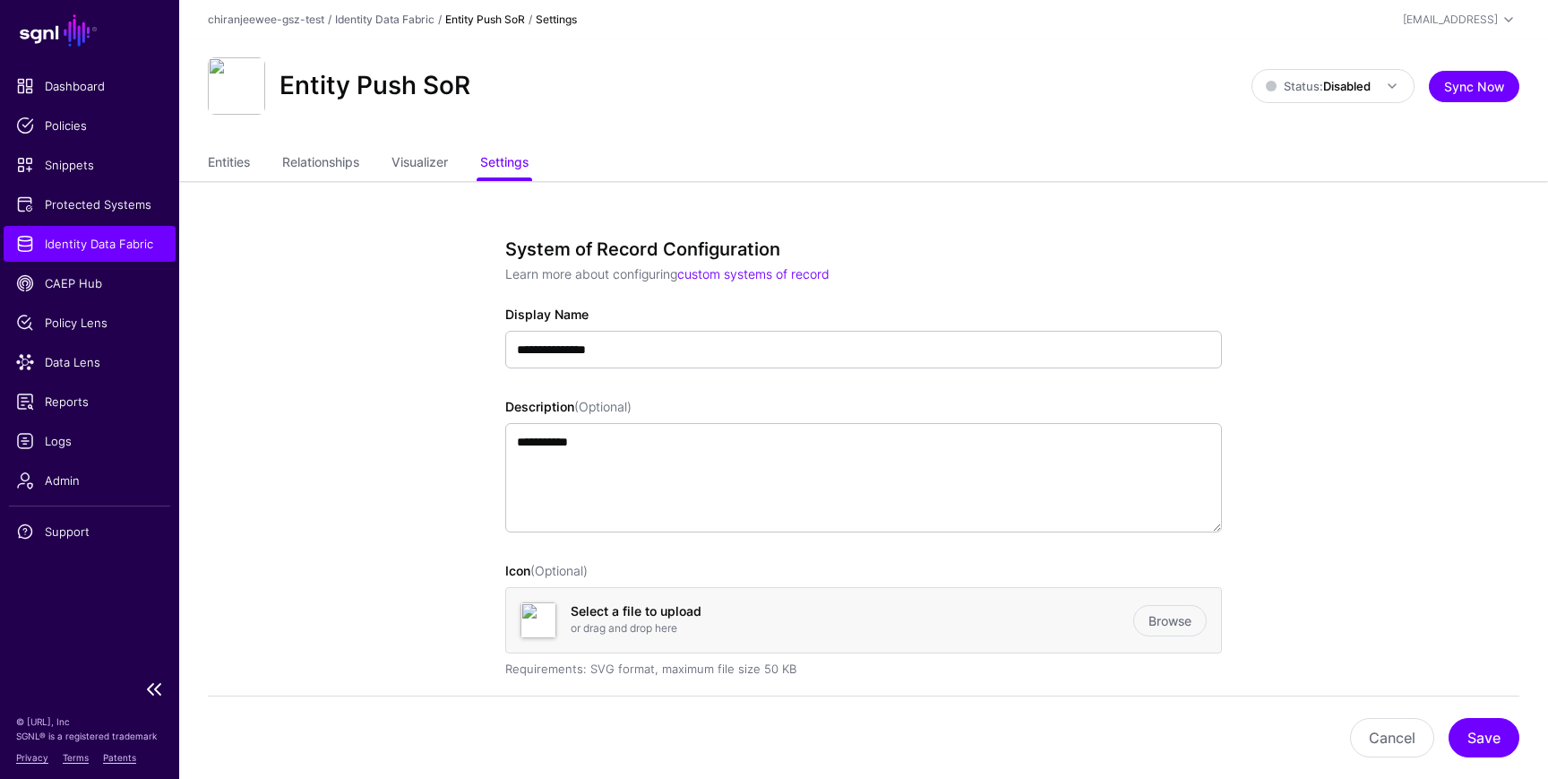
click at [111, 241] on span "Identity Data Fabric" at bounding box center [89, 244] width 147 height 18
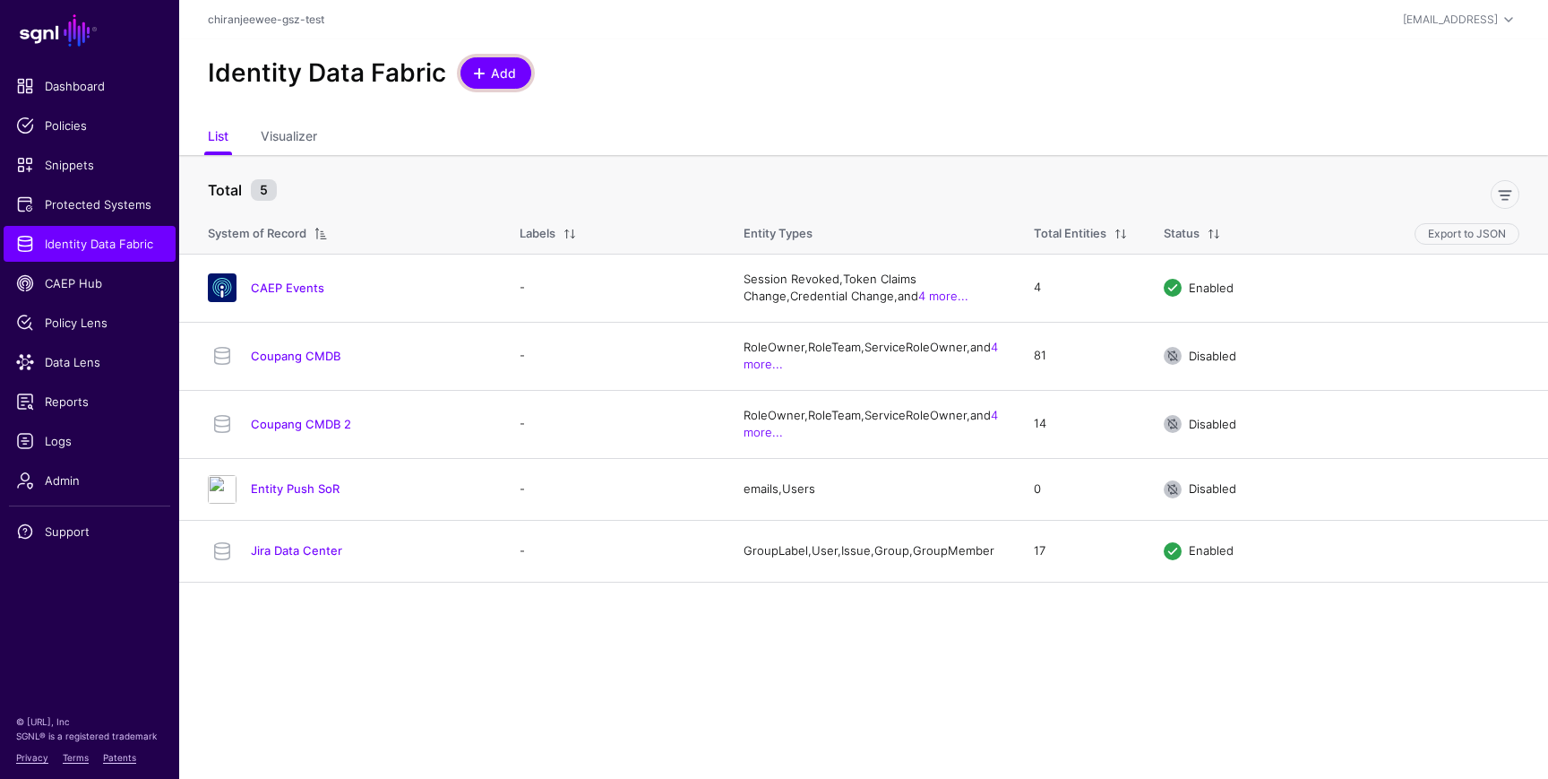
click at [489, 73] on span "Add" at bounding box center [504, 73] width 30 height 19
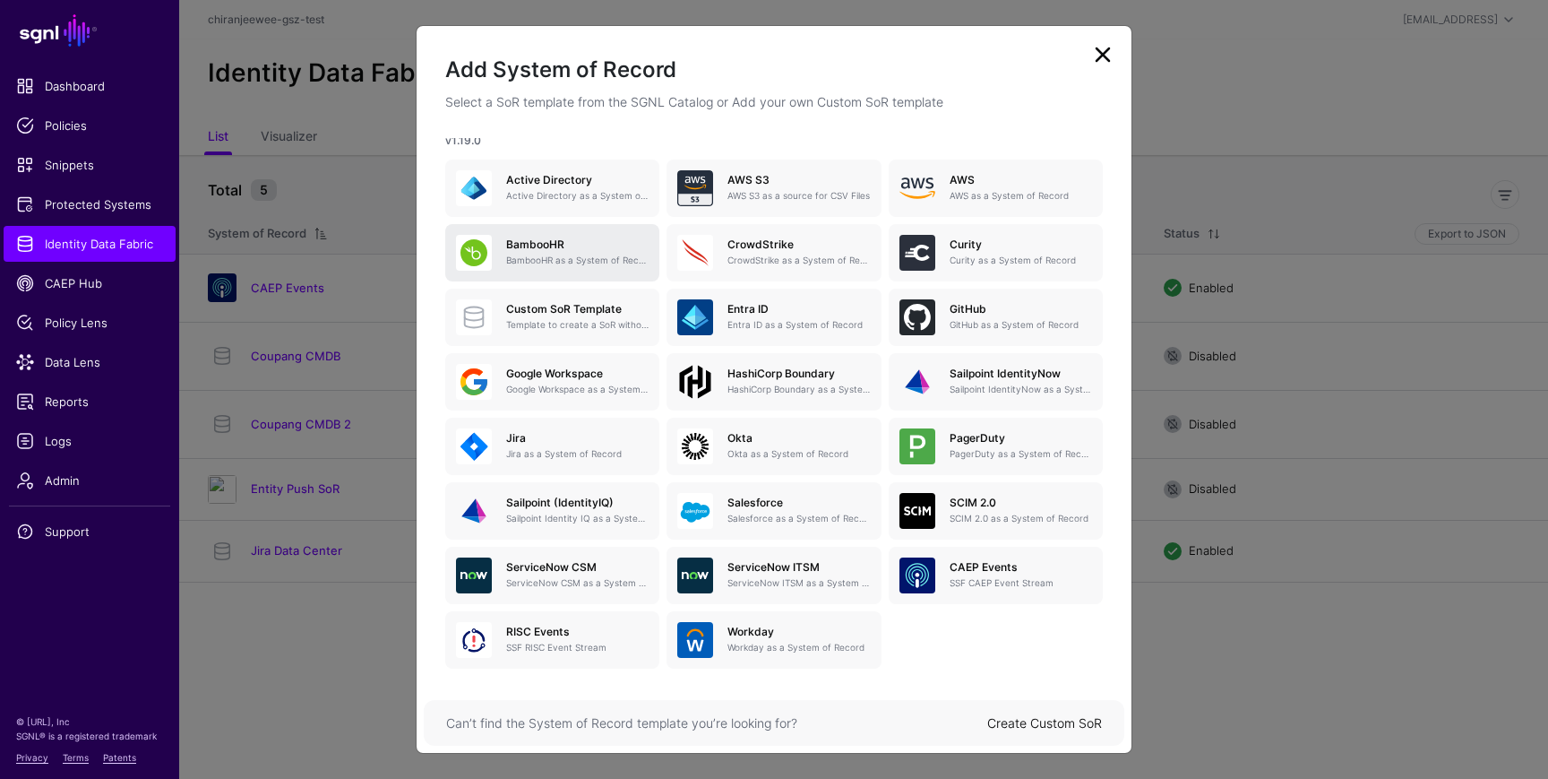
scroll to position [98, 0]
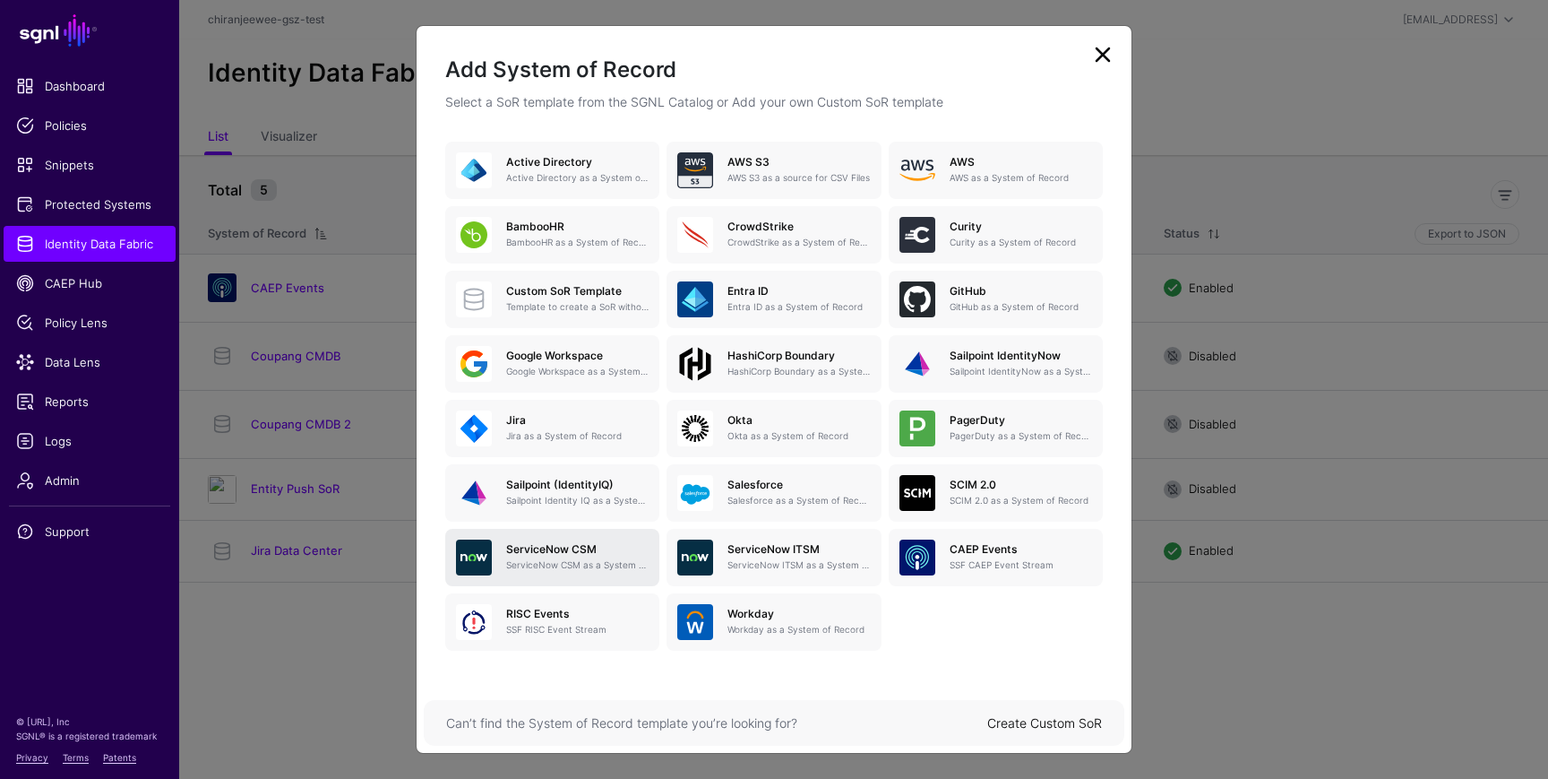
click at [590, 552] on h5 "ServiceNow CSM" at bounding box center [577, 549] width 142 height 13
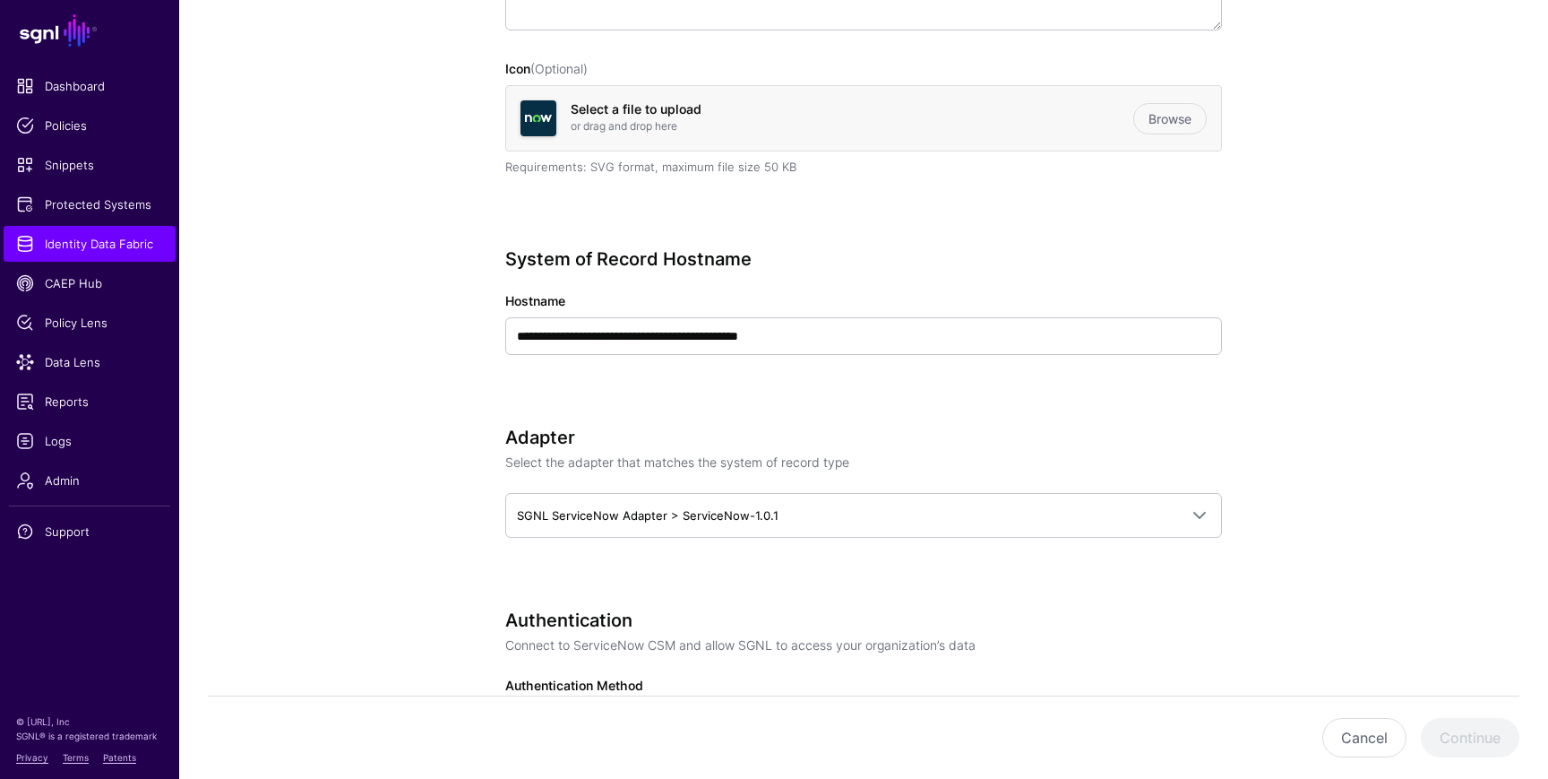
scroll to position [475, 0]
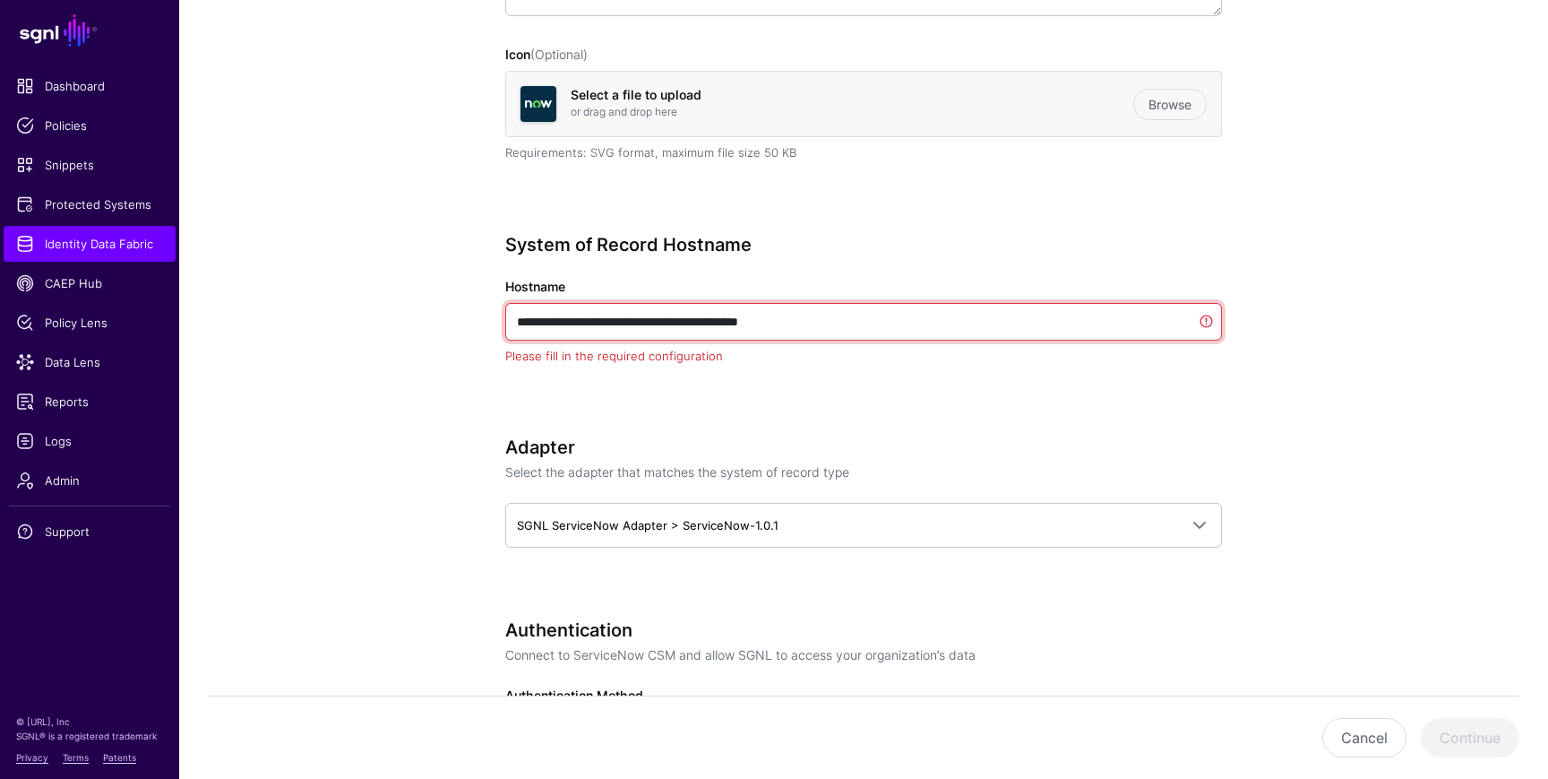
click at [720, 316] on input "**********" at bounding box center [863, 322] width 717 height 38
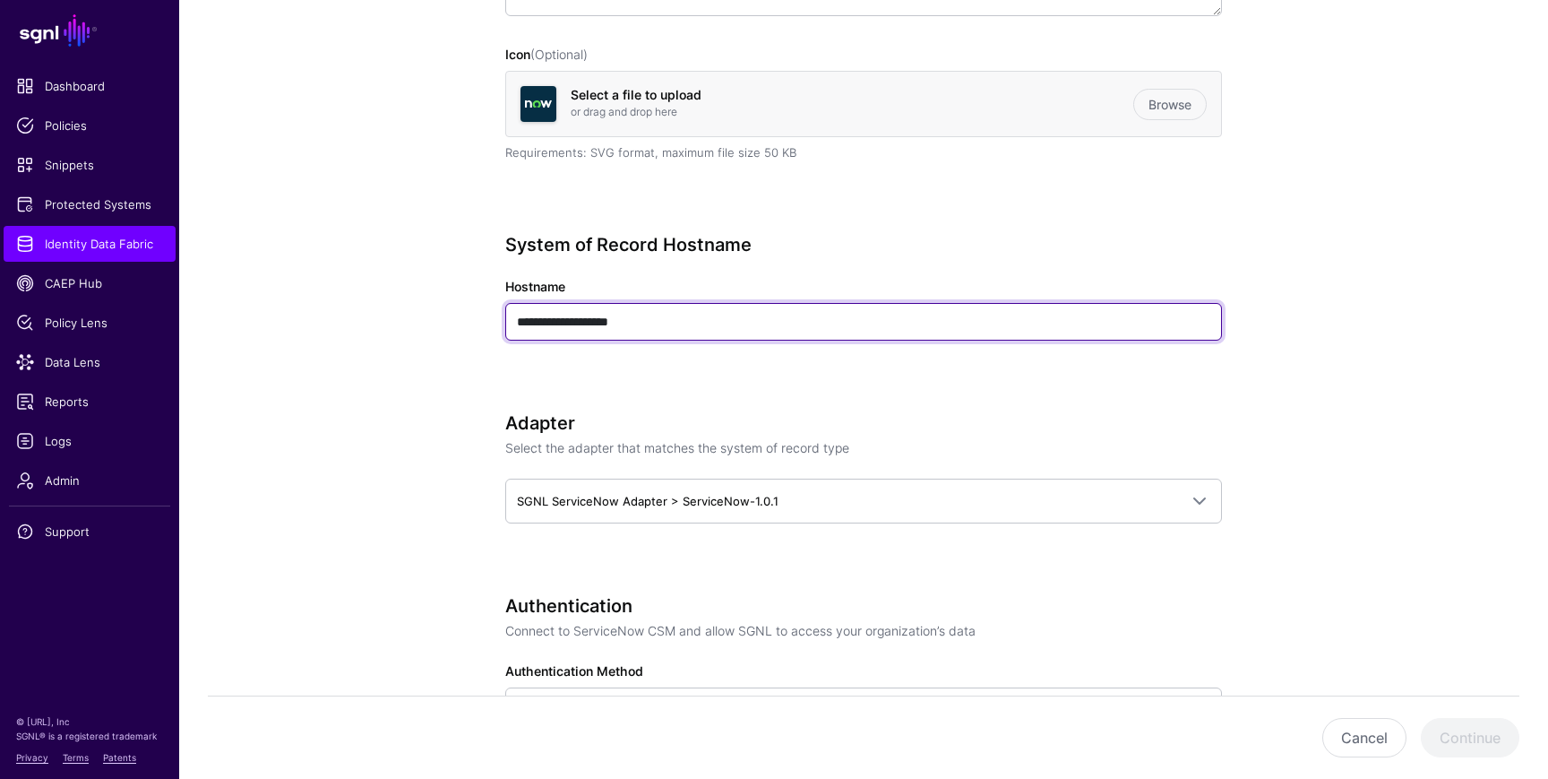
type input "**********"
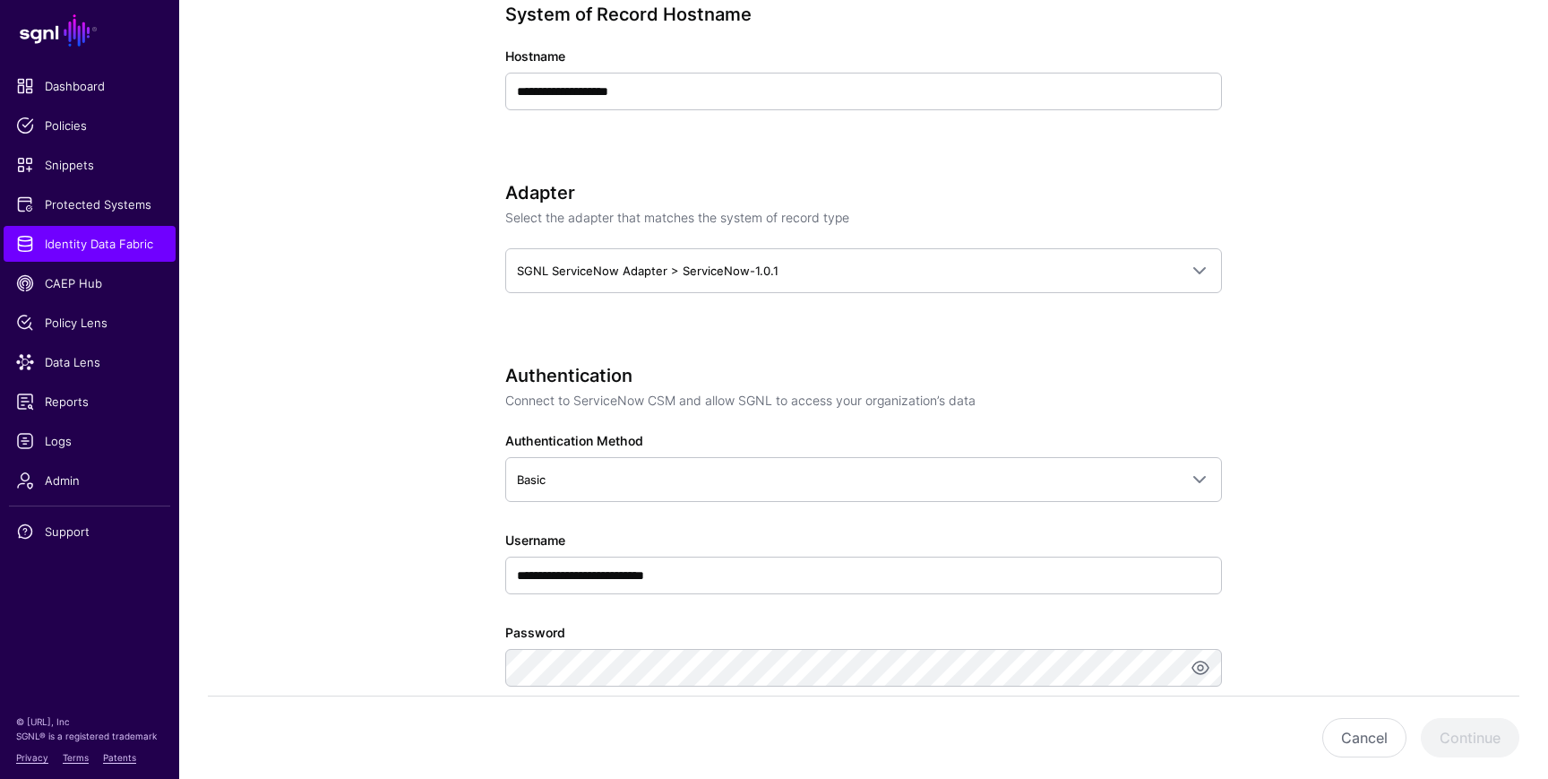
scroll to position [818, 0]
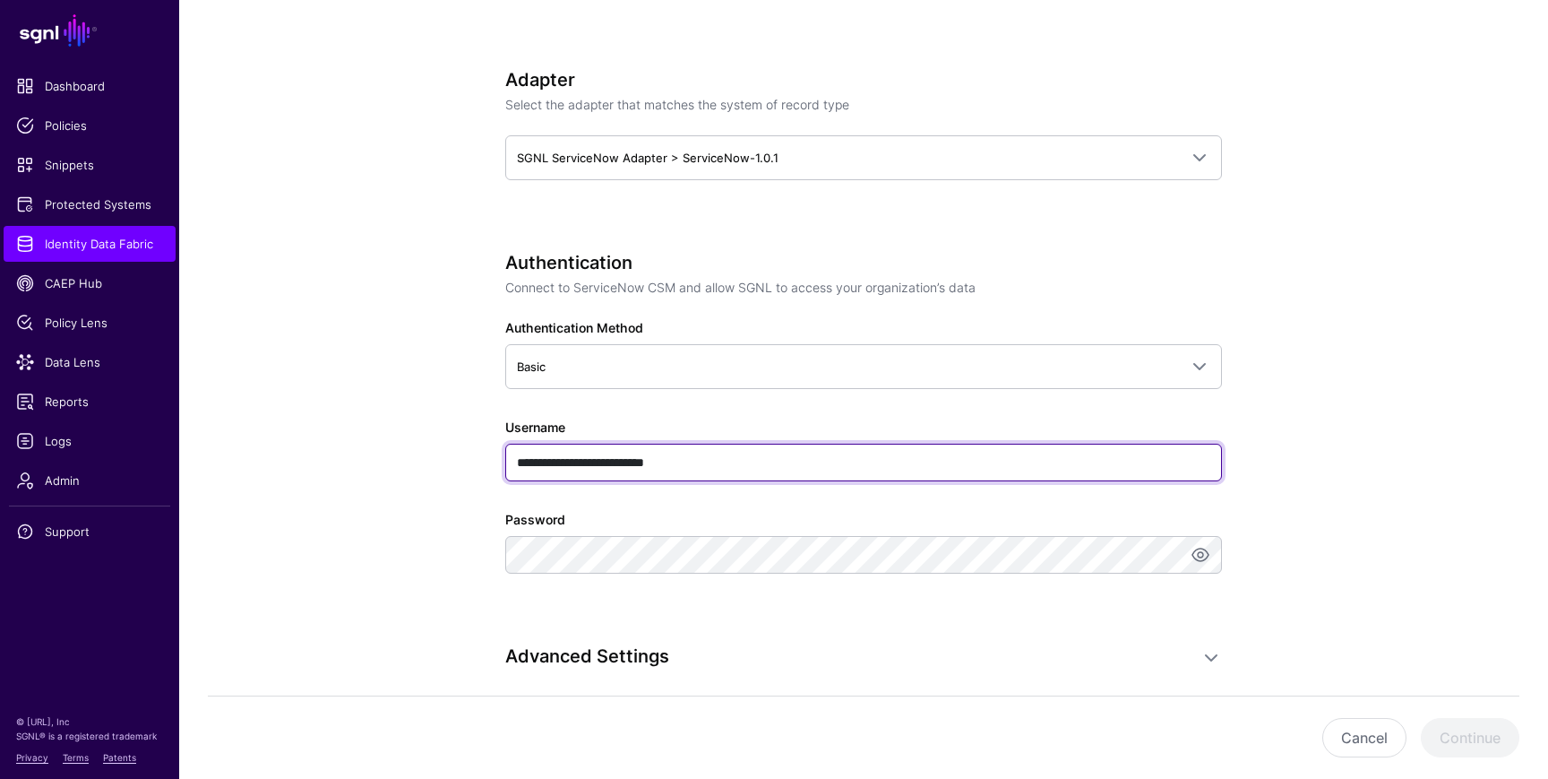
click at [733, 461] on input "**********" at bounding box center [863, 462] width 717 height 38
type input "****"
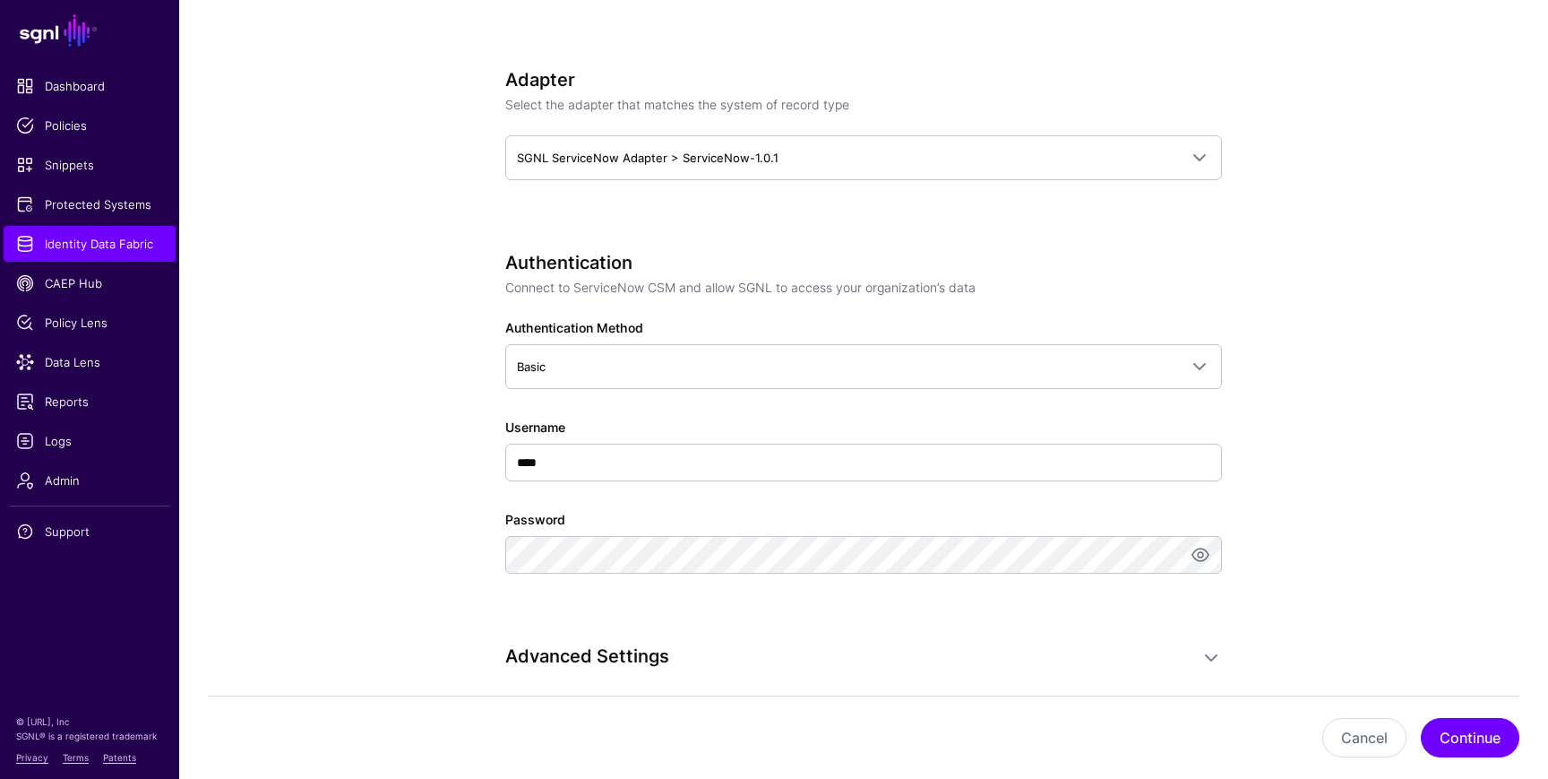
click at [384, 540] on app-datasources-details-form "**********" at bounding box center [863, 462] width 1369 height 2281
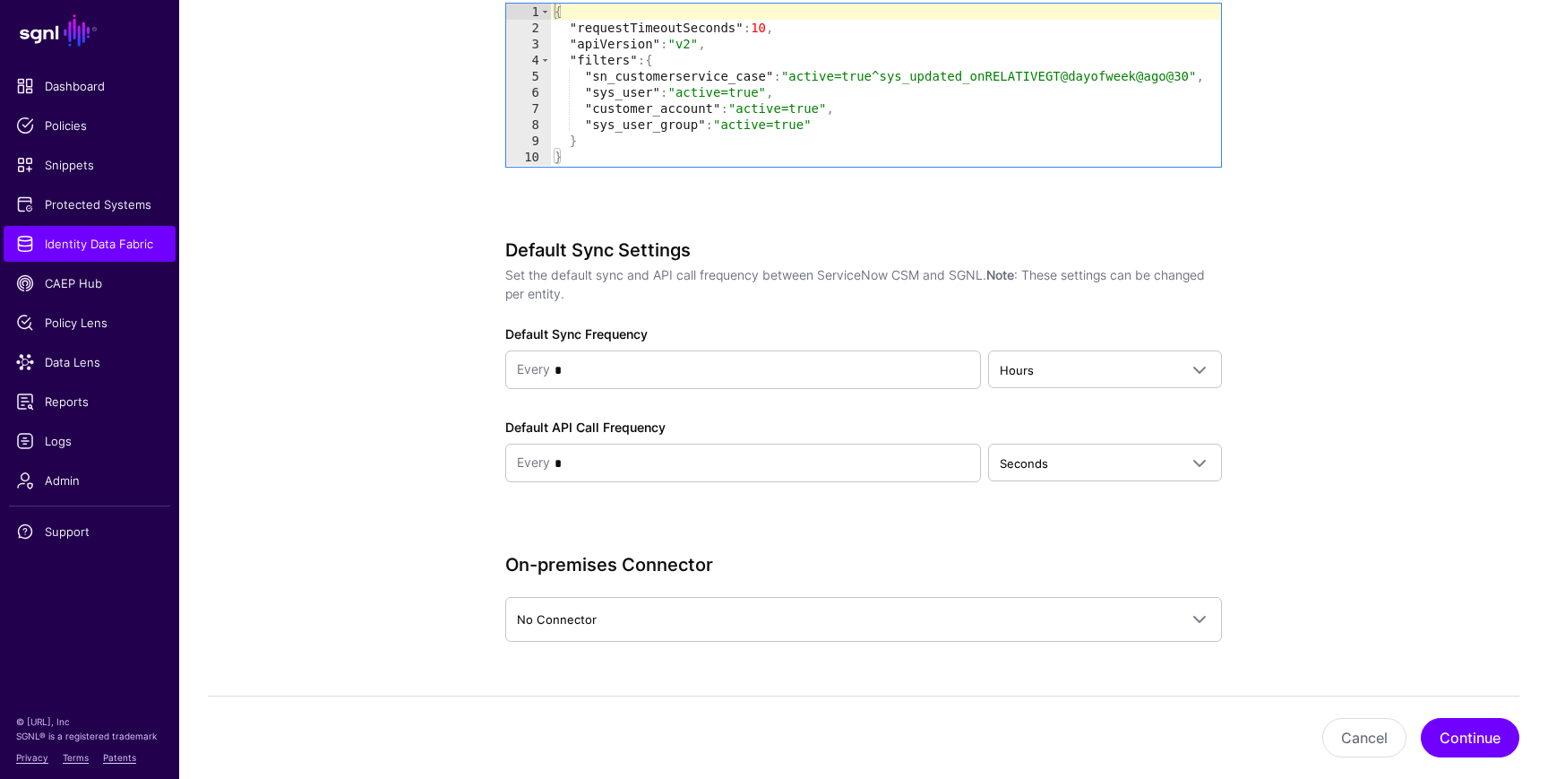
scroll to position [1640, 0]
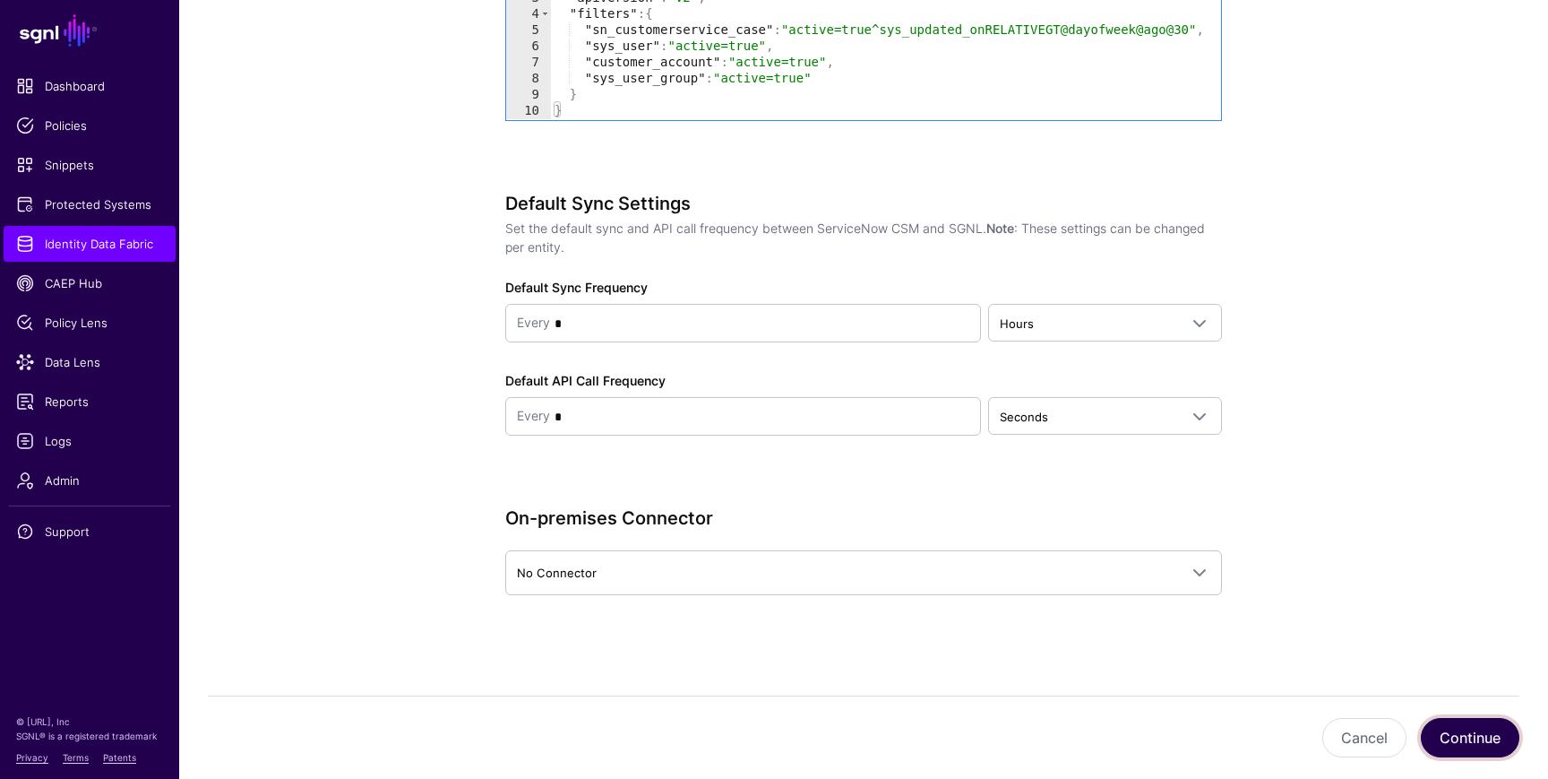
click at [1459, 725] on button "Continue" at bounding box center [1470, 737] width 99 height 39
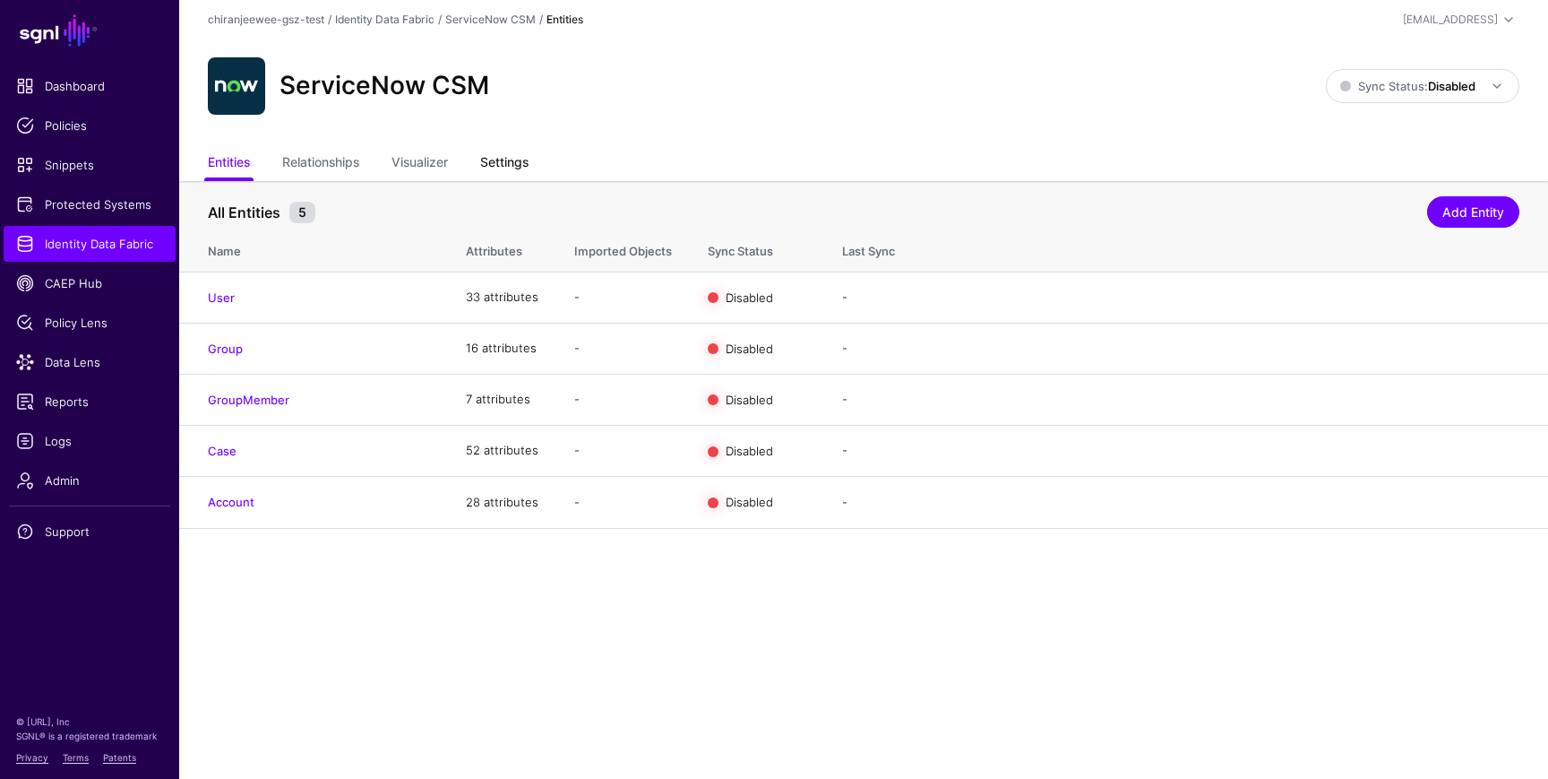
click at [524, 157] on link "Settings" at bounding box center [504, 164] width 48 height 34
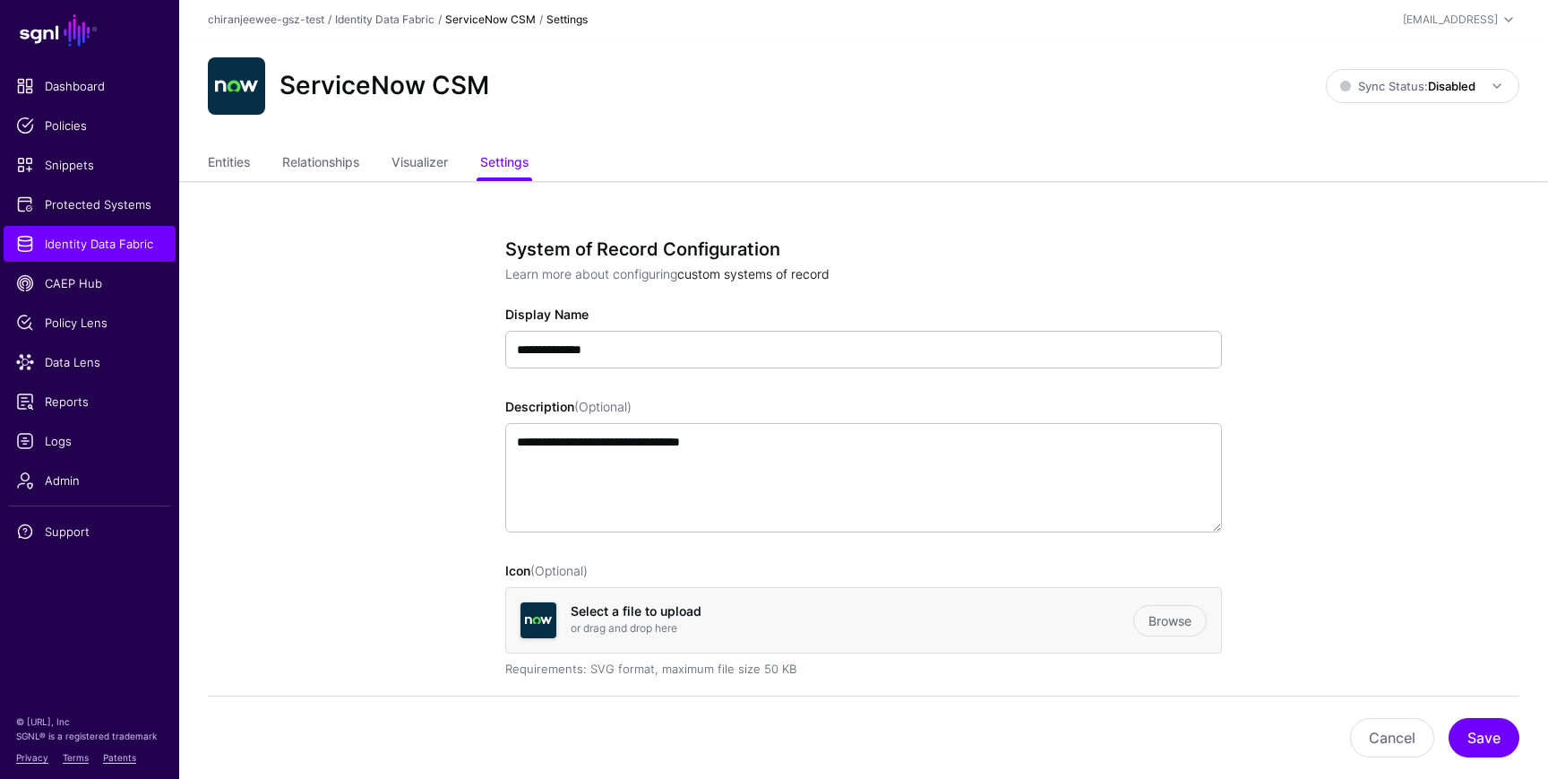
click at [813, 276] on link "custom systems of record" at bounding box center [753, 273] width 152 height 15
click at [122, 236] on span "Identity Data Fabric" at bounding box center [89, 244] width 147 height 18
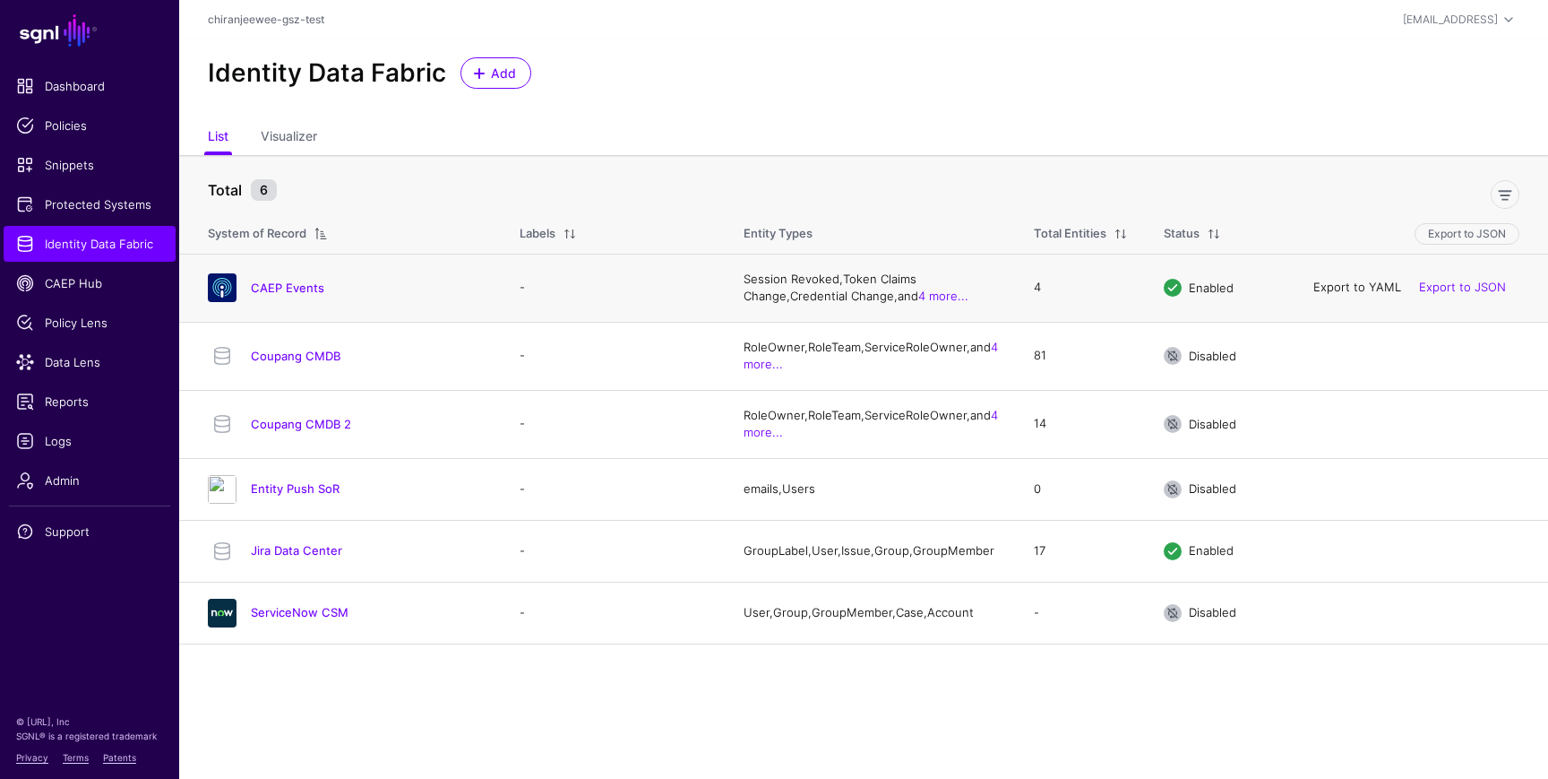
click at [1357, 288] on link "Export to YAML" at bounding box center [1357, 287] width 88 height 14
click at [307, 283] on link "CAEP Events" at bounding box center [287, 287] width 73 height 14
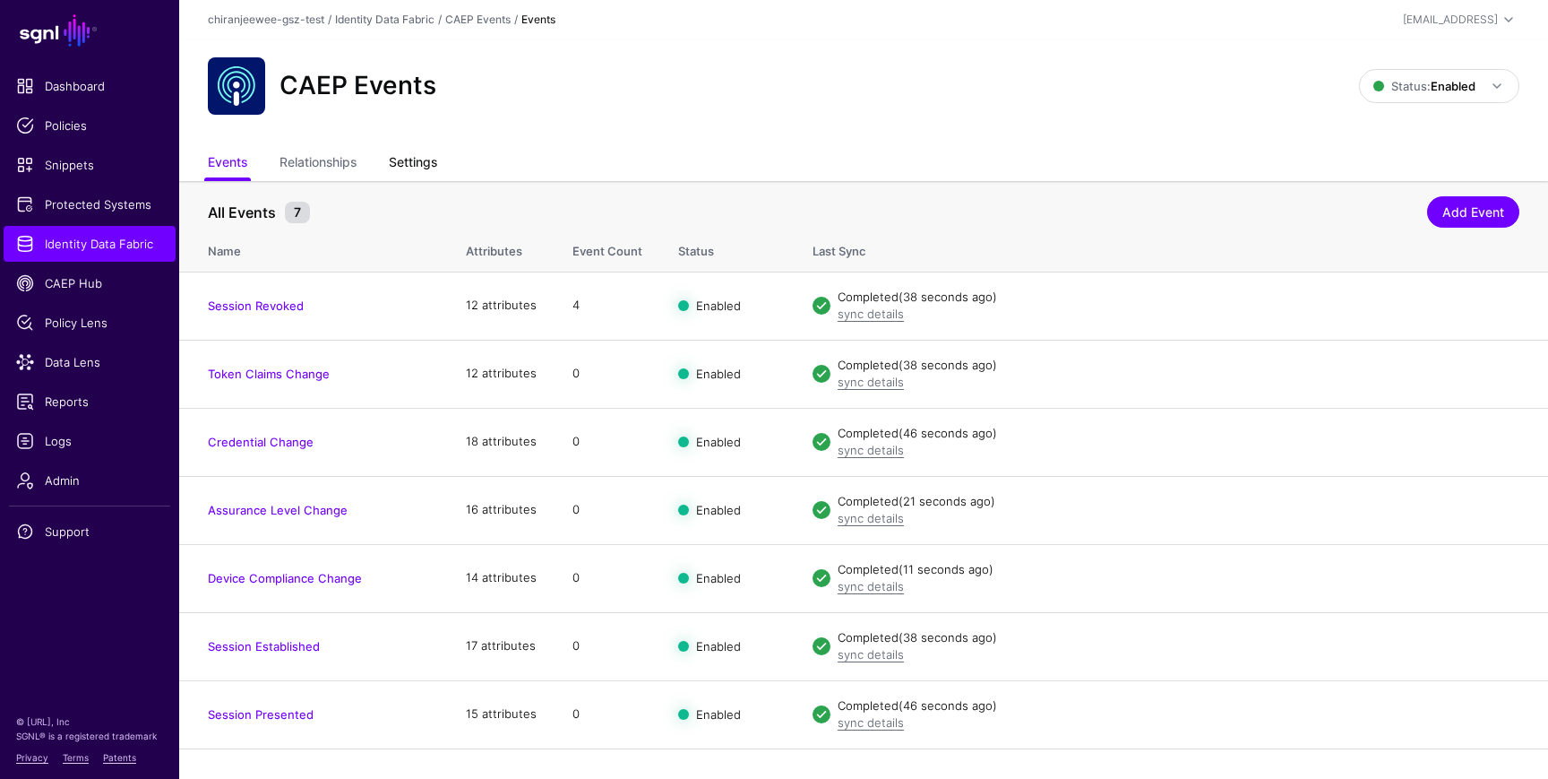
click at [419, 166] on link "Settings" at bounding box center [413, 164] width 48 height 34
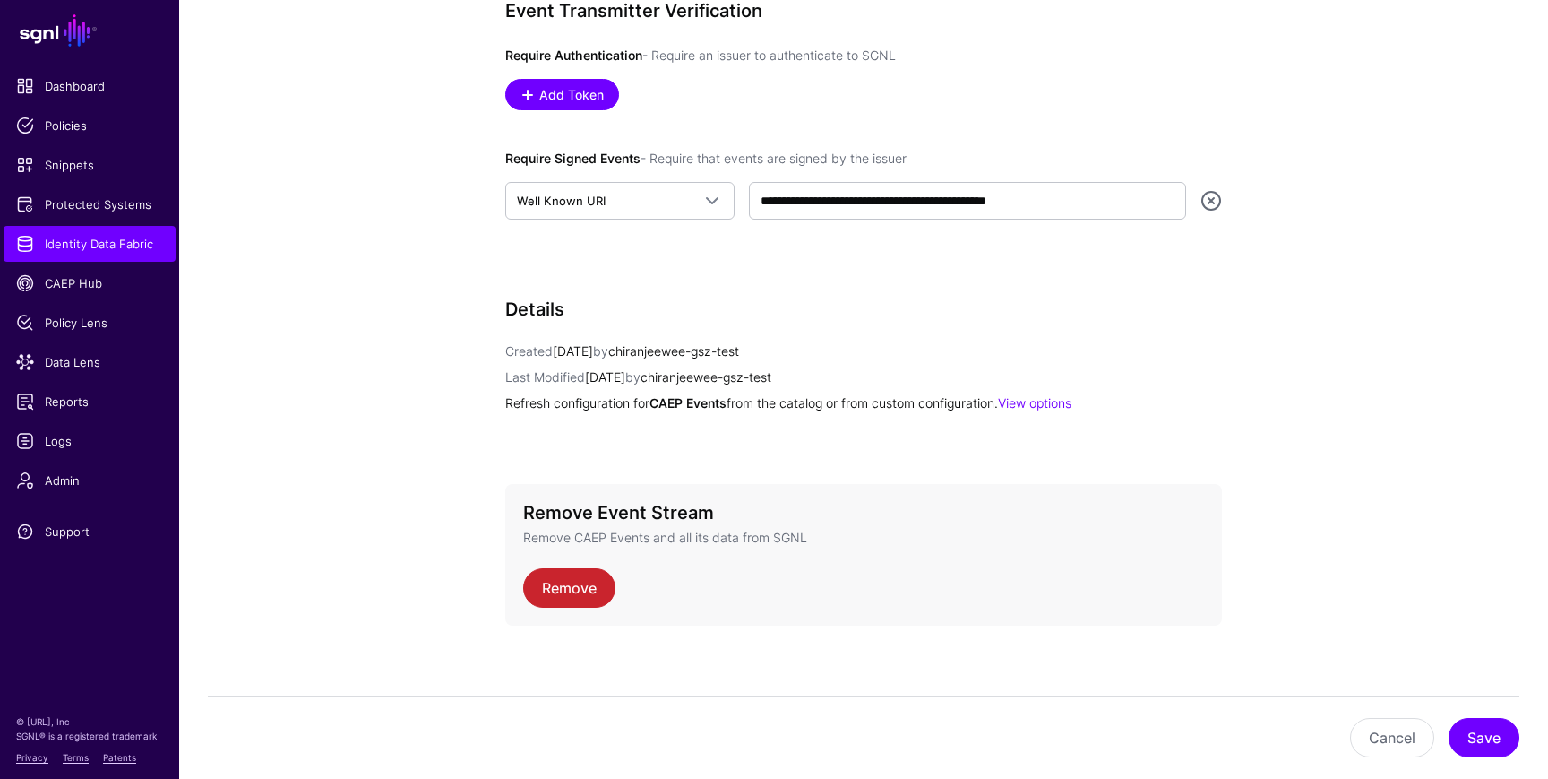
scroll to position [1056, 0]
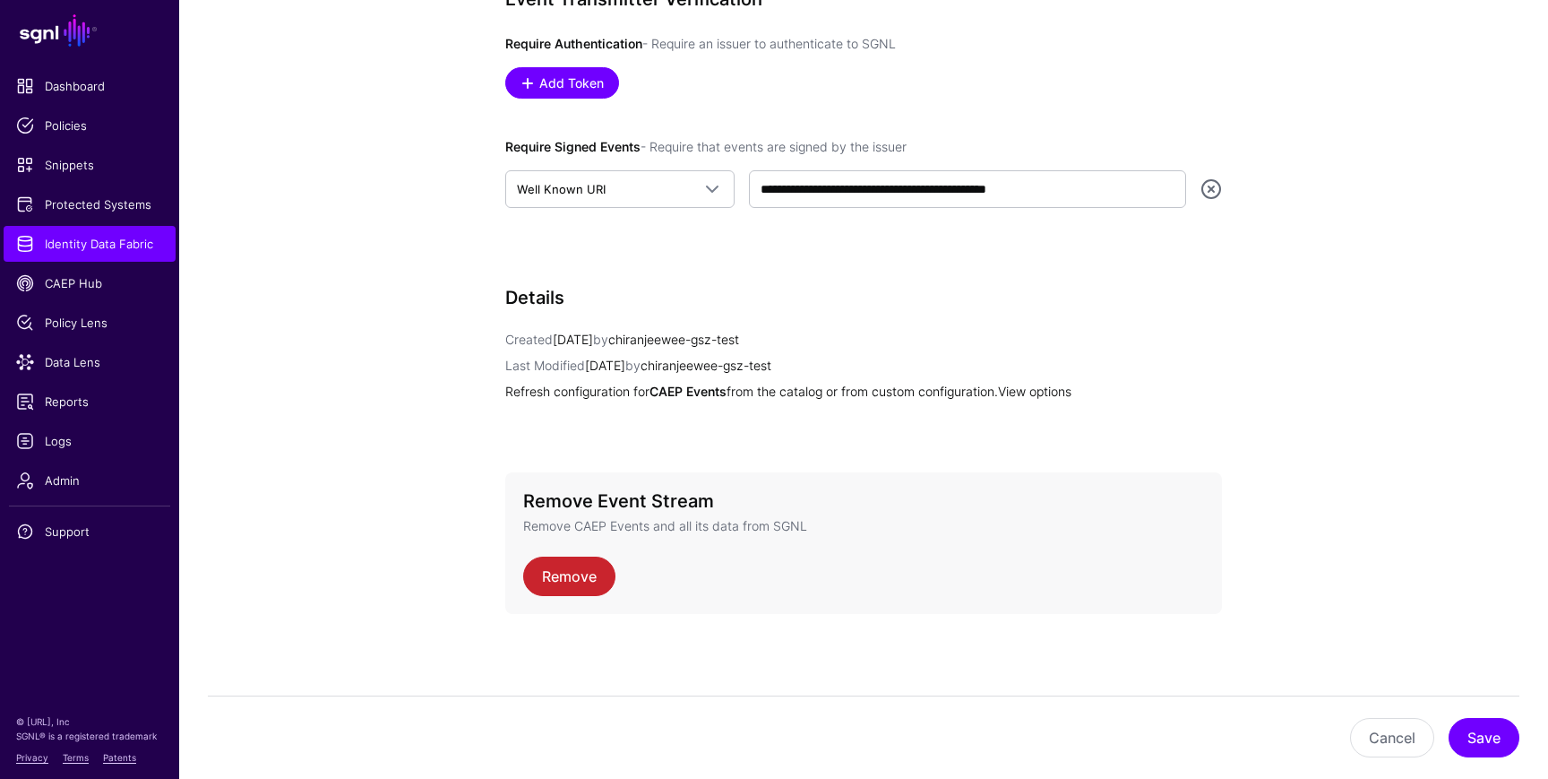
click at [1068, 394] on link "View options" at bounding box center [1034, 390] width 73 height 15
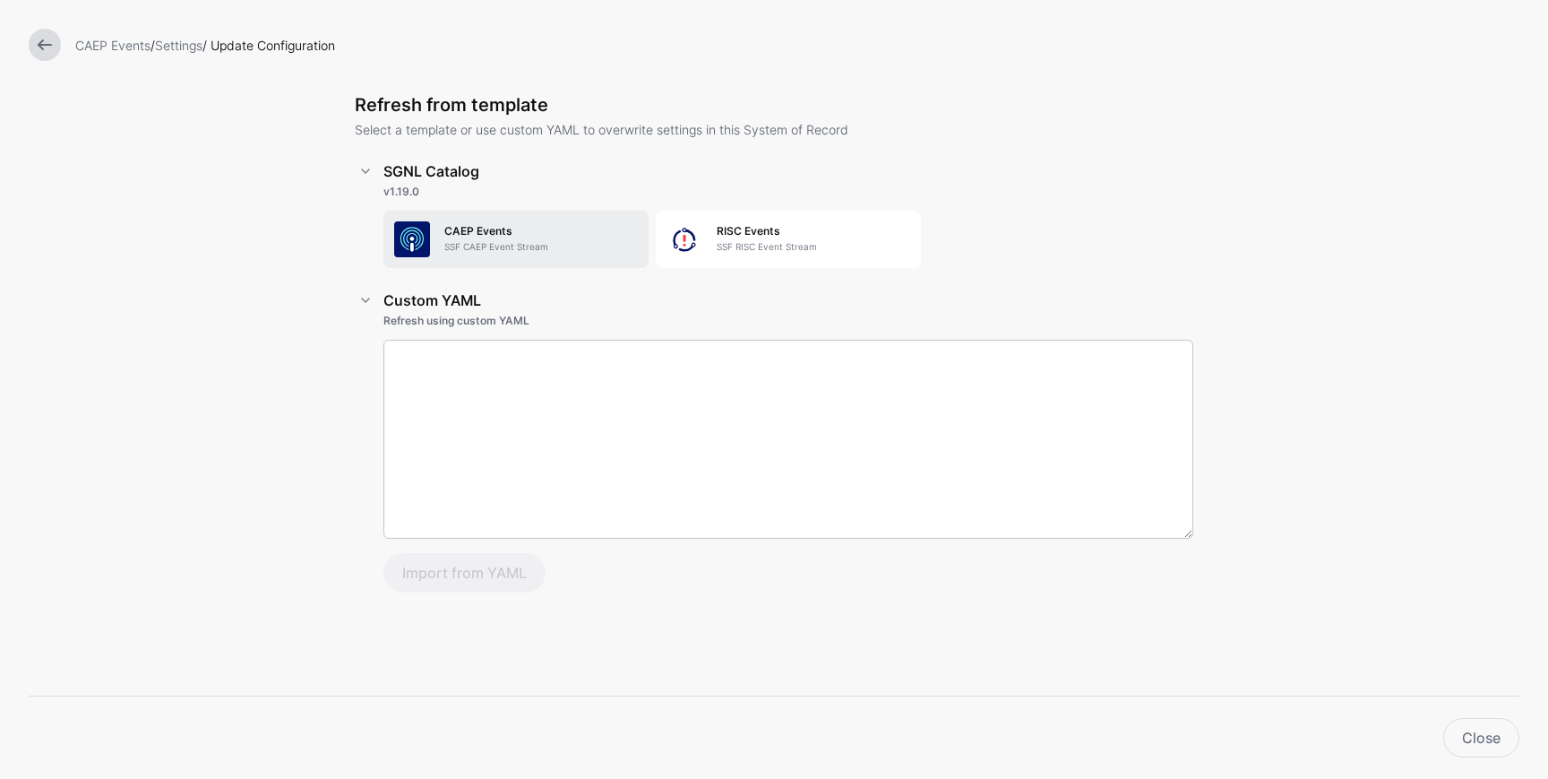
click at [560, 251] on p "SSF CAEP Event Stream" at bounding box center [541, 246] width 194 height 13
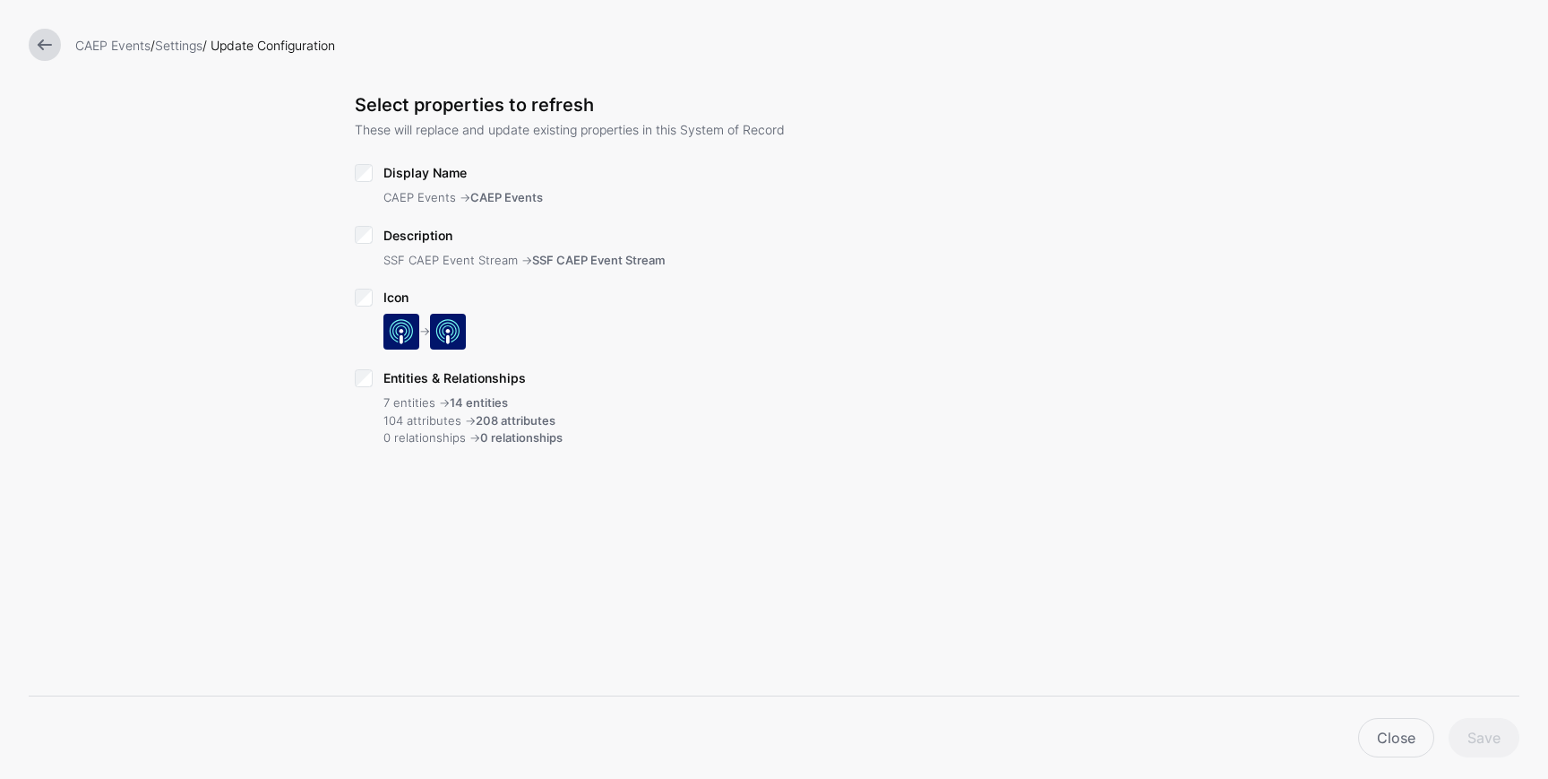
click at [41, 48] on link at bounding box center [45, 45] width 32 height 32
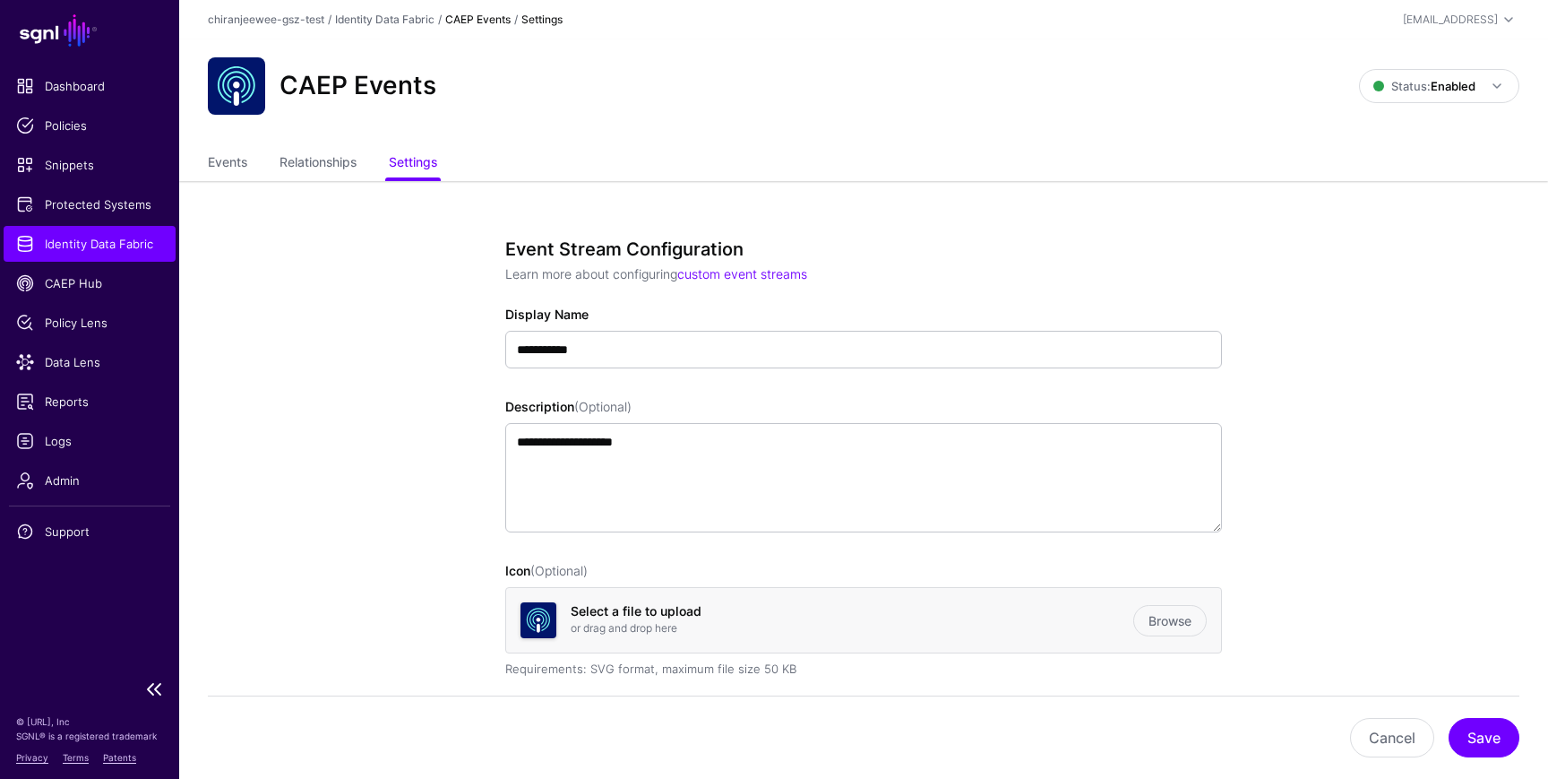
click at [120, 241] on span "Identity Data Fabric" at bounding box center [89, 244] width 147 height 18
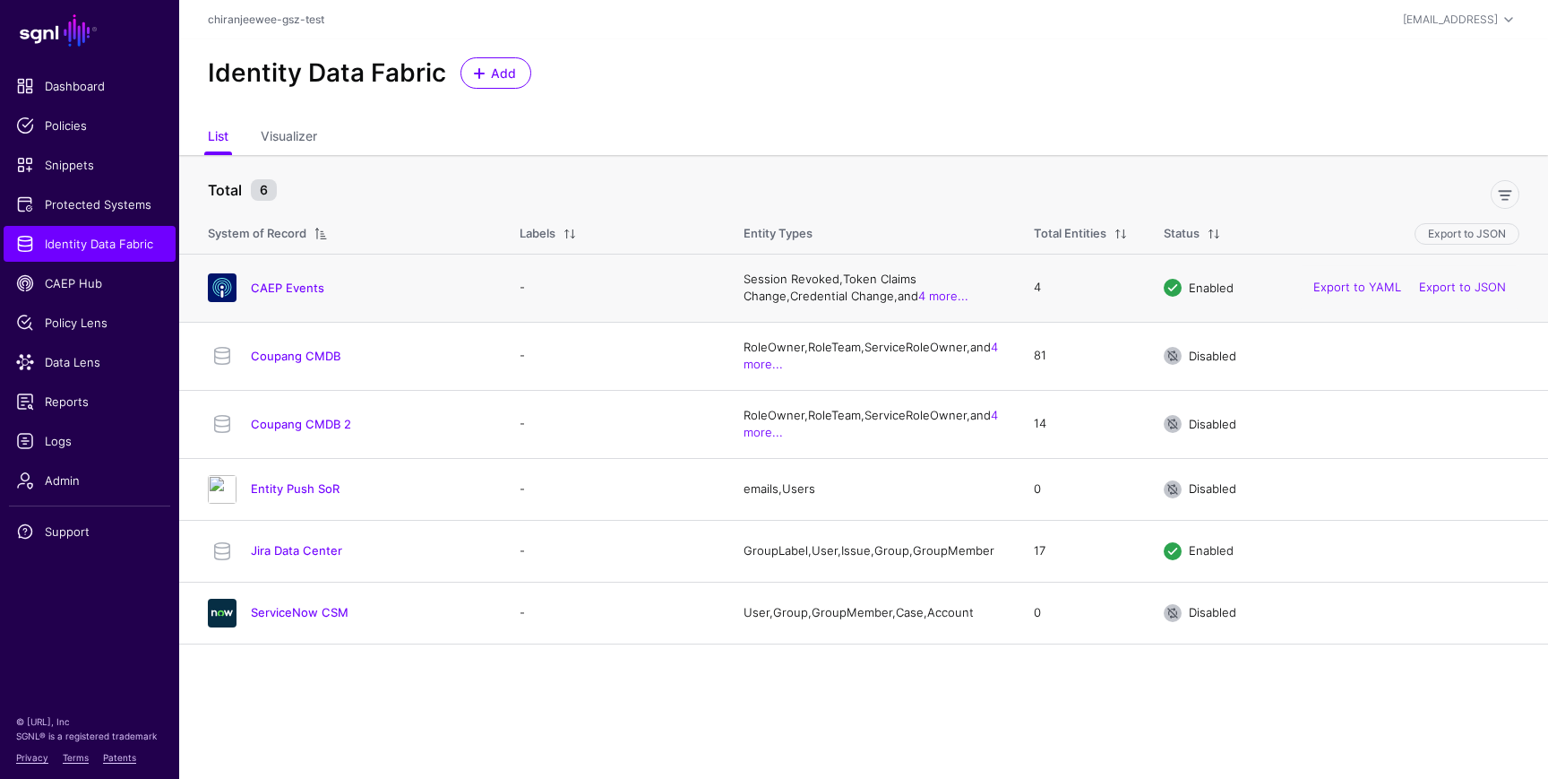
click at [280, 277] on div "CAEP Events" at bounding box center [346, 287] width 290 height 29
click at [303, 619] on link "ServiceNow CSM" at bounding box center [300, 612] width 98 height 14
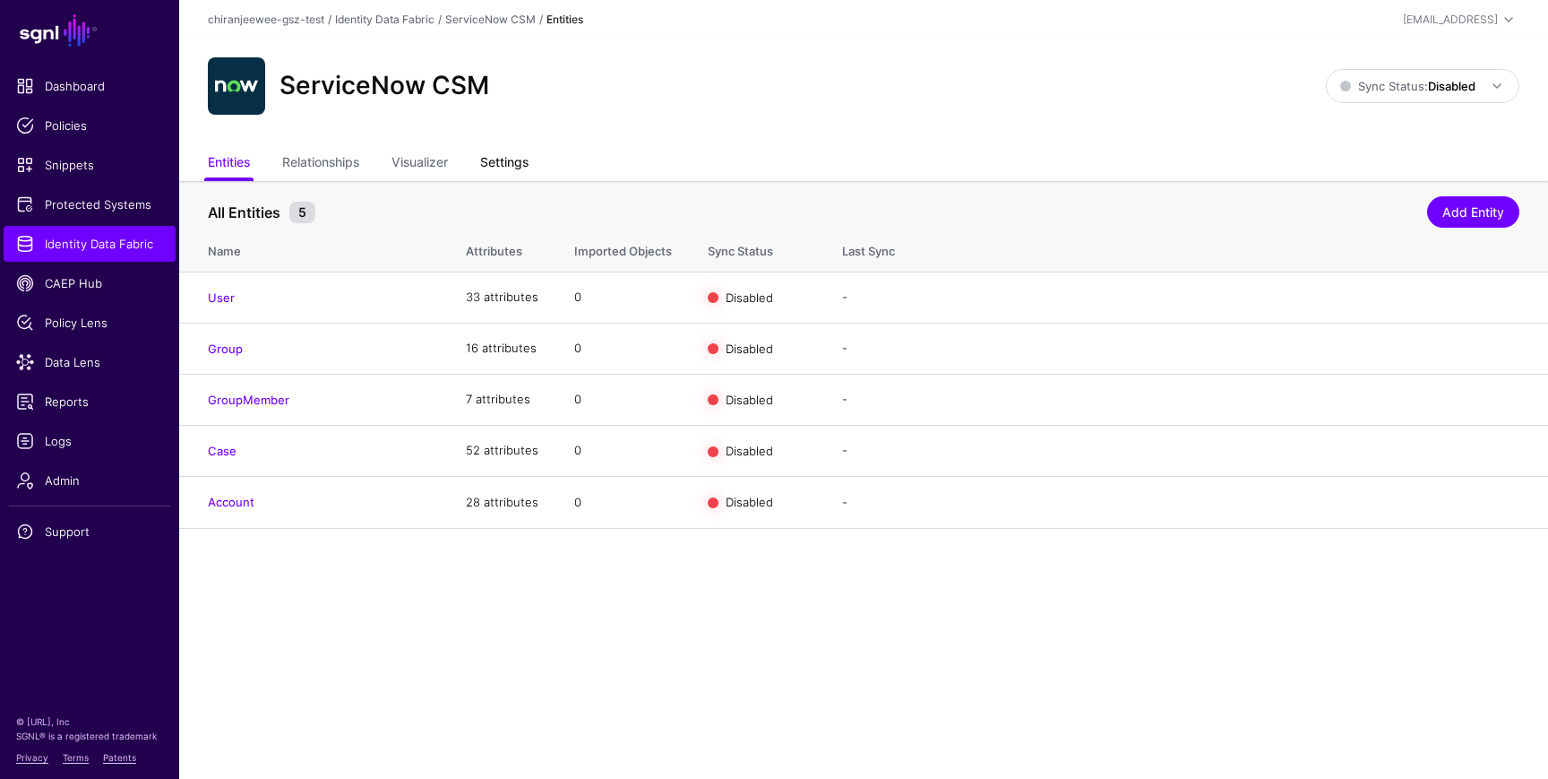
click at [512, 168] on link "Settings" at bounding box center [504, 164] width 48 height 34
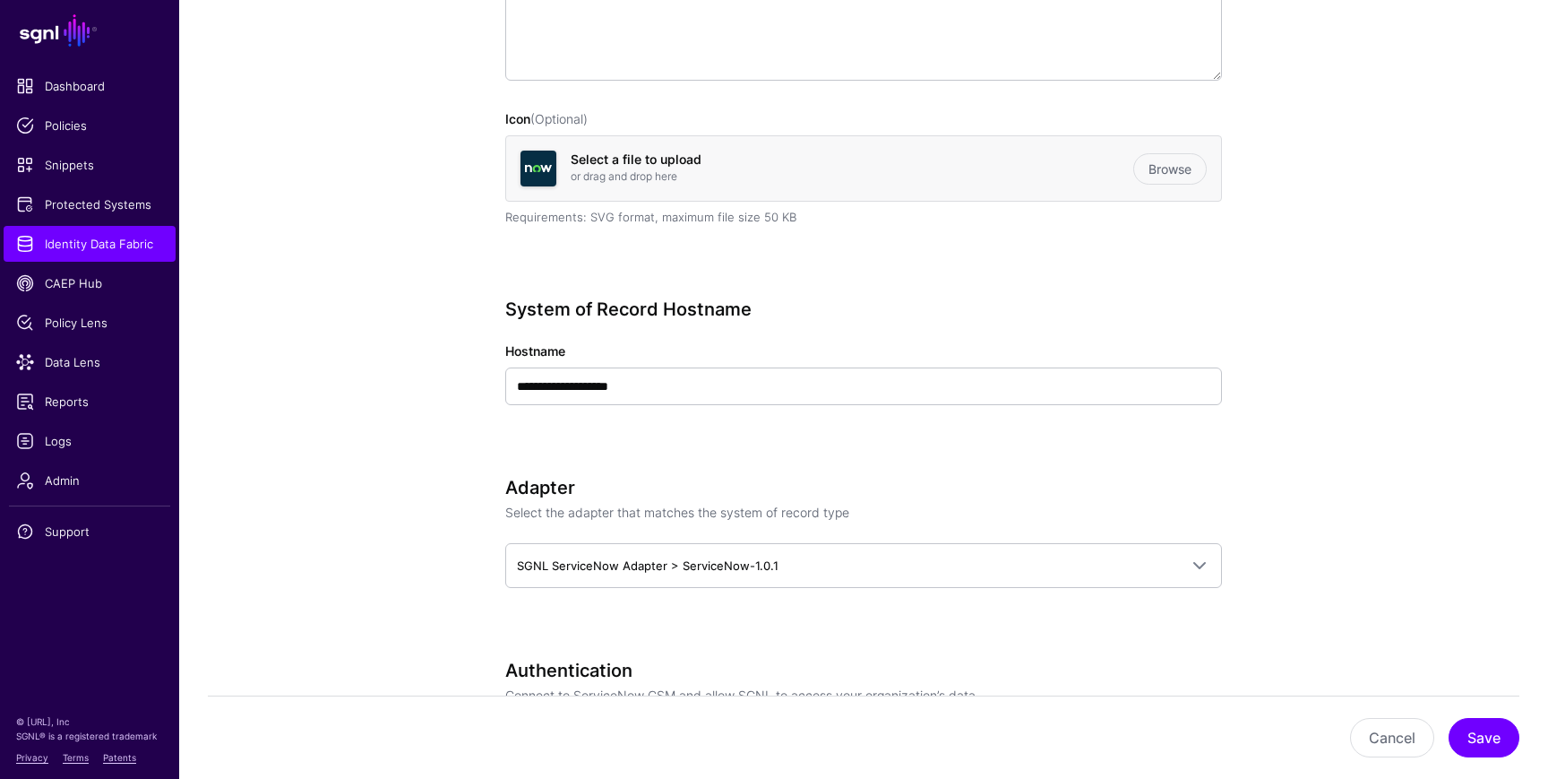
scroll to position [401, 0]
